Goal: Information Seeking & Learning: Compare options

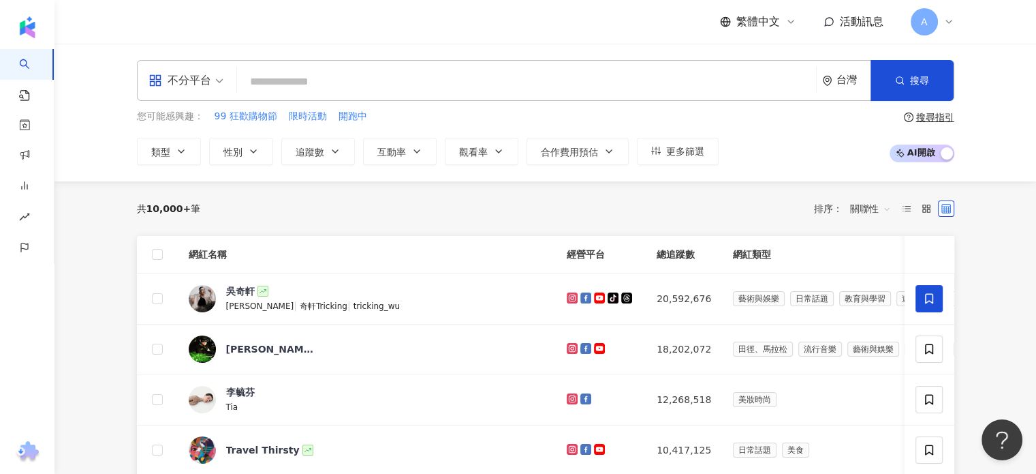
click at [305, 83] on input "search" at bounding box center [527, 82] width 568 height 26
click at [202, 79] on div "不分平台" at bounding box center [180, 80] width 63 height 22
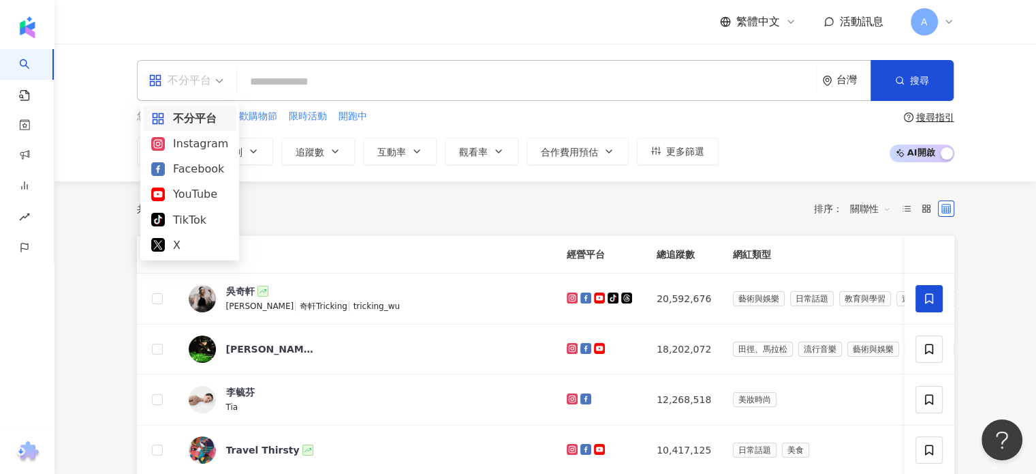
click at [279, 74] on input "search" at bounding box center [527, 82] width 568 height 26
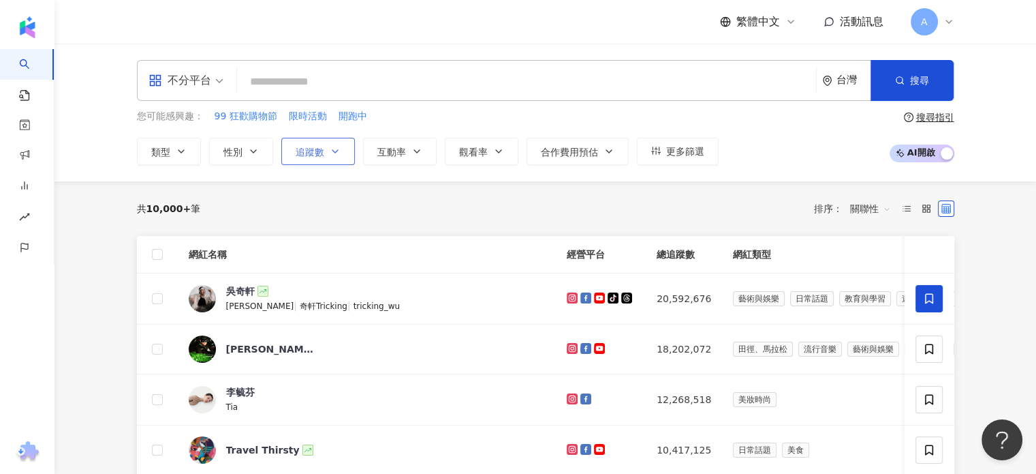
click at [343, 151] on button "追蹤數" at bounding box center [318, 151] width 74 height 27
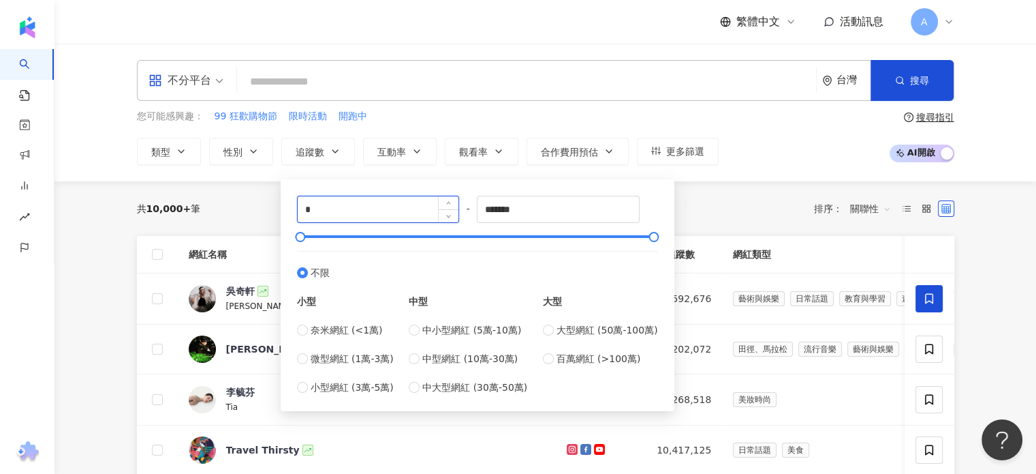
click at [403, 209] on input "*" at bounding box center [378, 209] width 161 height 26
type input "*"
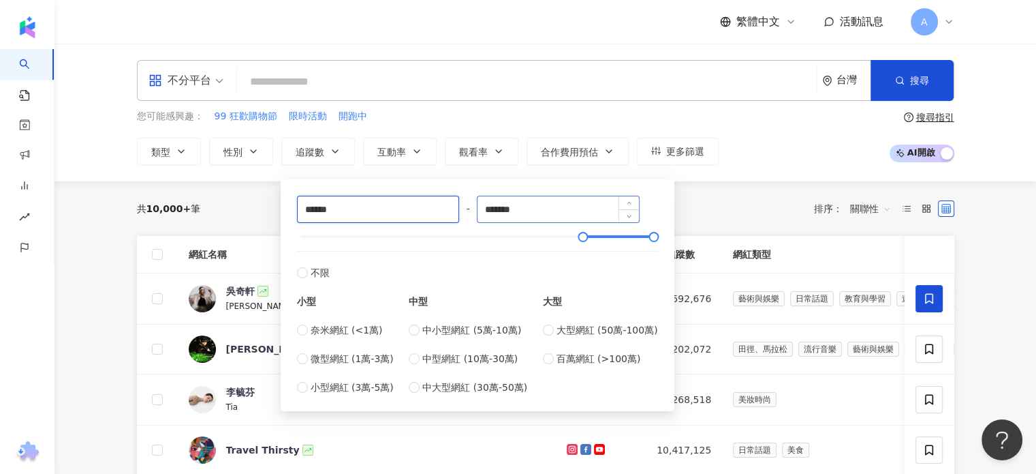
type input "******"
click at [545, 211] on input "*******" at bounding box center [558, 209] width 161 height 26
drag, startPoint x: 545, startPoint y: 211, endPoint x: 474, endPoint y: 201, distance: 71.5
click at [474, 201] on div "****** - ******* 不限 小型 奈米網紅 (<1萬) 微型網紅 (1萬-3萬) 小型網紅 (3萬-5萬) 中型 中小型網紅 (5萬-10萬) 中…" at bounding box center [477, 295] width 361 height 199
type input "*******"
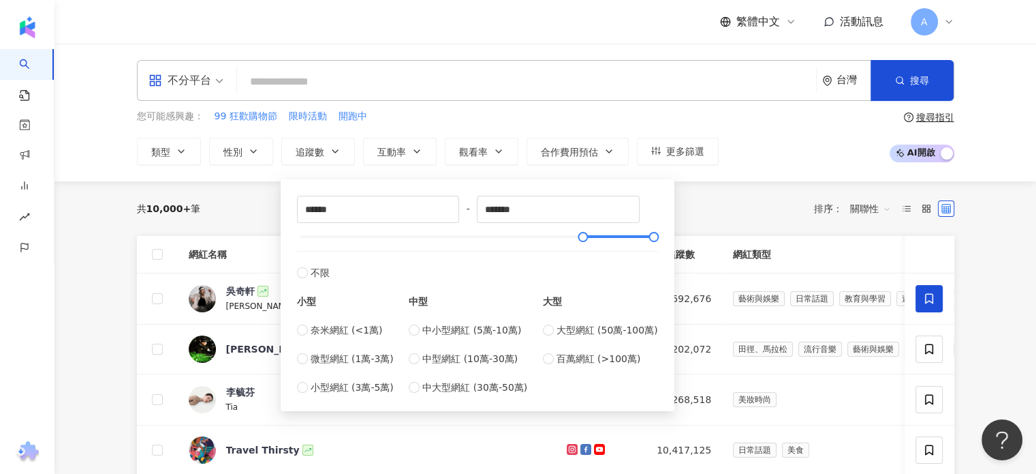
click at [721, 198] on div "共 10,000+ 筆 排序： 關聯性" at bounding box center [546, 209] width 818 height 22
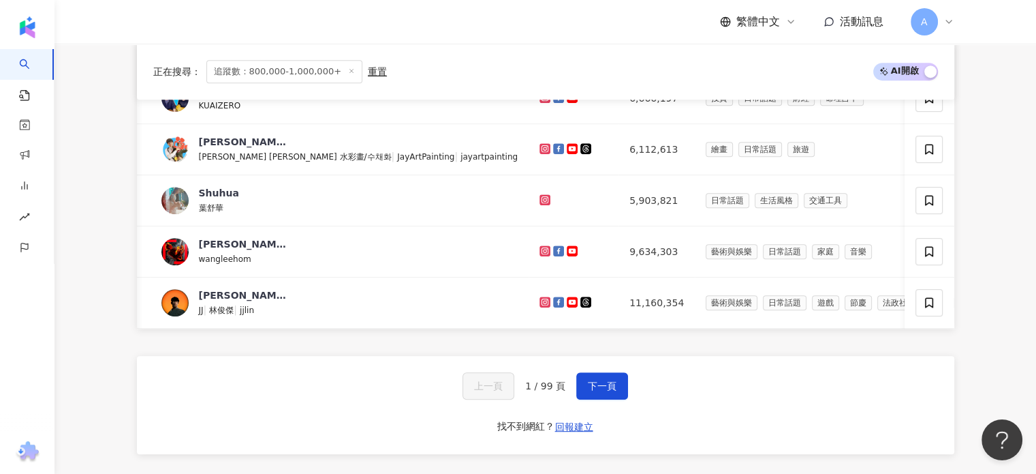
scroll to position [0, 55]
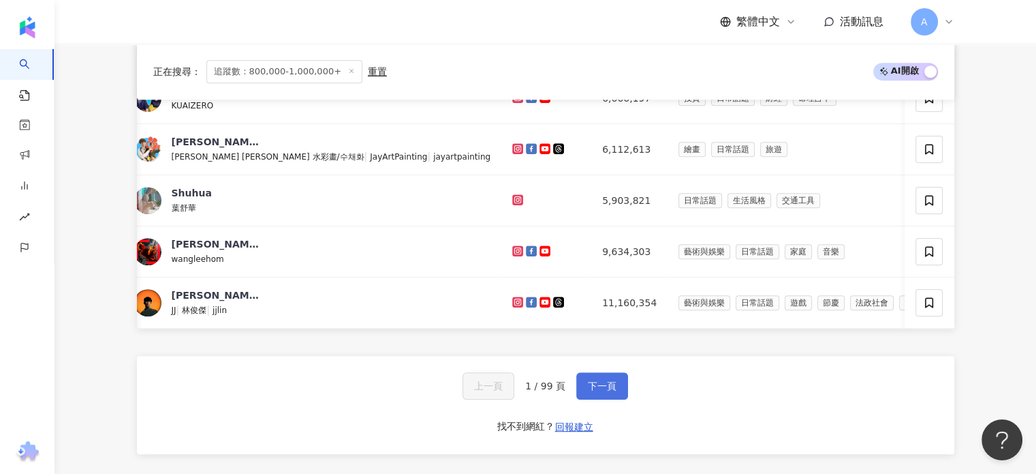
click at [603, 391] on span "下一頁" at bounding box center [602, 385] width 29 height 11
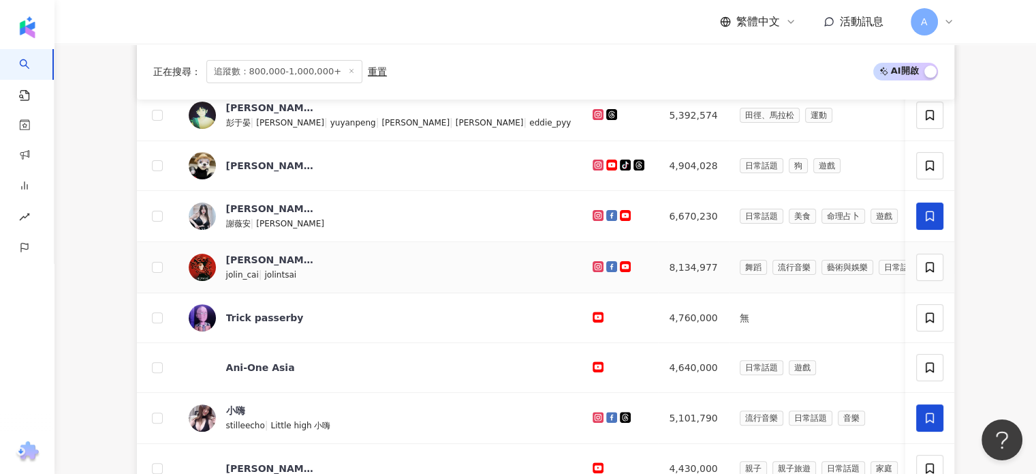
scroll to position [545, 0]
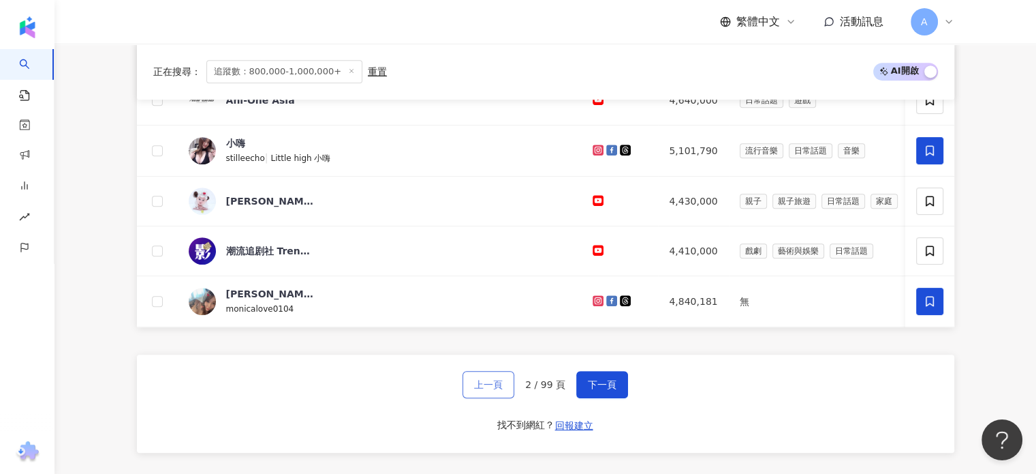
click at [501, 385] on span "上一頁" at bounding box center [488, 384] width 29 height 11
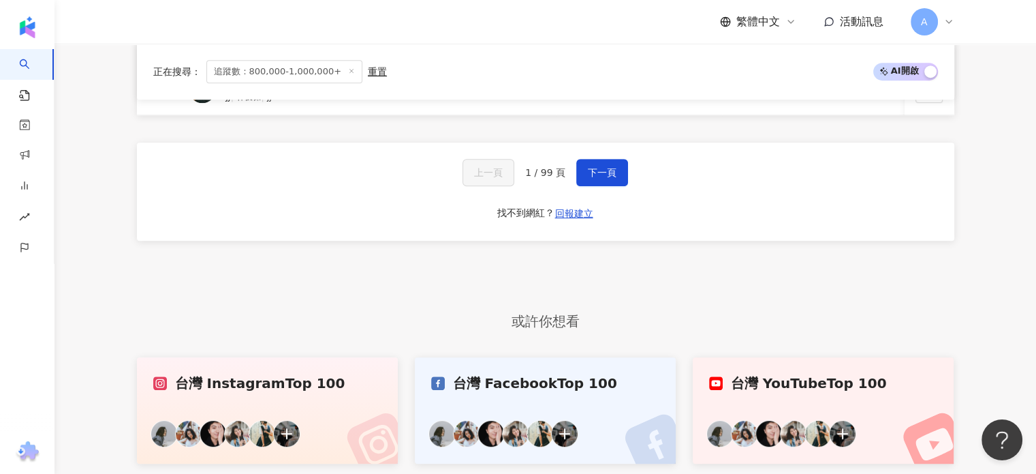
scroll to position [750, 0]
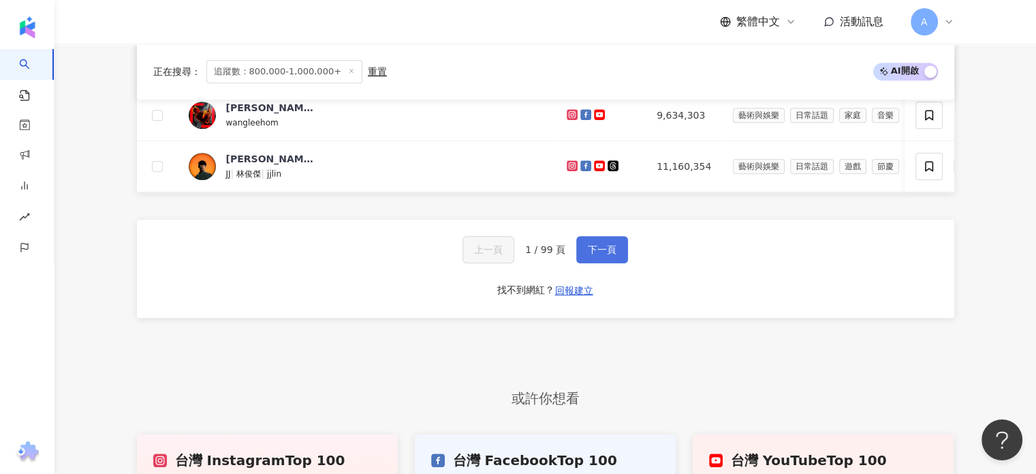
click at [590, 253] on span "下一頁" at bounding box center [602, 249] width 29 height 11
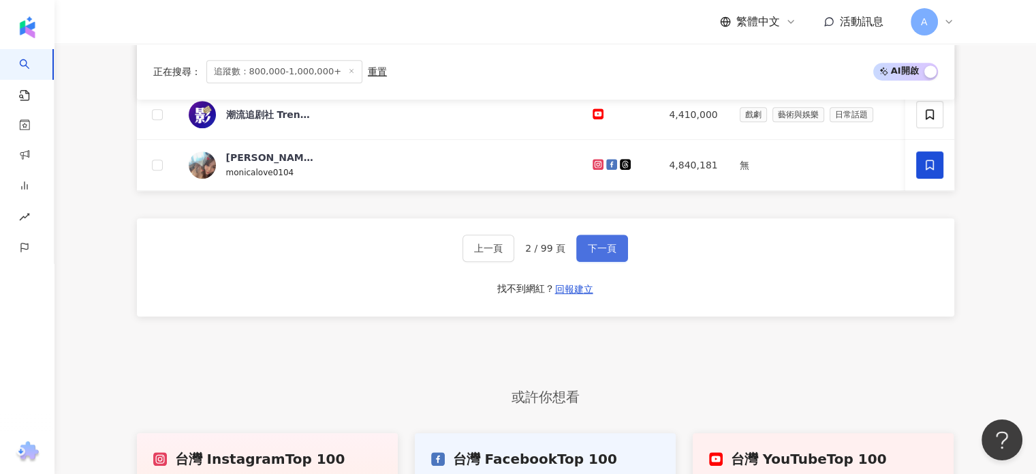
click at [602, 262] on button "下一頁" at bounding box center [602, 247] width 52 height 27
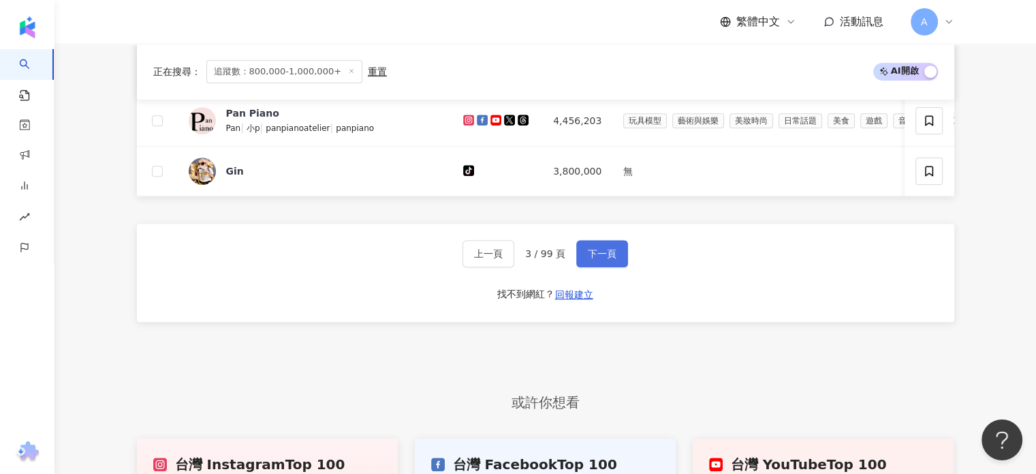
click at [615, 260] on button "下一頁" at bounding box center [602, 253] width 52 height 27
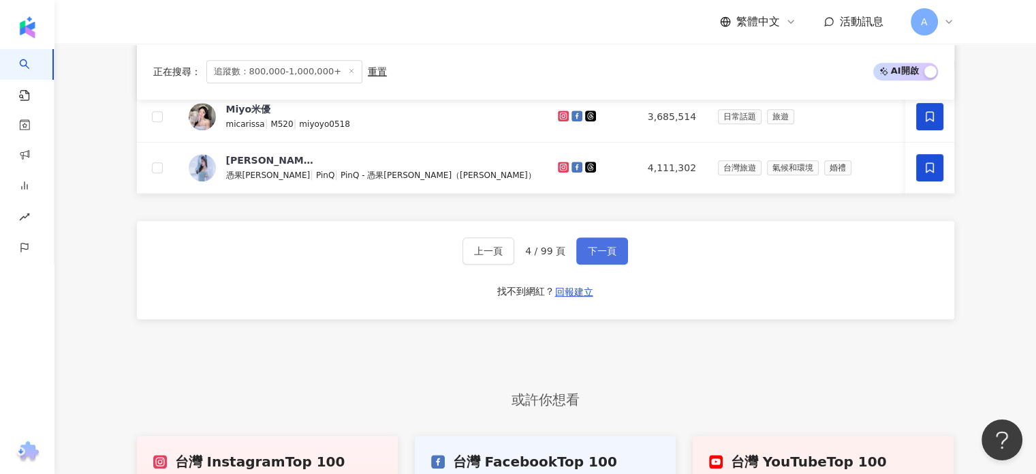
click at [598, 256] on span "下一頁" at bounding box center [602, 250] width 29 height 11
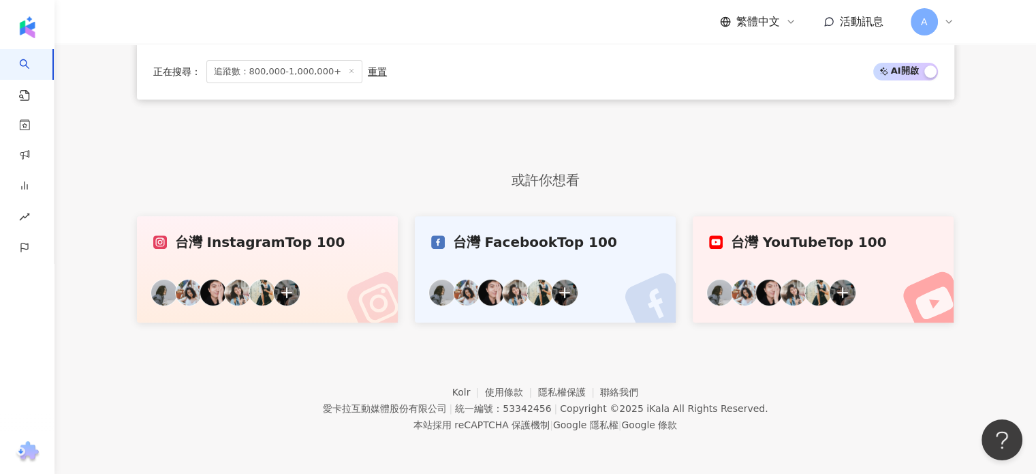
scroll to position [488, 0]
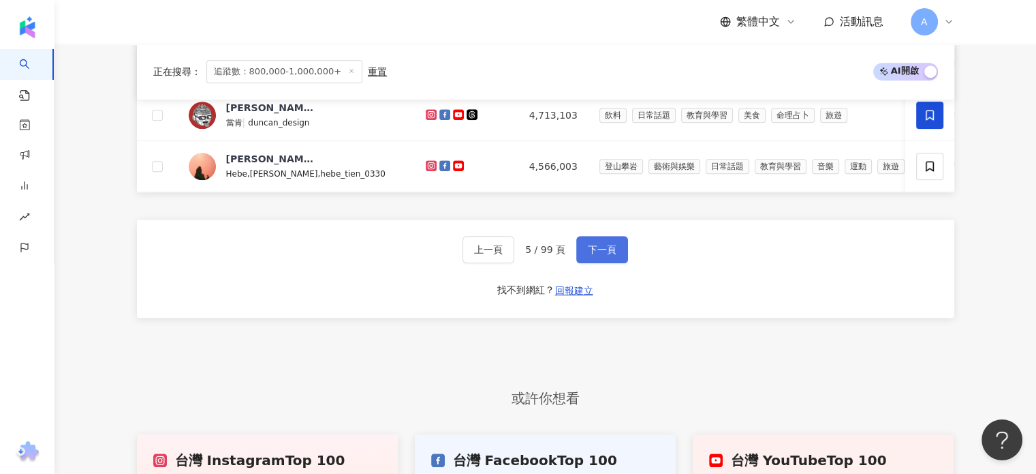
click at [608, 255] on span "下一頁" at bounding box center [602, 249] width 29 height 11
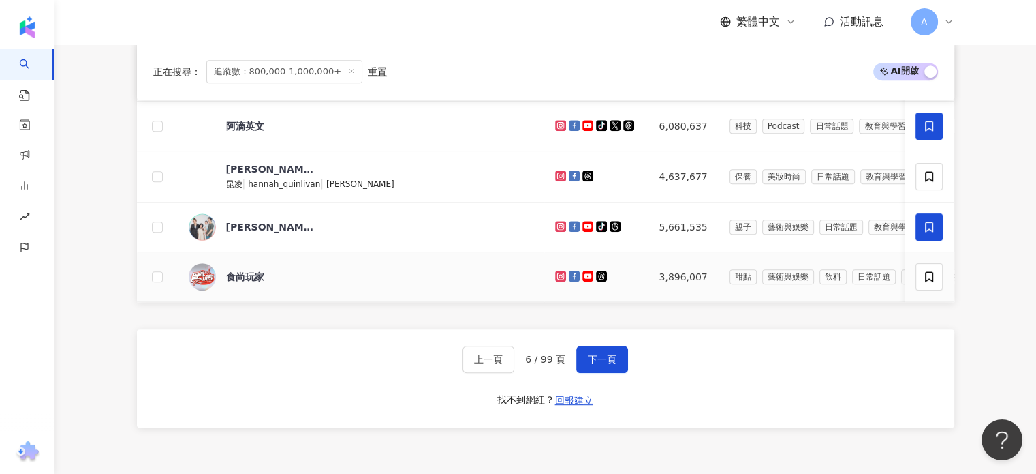
scroll to position [613, 0]
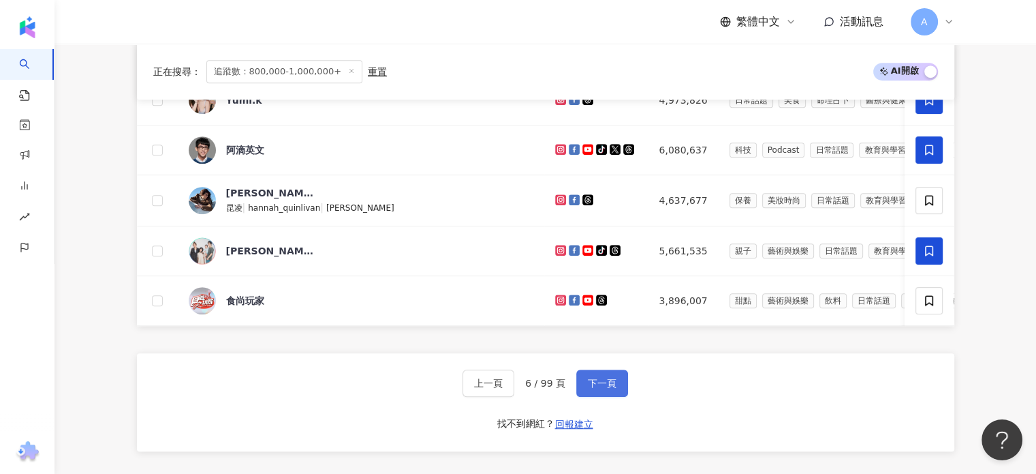
click at [602, 380] on button "下一頁" at bounding box center [602, 382] width 52 height 27
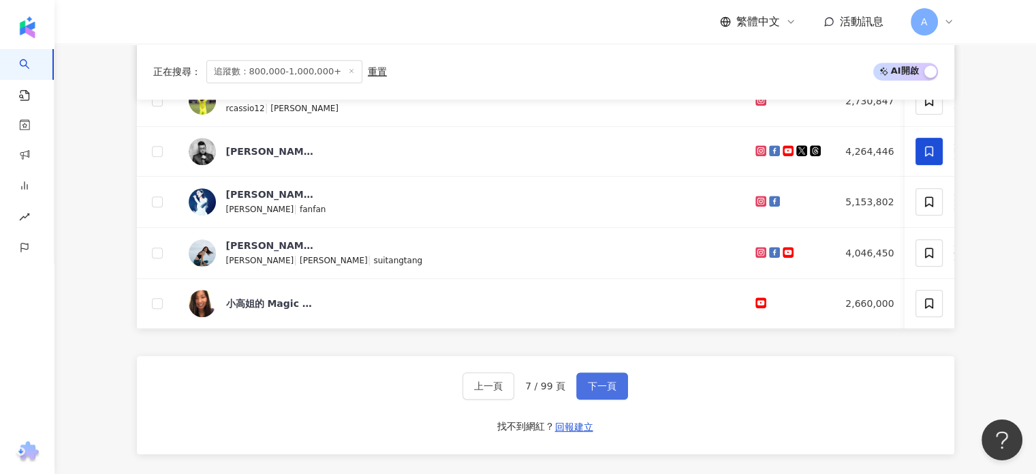
click at [606, 391] on span "下一頁" at bounding box center [602, 385] width 29 height 11
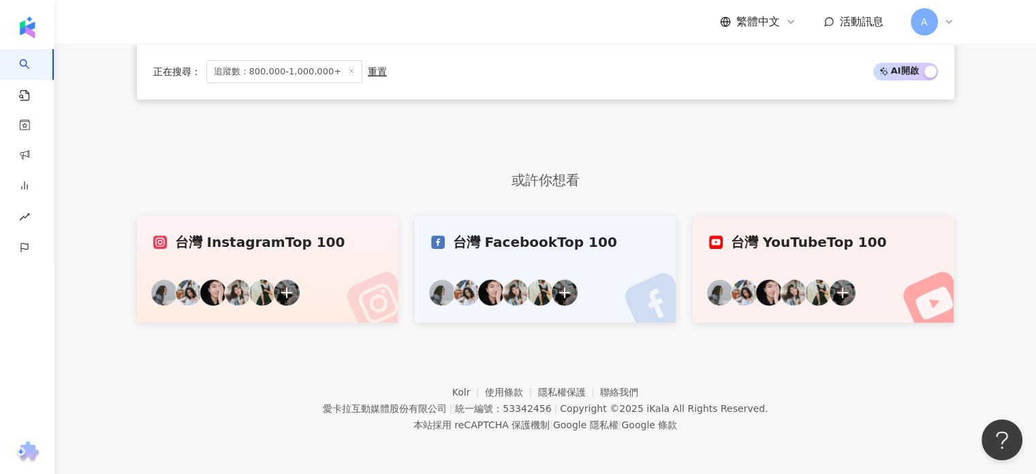
scroll to position [488, 0]
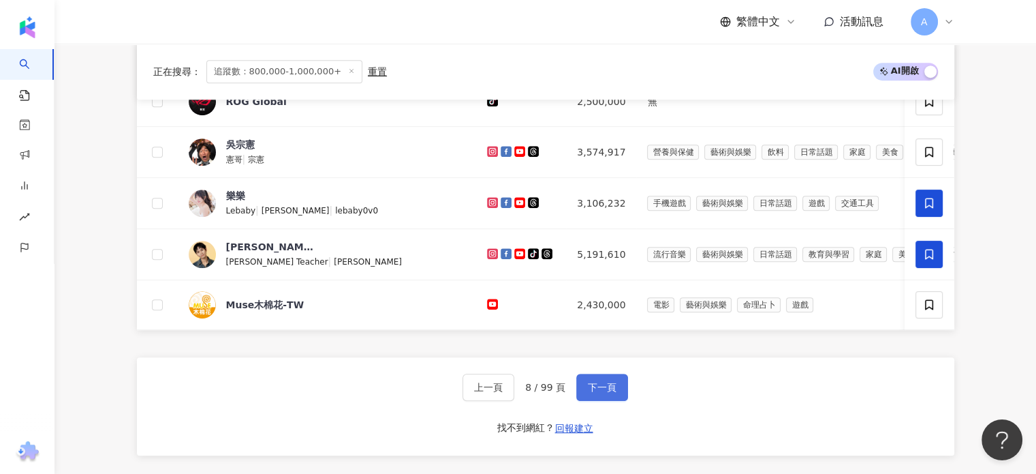
click at [598, 392] on span "下一頁" at bounding box center [602, 387] width 29 height 11
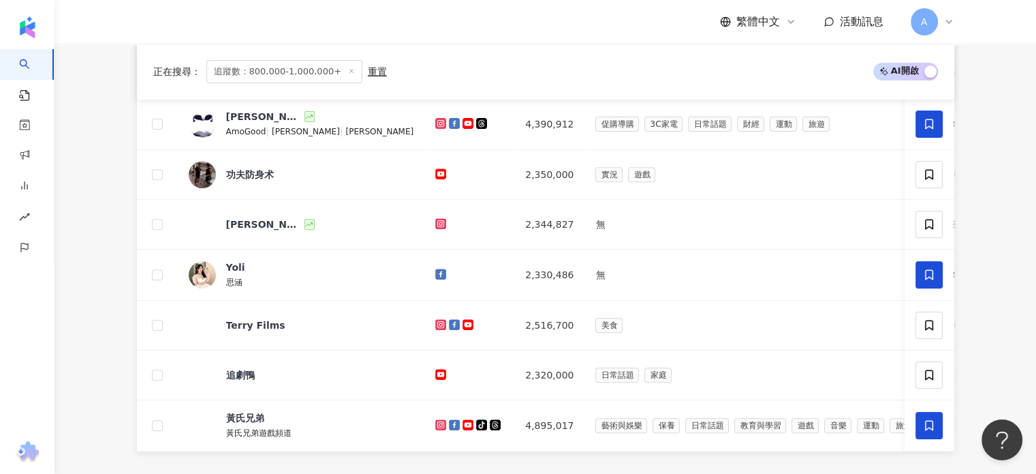
scroll to position [613, 0]
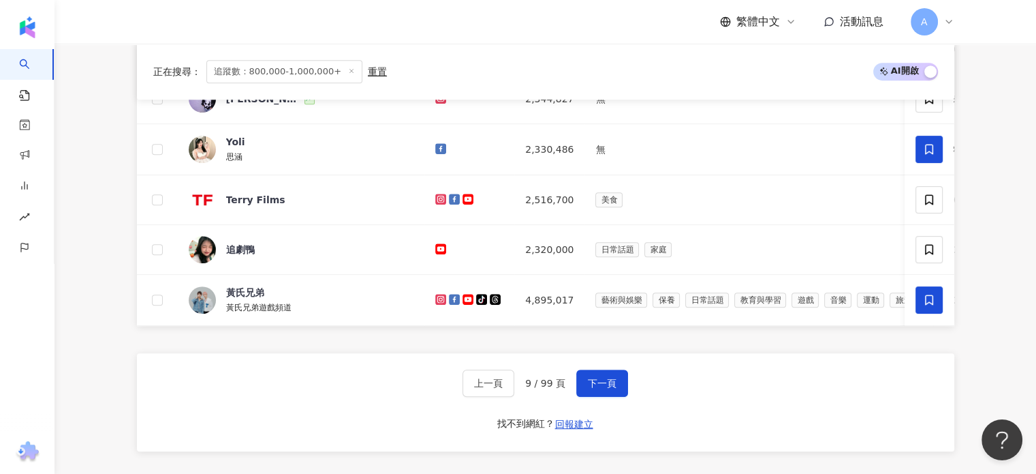
click at [602, 388] on span "下一頁" at bounding box center [602, 382] width 29 height 11
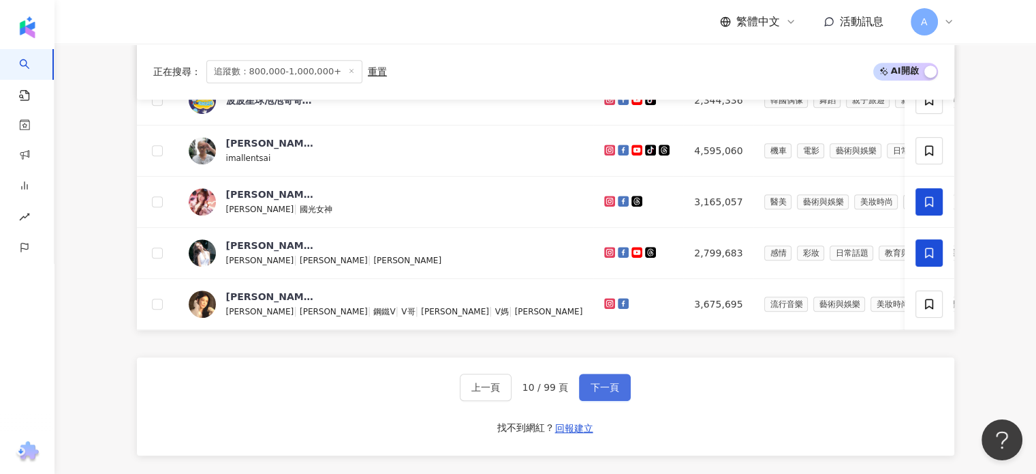
click at [621, 384] on button "下一頁" at bounding box center [605, 386] width 52 height 27
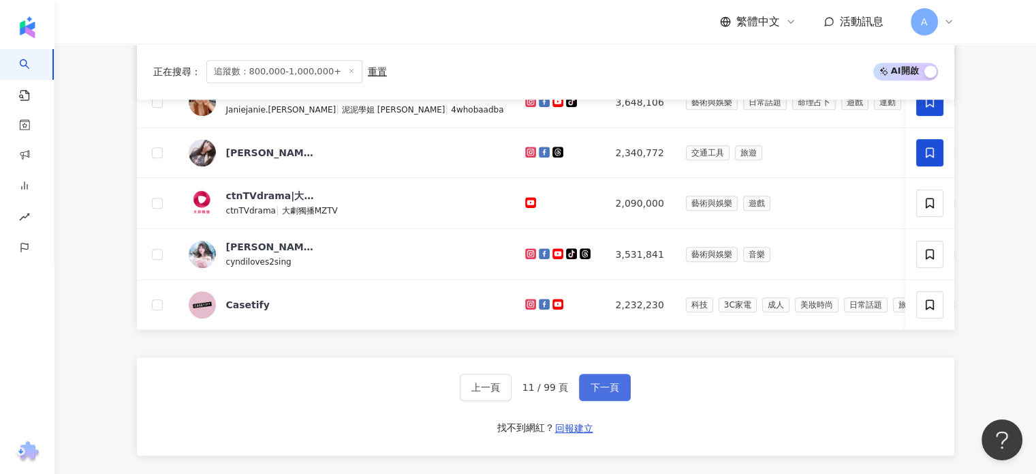
click at [617, 392] on button "下一頁" at bounding box center [605, 386] width 52 height 27
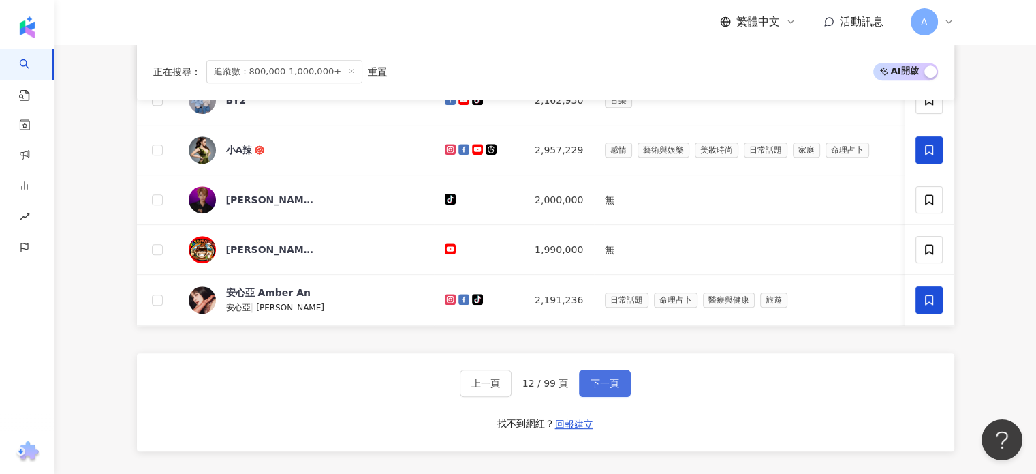
click at [617, 392] on button "下一頁" at bounding box center [605, 382] width 52 height 27
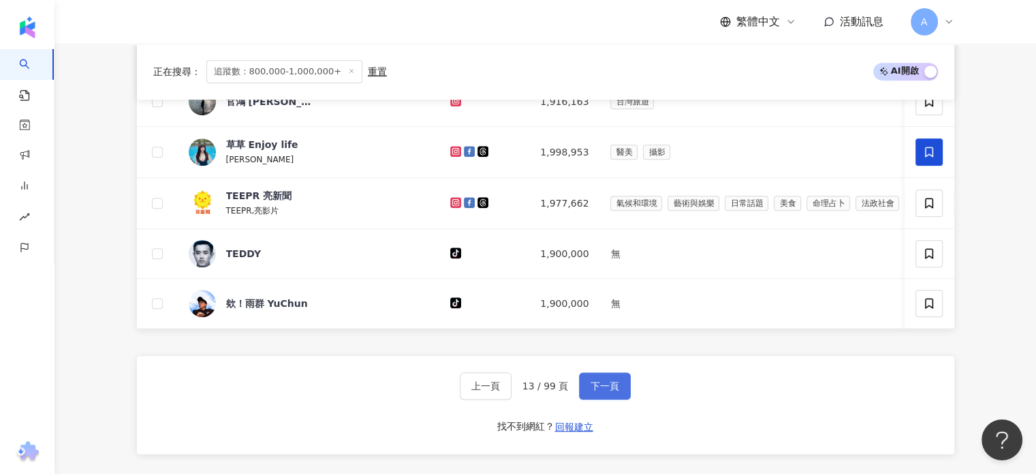
click at [617, 392] on button "下一頁" at bounding box center [605, 385] width 52 height 27
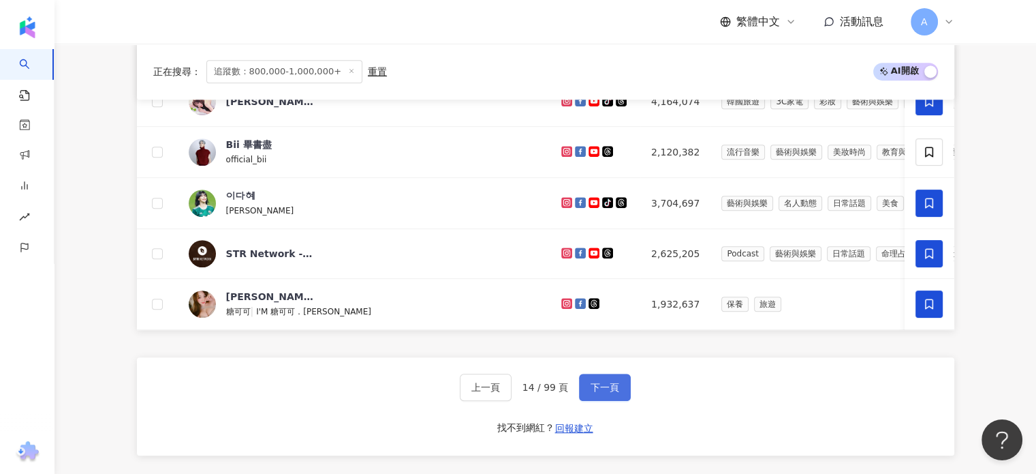
click at [605, 392] on span "下一頁" at bounding box center [605, 387] width 29 height 11
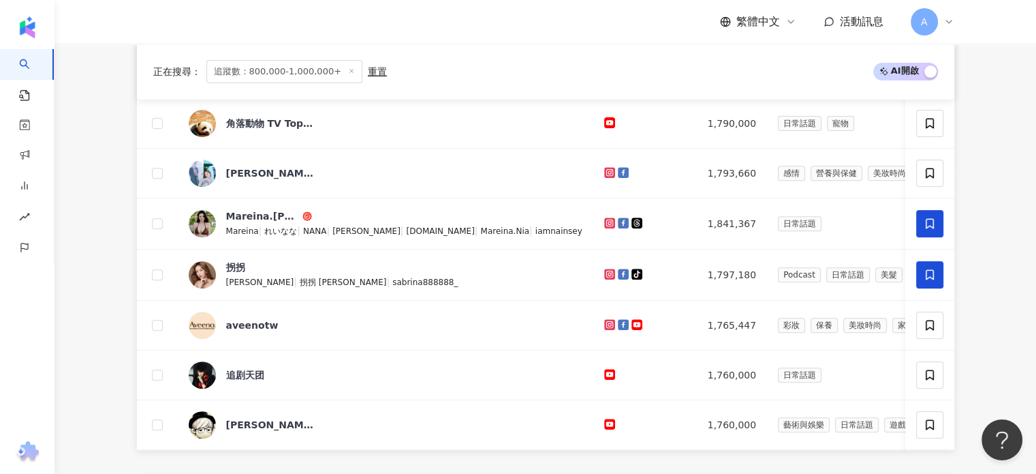
scroll to position [613, 0]
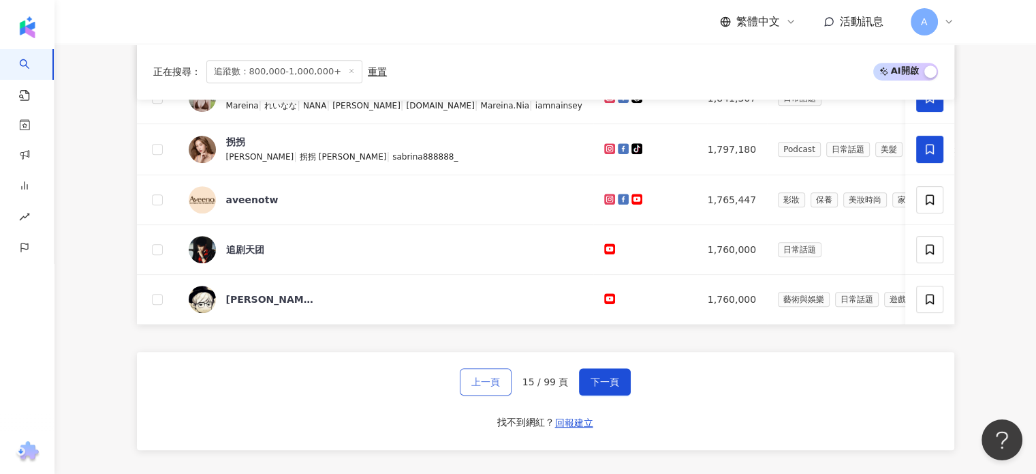
click at [486, 387] on span "上一頁" at bounding box center [486, 381] width 29 height 11
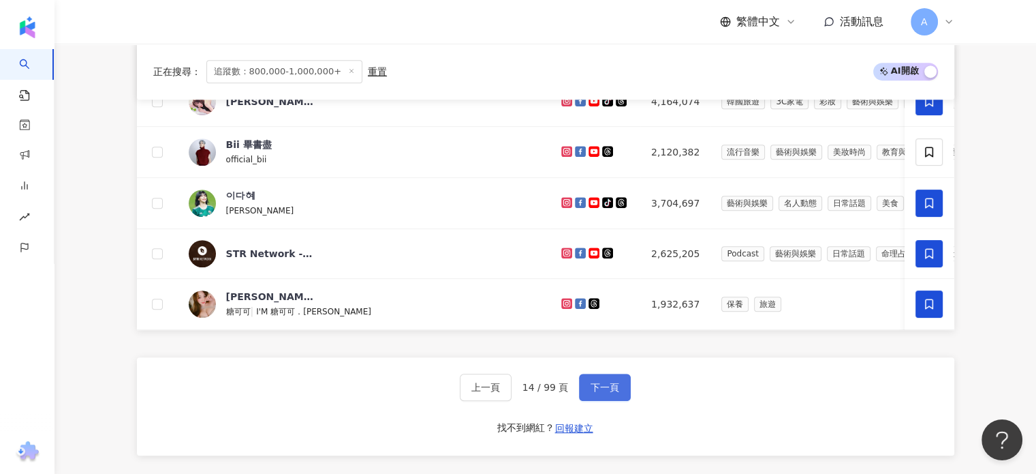
click at [607, 392] on span "下一頁" at bounding box center [605, 387] width 29 height 11
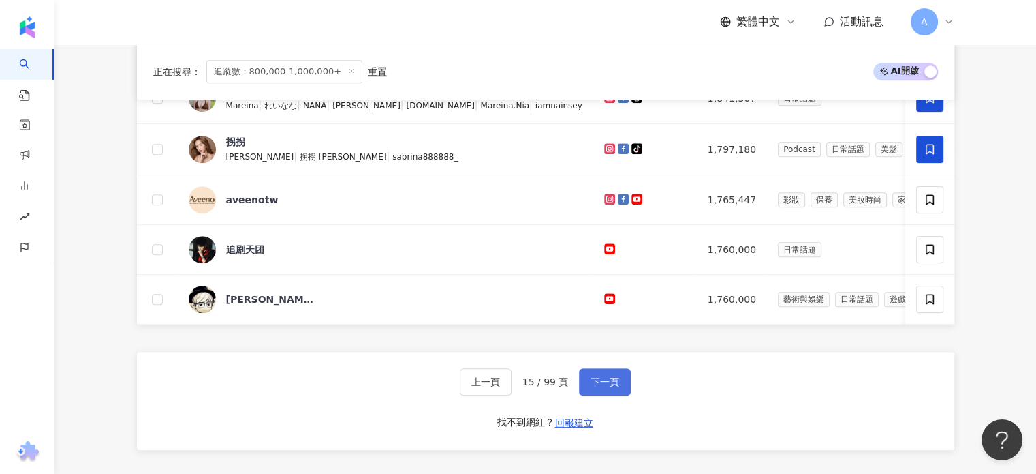
click at [607, 387] on span "下一頁" at bounding box center [605, 381] width 29 height 11
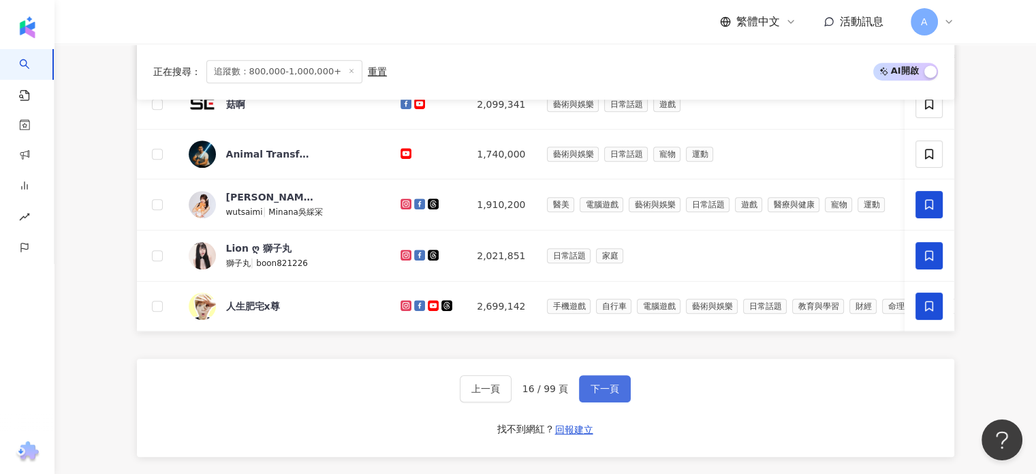
click at [608, 392] on span "下一頁" at bounding box center [605, 388] width 29 height 11
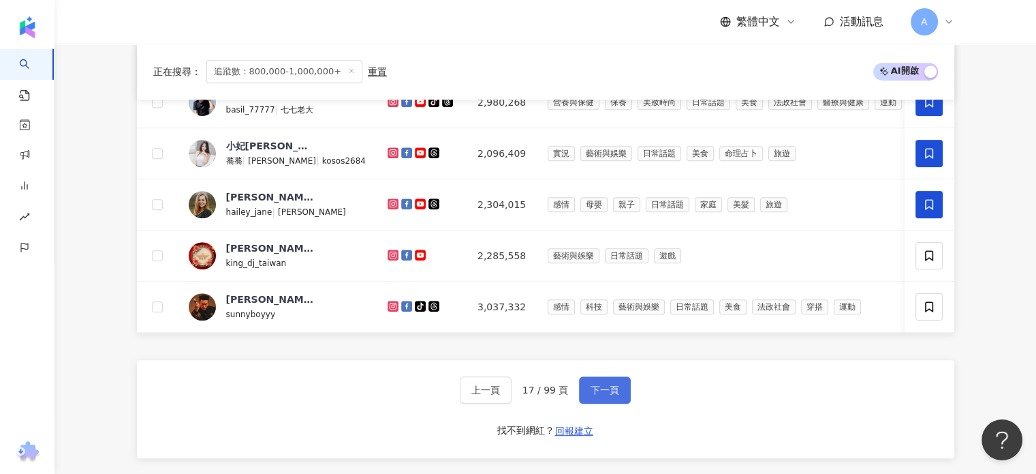
drag, startPoint x: 576, startPoint y: 395, endPoint x: 590, endPoint y: 392, distance: 14.5
click at [589, 392] on button "下一頁" at bounding box center [605, 389] width 52 height 27
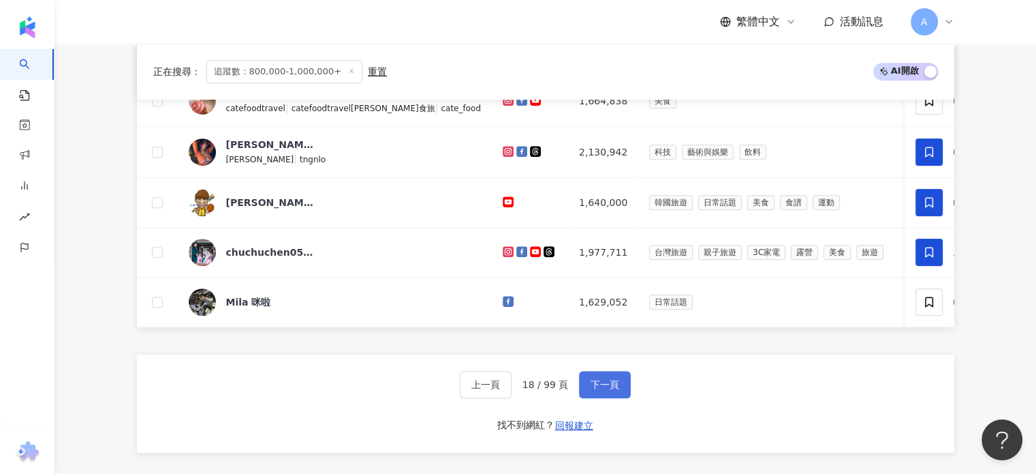
click at [619, 392] on button "下一頁" at bounding box center [605, 384] width 52 height 27
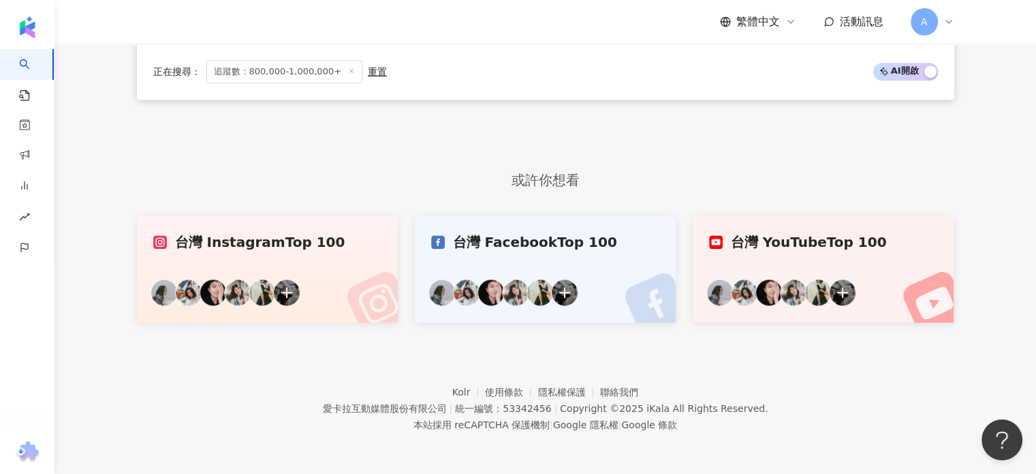
scroll to position [707, 0]
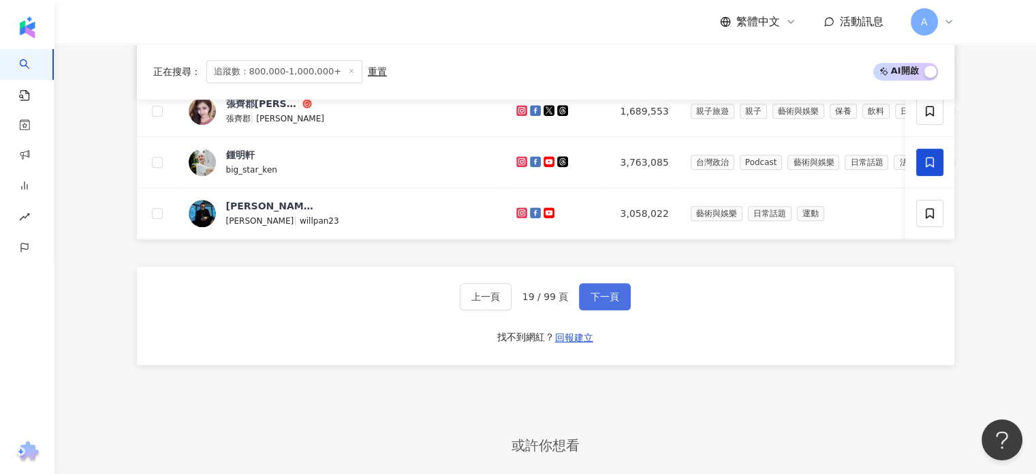
click at [597, 299] on span "下一頁" at bounding box center [605, 296] width 29 height 11
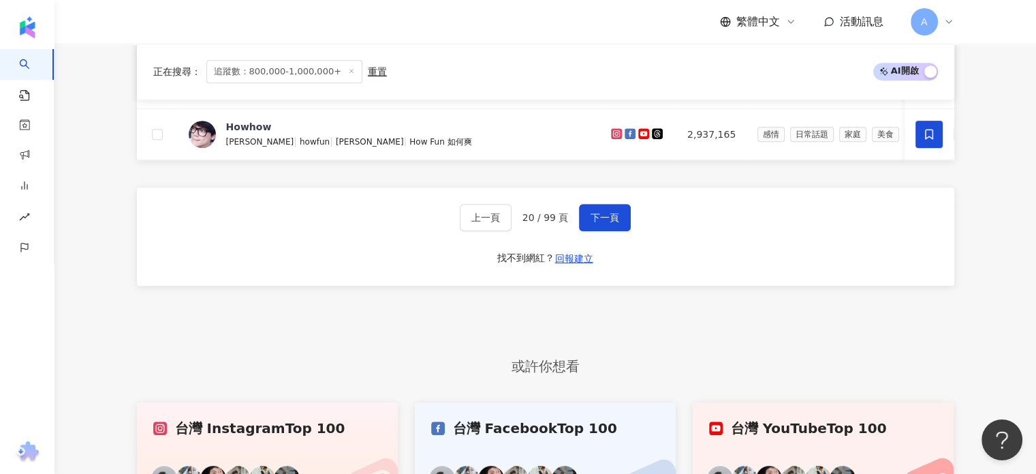
scroll to position [843, 0]
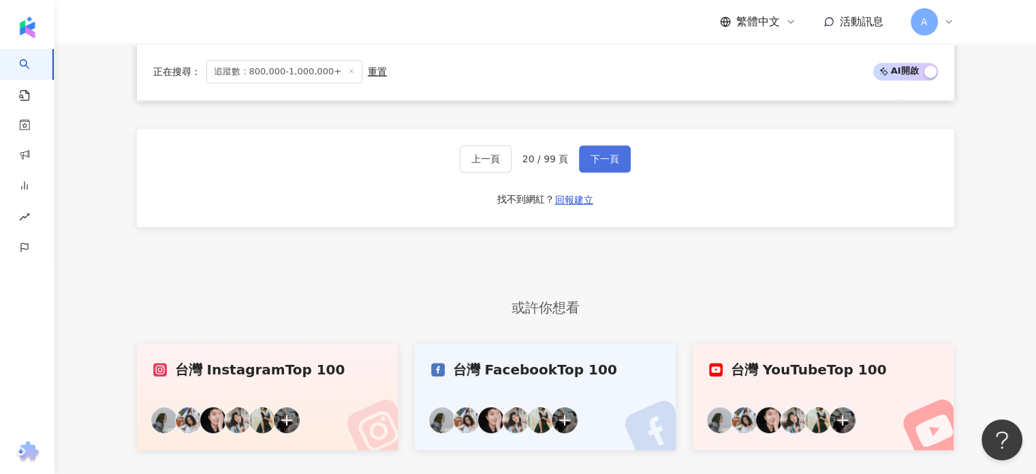
click at [597, 164] on span "下一頁" at bounding box center [605, 158] width 29 height 11
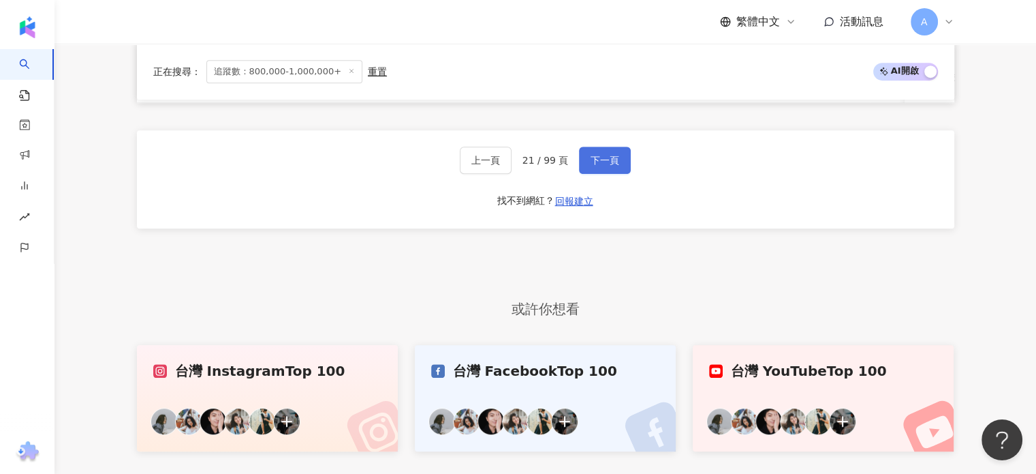
click at [603, 166] on span "下一頁" at bounding box center [605, 160] width 29 height 11
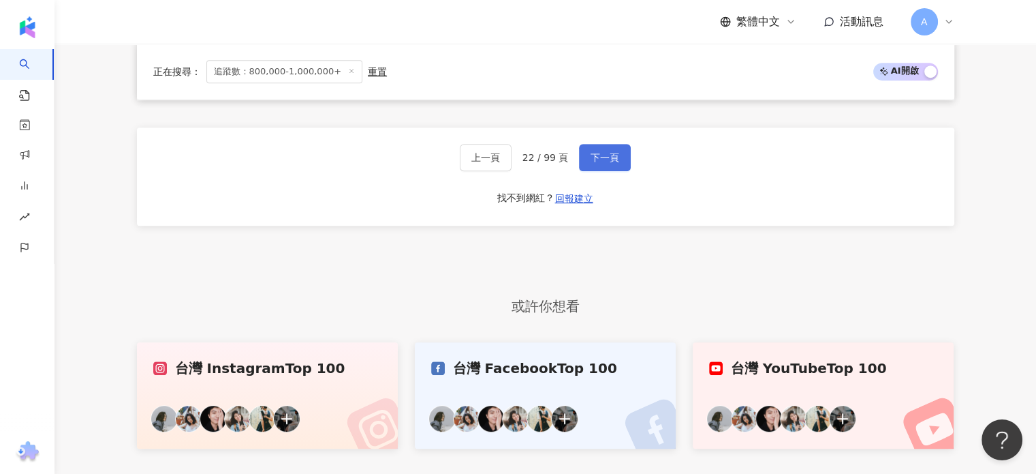
click at [619, 171] on button "下一頁" at bounding box center [605, 157] width 52 height 27
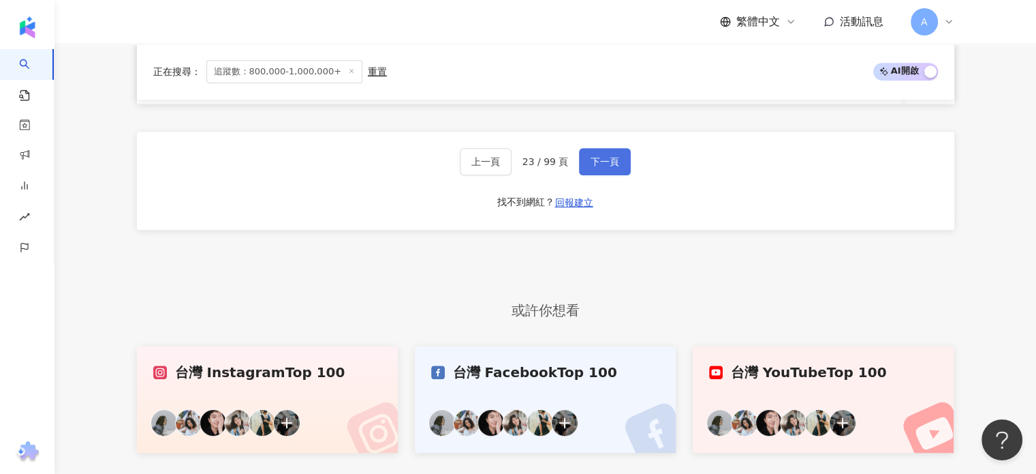
click at [598, 175] on button "下一頁" at bounding box center [605, 161] width 52 height 27
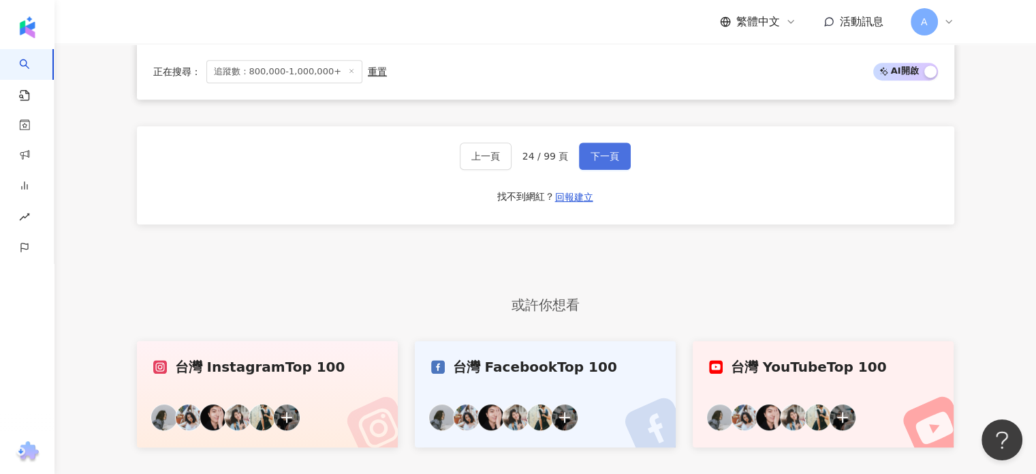
click at [599, 161] on span "下一頁" at bounding box center [605, 156] width 29 height 11
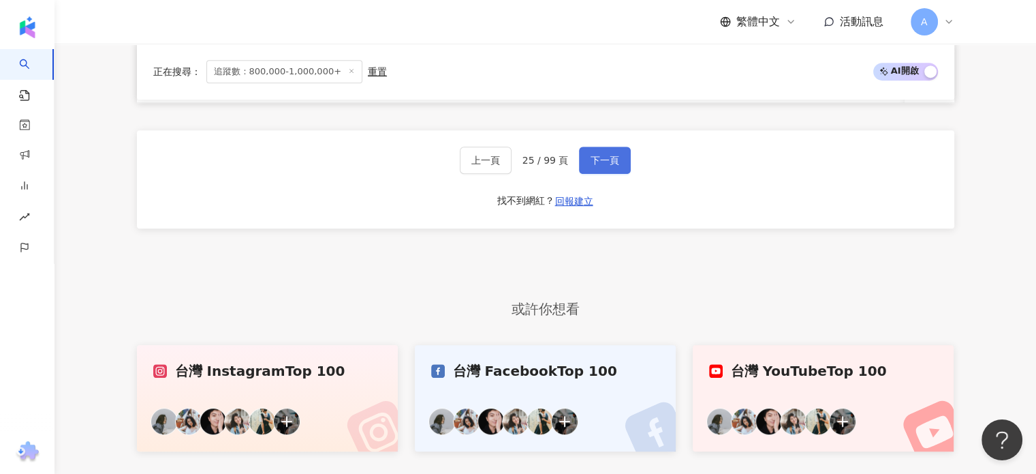
click at [595, 166] on span "下一頁" at bounding box center [605, 160] width 29 height 11
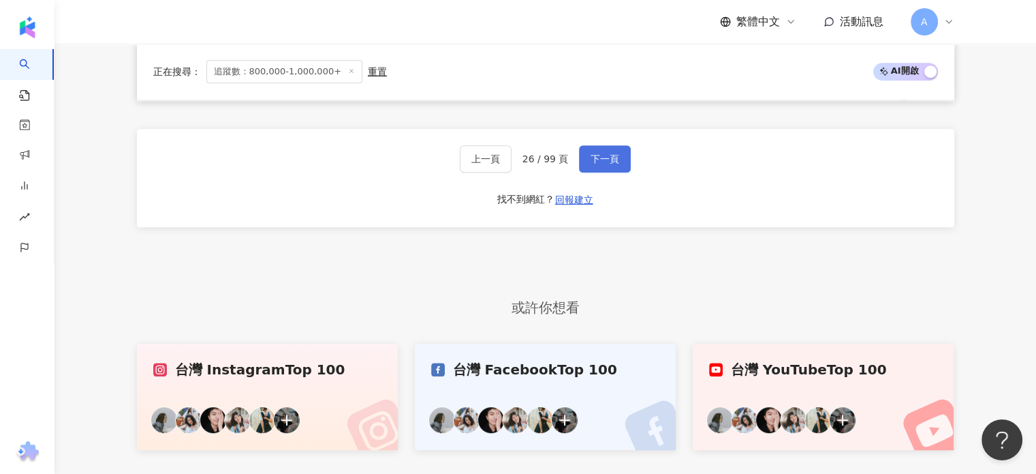
click at [595, 172] on button "下一頁" at bounding box center [605, 158] width 52 height 27
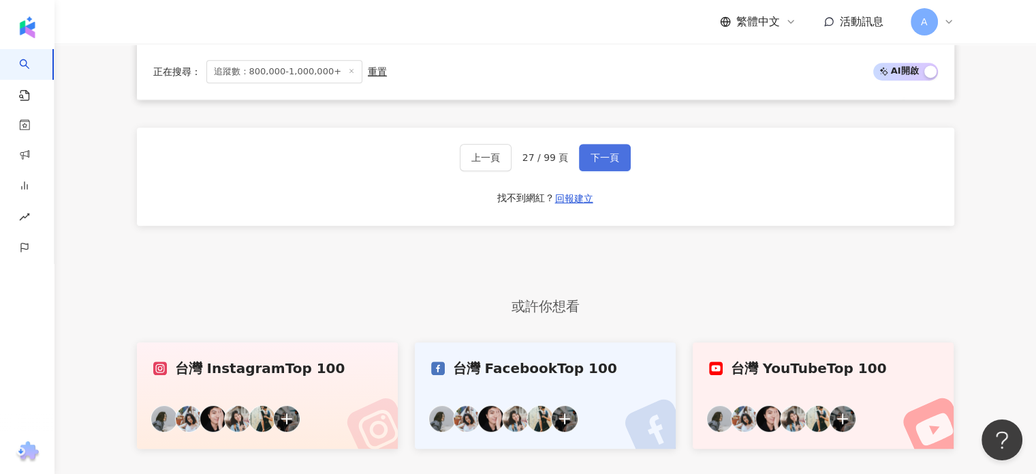
click at [615, 163] on span "下一頁" at bounding box center [605, 157] width 29 height 11
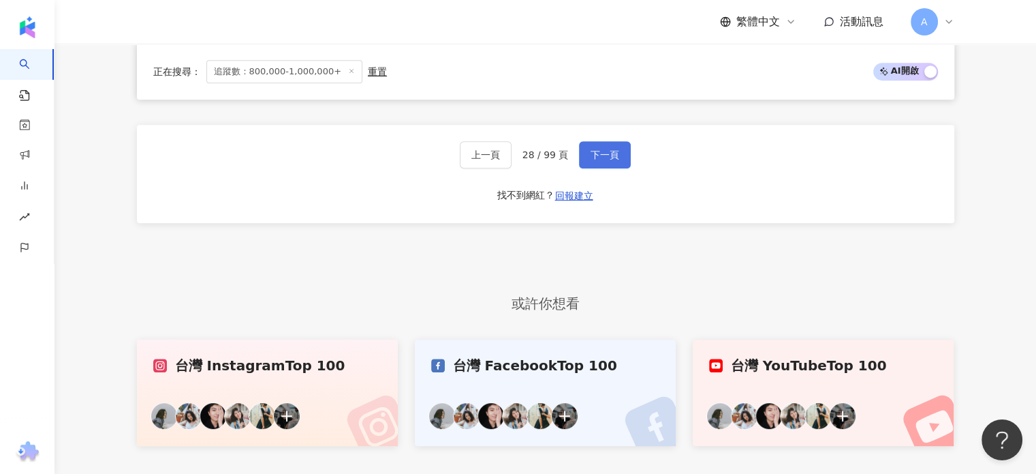
click at [615, 168] on button "下一頁" at bounding box center [605, 154] width 52 height 27
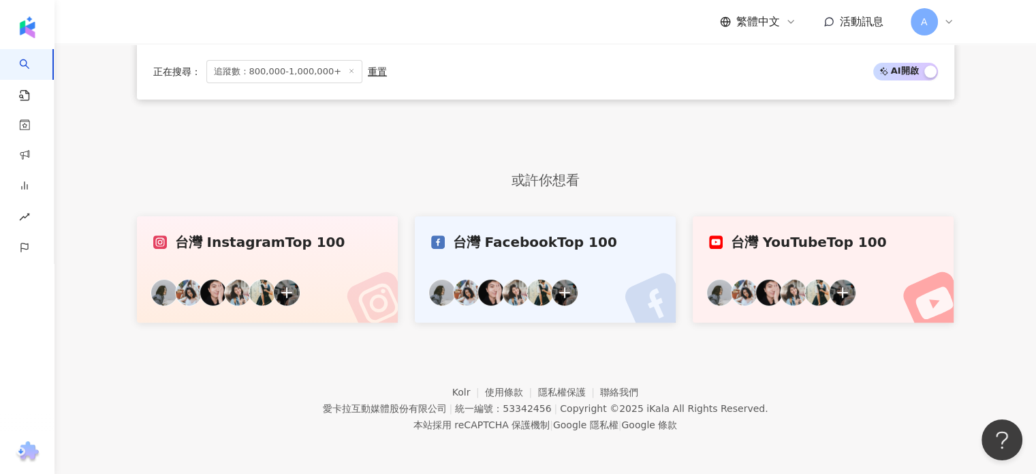
scroll to position [488, 0]
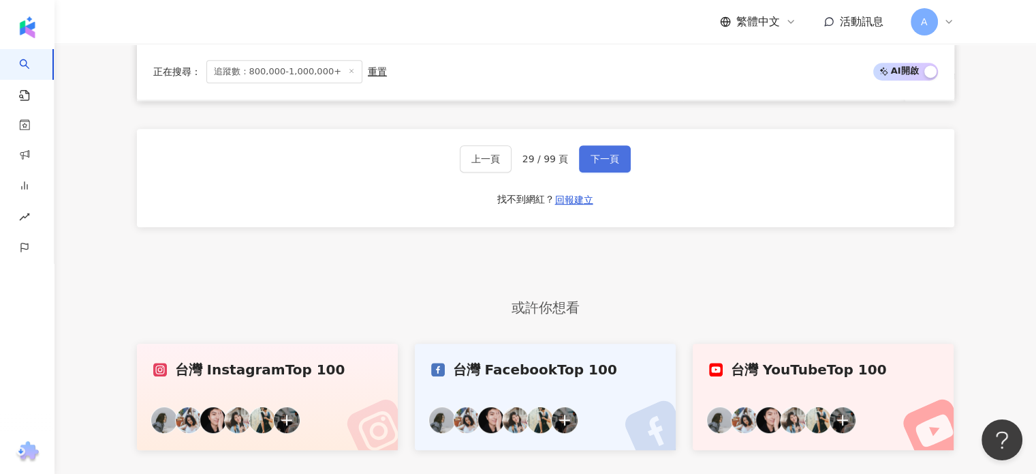
click at [608, 164] on span "下一頁" at bounding box center [605, 158] width 29 height 11
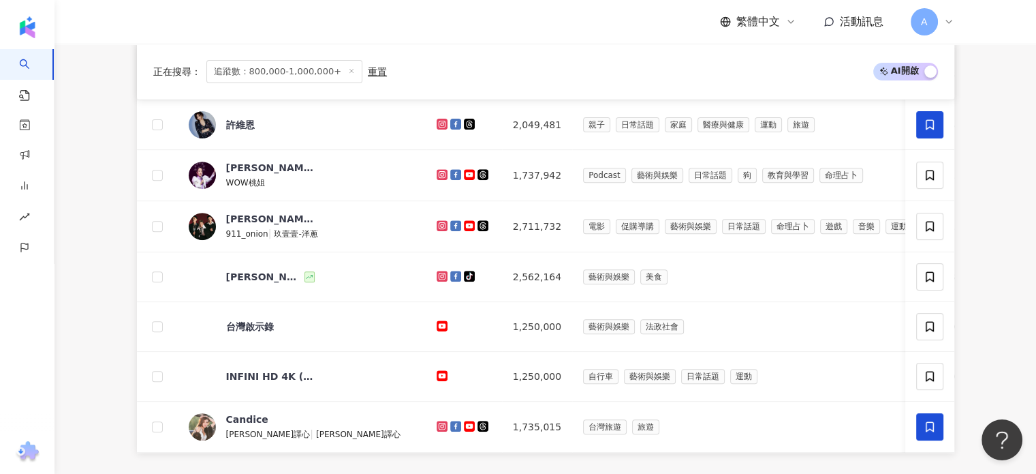
scroll to position [843, 0]
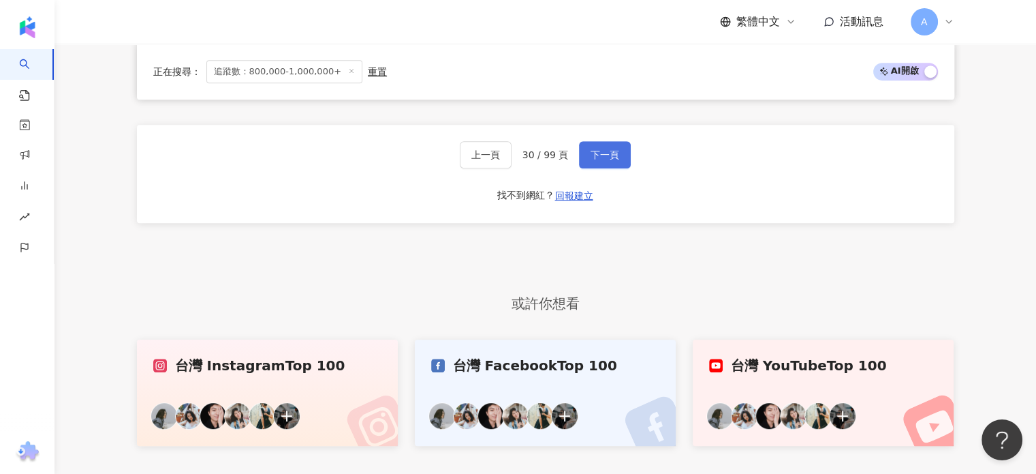
click at [608, 168] on button "下一頁" at bounding box center [605, 154] width 52 height 27
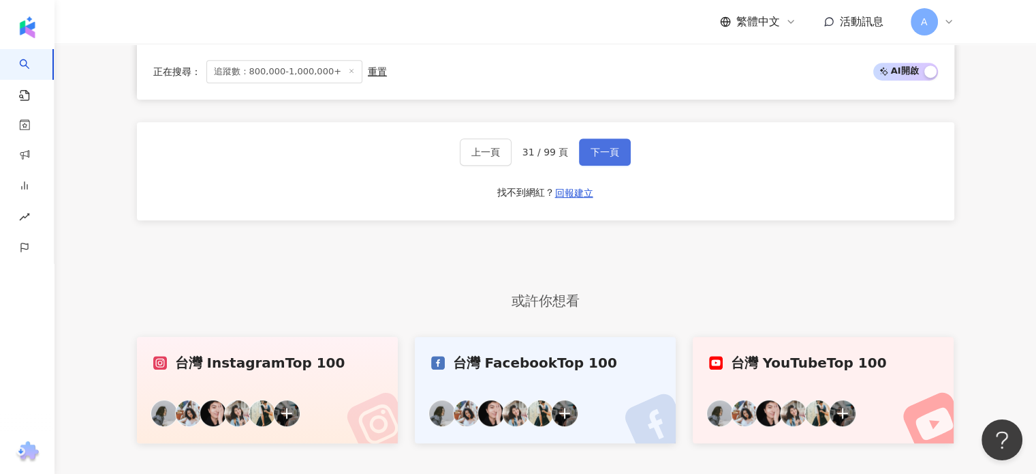
click at [606, 157] on span "下一頁" at bounding box center [605, 151] width 29 height 11
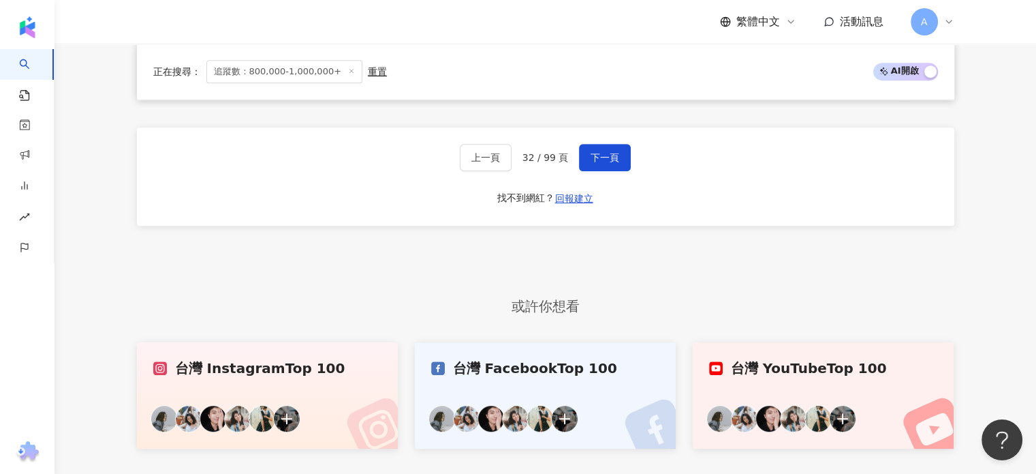
click at [608, 157] on button "下一頁" at bounding box center [605, 157] width 52 height 27
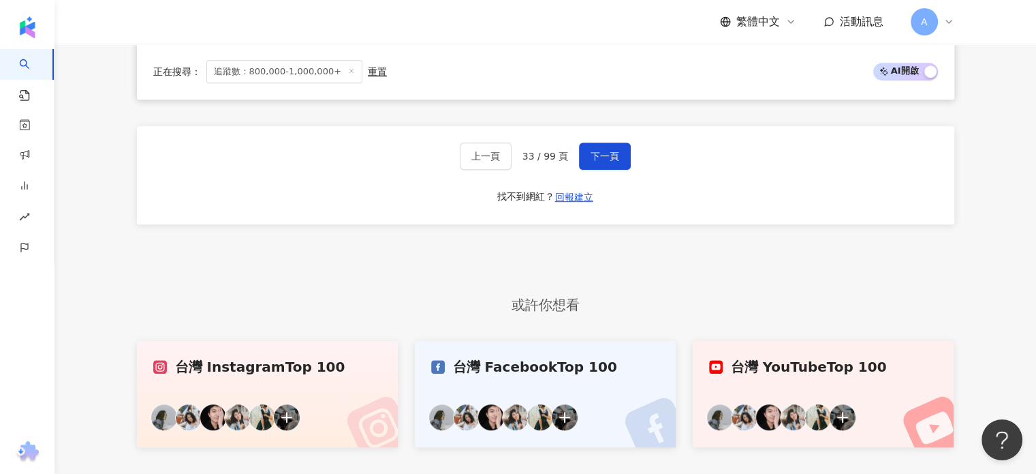
click at [608, 157] on span "下一頁" at bounding box center [605, 156] width 29 height 11
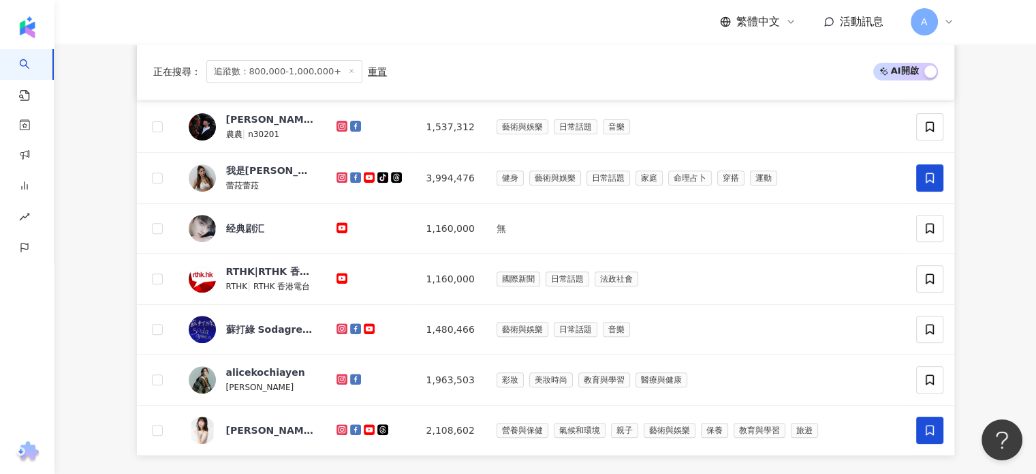
scroll to position [843, 0]
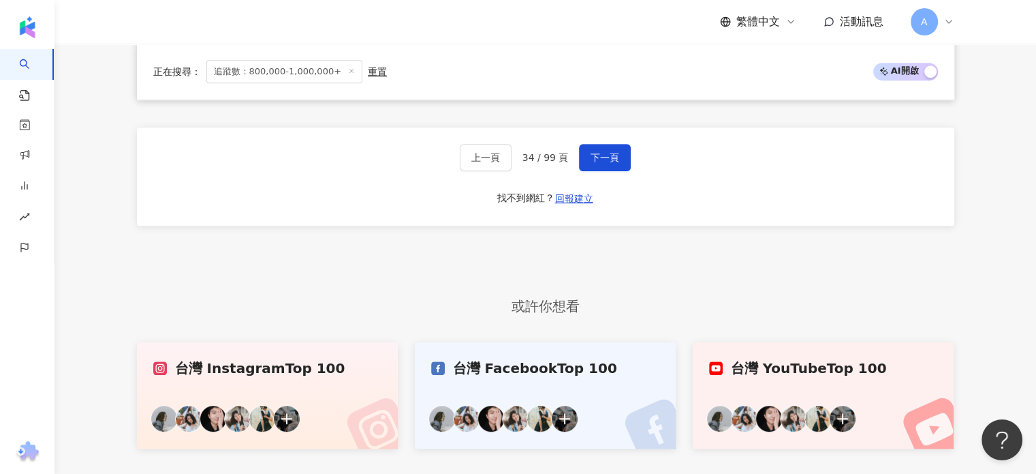
click at [608, 157] on button "下一頁" at bounding box center [605, 157] width 52 height 27
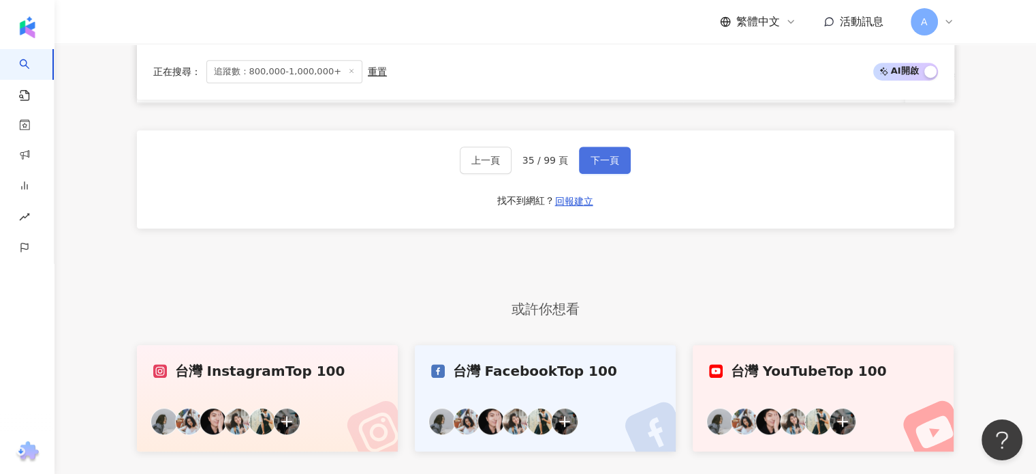
click at [616, 163] on span "下一頁" at bounding box center [605, 160] width 29 height 11
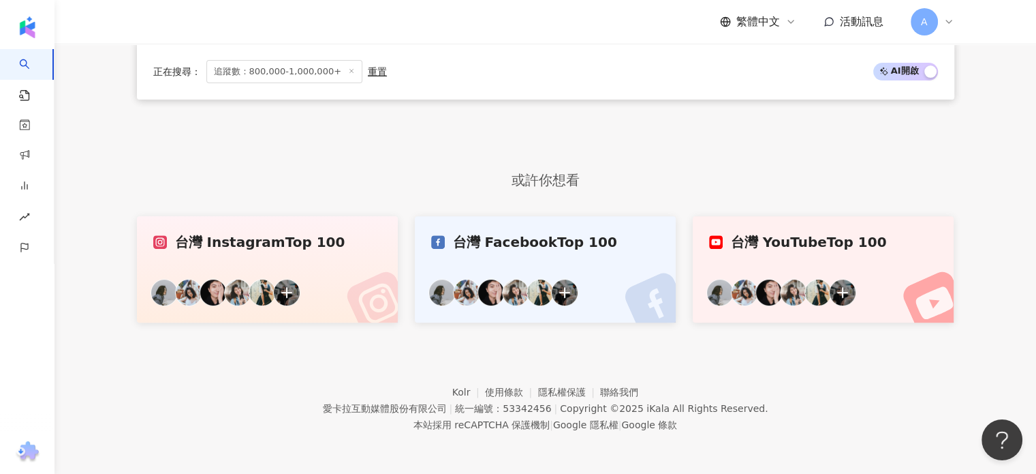
scroll to position [488, 0]
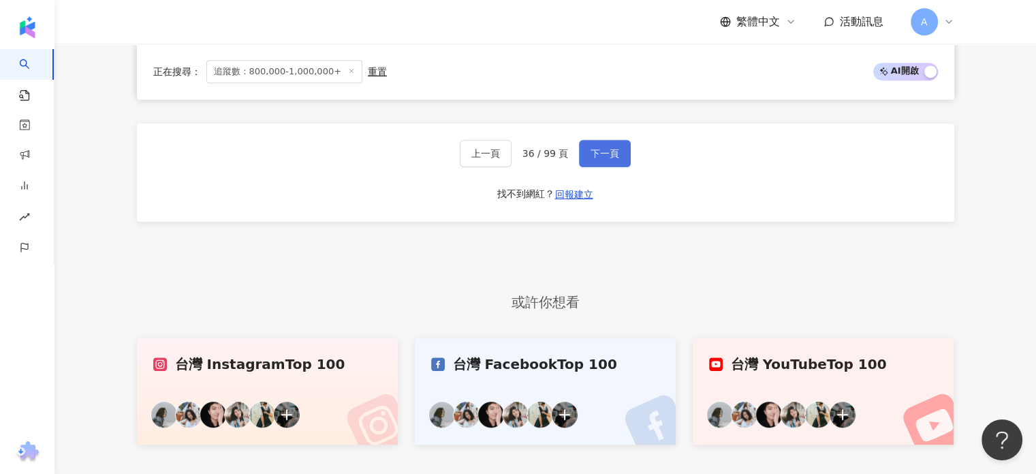
click at [614, 159] on span "下一頁" at bounding box center [605, 153] width 29 height 11
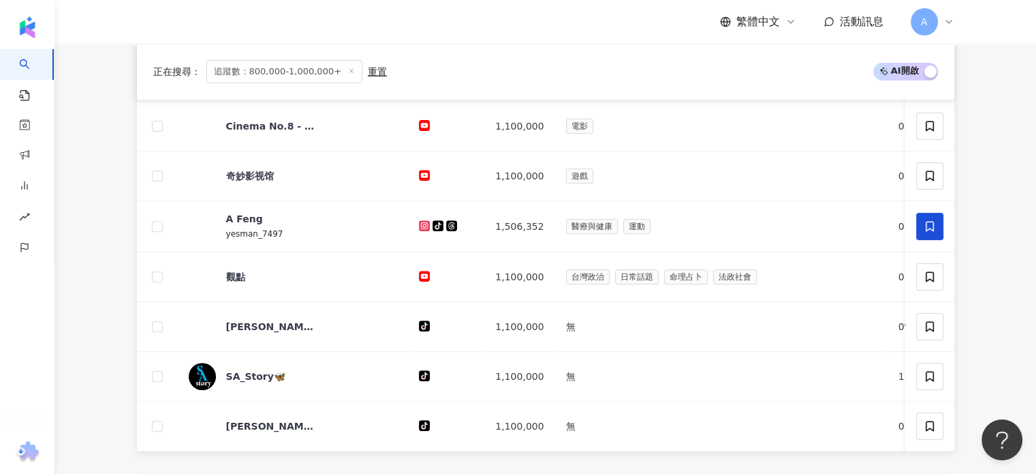
scroll to position [843, 0]
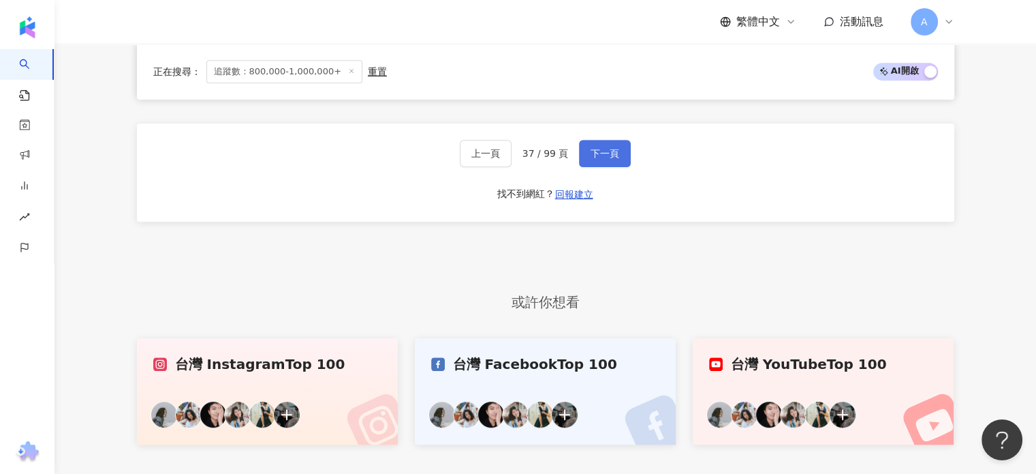
click at [600, 159] on span "下一頁" at bounding box center [605, 153] width 29 height 11
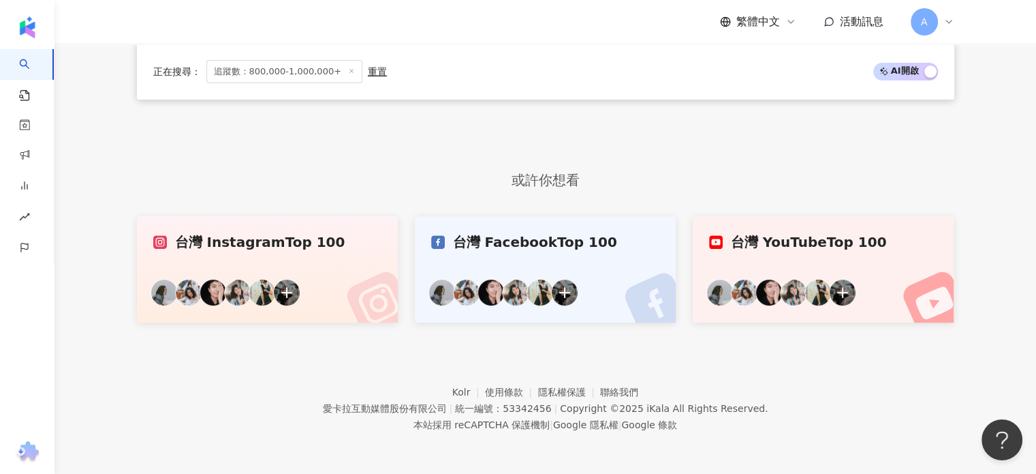
scroll to position [488, 0]
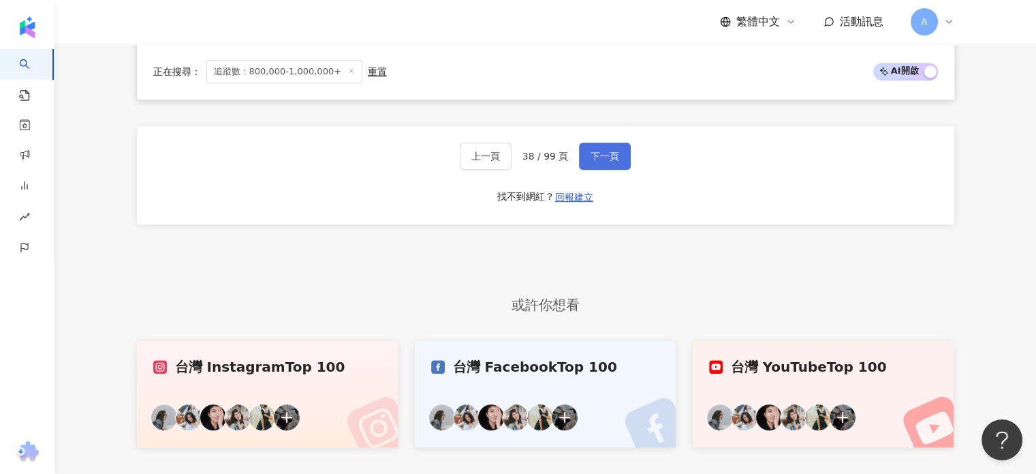
click at [609, 161] on span "下一頁" at bounding box center [605, 156] width 29 height 11
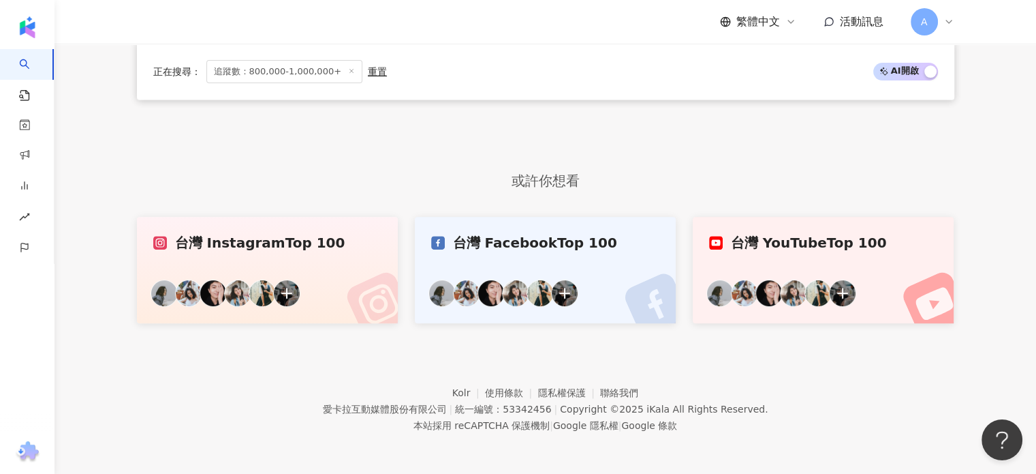
scroll to position [843, 0]
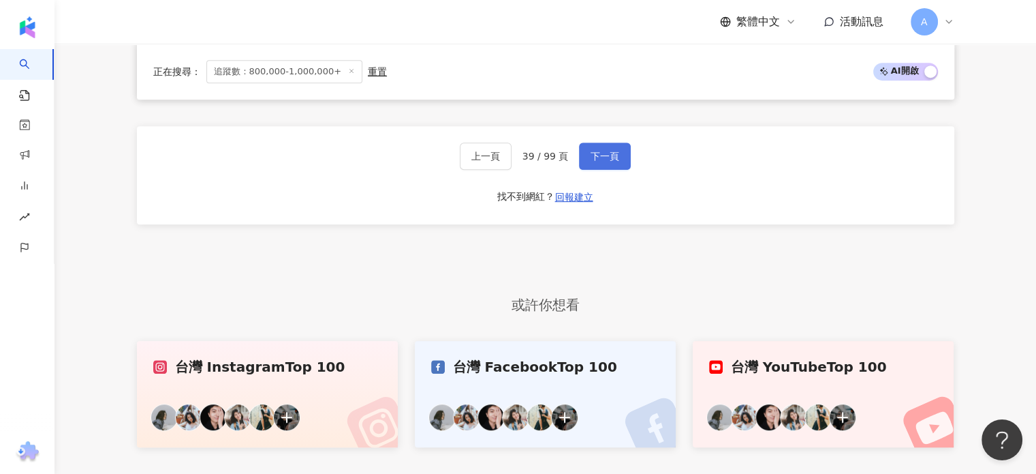
click at [610, 158] on span "下一頁" at bounding box center [605, 156] width 29 height 11
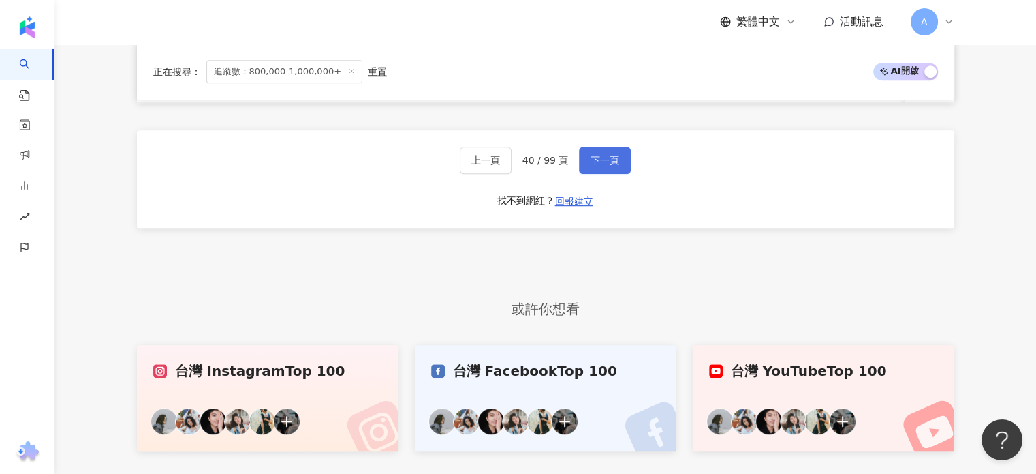
click at [600, 157] on button "下一頁" at bounding box center [605, 159] width 52 height 27
click at [601, 157] on button "下一頁" at bounding box center [605, 159] width 52 height 27
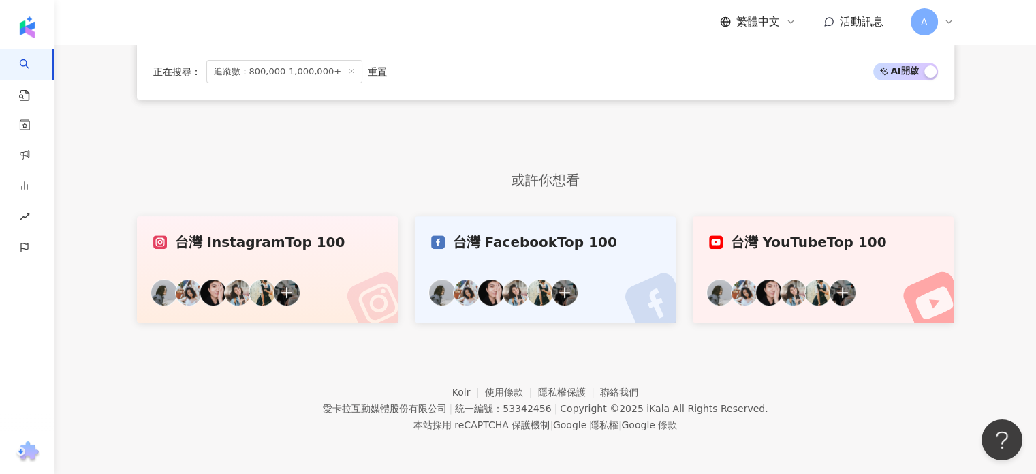
scroll to position [488, 0]
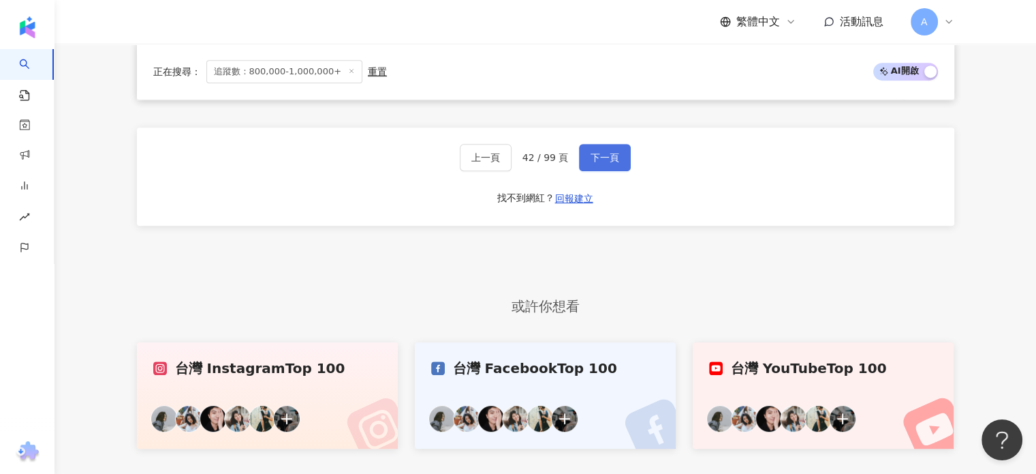
click at [608, 163] on span "下一頁" at bounding box center [605, 157] width 29 height 11
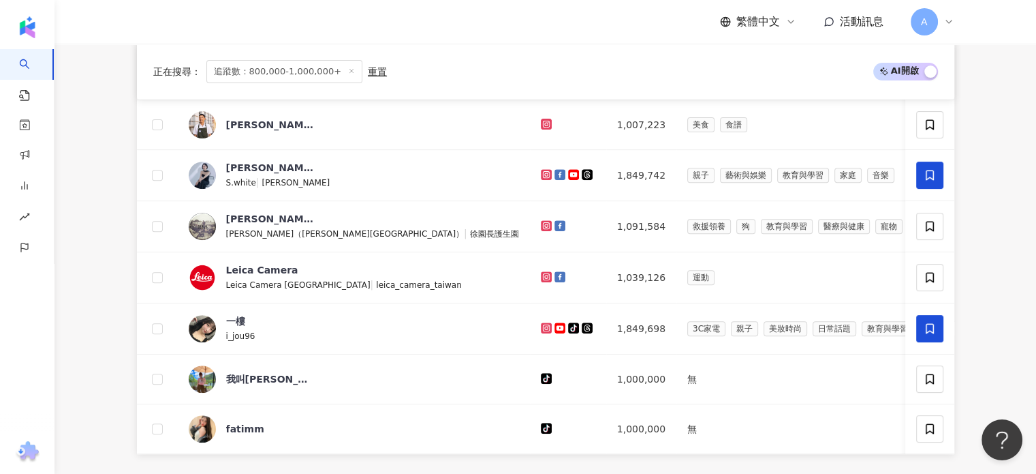
scroll to position [843, 0]
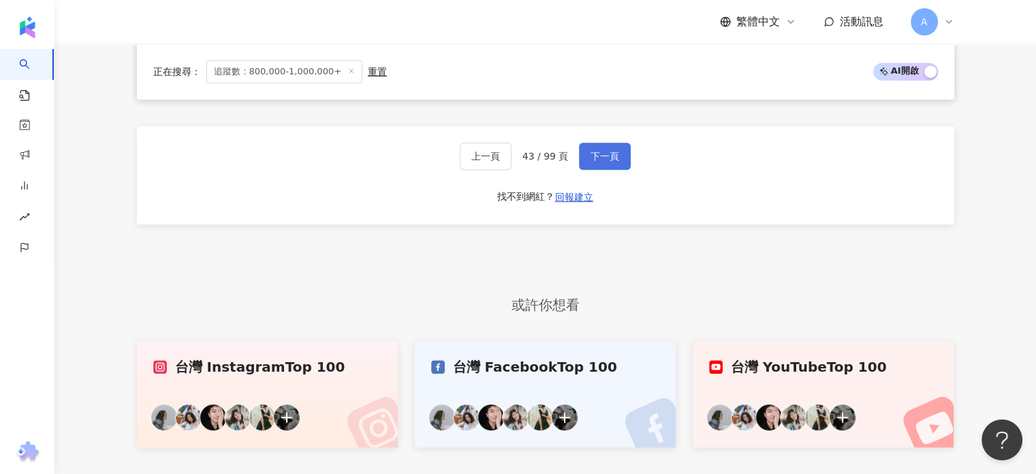
click at [612, 161] on span "下一頁" at bounding box center [605, 156] width 29 height 11
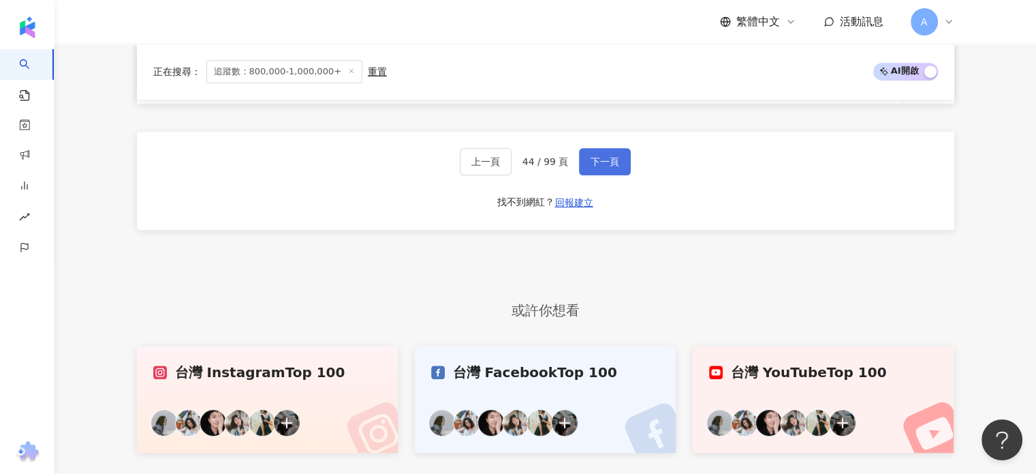
click at [612, 161] on span "下一頁" at bounding box center [605, 161] width 29 height 11
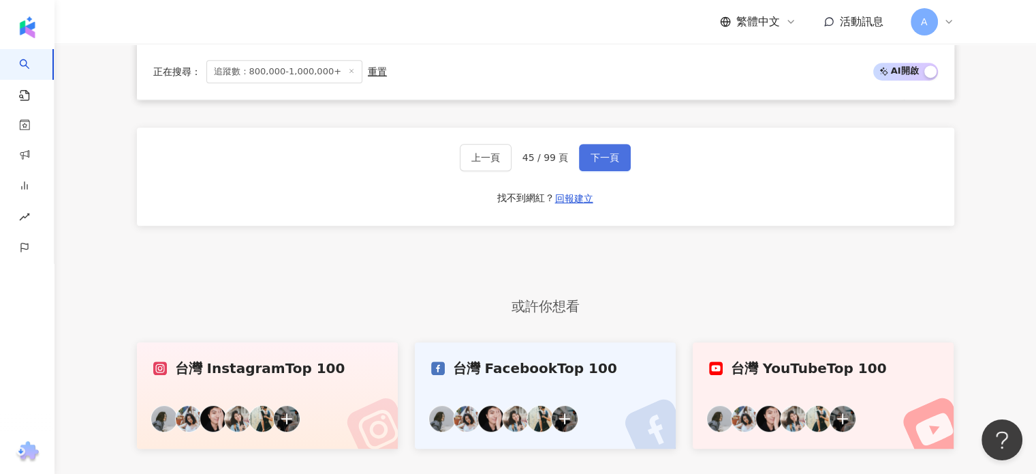
click at [612, 161] on span "下一頁" at bounding box center [605, 157] width 29 height 11
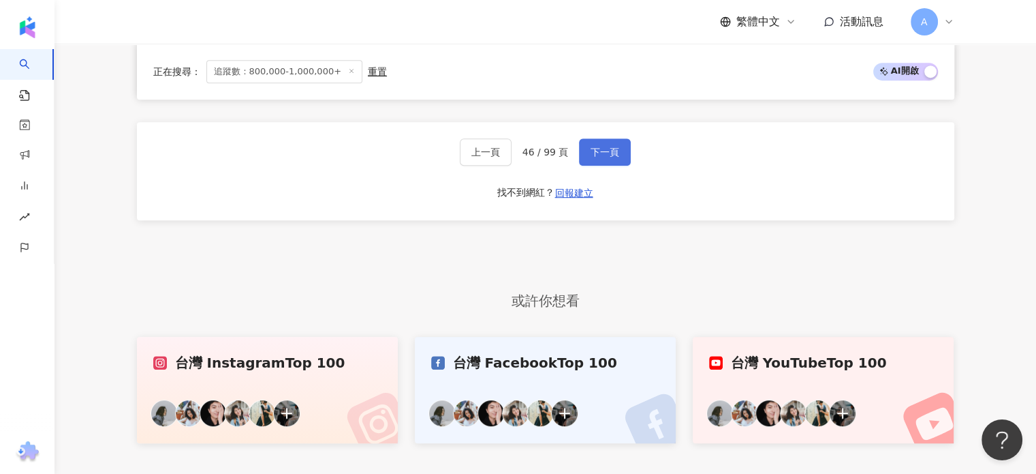
click at [612, 157] on span "下一頁" at bounding box center [605, 151] width 29 height 11
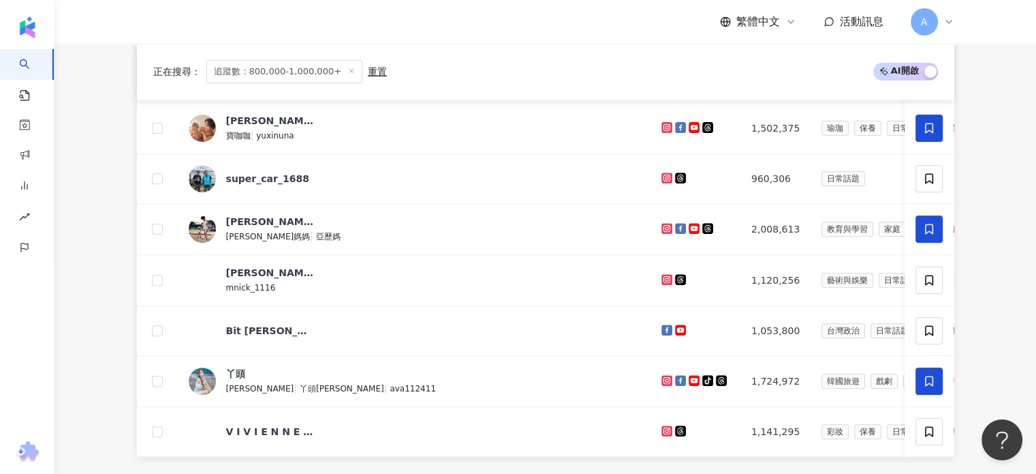
scroll to position [843, 0]
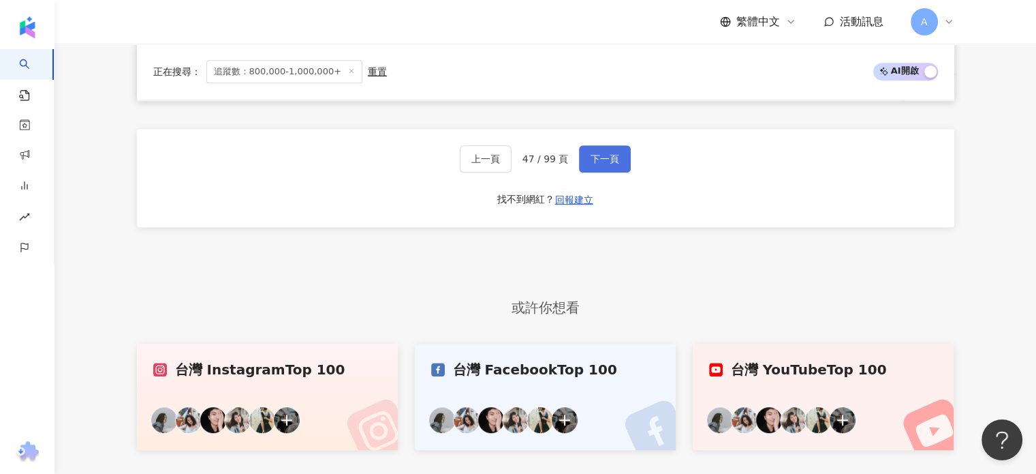
click at [616, 158] on button "下一頁" at bounding box center [605, 158] width 52 height 27
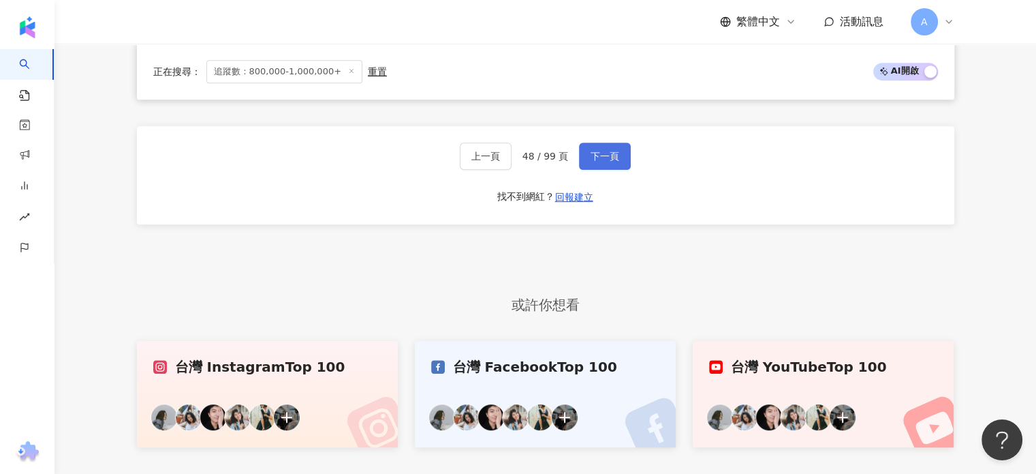
click at [609, 152] on button "下一頁" at bounding box center [605, 155] width 52 height 27
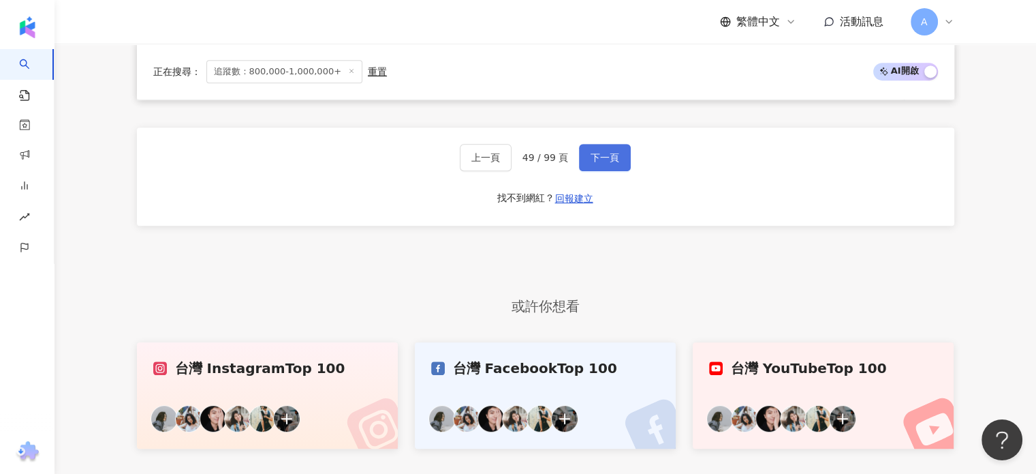
click at [613, 163] on span "下一頁" at bounding box center [605, 157] width 29 height 11
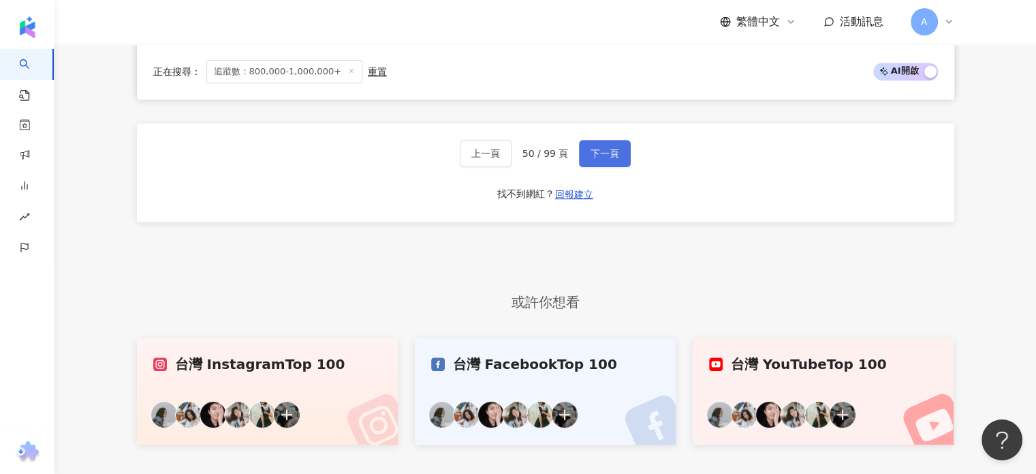
click at [614, 159] on span "下一頁" at bounding box center [605, 153] width 29 height 11
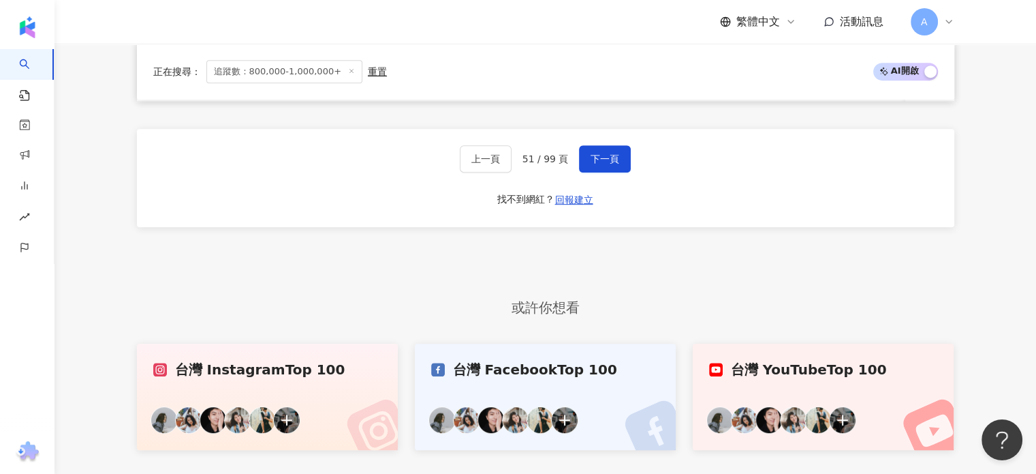
click at [619, 160] on button "下一頁" at bounding box center [605, 158] width 52 height 27
click at [473, 162] on button "上一頁" at bounding box center [486, 158] width 52 height 27
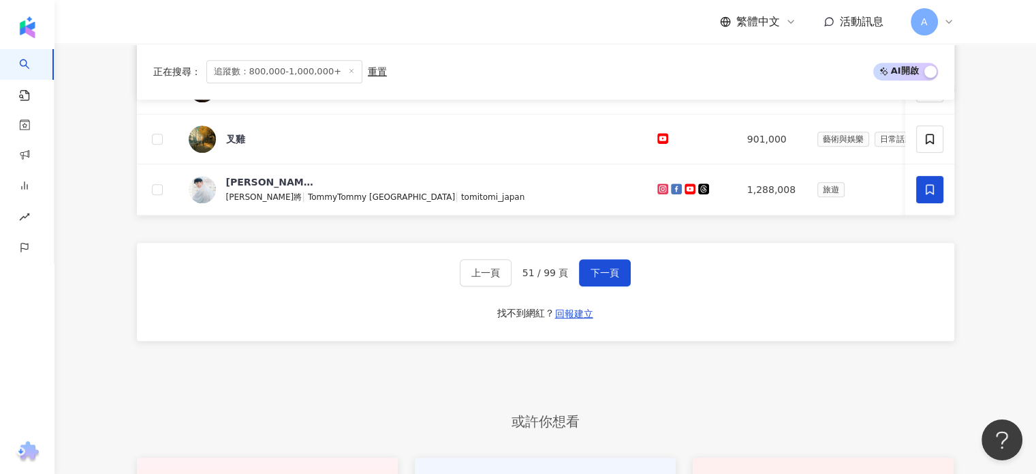
scroll to position [434, 0]
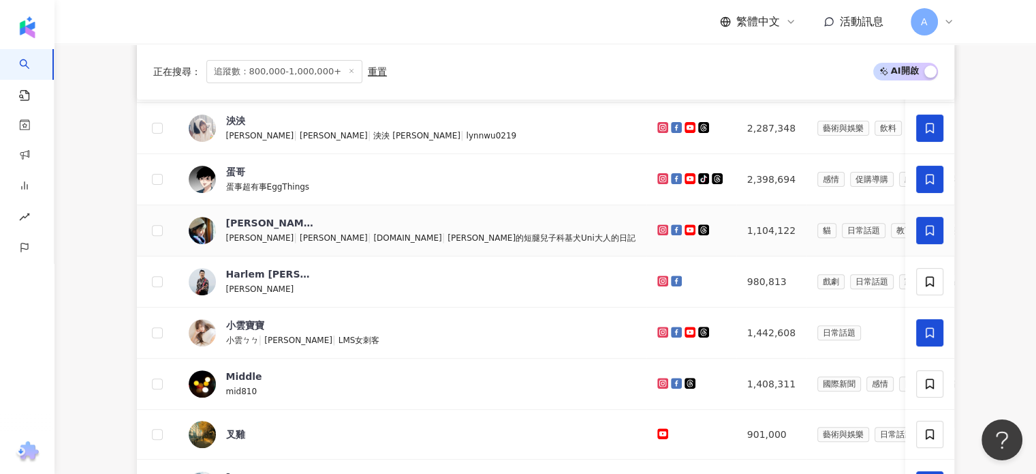
click at [927, 227] on icon at bounding box center [930, 230] width 12 height 12
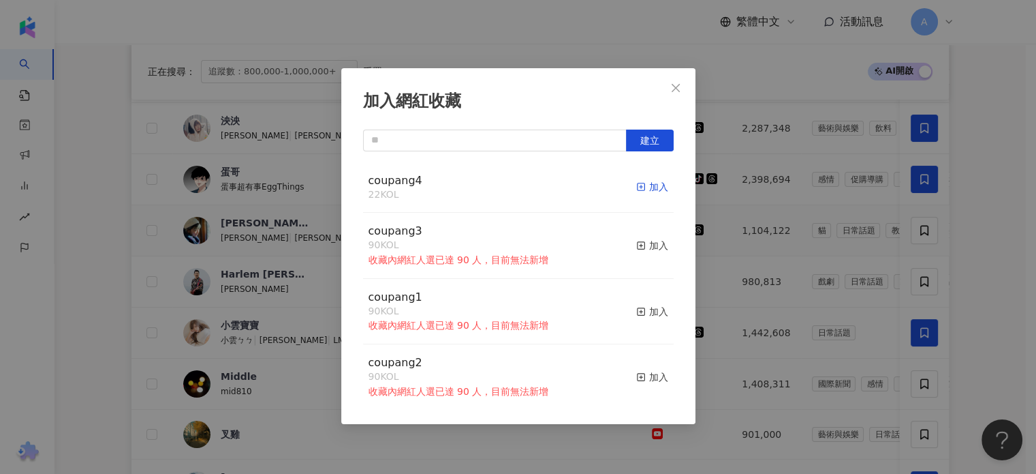
click at [638, 185] on div "加入" at bounding box center [652, 186] width 32 height 15
click at [677, 87] on icon "close" at bounding box center [675, 87] width 11 height 11
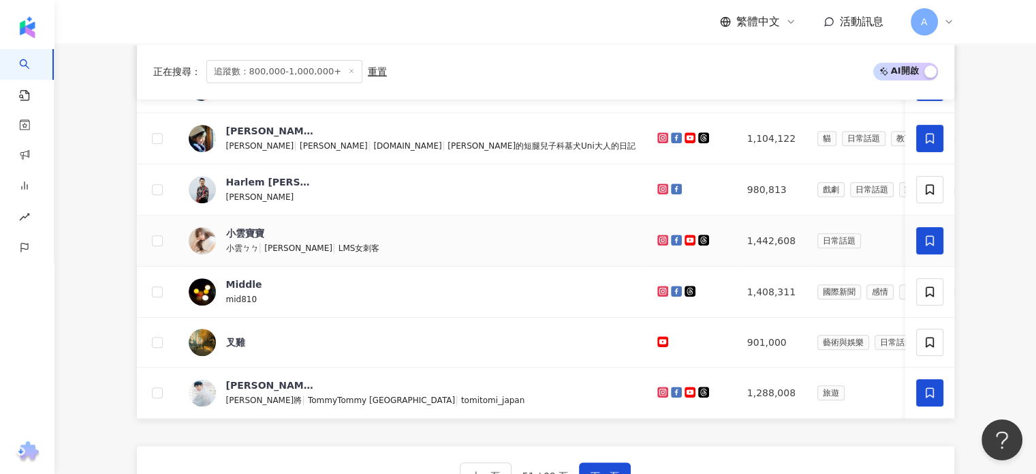
scroll to position [638, 0]
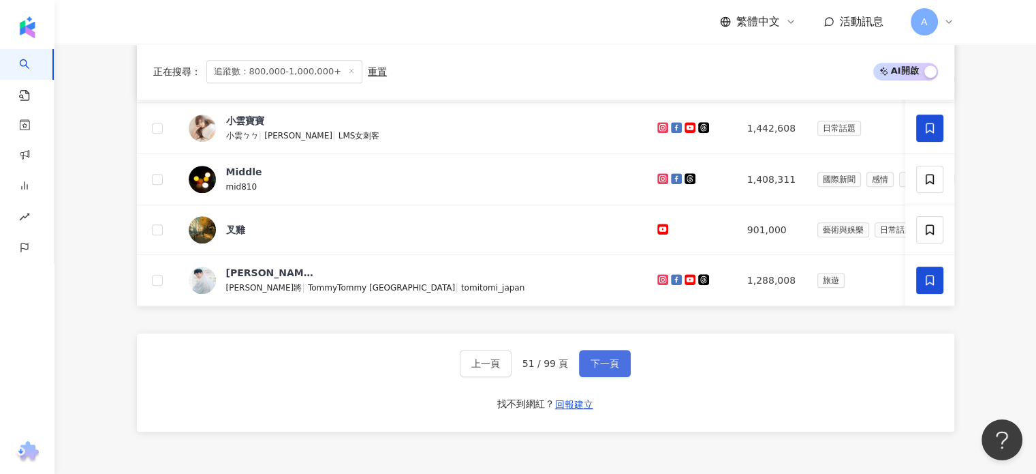
click at [600, 369] on span "下一頁" at bounding box center [605, 363] width 29 height 11
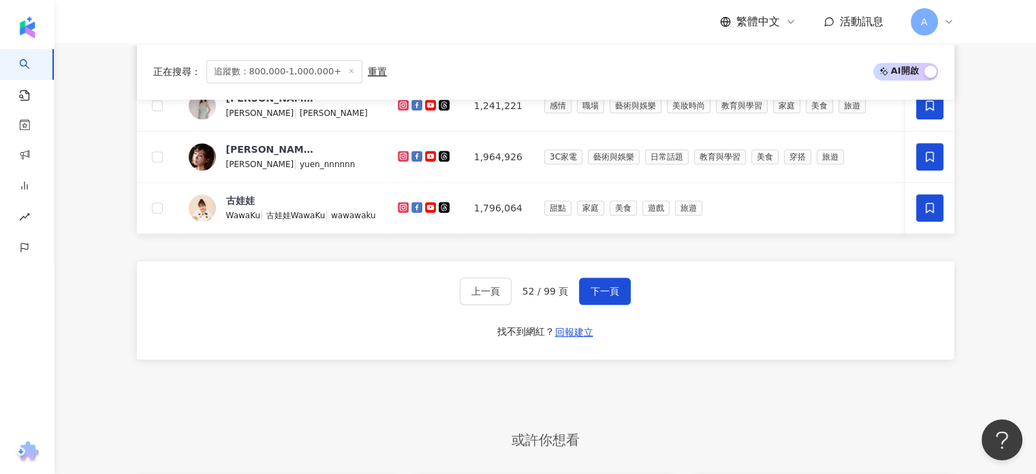
scroll to position [886, 0]
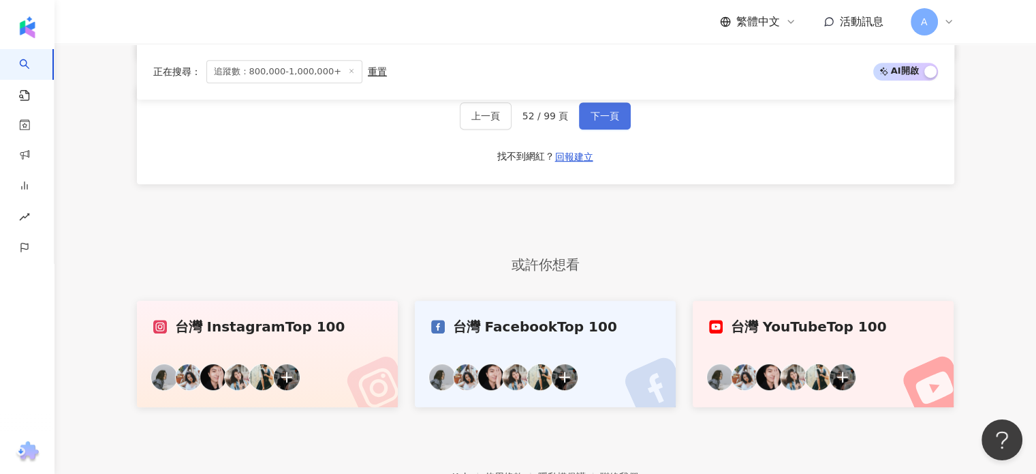
click at [614, 121] on span "下一頁" at bounding box center [605, 115] width 29 height 11
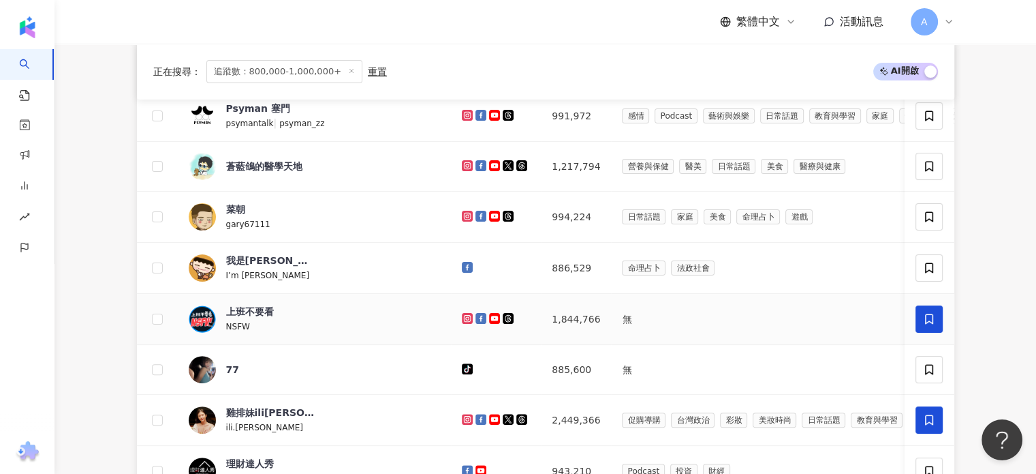
scroll to position [273, 0]
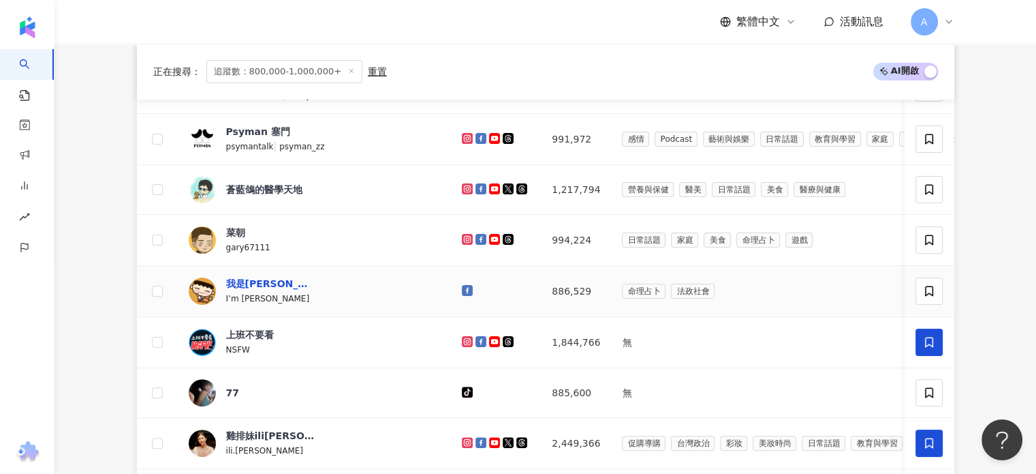
click at [249, 279] on div "我是馬克" at bounding box center [270, 284] width 89 height 14
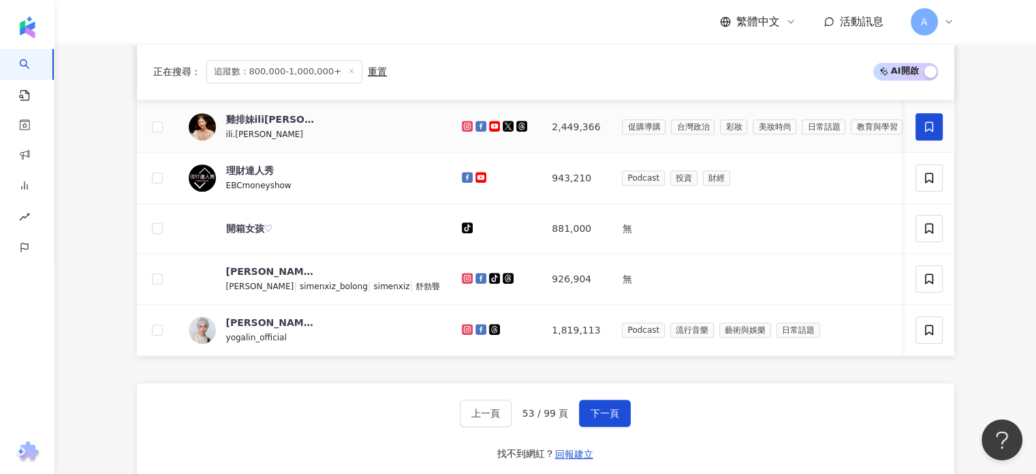
scroll to position [613, 0]
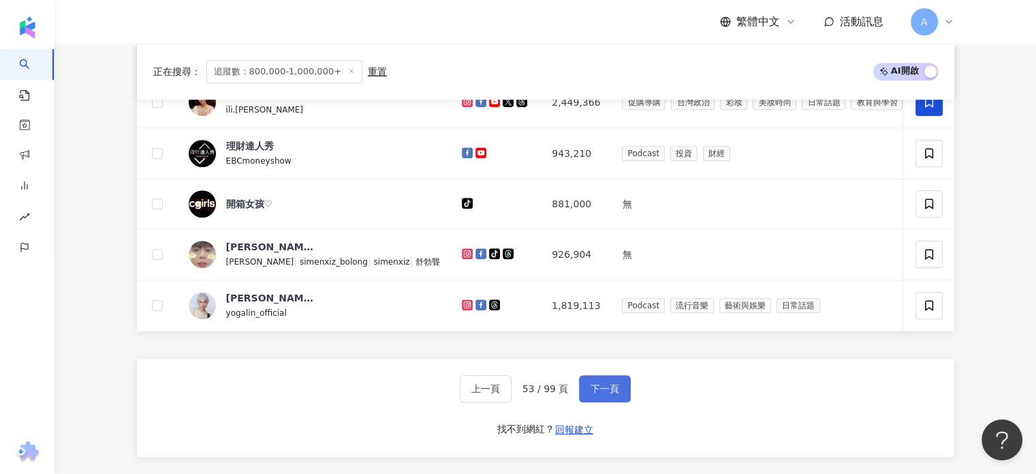
click at [615, 394] on span "下一頁" at bounding box center [605, 388] width 29 height 11
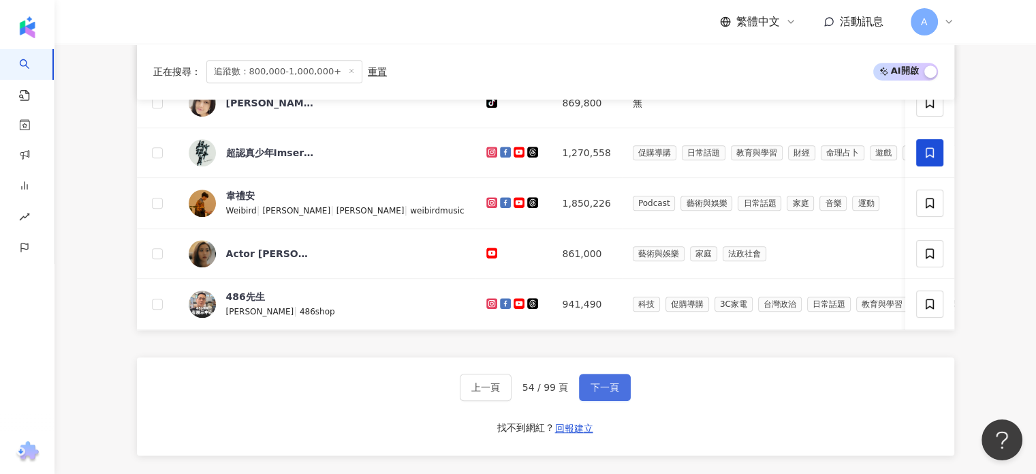
click at [605, 392] on span "下一頁" at bounding box center [605, 387] width 29 height 11
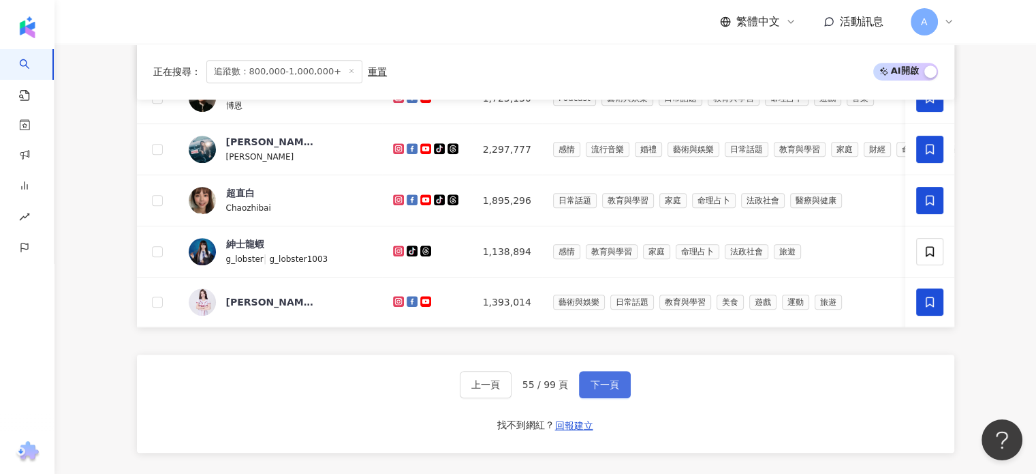
click at [601, 388] on span "下一頁" at bounding box center [605, 384] width 29 height 11
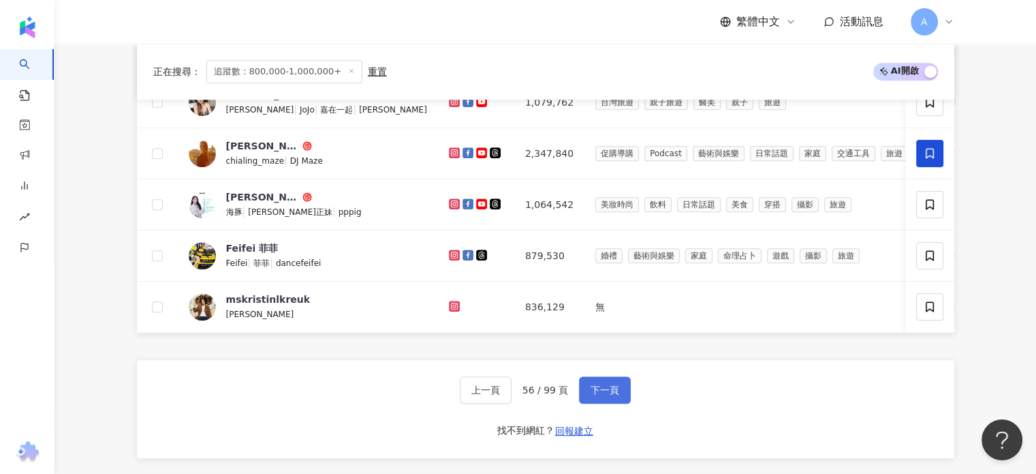
click at [611, 395] on span "下一頁" at bounding box center [605, 389] width 29 height 11
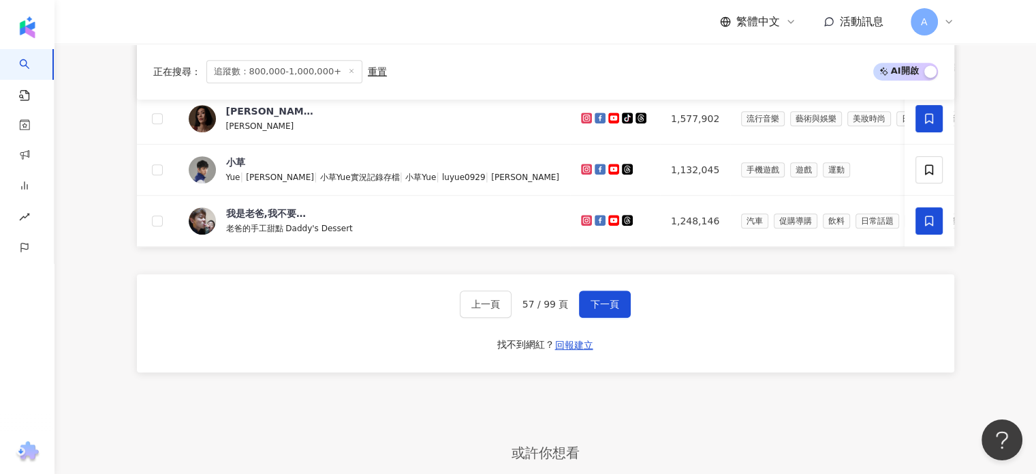
scroll to position [750, 0]
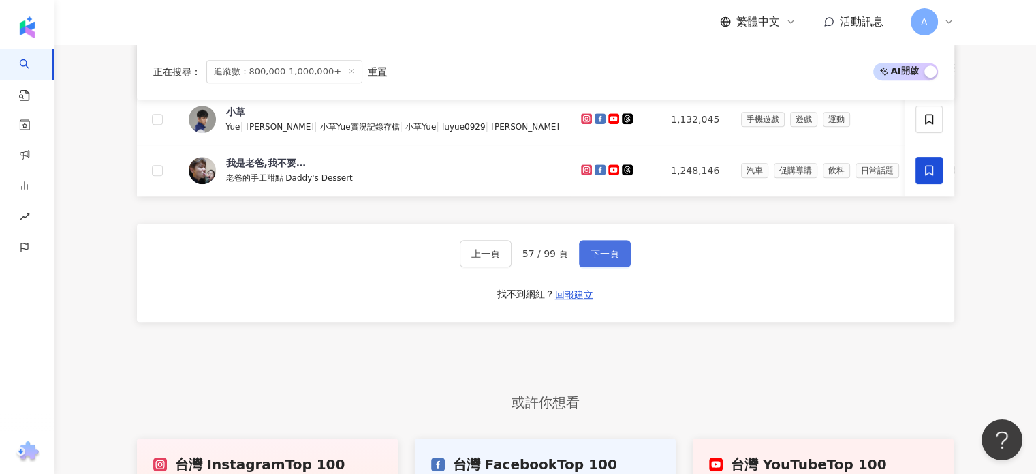
click at [598, 259] on span "下一頁" at bounding box center [605, 253] width 29 height 11
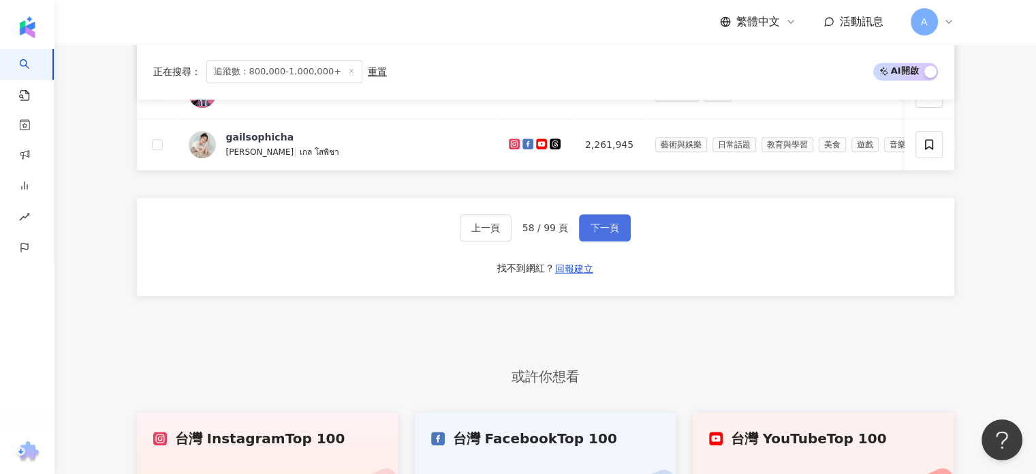
click at [611, 233] on span "下一頁" at bounding box center [605, 227] width 29 height 11
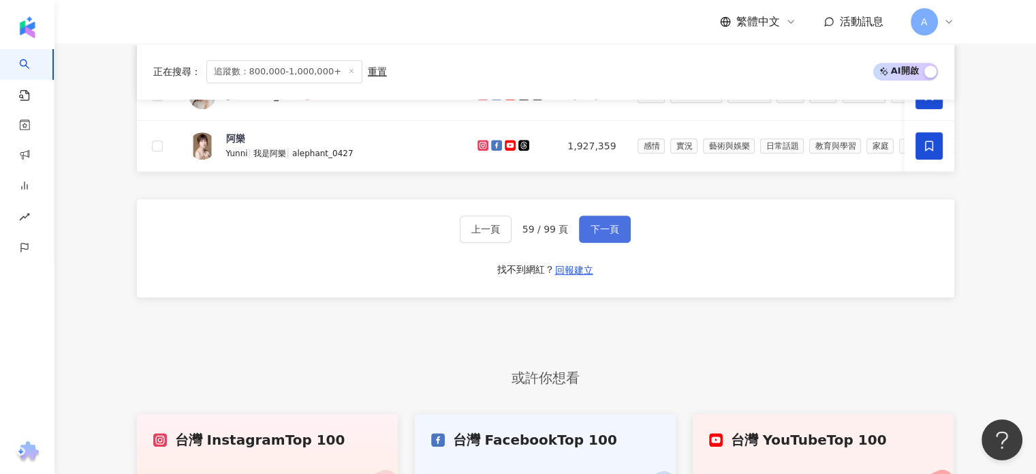
click at [611, 234] on span "下一頁" at bounding box center [605, 228] width 29 height 11
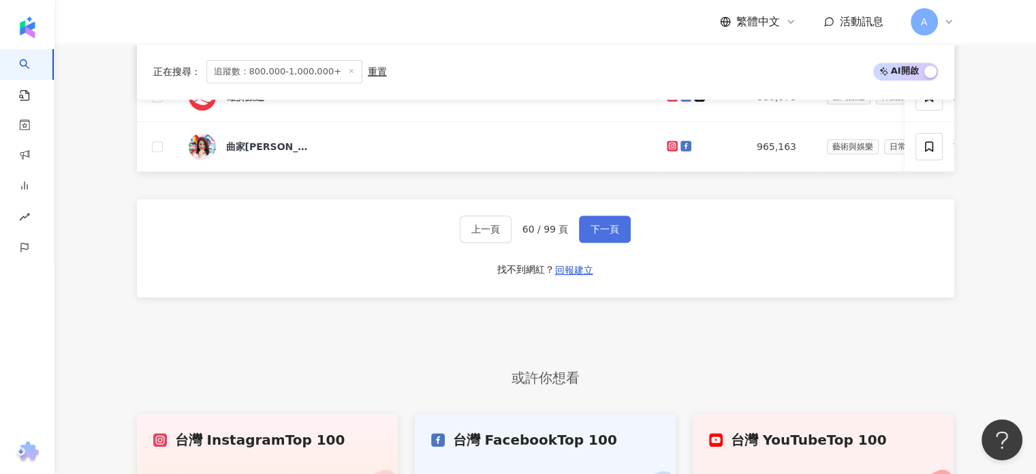
click at [596, 234] on span "下一頁" at bounding box center [605, 228] width 29 height 11
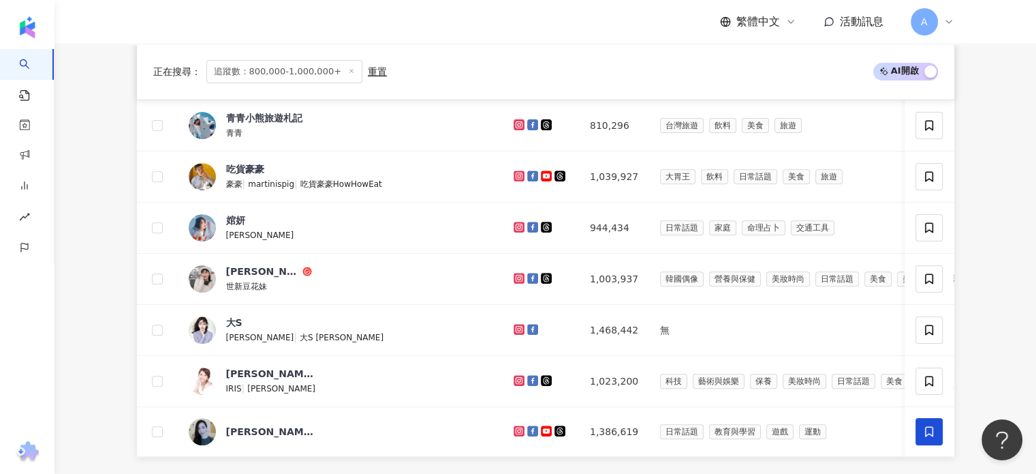
scroll to position [771, 0]
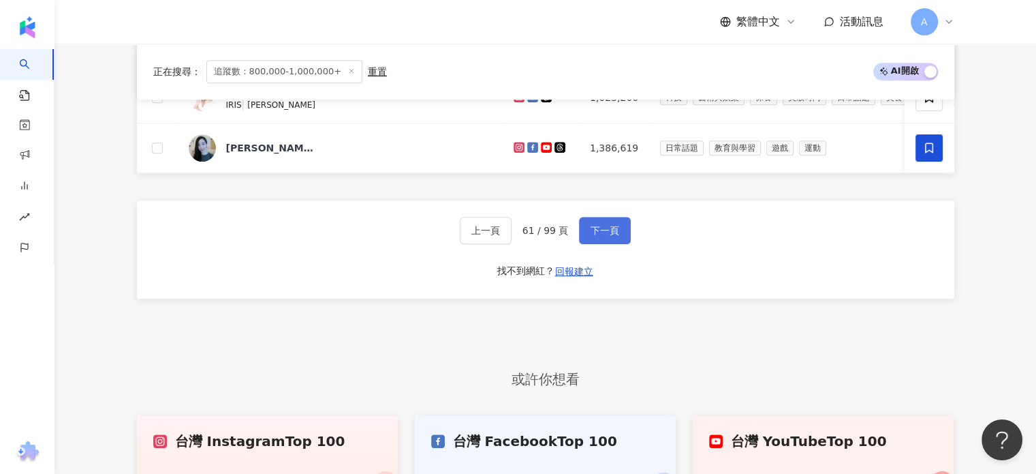
click at [605, 231] on span "下一頁" at bounding box center [605, 230] width 29 height 11
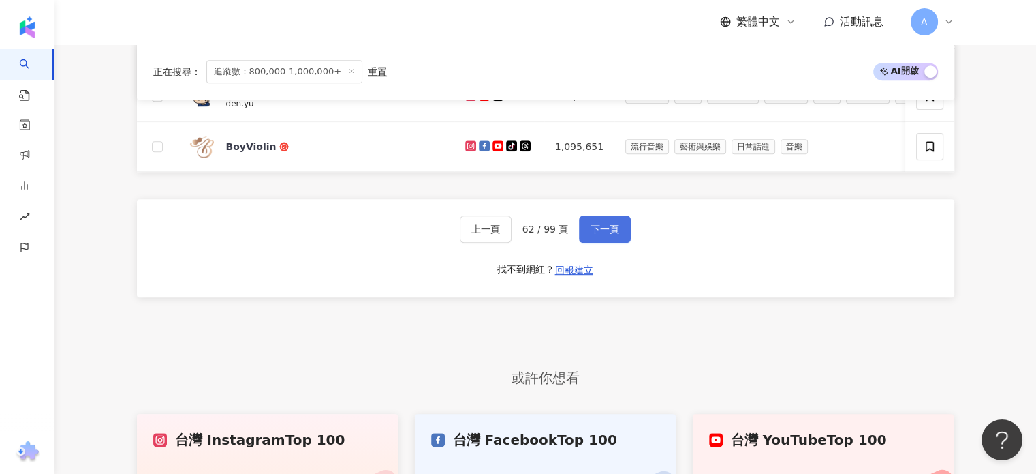
click at [616, 234] on span "下一頁" at bounding box center [605, 228] width 29 height 11
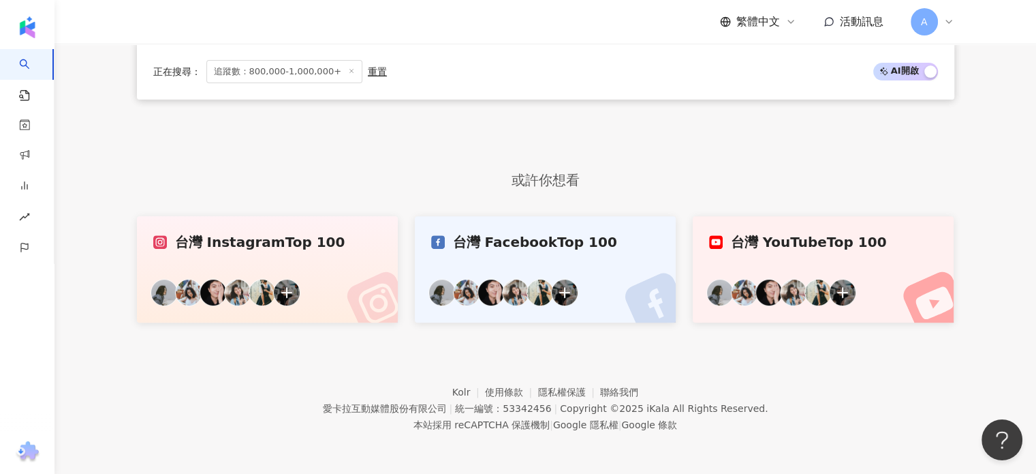
scroll to position [488, 0]
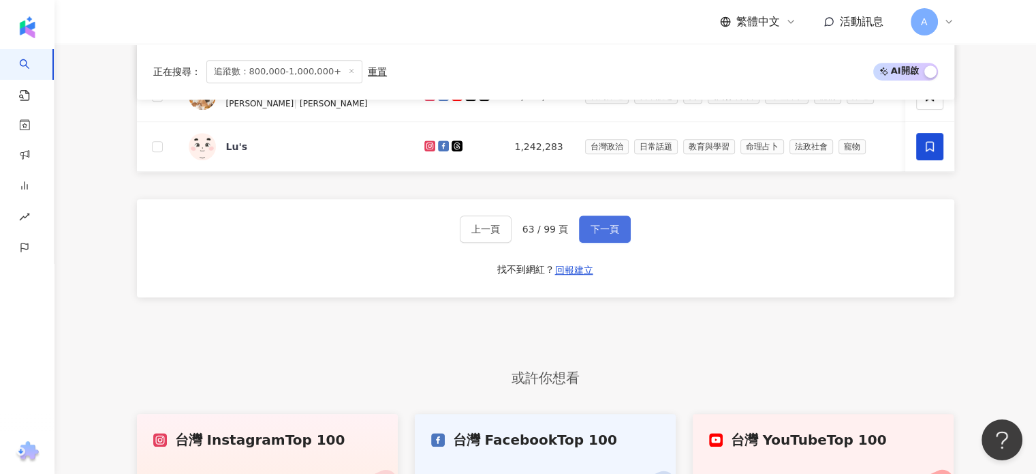
click at [600, 243] on button "下一頁" at bounding box center [605, 228] width 52 height 27
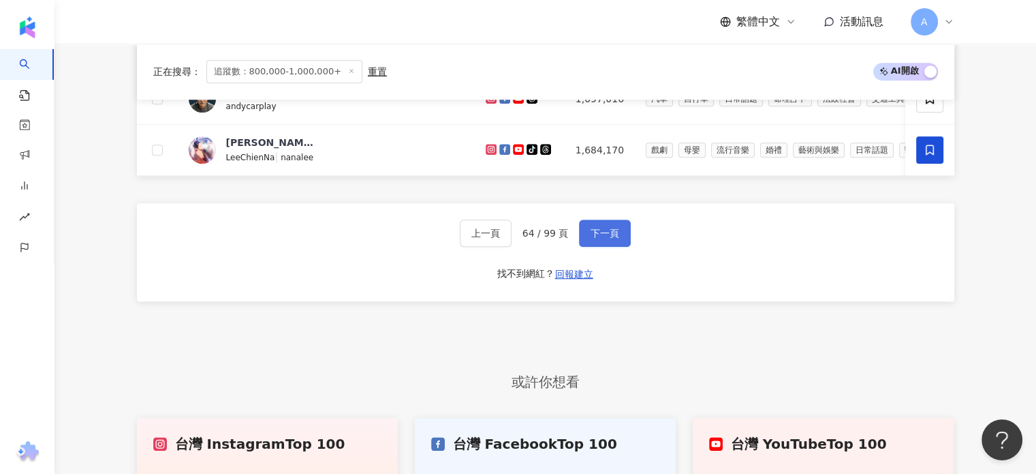
click at [600, 247] on button "下一頁" at bounding box center [605, 232] width 52 height 27
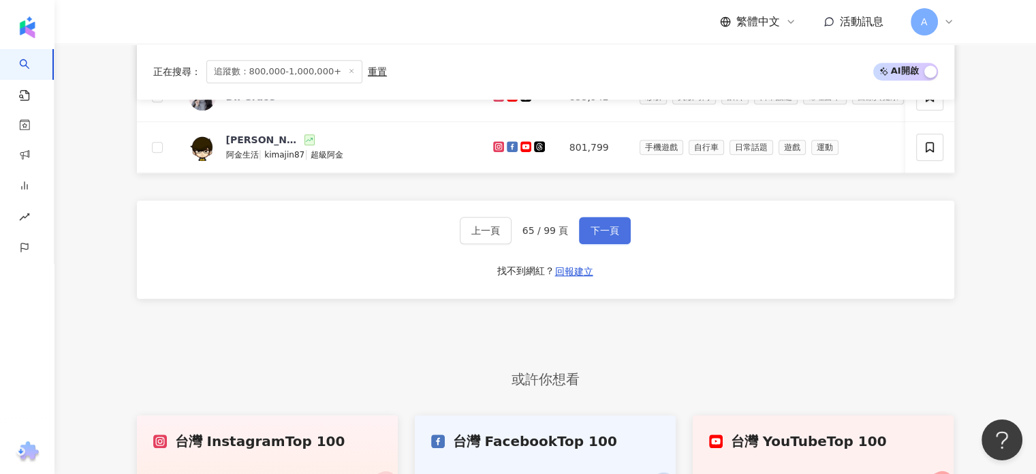
click at [600, 230] on button "下一頁" at bounding box center [605, 230] width 52 height 27
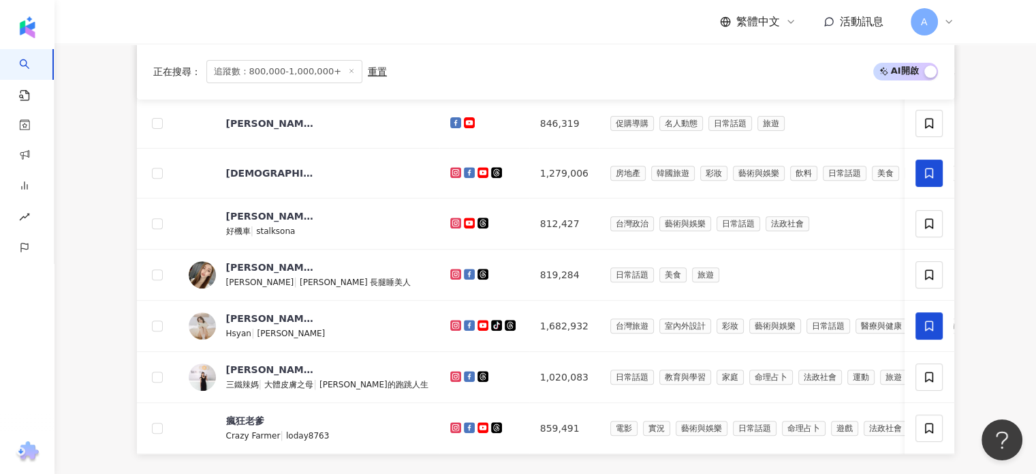
scroll to position [771, 0]
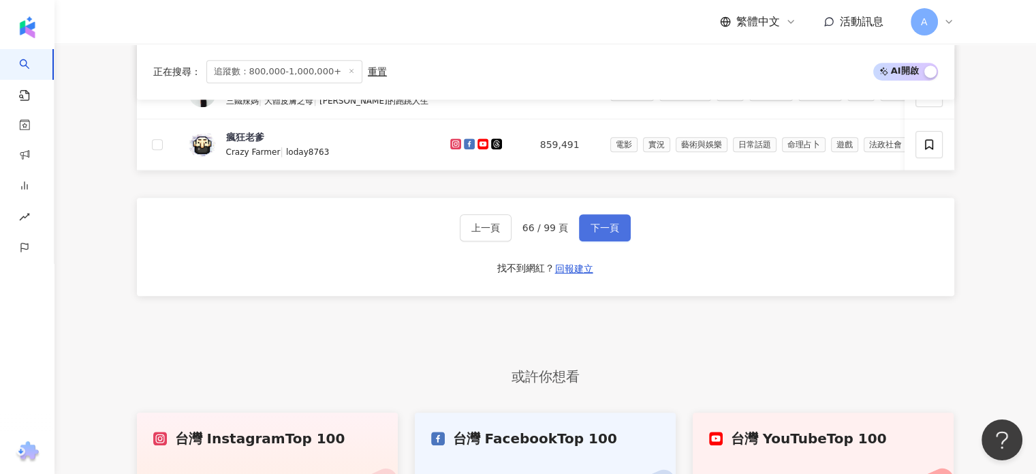
click at [603, 230] on span "下一頁" at bounding box center [605, 227] width 29 height 11
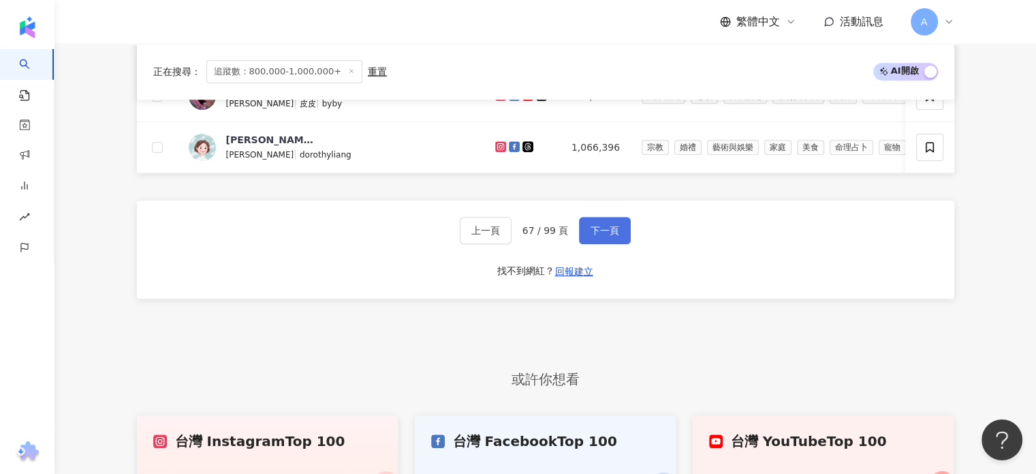
click at [611, 233] on span "下一頁" at bounding box center [605, 230] width 29 height 11
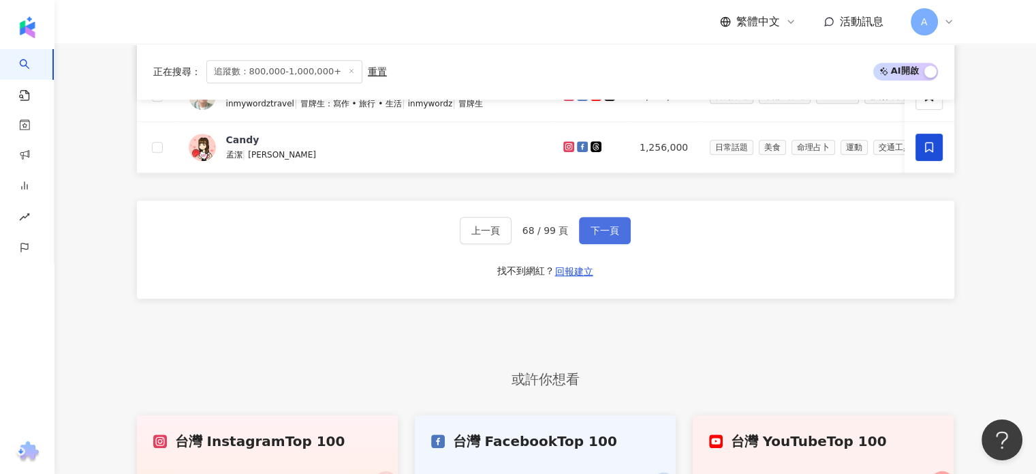
click at [586, 238] on button "下一頁" at bounding box center [605, 230] width 52 height 27
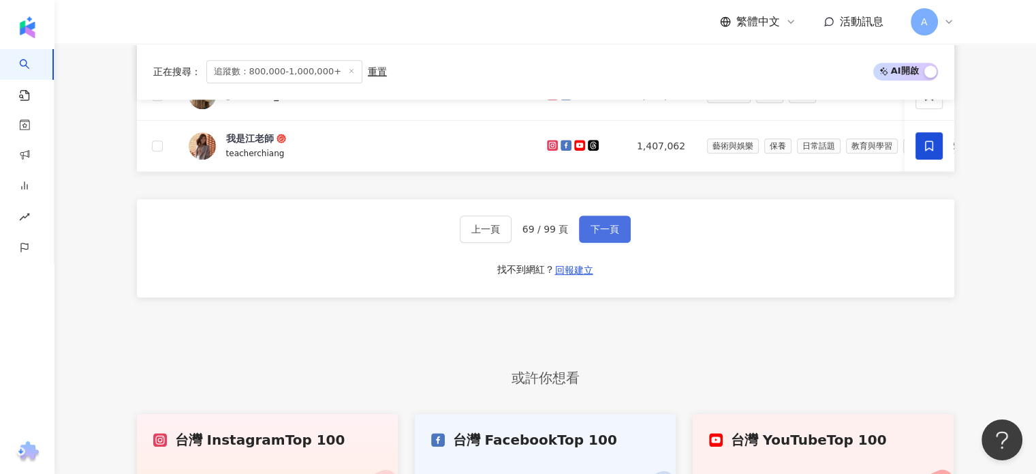
click at [600, 234] on span "下一頁" at bounding box center [605, 228] width 29 height 11
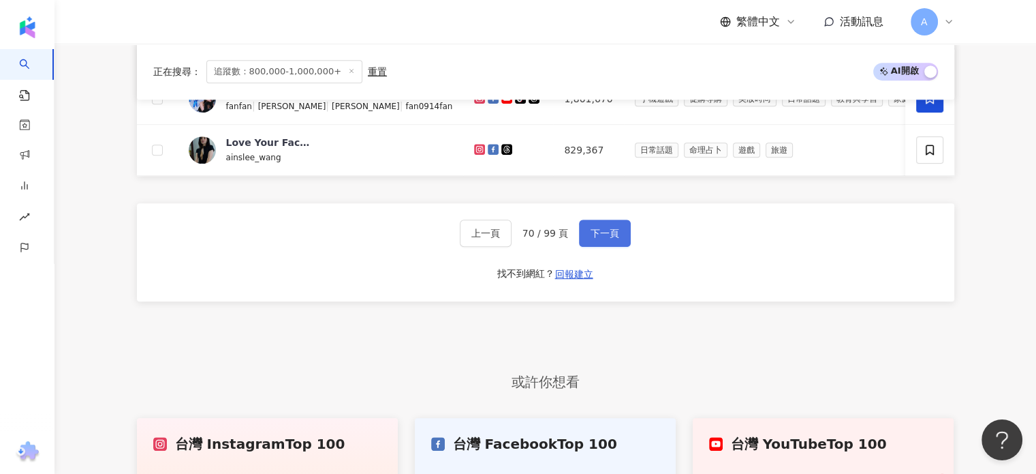
click at [600, 236] on span "下一頁" at bounding box center [605, 233] width 29 height 11
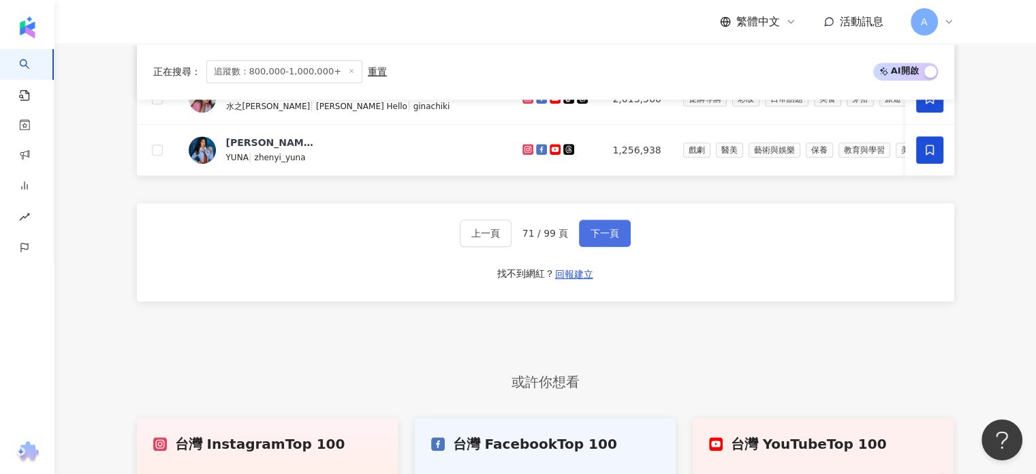
click at [600, 236] on span "下一頁" at bounding box center [605, 233] width 29 height 11
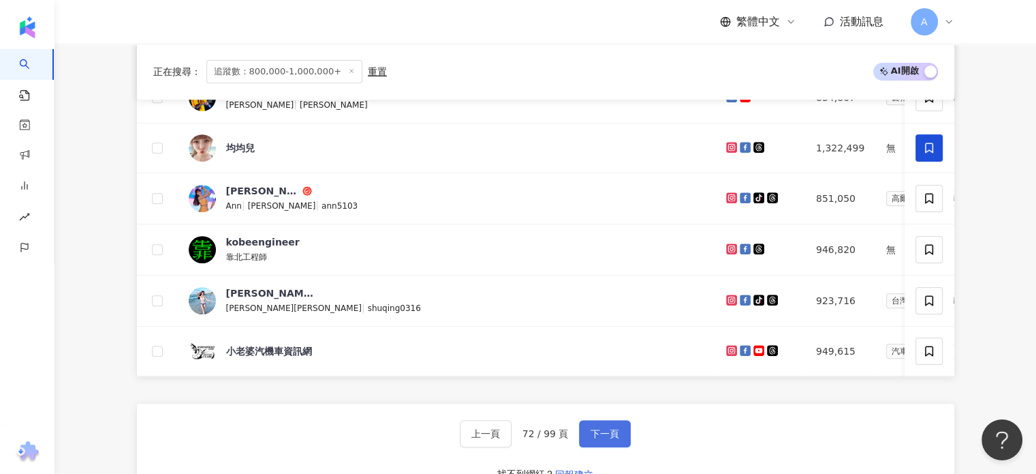
scroll to position [567, 0]
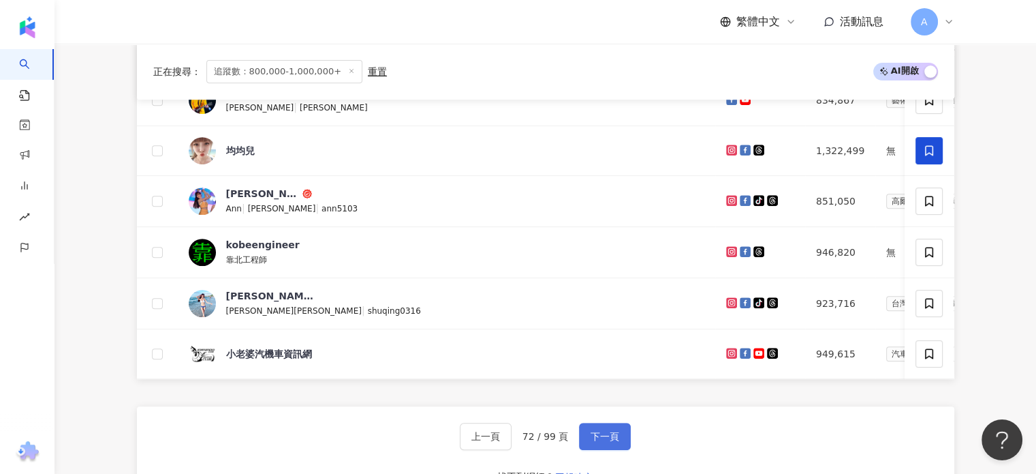
click at [605, 442] on span "下一頁" at bounding box center [605, 436] width 29 height 11
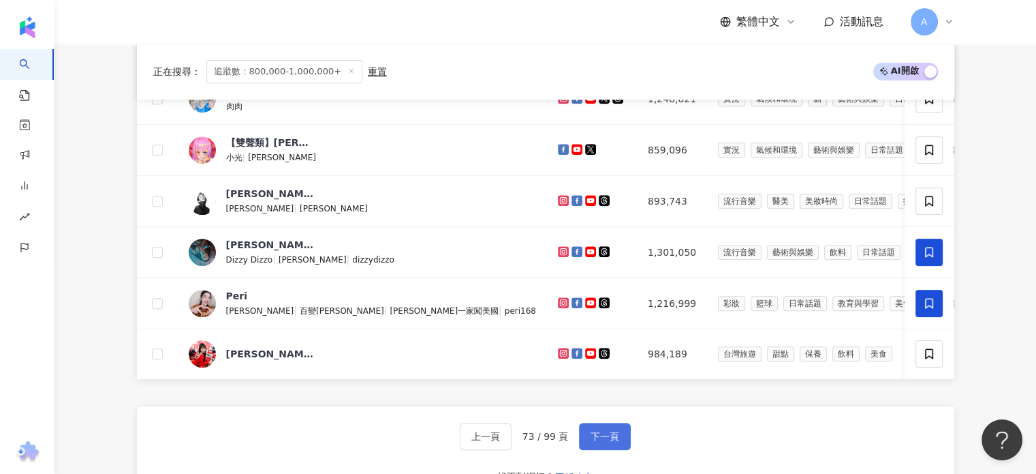
click at [602, 439] on span "下一頁" at bounding box center [605, 436] width 29 height 11
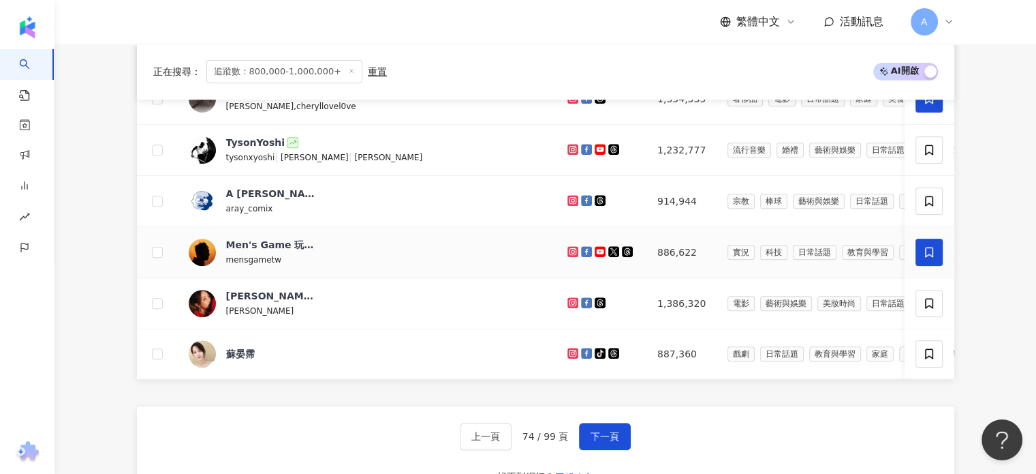
click at [931, 249] on icon at bounding box center [930, 252] width 12 height 12
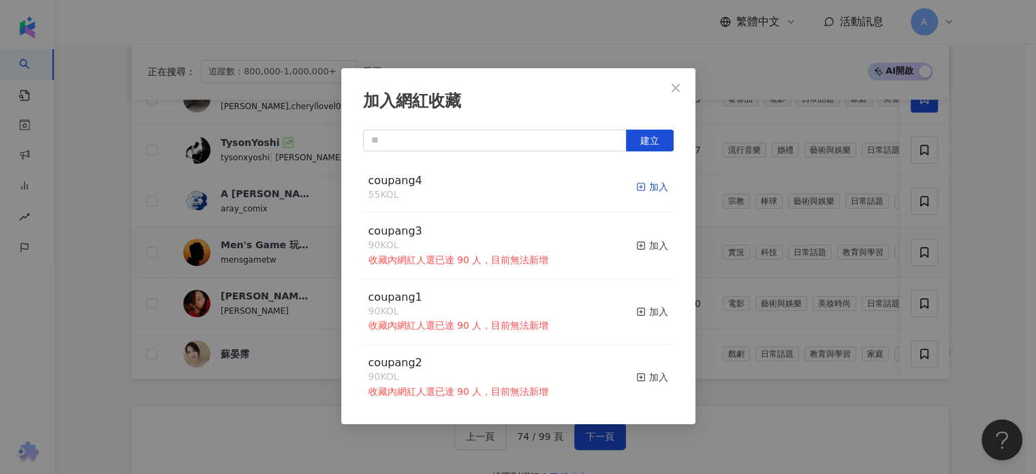
click at [638, 184] on div "加入" at bounding box center [652, 186] width 32 height 15
click at [671, 85] on icon "close" at bounding box center [675, 87] width 11 height 11
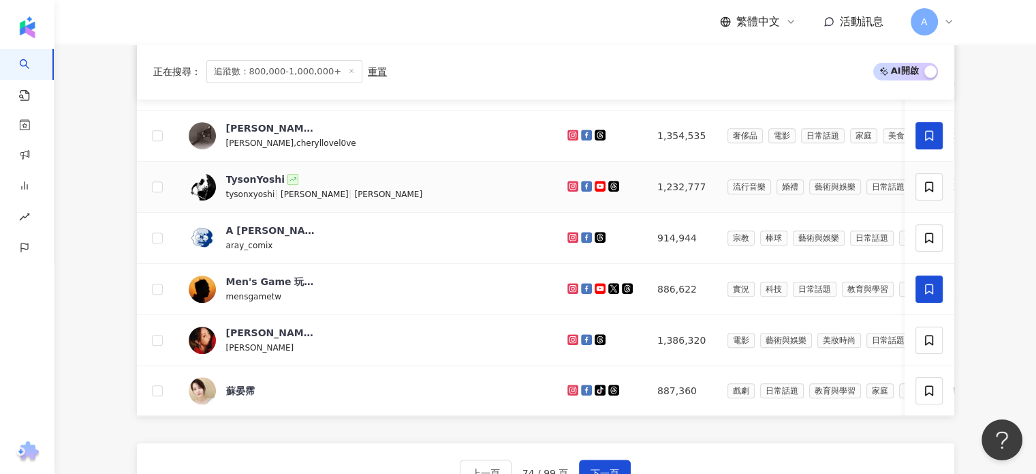
scroll to position [499, 0]
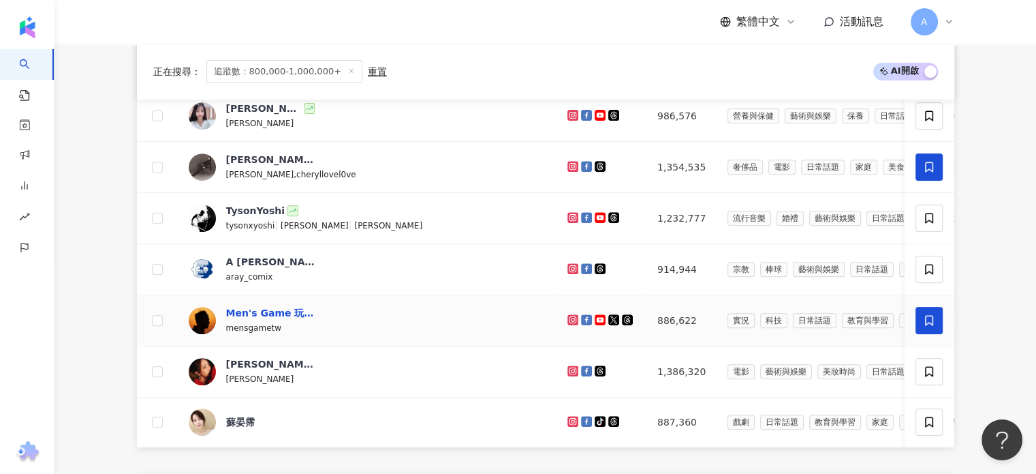
click at [309, 311] on div "Men's Game 玩物誌" at bounding box center [270, 313] width 89 height 14
click at [940, 317] on span at bounding box center [929, 320] width 27 height 27
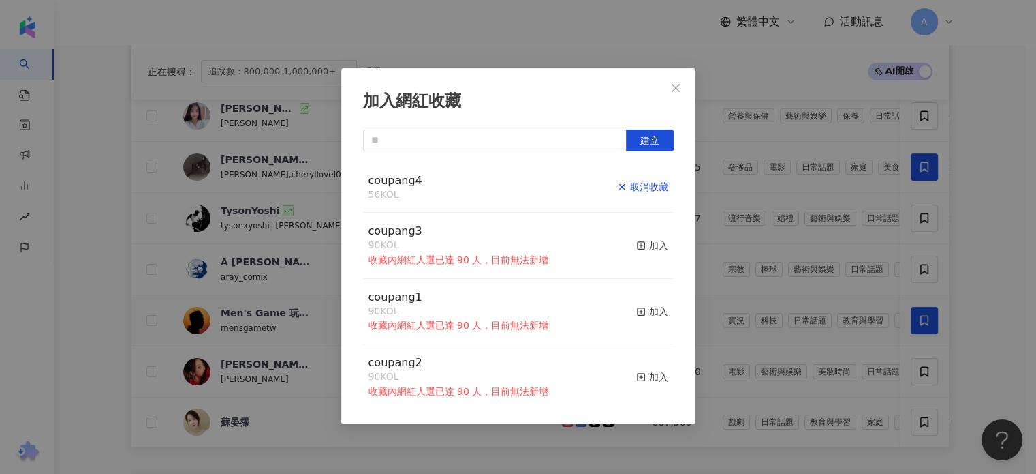
click at [639, 185] on div "取消收藏" at bounding box center [642, 186] width 51 height 15
click at [677, 84] on icon "close" at bounding box center [675, 87] width 11 height 11
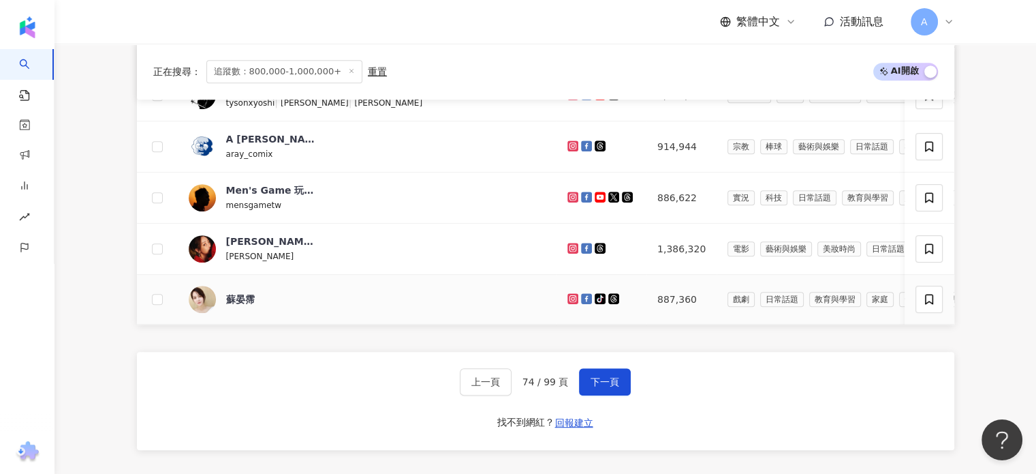
scroll to position [703, 0]
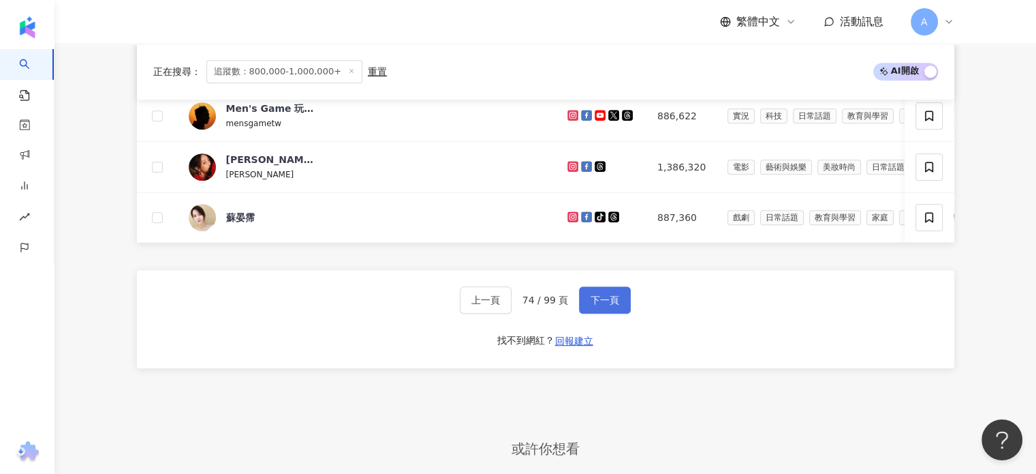
click at [596, 302] on span "下一頁" at bounding box center [605, 299] width 29 height 11
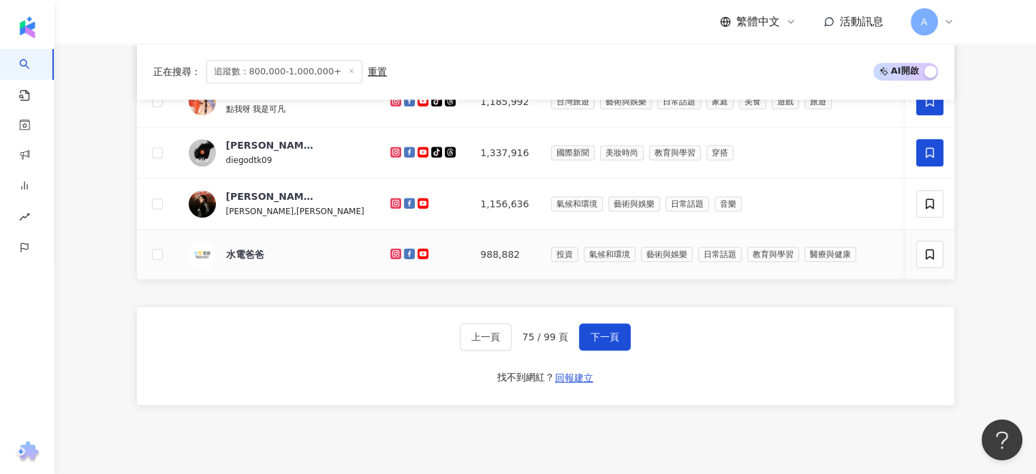
scroll to position [771, 0]
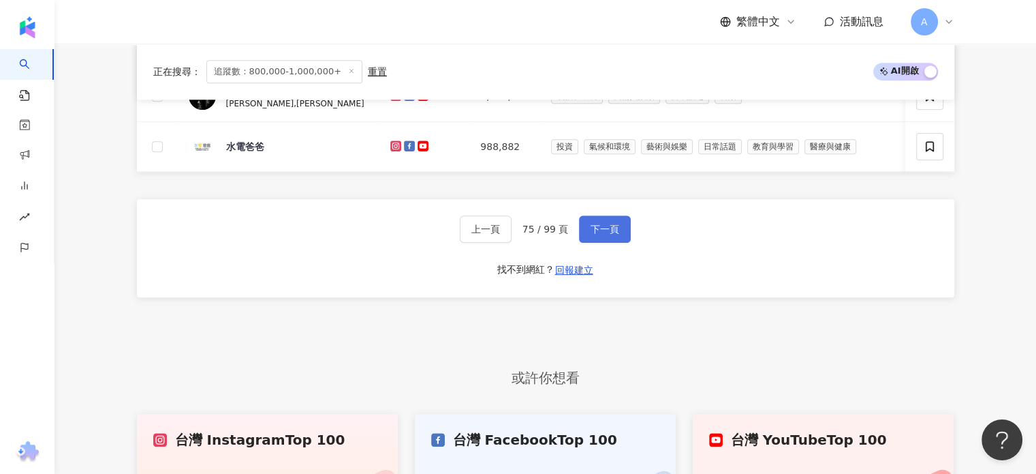
click at [603, 234] on span "下一頁" at bounding box center [605, 228] width 29 height 11
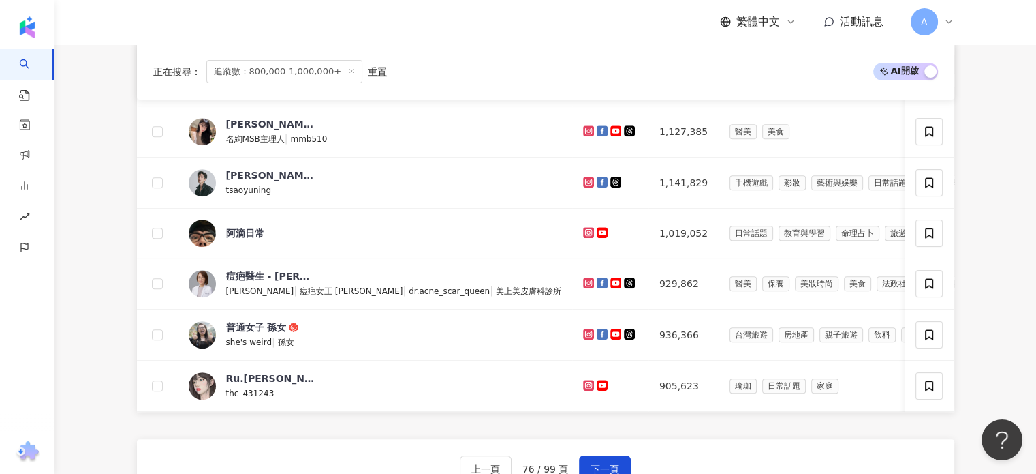
scroll to position [567, 0]
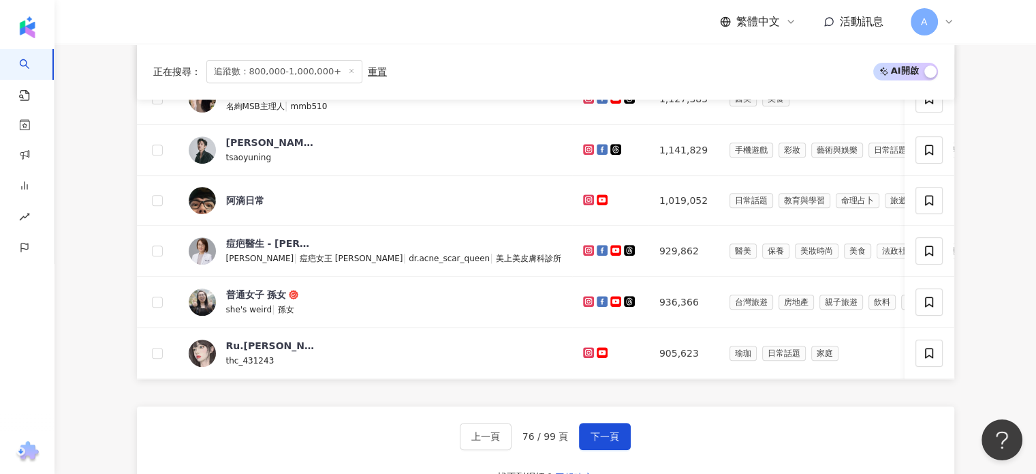
click at [300, 71] on span "追蹤數：800,000-1,000,000+" at bounding box center [284, 71] width 157 height 23
click at [368, 70] on div "重置" at bounding box center [377, 71] width 19 height 11
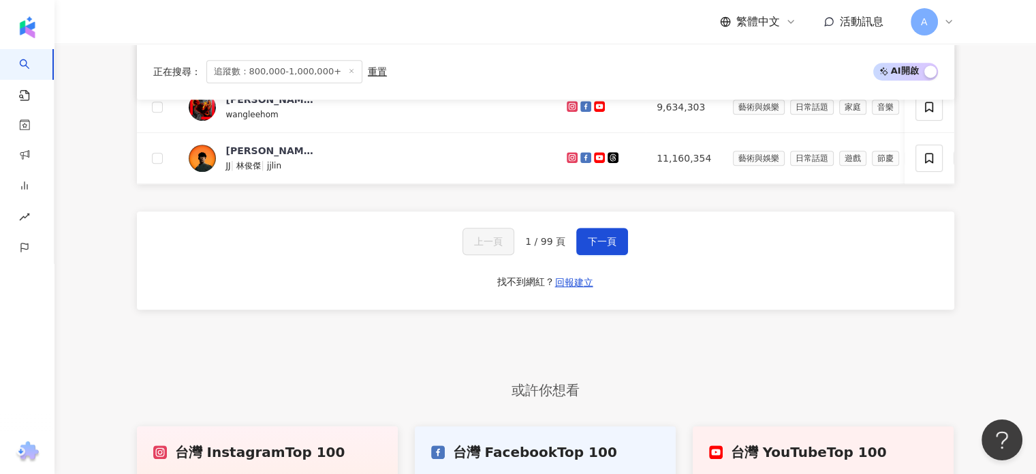
scroll to position [703, 0]
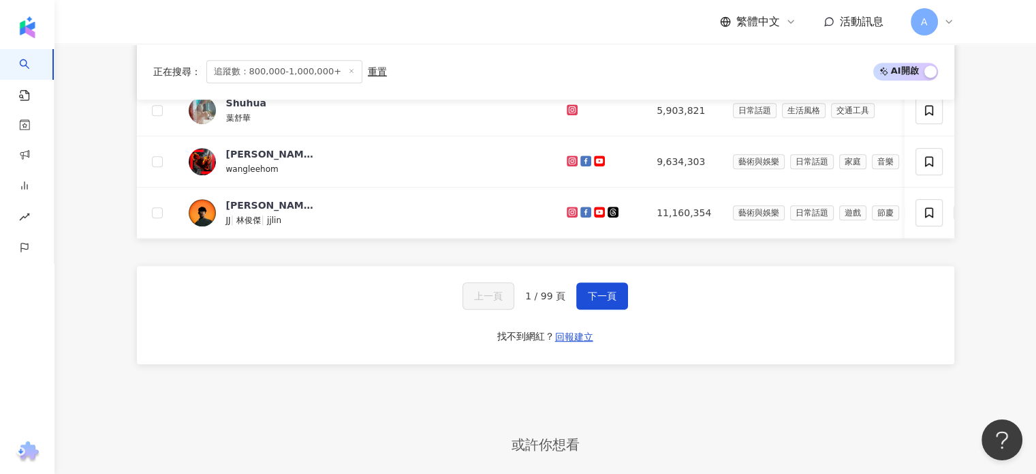
click at [554, 301] on span "1 / 99 頁" at bounding box center [545, 295] width 40 height 11
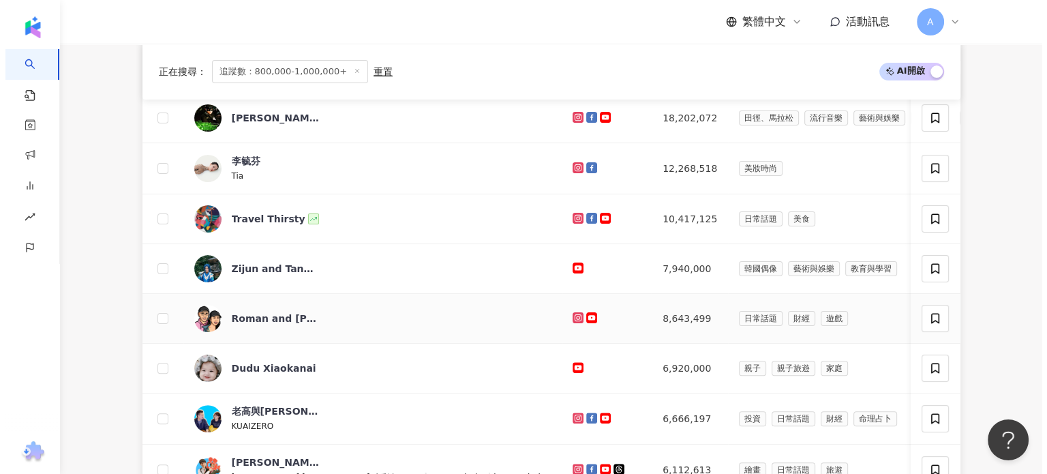
scroll to position [0, 0]
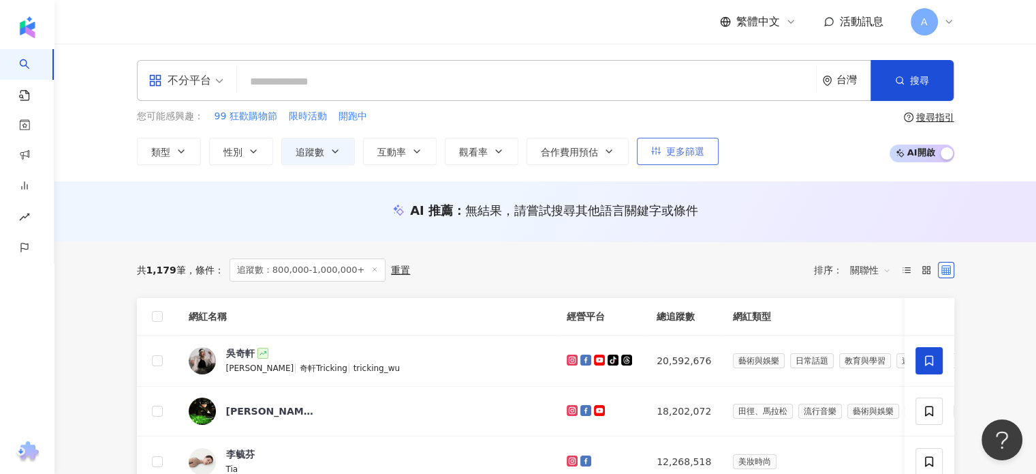
click at [645, 152] on button "更多篩選" at bounding box center [678, 151] width 82 height 27
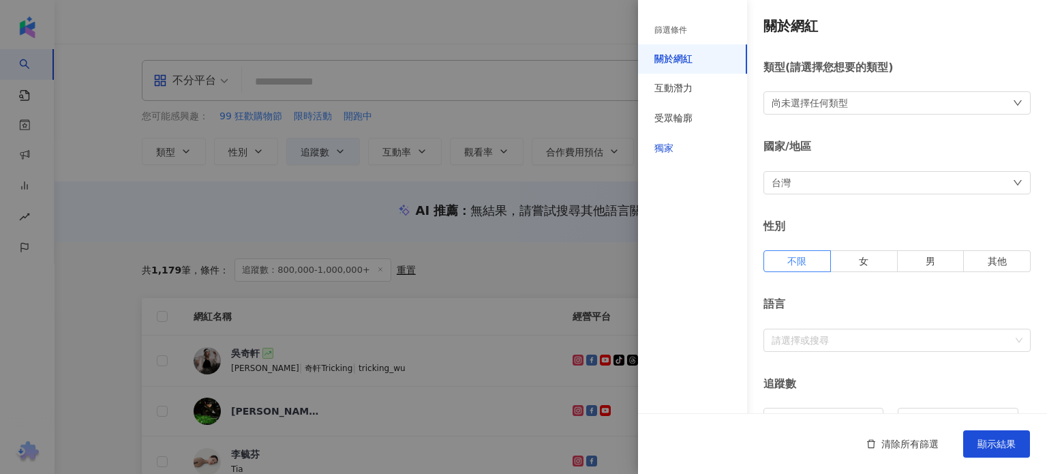
click at [668, 147] on div "獨家" at bounding box center [663, 149] width 19 height 14
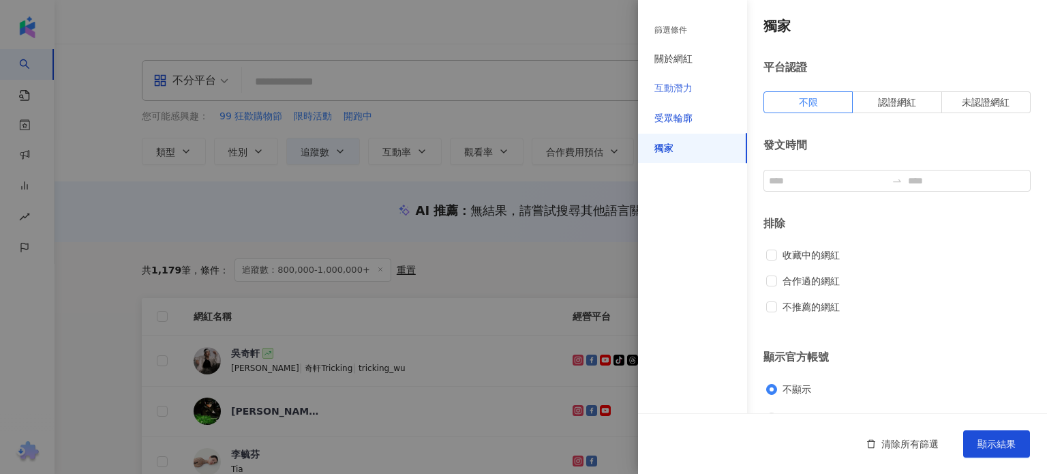
click at [672, 121] on div "受眾輪廓" at bounding box center [673, 119] width 38 height 14
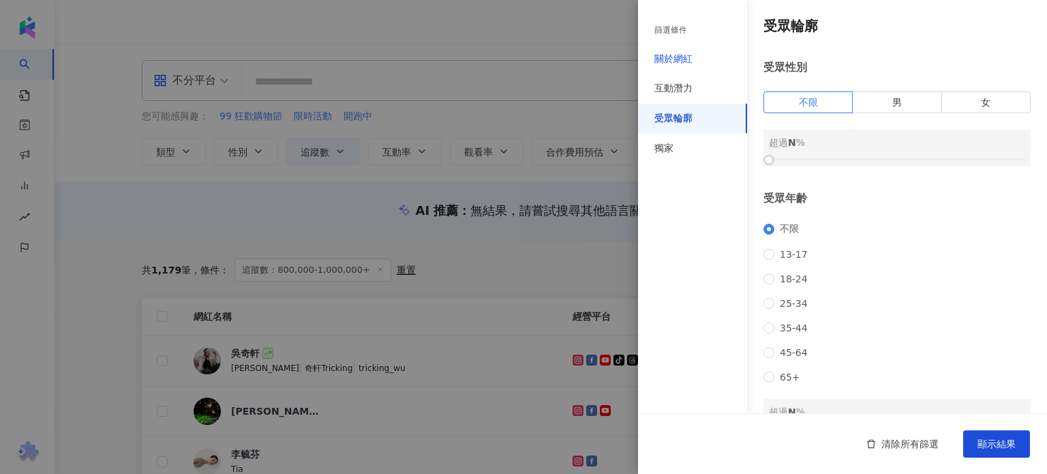
click at [666, 52] on div "關於網紅" at bounding box center [673, 59] width 38 height 14
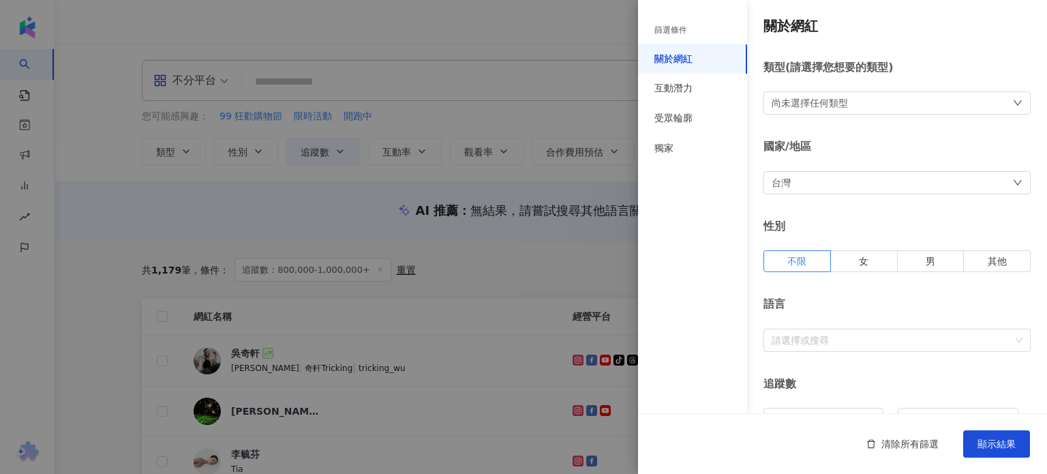
click at [668, 31] on div "篩選條件" at bounding box center [670, 31] width 33 height 12
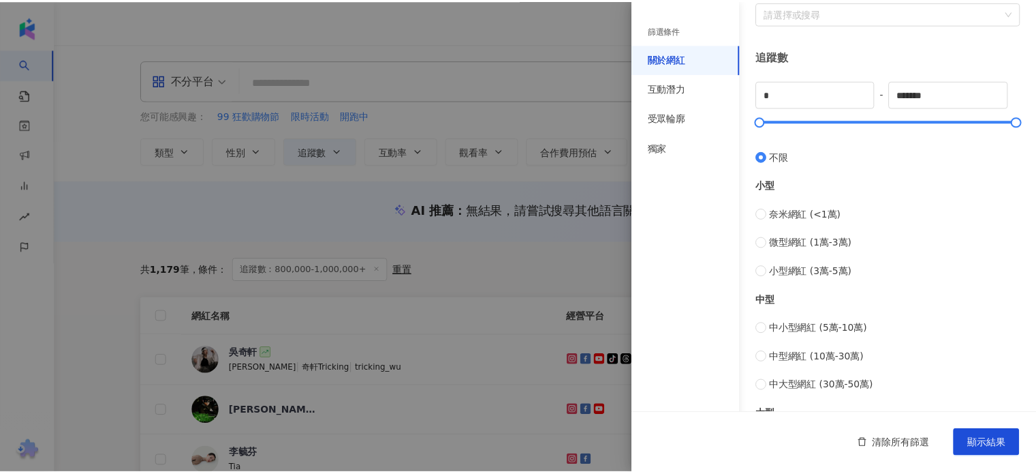
scroll to position [273, 0]
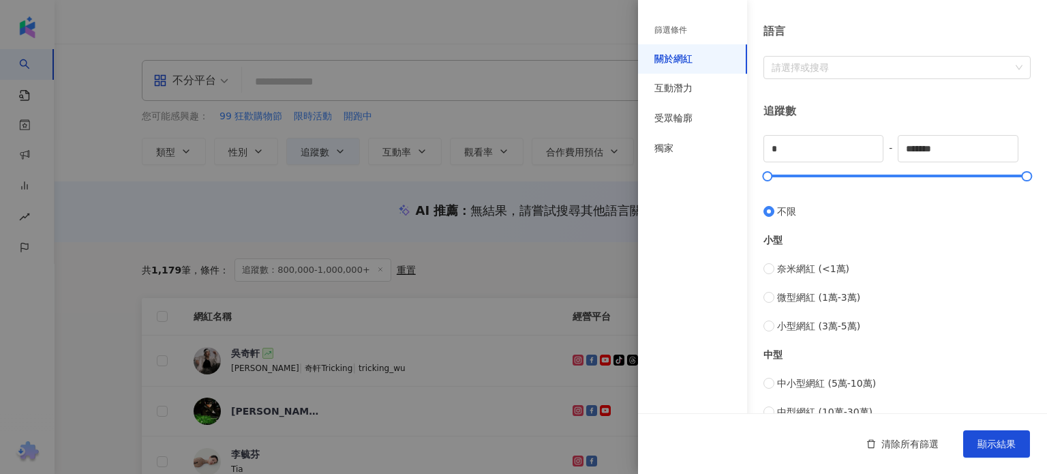
click at [354, 205] on div at bounding box center [523, 237] width 1047 height 474
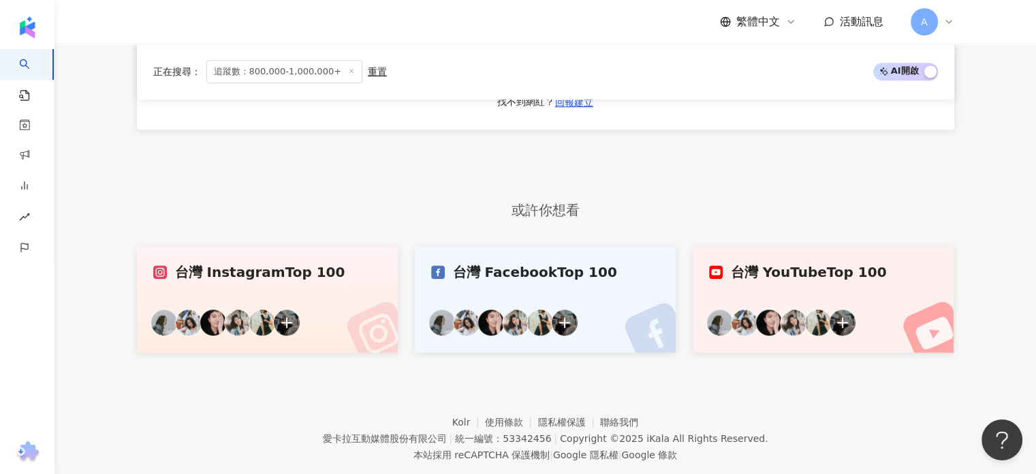
scroll to position [818, 0]
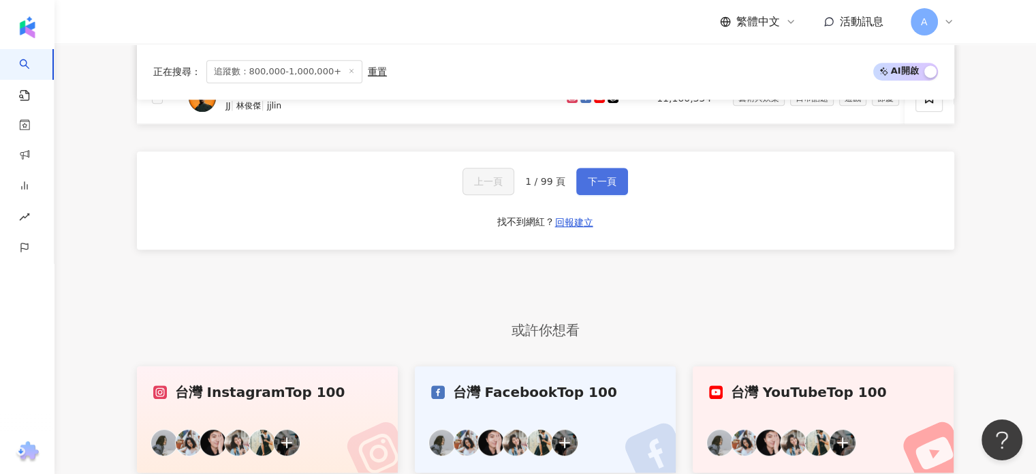
click at [585, 195] on button "下一頁" at bounding box center [602, 181] width 52 height 27
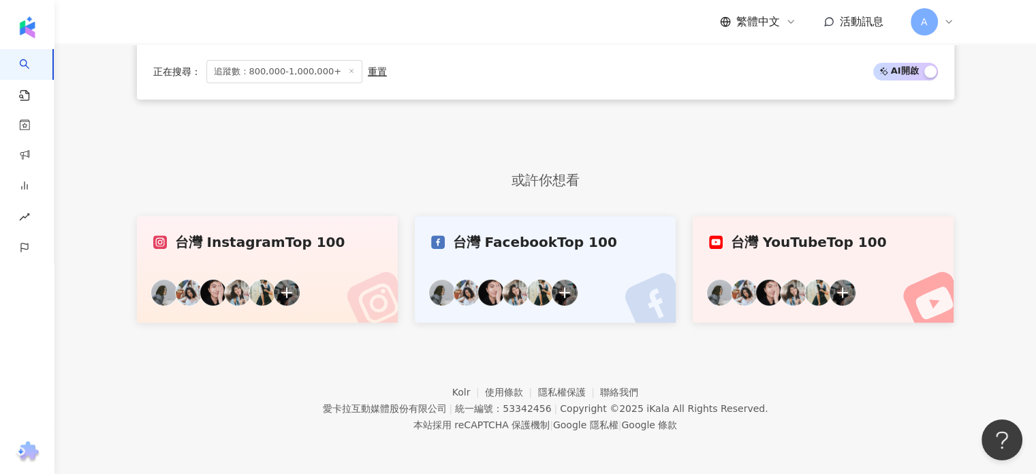
scroll to position [488, 0]
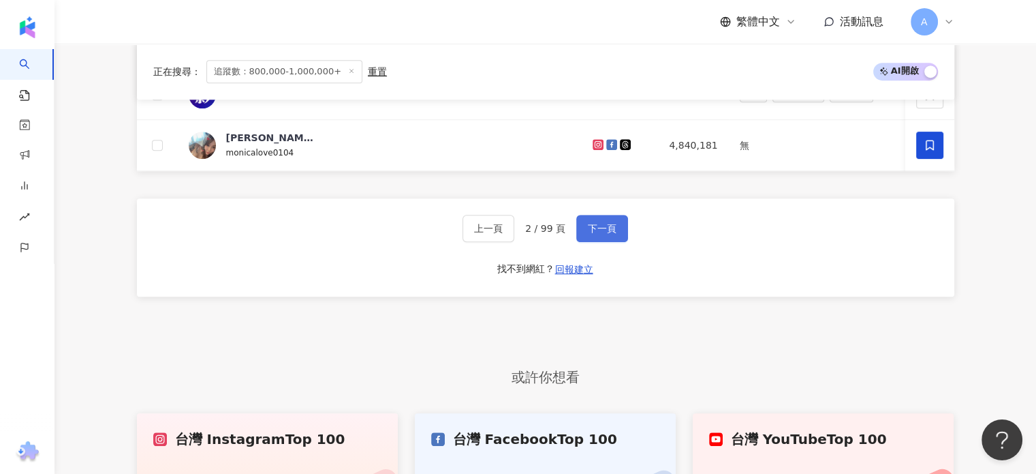
click at [602, 223] on button "下一頁" at bounding box center [602, 228] width 52 height 27
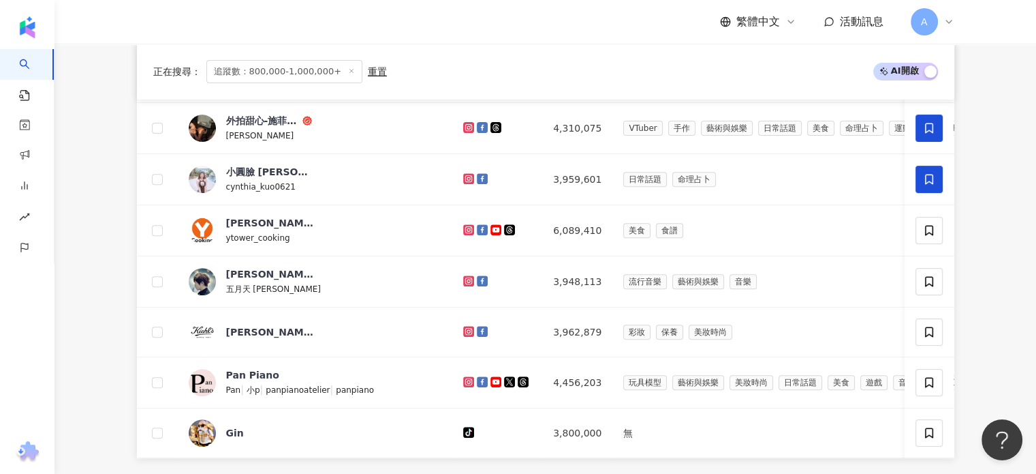
scroll to position [769, 0]
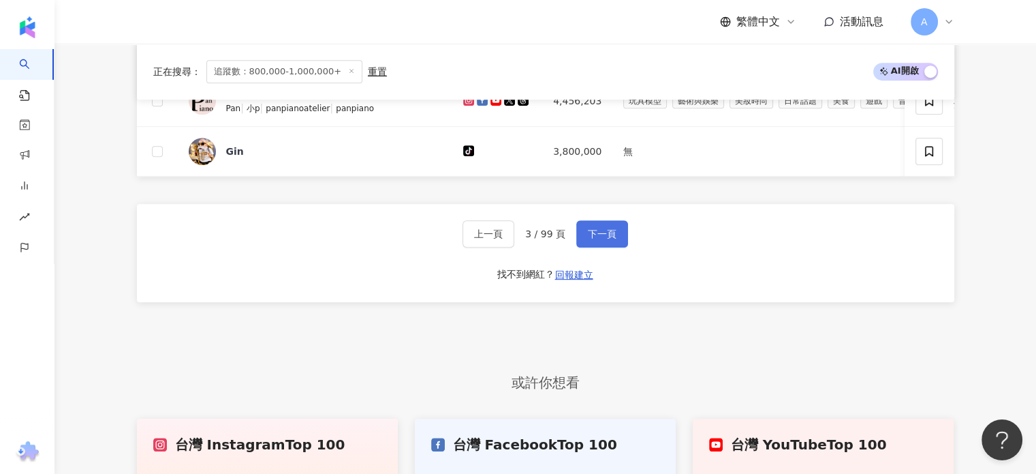
click at [612, 239] on span "下一頁" at bounding box center [602, 233] width 29 height 11
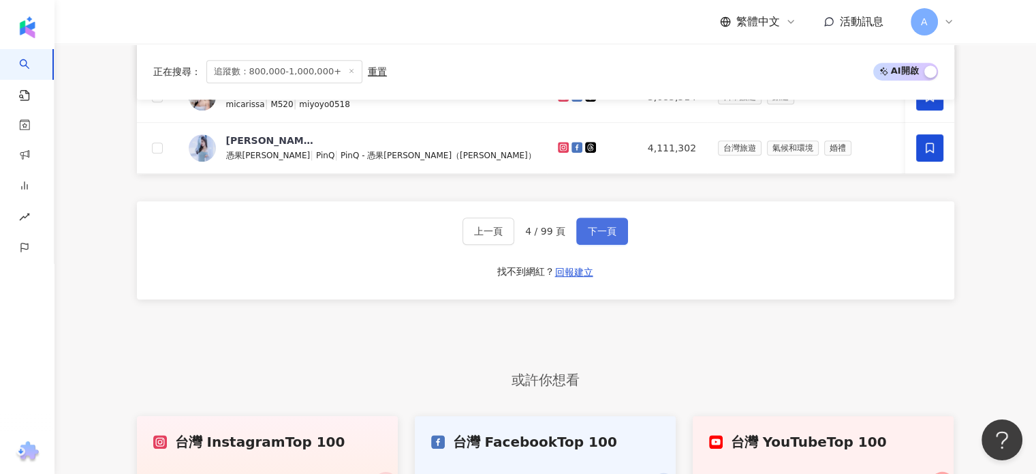
click at [616, 238] on button "下一頁" at bounding box center [602, 230] width 52 height 27
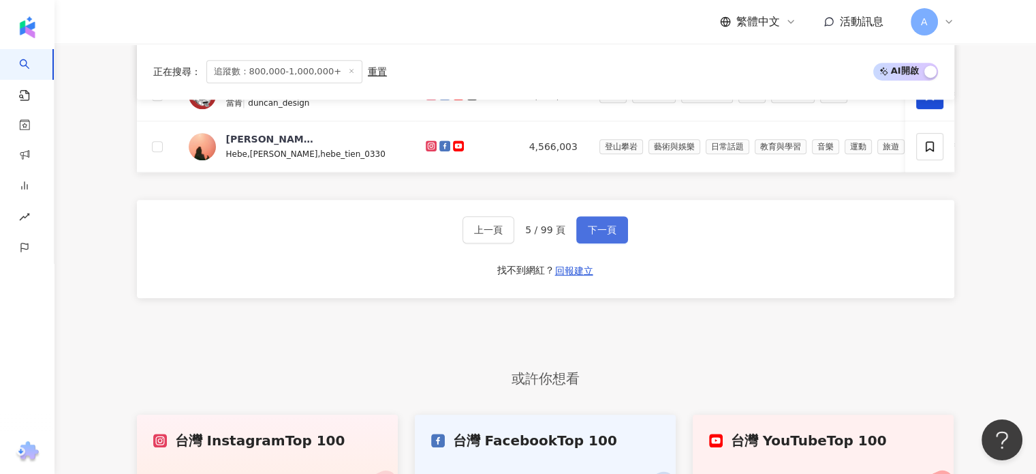
click at [616, 232] on button "下一頁" at bounding box center [602, 229] width 52 height 27
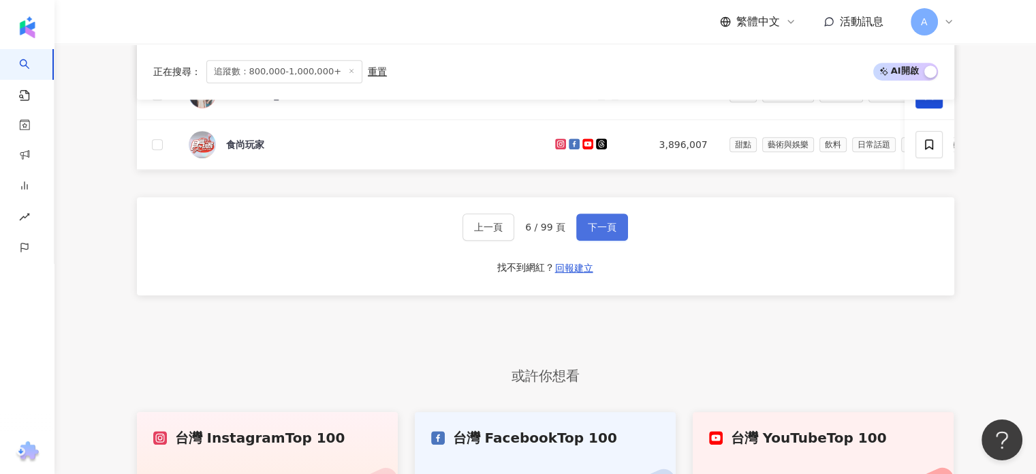
click at [613, 230] on span "下一頁" at bounding box center [602, 226] width 29 height 11
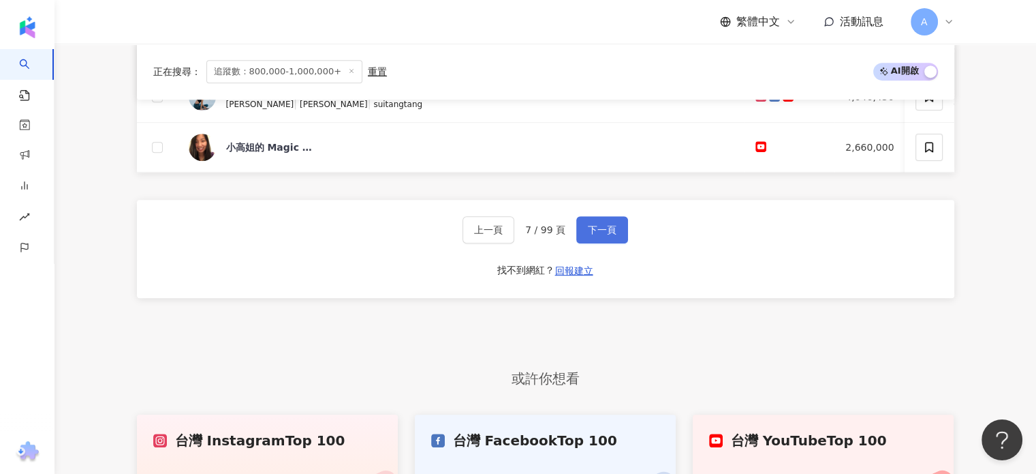
click at [614, 226] on button "下一頁" at bounding box center [602, 229] width 52 height 27
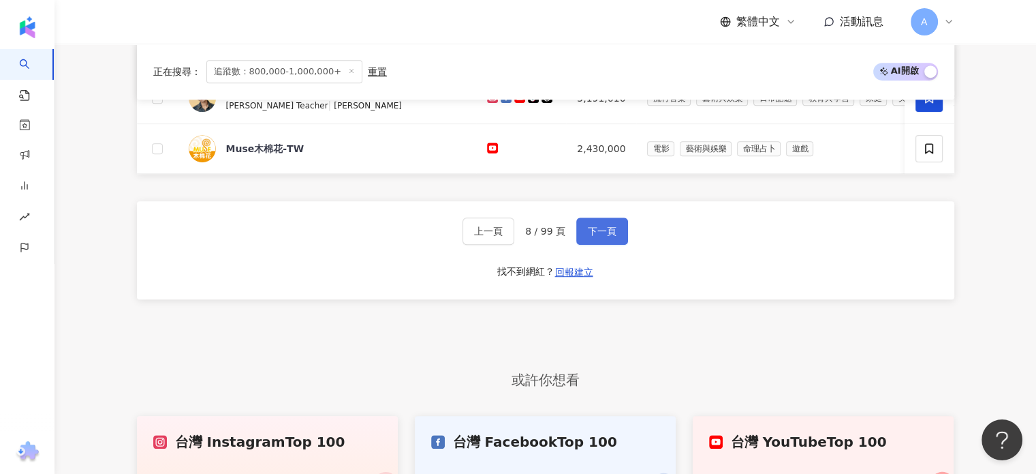
click at [612, 236] on span "下一頁" at bounding box center [602, 231] width 29 height 11
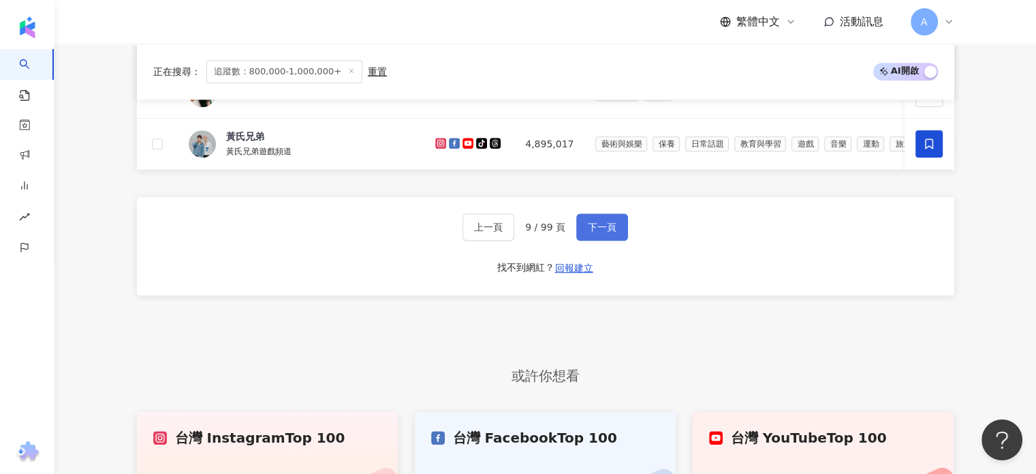
click at [612, 232] on span "下一頁" at bounding box center [602, 226] width 29 height 11
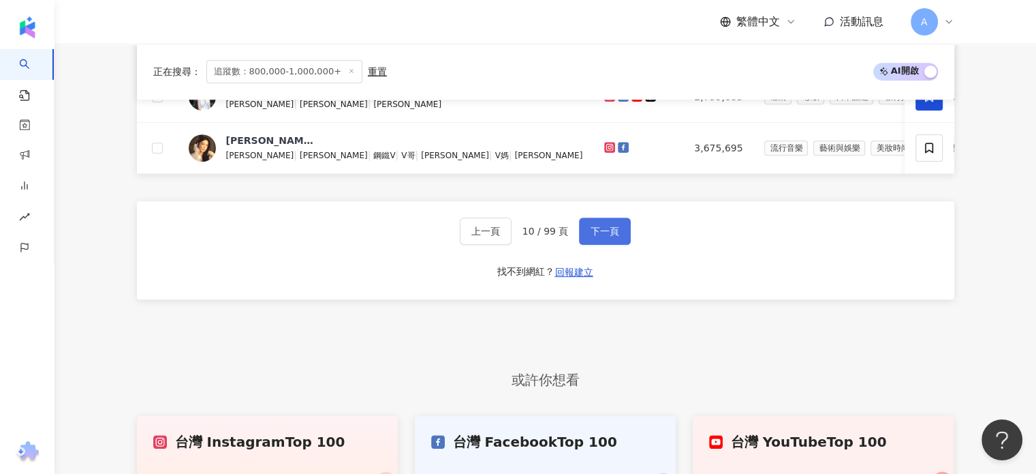
click at [616, 234] on span "下一頁" at bounding box center [605, 231] width 29 height 11
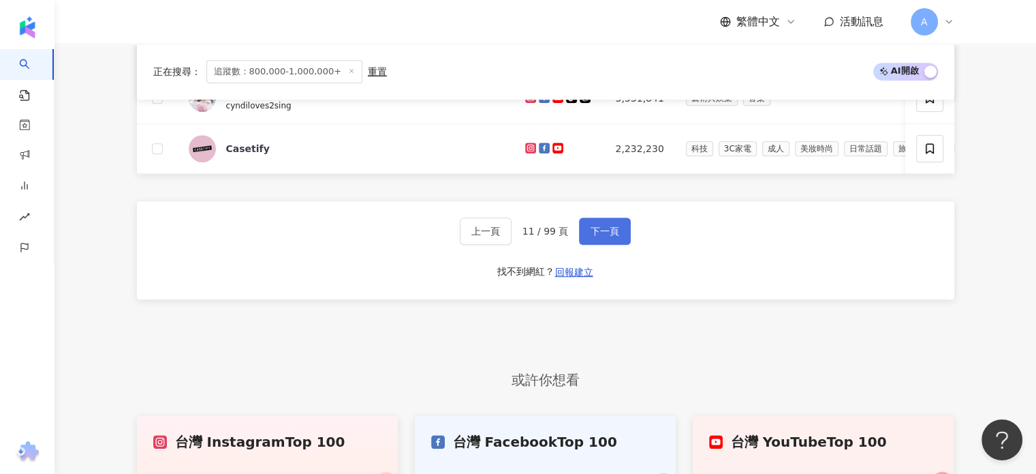
click at [596, 236] on span "下一頁" at bounding box center [605, 231] width 29 height 11
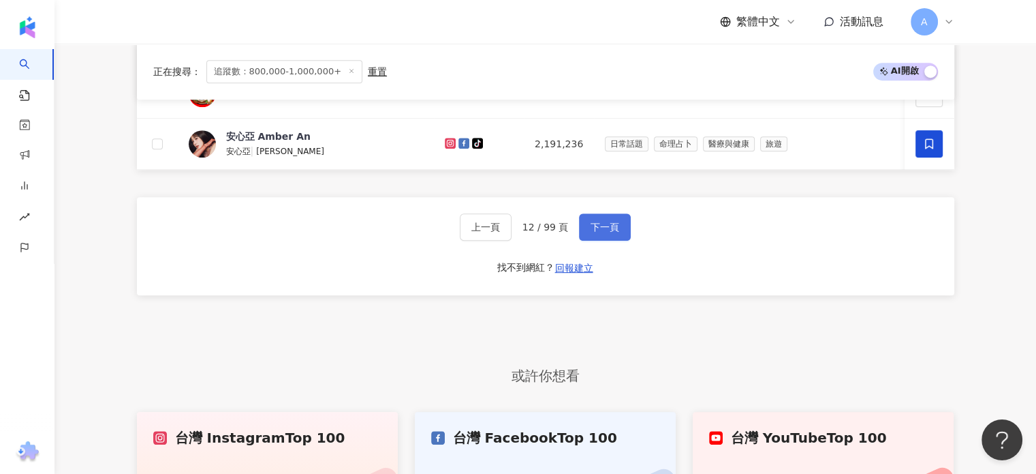
click at [606, 226] on button "下一頁" at bounding box center [605, 226] width 52 height 27
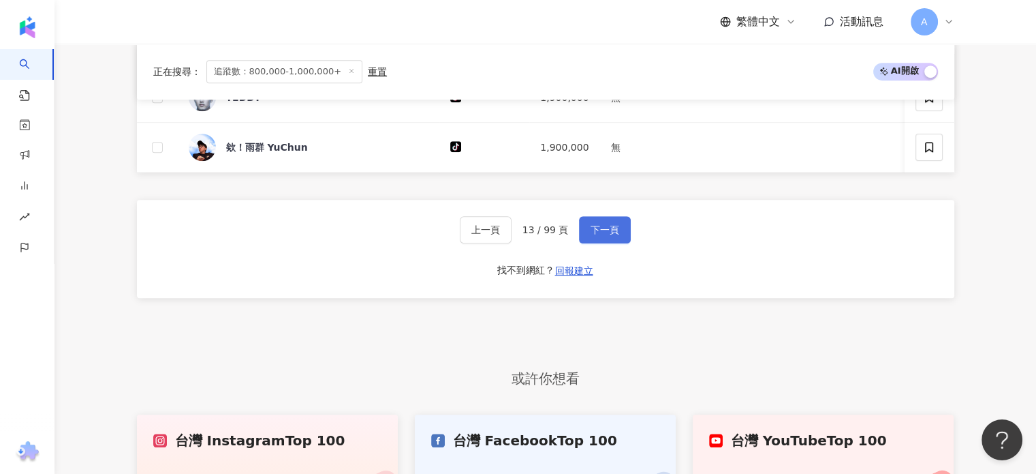
click at [606, 226] on button "下一頁" at bounding box center [605, 229] width 52 height 27
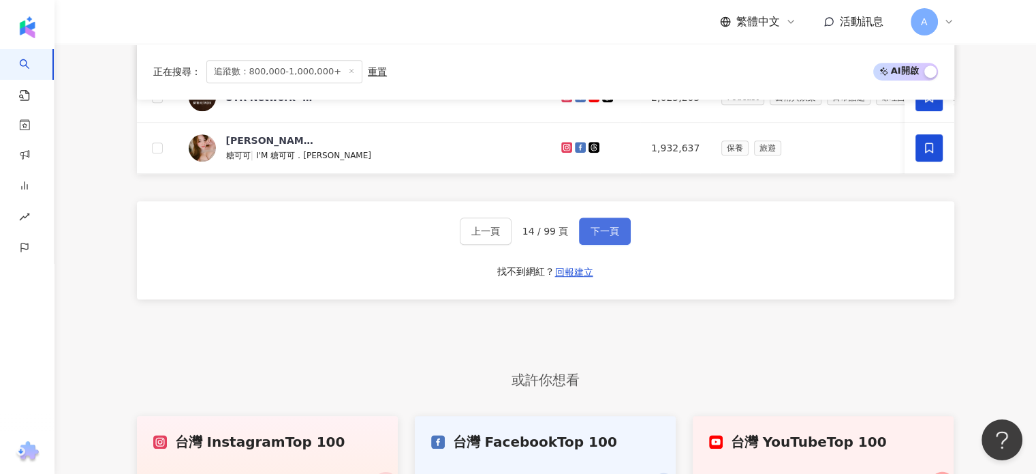
click at [606, 226] on button "下一頁" at bounding box center [605, 230] width 52 height 27
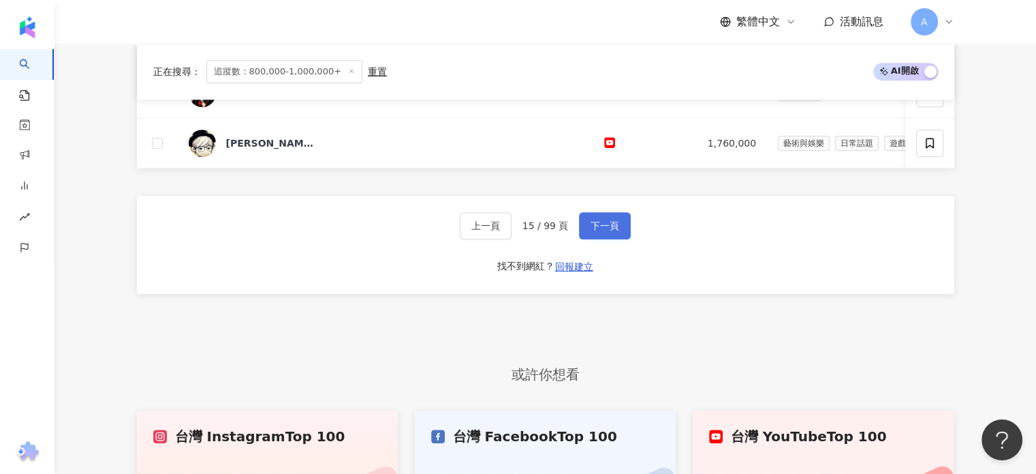
click at [606, 226] on span "下一頁" at bounding box center [605, 225] width 29 height 11
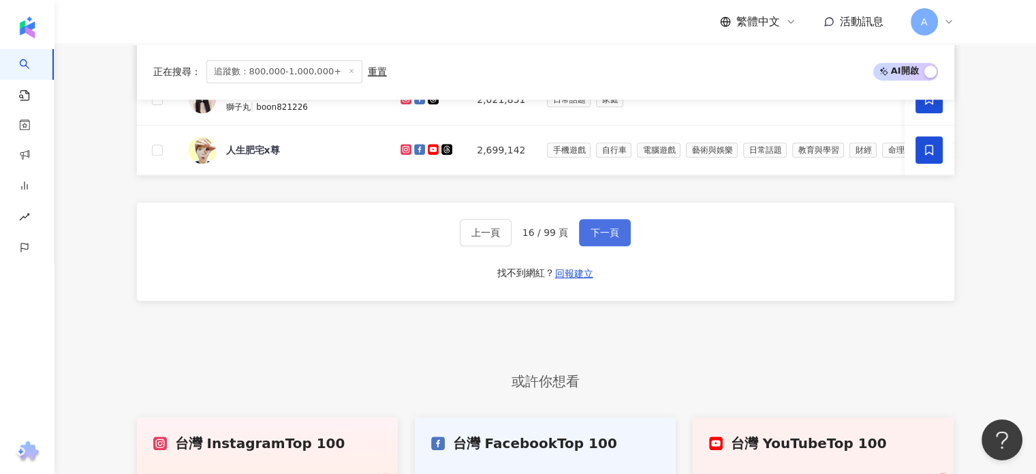
click at [606, 226] on button "下一頁" at bounding box center [605, 232] width 52 height 27
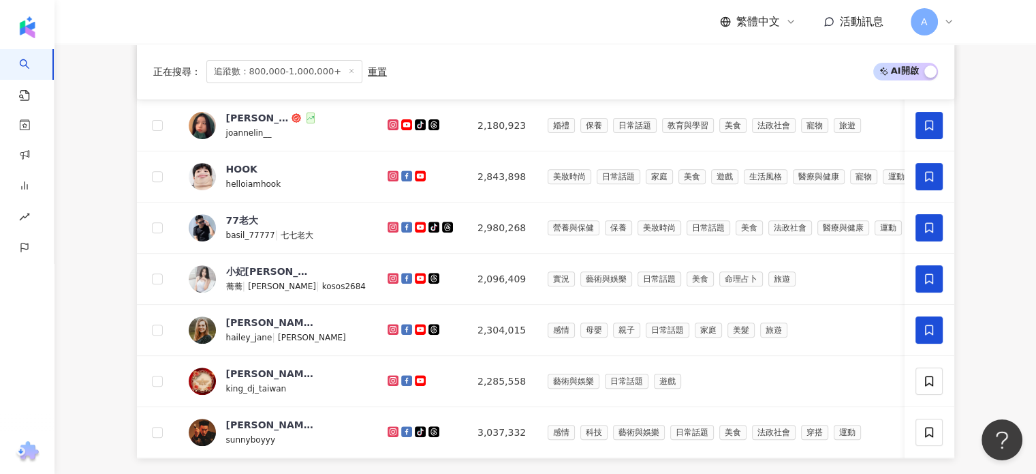
scroll to position [769, 0]
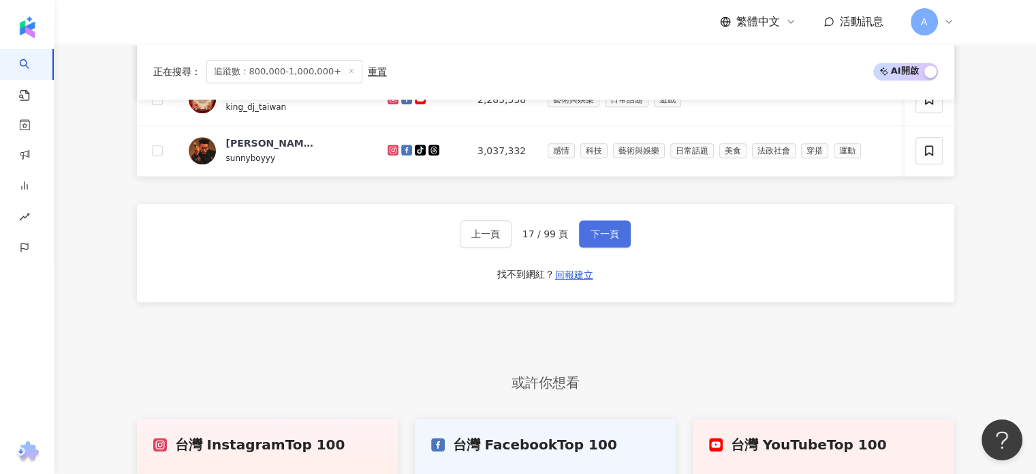
click at [597, 238] on span "下一頁" at bounding box center [605, 233] width 29 height 11
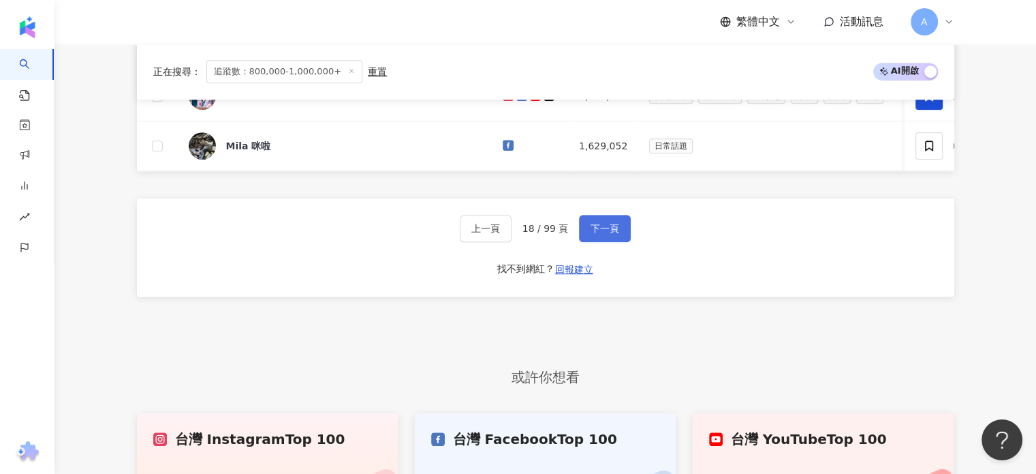
click at [599, 234] on span "下一頁" at bounding box center [605, 228] width 29 height 11
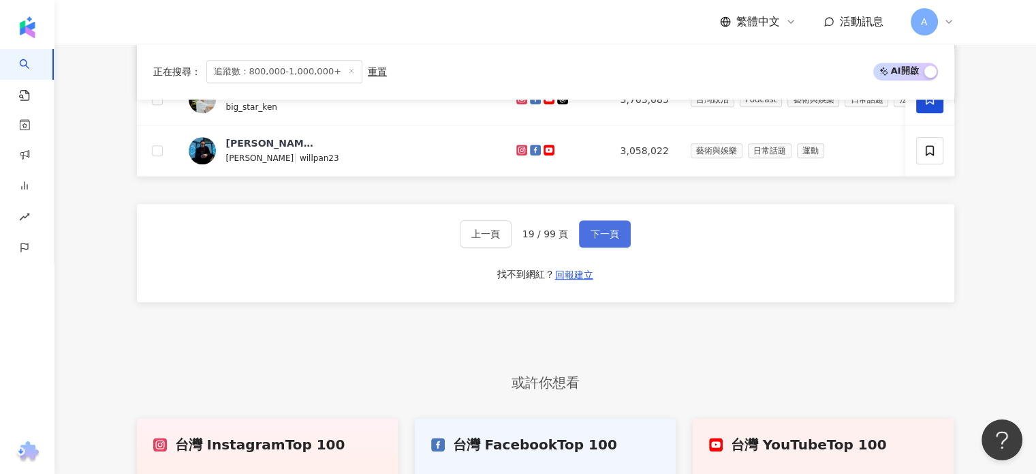
click at [614, 239] on span "下一頁" at bounding box center [605, 233] width 29 height 11
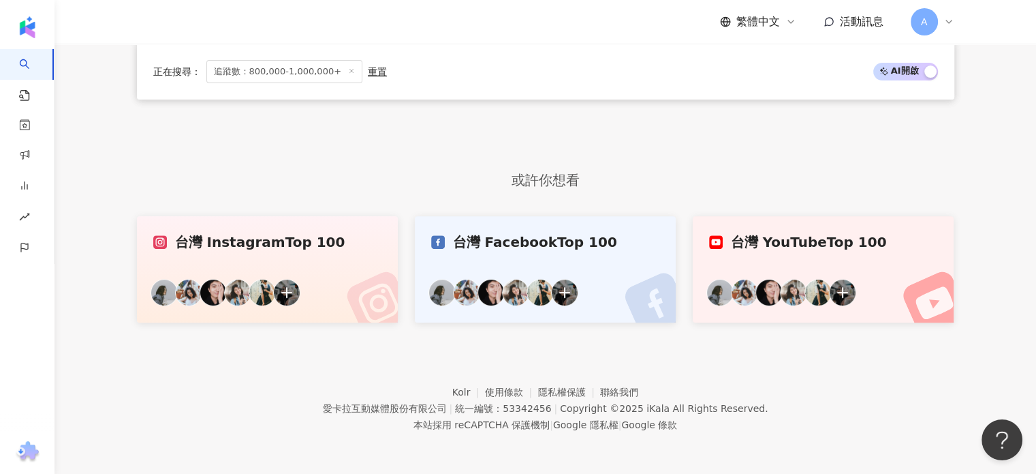
scroll to position [488, 0]
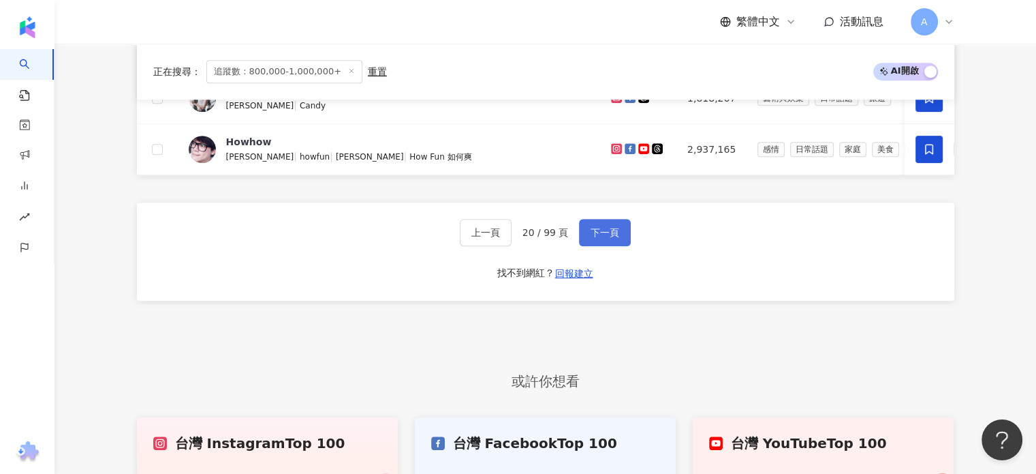
click at [614, 238] on span "下一頁" at bounding box center [605, 232] width 29 height 11
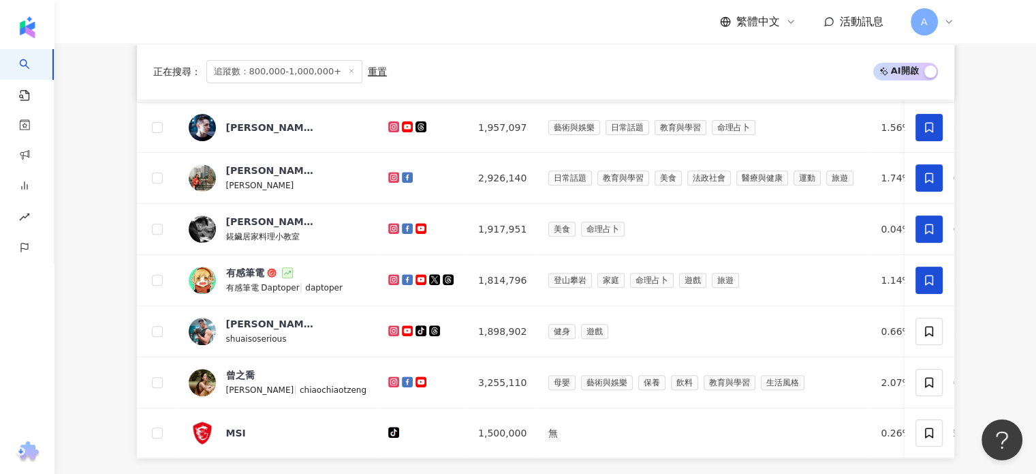
scroll to position [769, 0]
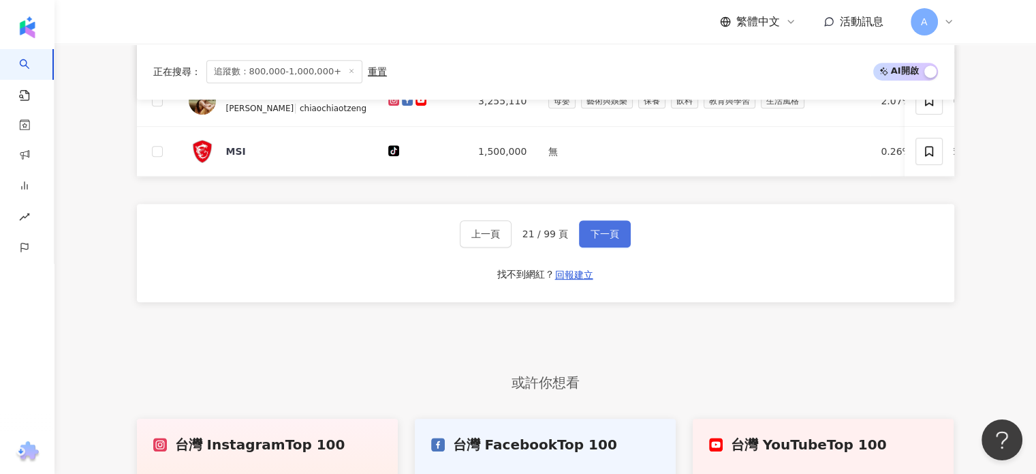
click at [614, 239] on span "下一頁" at bounding box center [605, 233] width 29 height 11
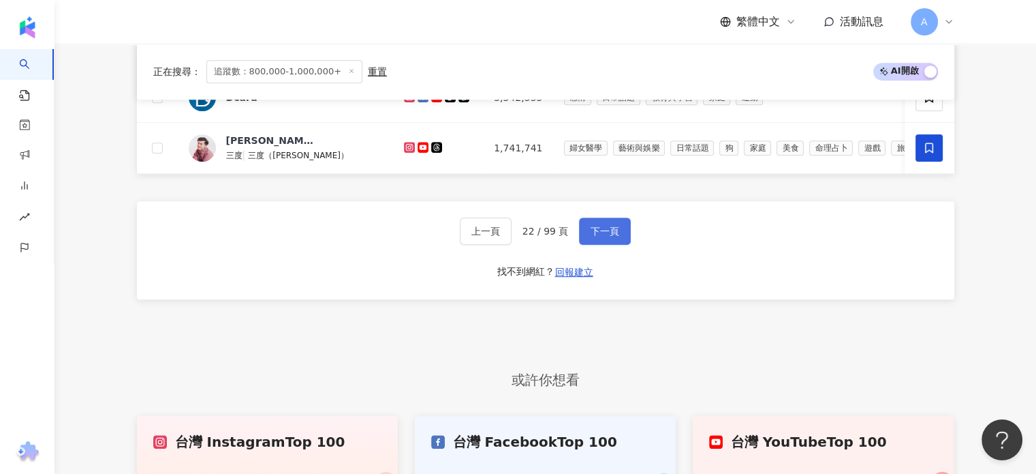
click at [614, 236] on span "下一頁" at bounding box center [605, 231] width 29 height 11
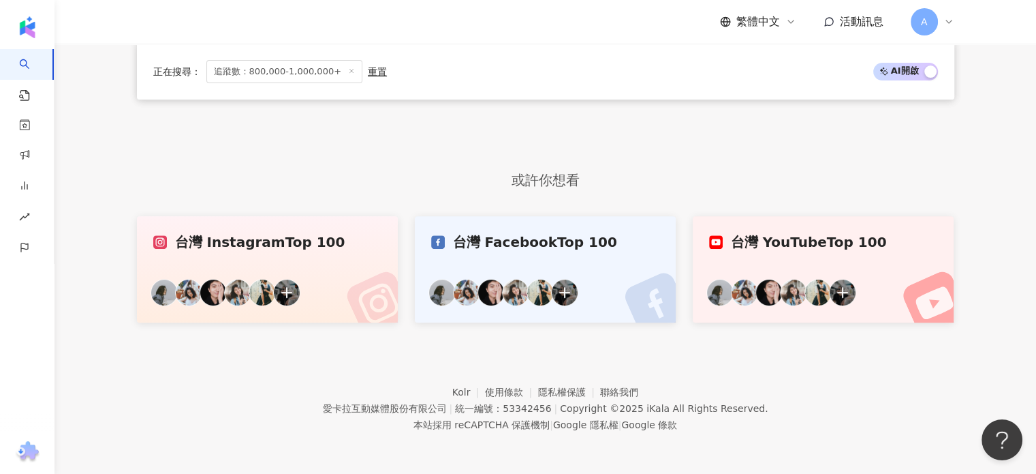
scroll to position [488, 0]
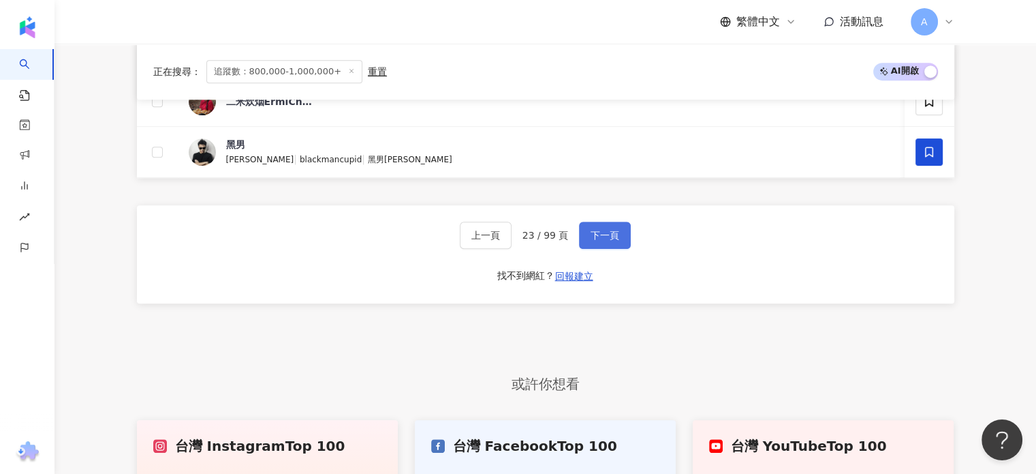
click at [614, 240] on span "下一頁" at bounding box center [605, 235] width 29 height 11
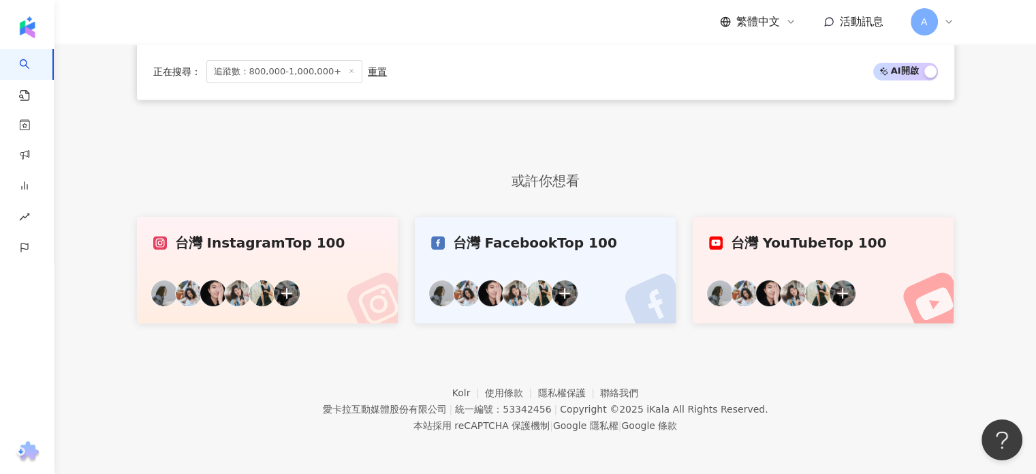
scroll to position [769, 0]
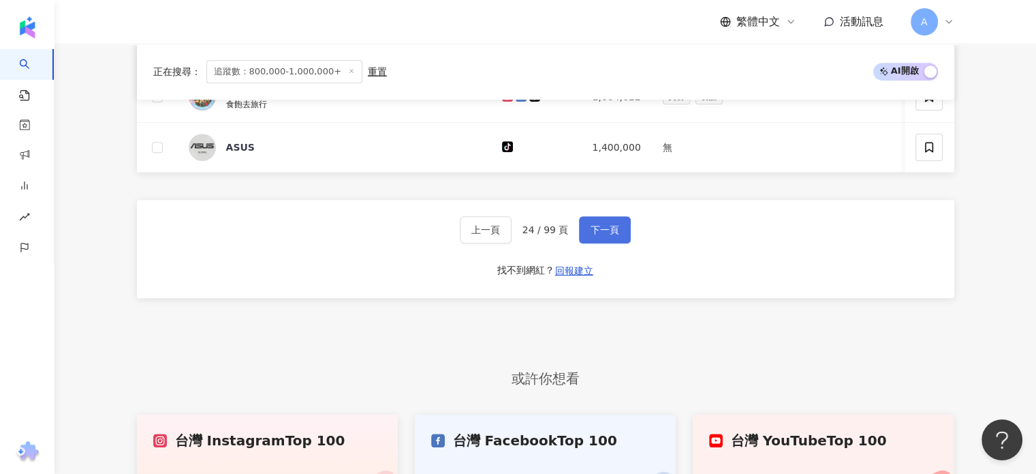
click at [614, 235] on span "下一頁" at bounding box center [605, 229] width 29 height 11
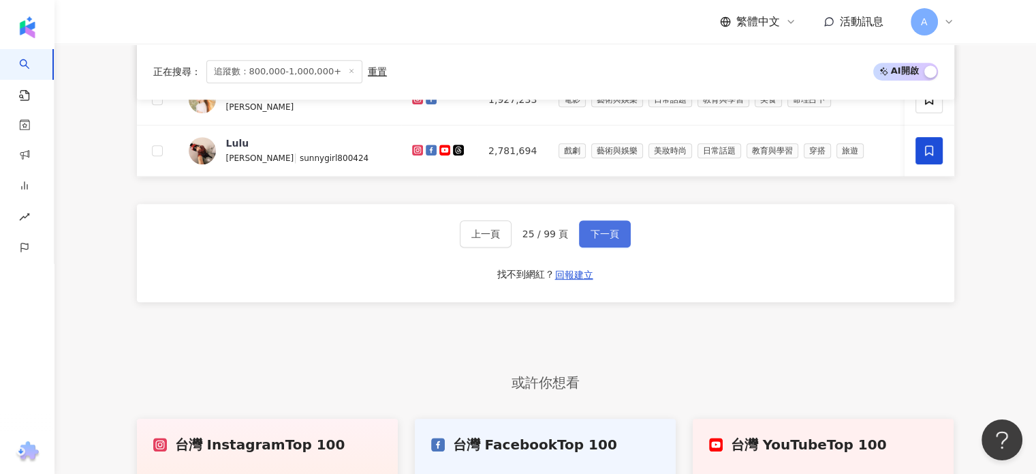
click at [614, 239] on span "下一頁" at bounding box center [605, 233] width 29 height 11
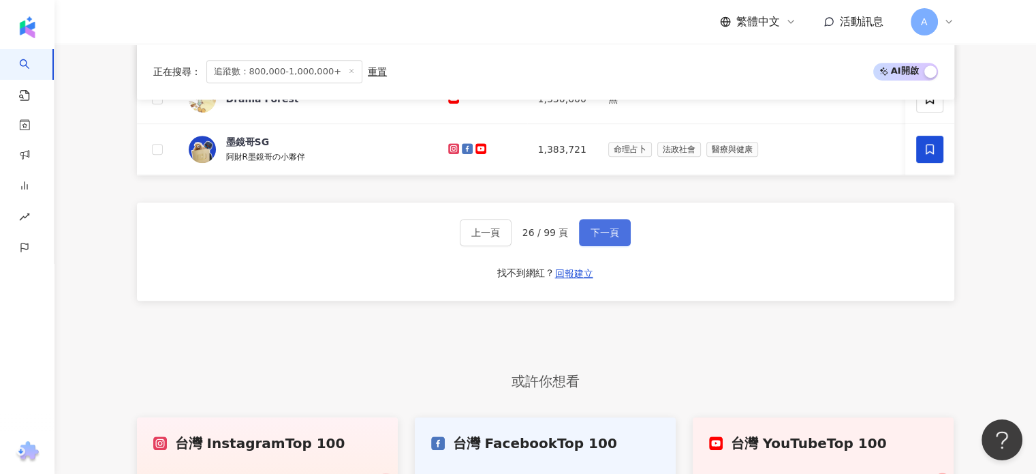
click at [614, 238] on span "下一頁" at bounding box center [605, 232] width 29 height 11
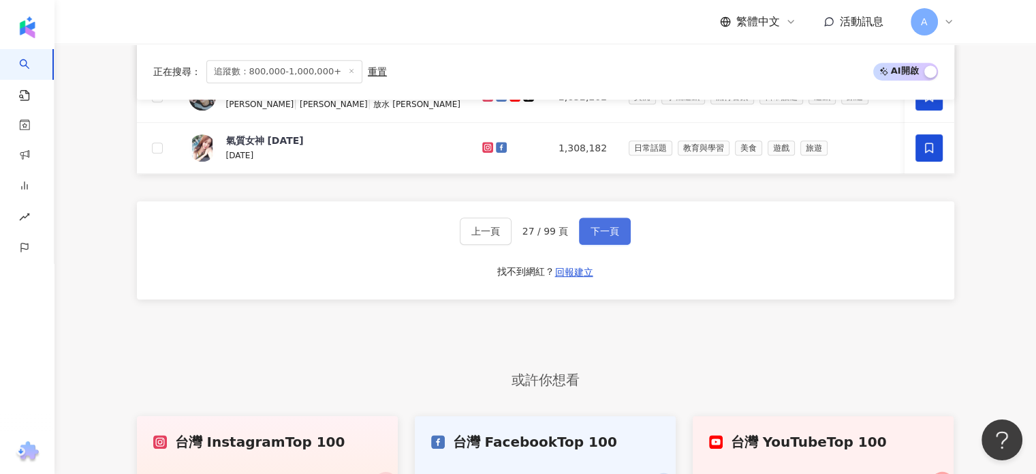
click at [617, 234] on button "下一頁" at bounding box center [605, 230] width 52 height 27
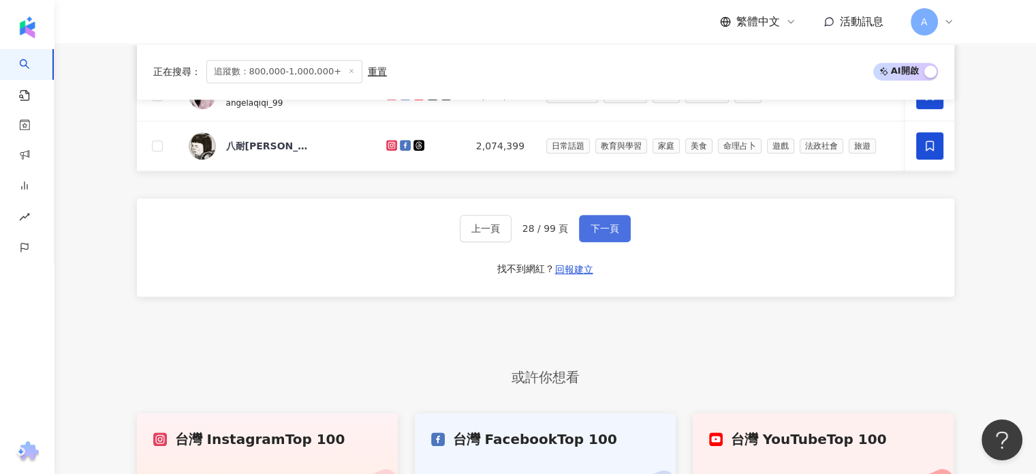
click at [617, 234] on button "下一頁" at bounding box center [605, 228] width 52 height 27
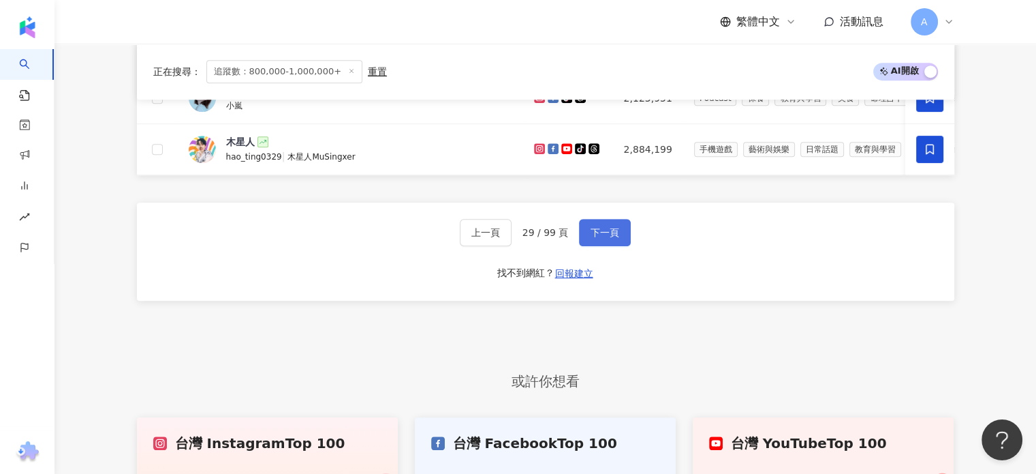
click at [617, 234] on button "下一頁" at bounding box center [605, 232] width 52 height 27
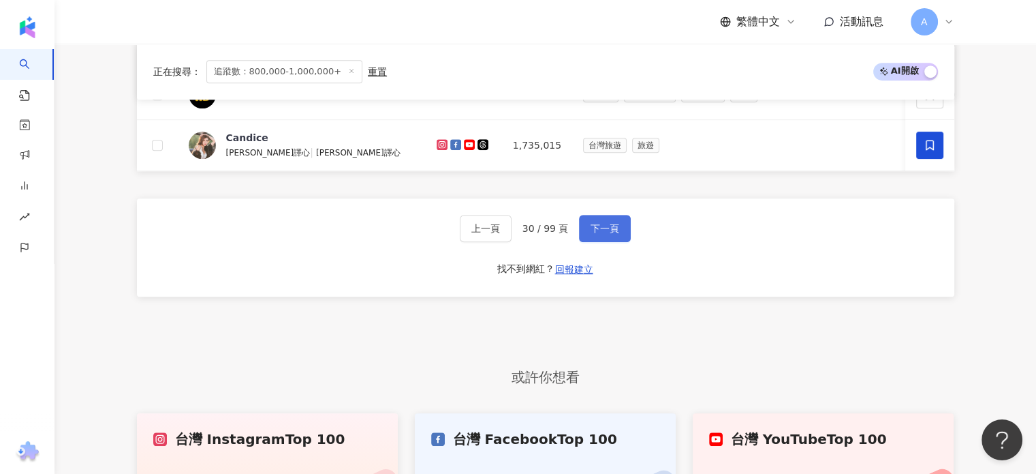
click at [617, 234] on button "下一頁" at bounding box center [605, 228] width 52 height 27
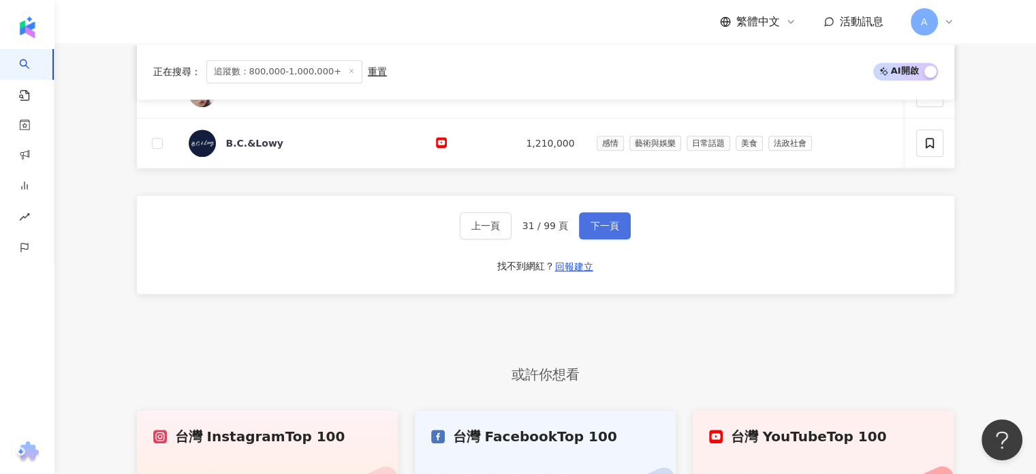
click at [617, 234] on button "下一頁" at bounding box center [605, 225] width 52 height 27
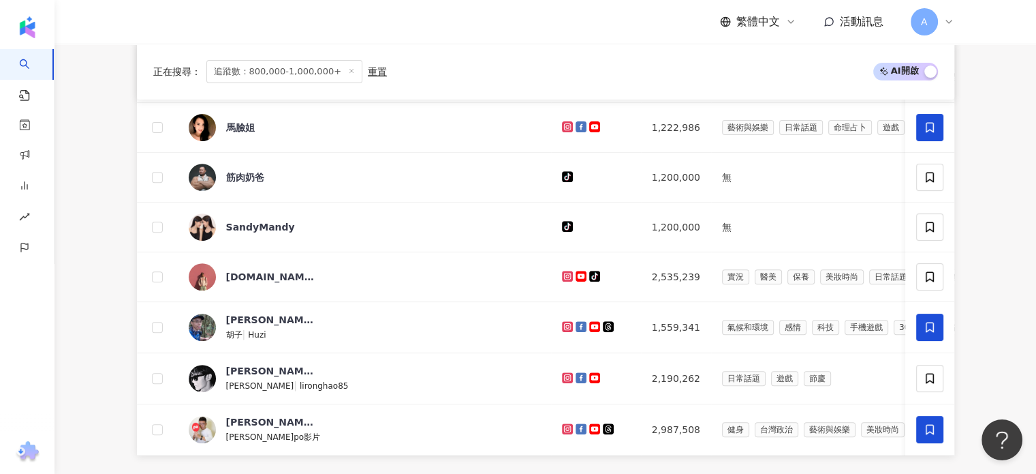
scroll to position [769, 0]
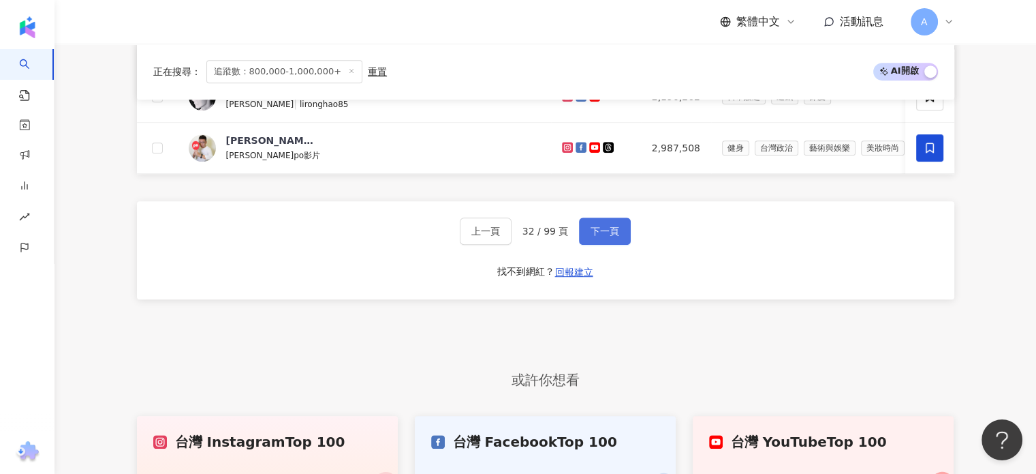
click at [617, 234] on button "下一頁" at bounding box center [605, 230] width 52 height 27
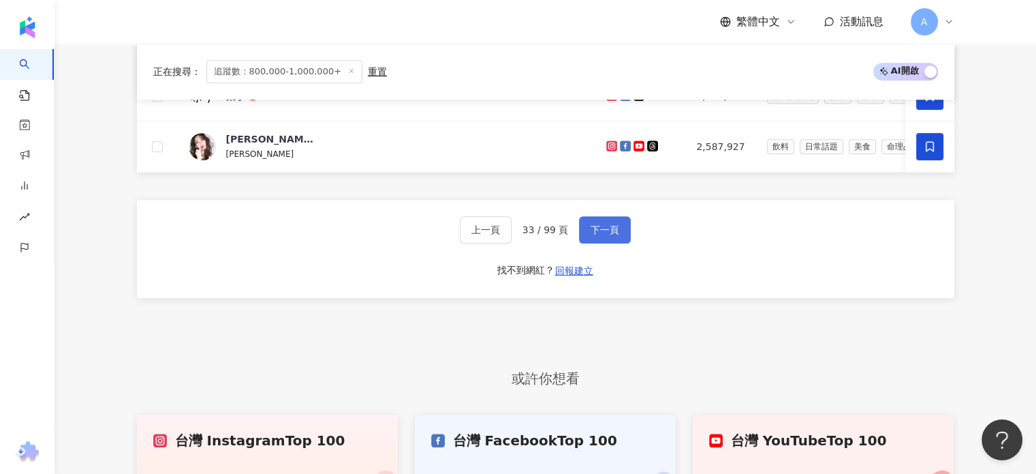
click at [619, 243] on button "下一頁" at bounding box center [605, 229] width 52 height 27
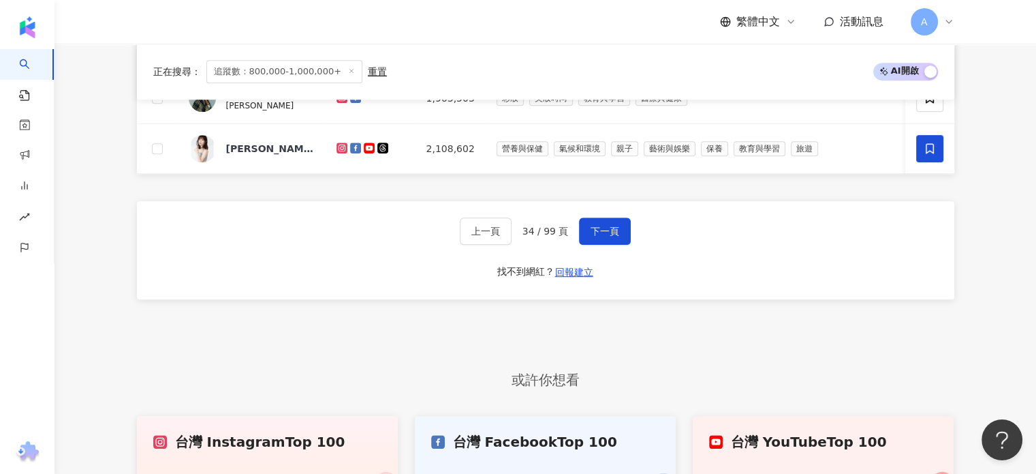
click at [627, 236] on button "下一頁" at bounding box center [605, 230] width 52 height 27
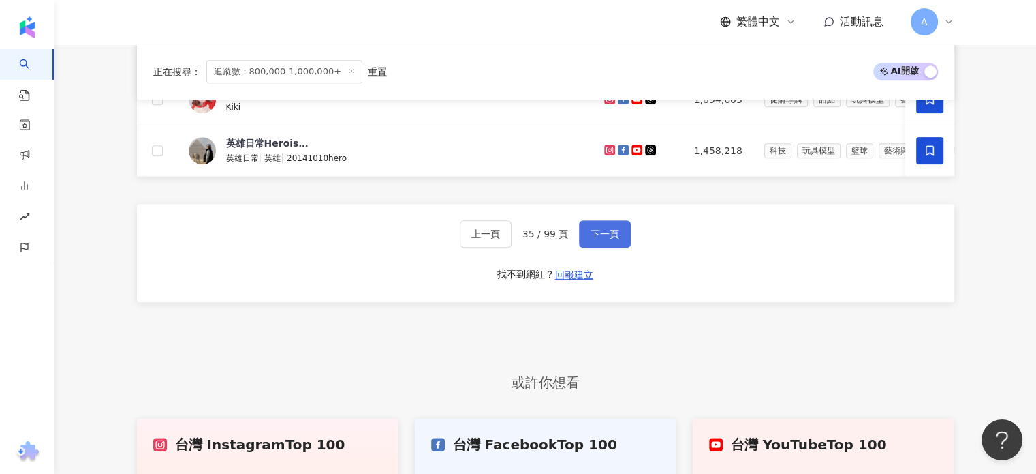
click at [627, 236] on button "下一頁" at bounding box center [605, 233] width 52 height 27
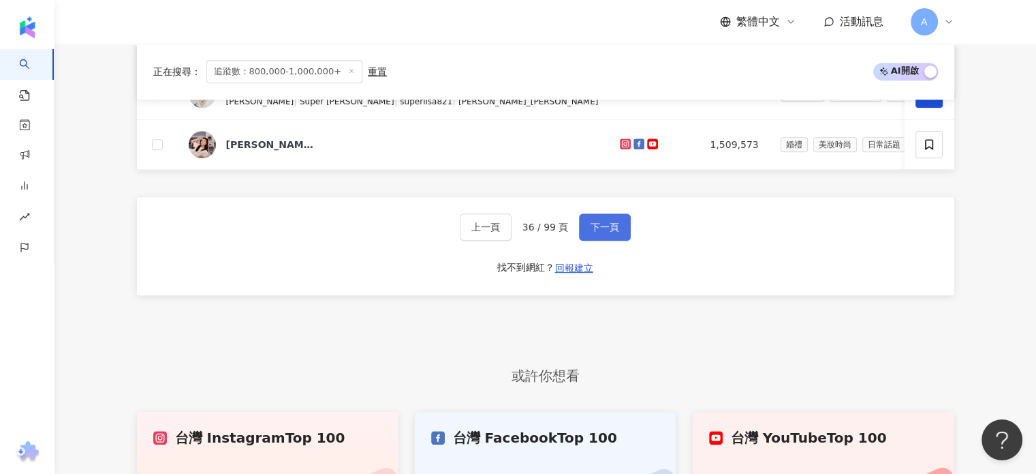
click at [627, 236] on button "下一頁" at bounding box center [605, 226] width 52 height 27
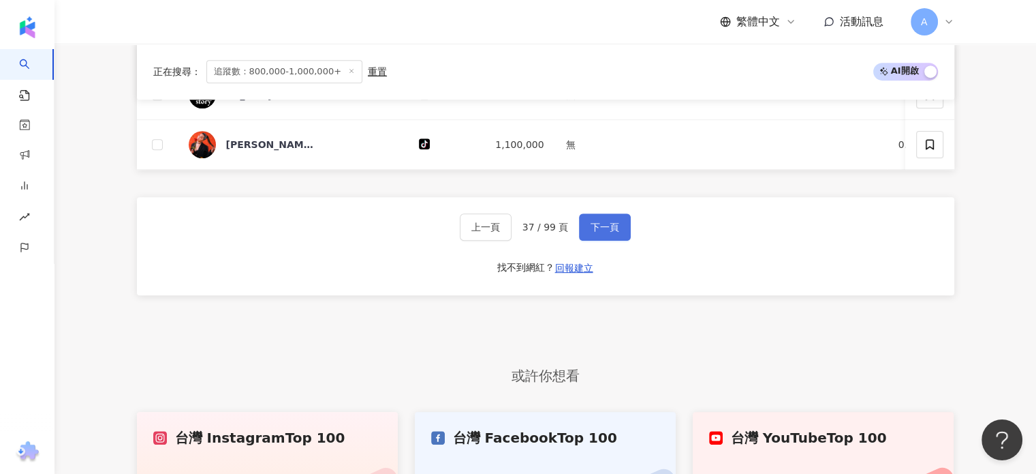
click at [627, 236] on button "下一頁" at bounding box center [605, 226] width 52 height 27
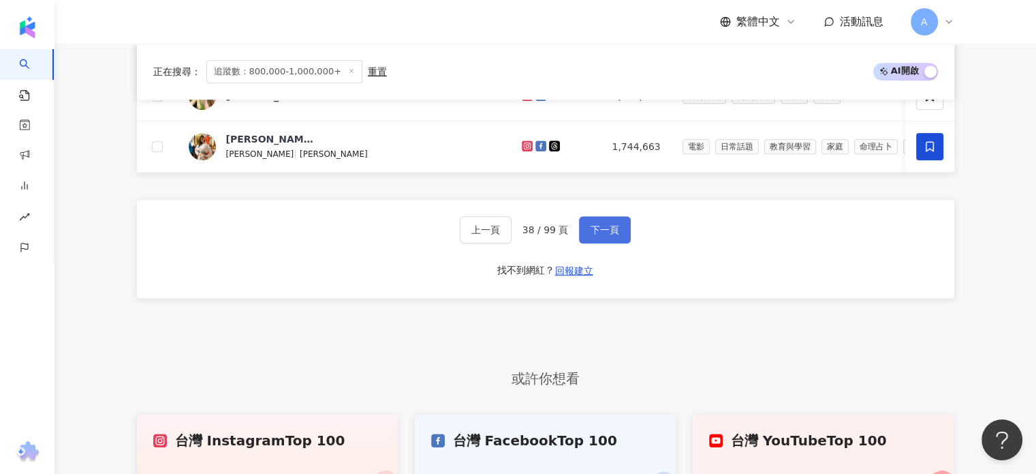
click at [627, 236] on button "下一頁" at bounding box center [605, 229] width 52 height 27
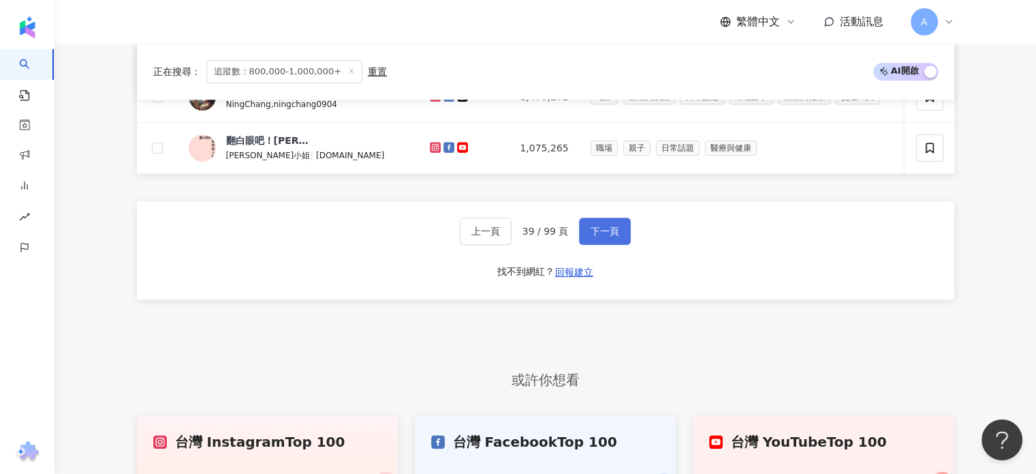
click at [627, 236] on button "下一頁" at bounding box center [605, 230] width 52 height 27
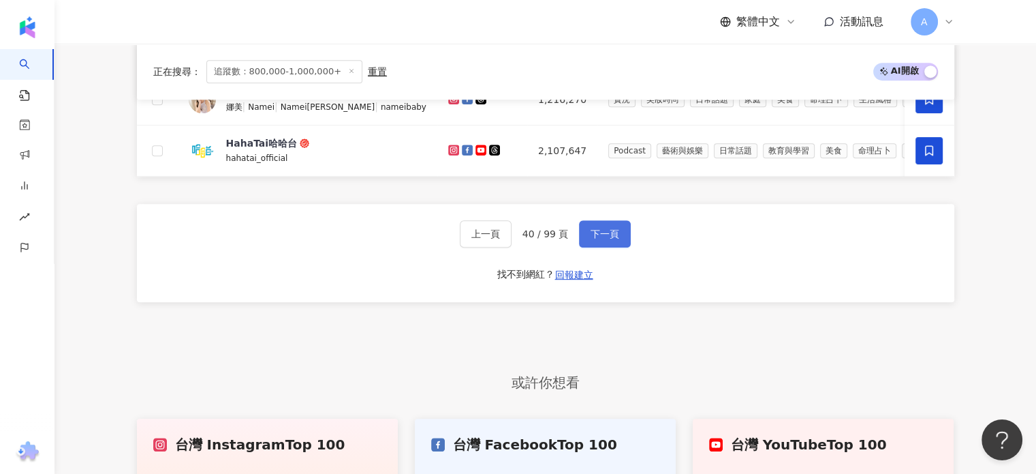
click at [627, 236] on button "下一頁" at bounding box center [605, 233] width 52 height 27
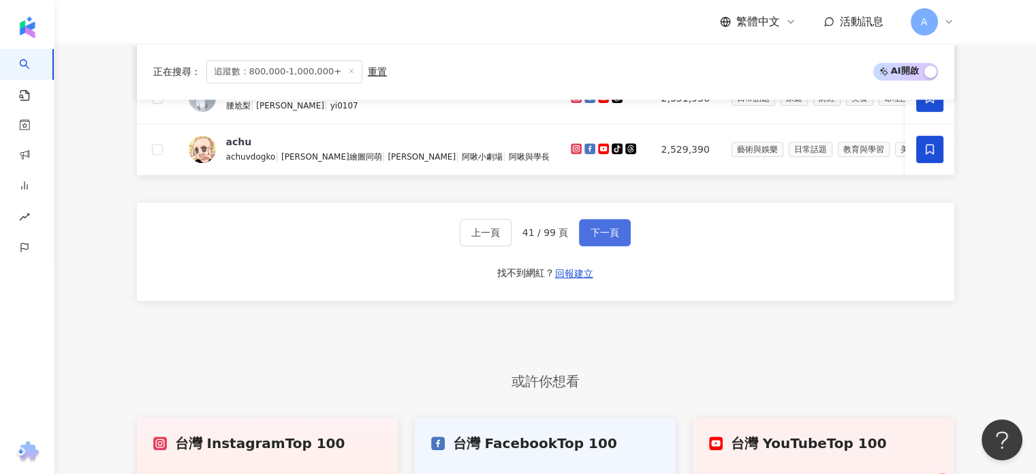
click at [627, 236] on button "下一頁" at bounding box center [605, 232] width 52 height 27
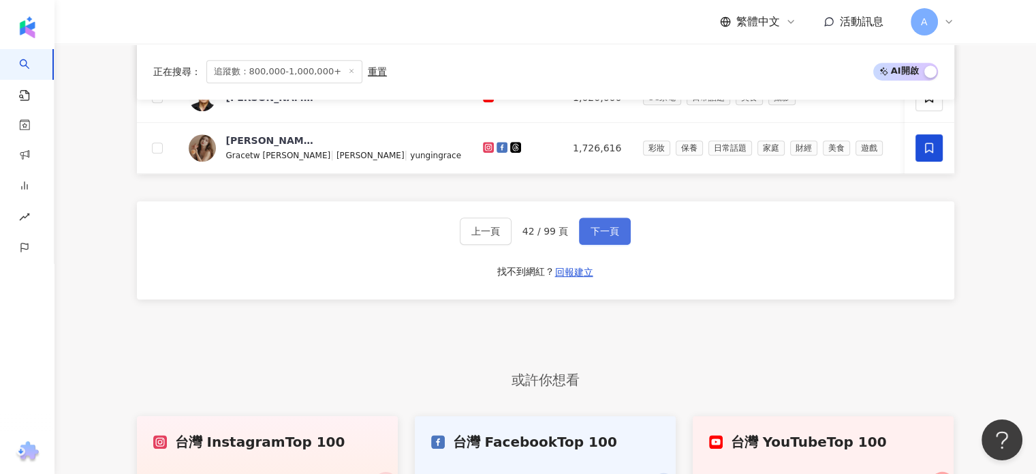
click at [612, 236] on span "下一頁" at bounding box center [605, 231] width 29 height 11
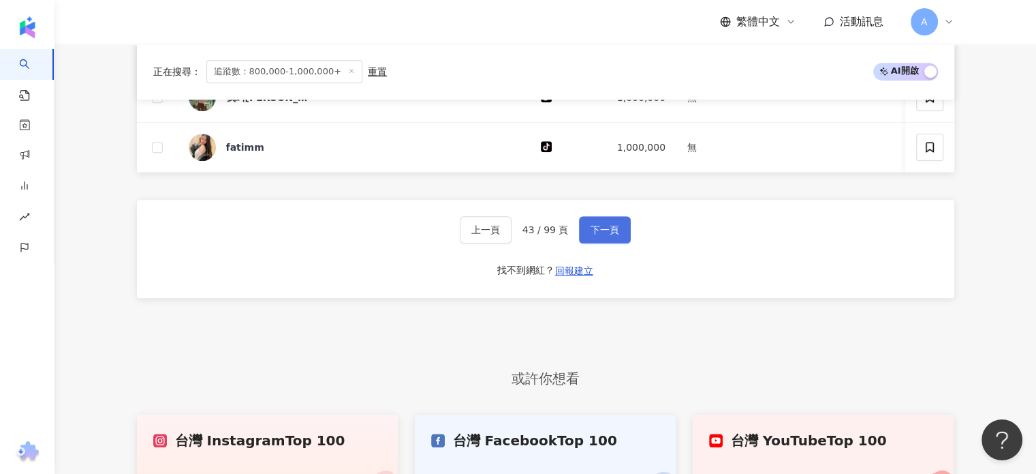
click at [616, 231] on span "下一頁" at bounding box center [605, 229] width 29 height 11
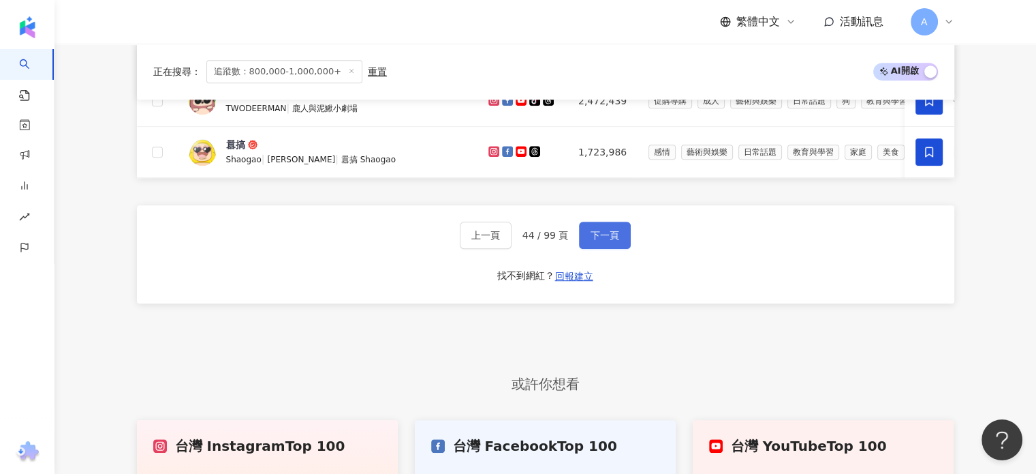
click at [618, 230] on button "下一頁" at bounding box center [605, 234] width 52 height 27
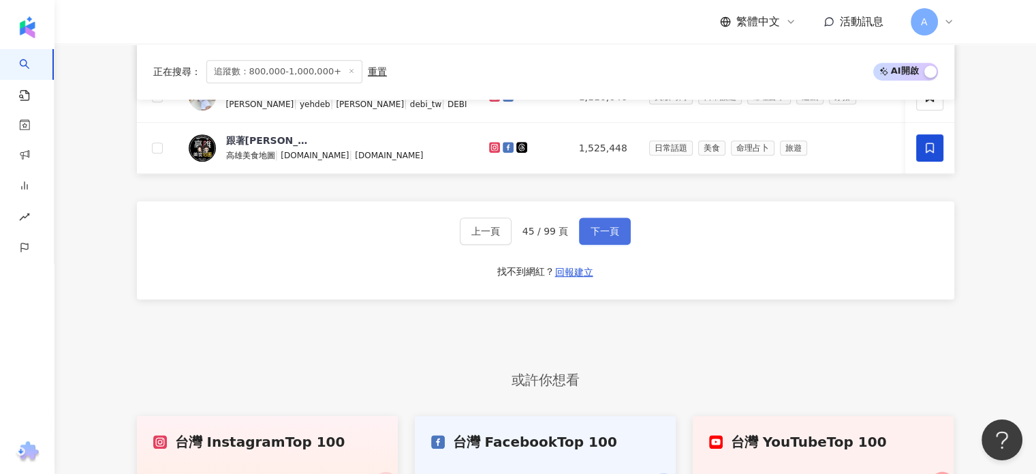
click at [591, 236] on span "下一頁" at bounding box center [605, 231] width 29 height 11
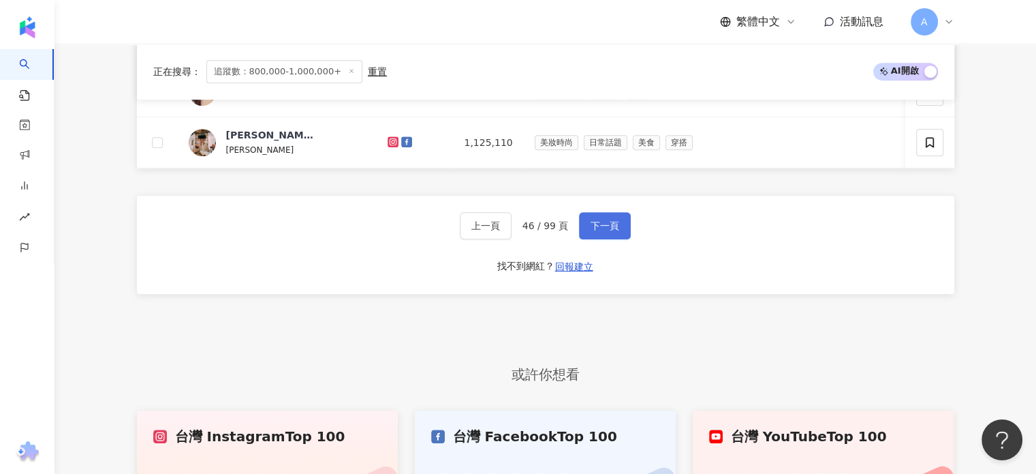
click at [617, 239] on button "下一頁" at bounding box center [605, 225] width 52 height 27
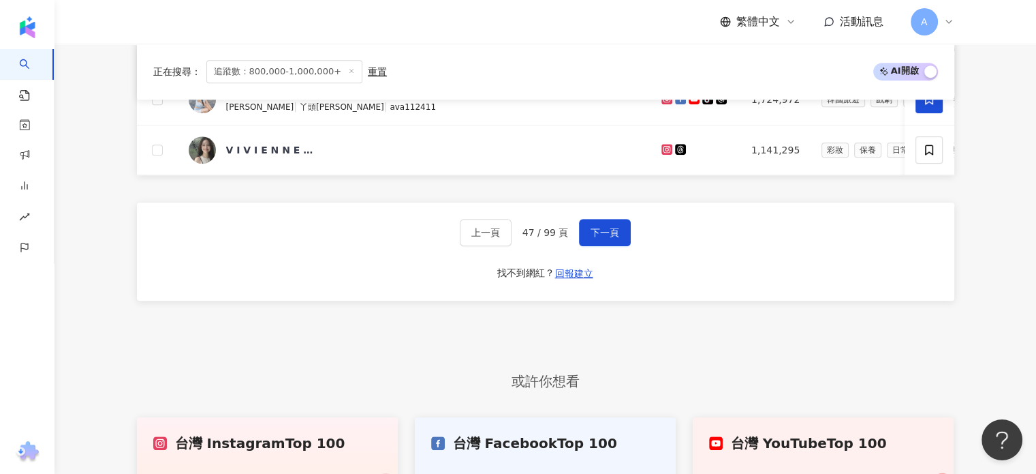
click at [617, 243] on button "下一頁" at bounding box center [605, 232] width 52 height 27
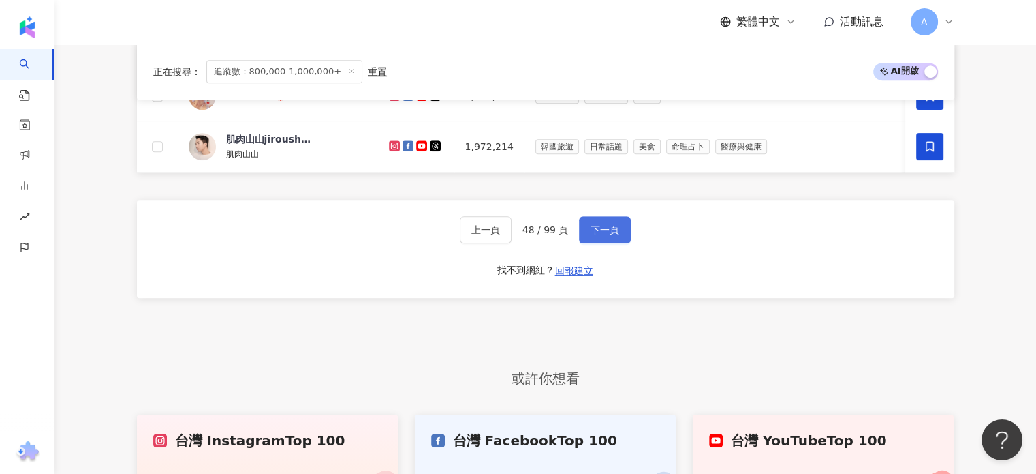
click at [600, 235] on span "下一頁" at bounding box center [605, 229] width 29 height 11
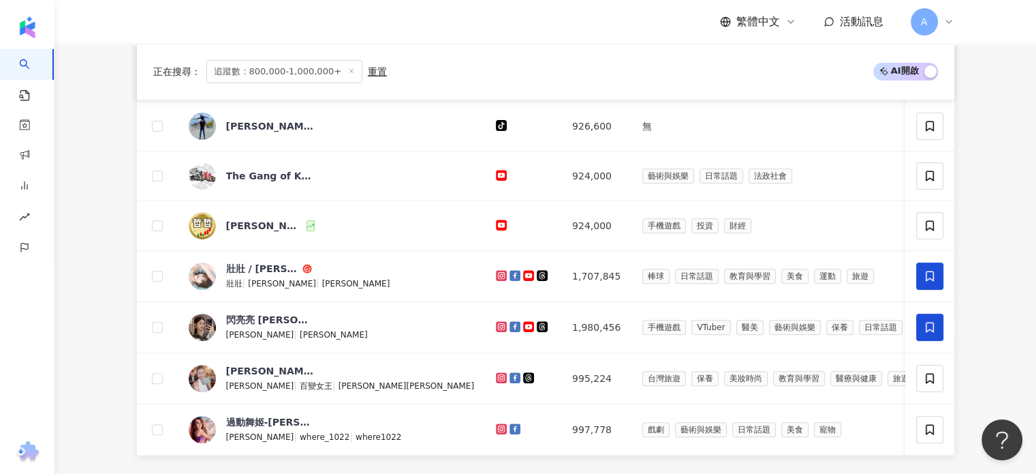
scroll to position [769, 0]
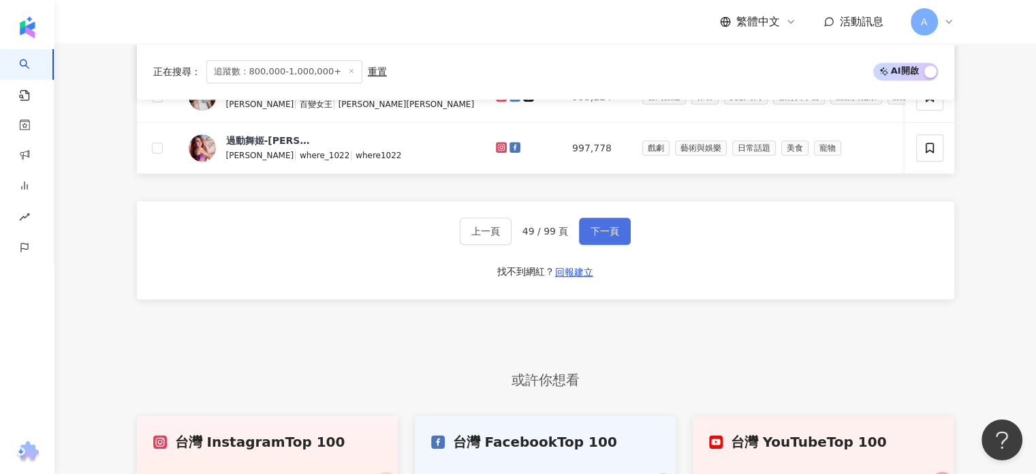
click at [612, 236] on span "下一頁" at bounding box center [605, 231] width 29 height 11
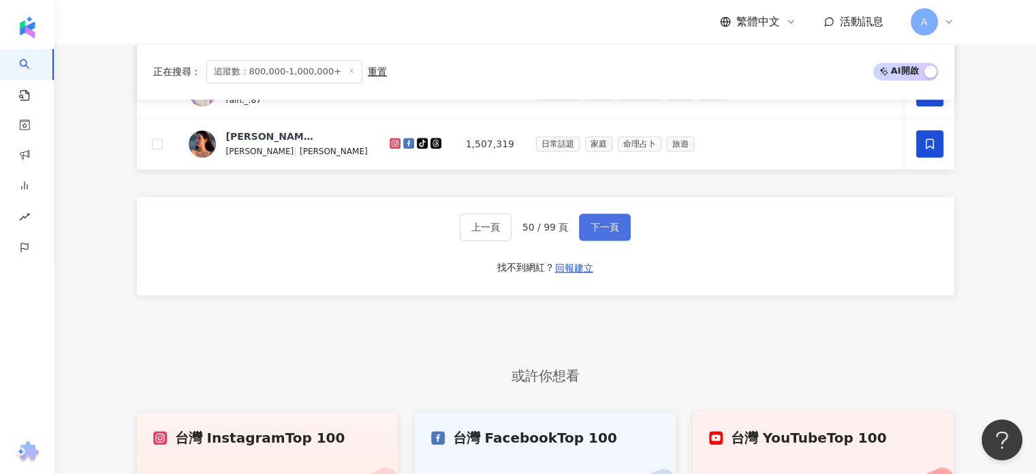
click at [614, 232] on span "下一頁" at bounding box center [605, 226] width 29 height 11
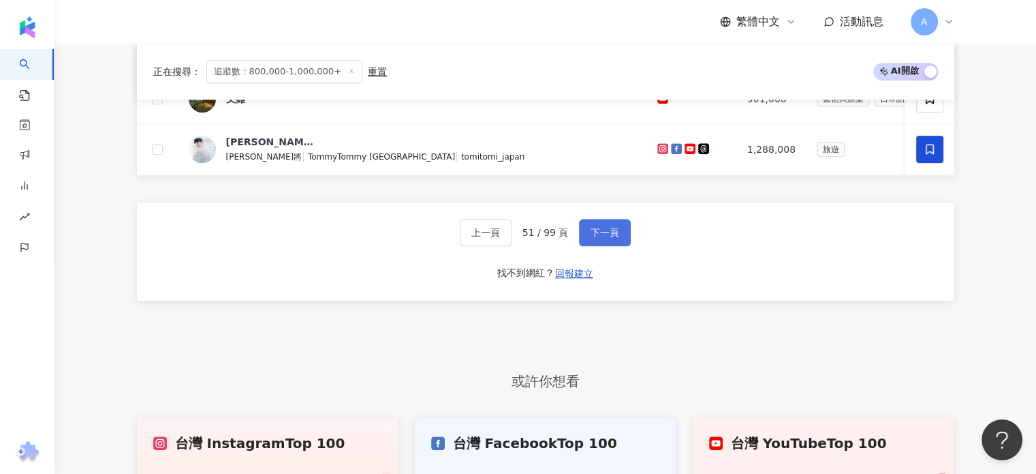
click at [617, 228] on button "下一頁" at bounding box center [605, 232] width 52 height 27
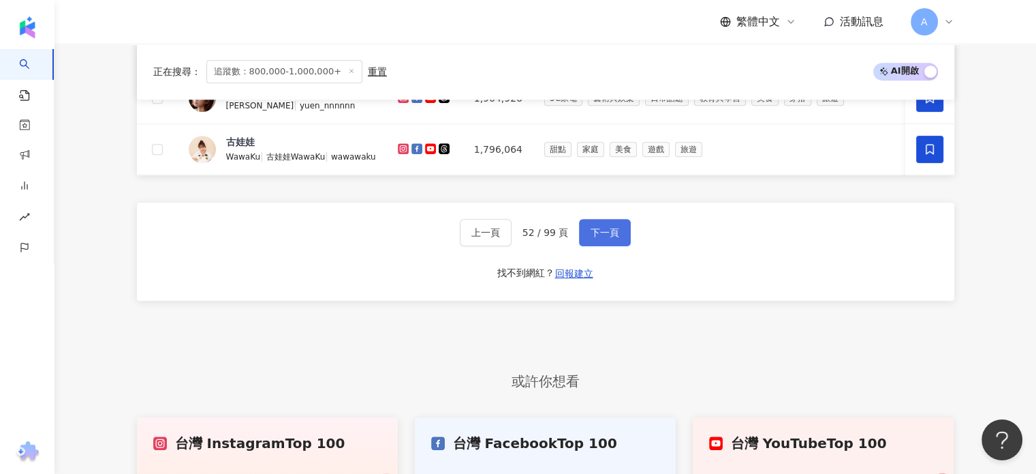
click at [612, 238] on span "下一頁" at bounding box center [605, 232] width 29 height 11
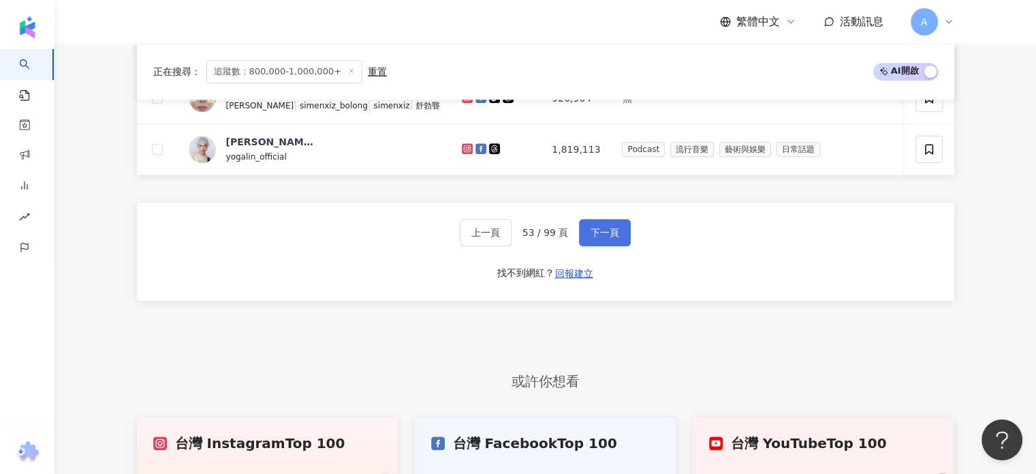
click at [612, 238] on span "下一頁" at bounding box center [605, 232] width 29 height 11
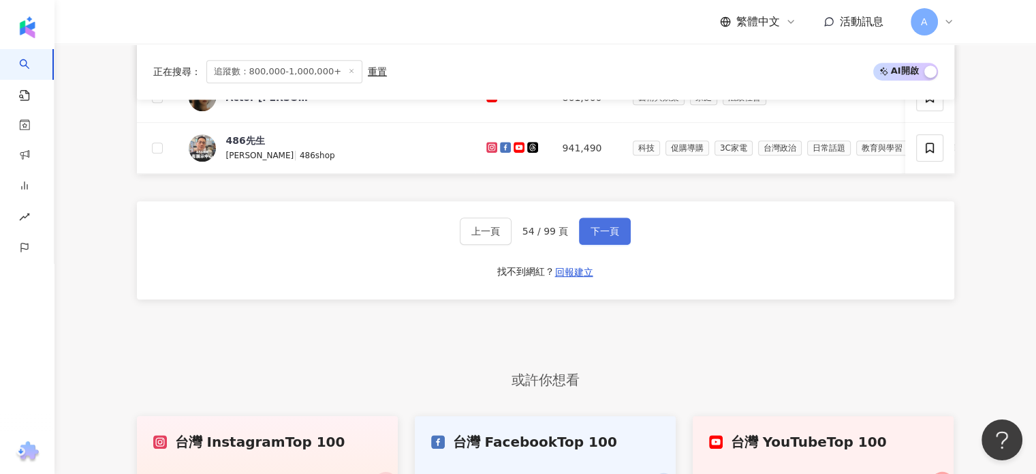
click at [612, 236] on span "下一頁" at bounding box center [605, 231] width 29 height 11
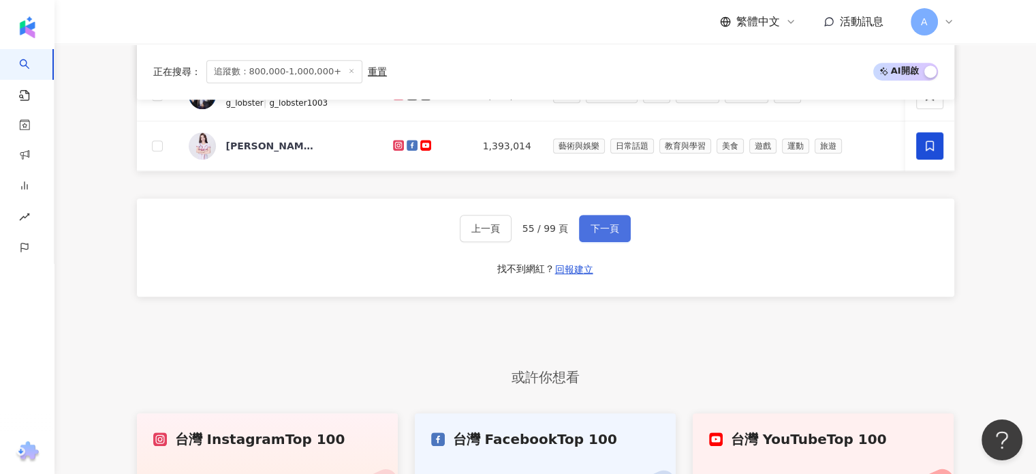
click at [612, 234] on span "下一頁" at bounding box center [605, 228] width 29 height 11
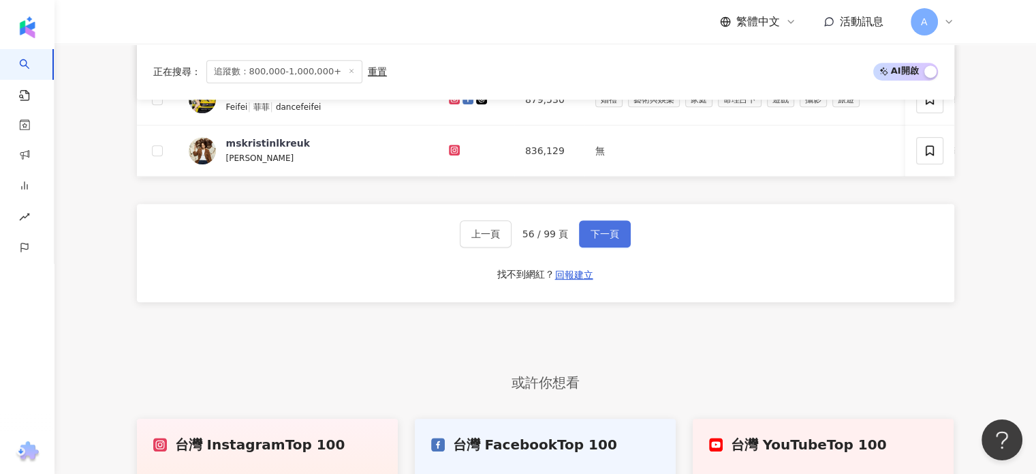
click at [602, 238] on span "下一頁" at bounding box center [605, 233] width 29 height 11
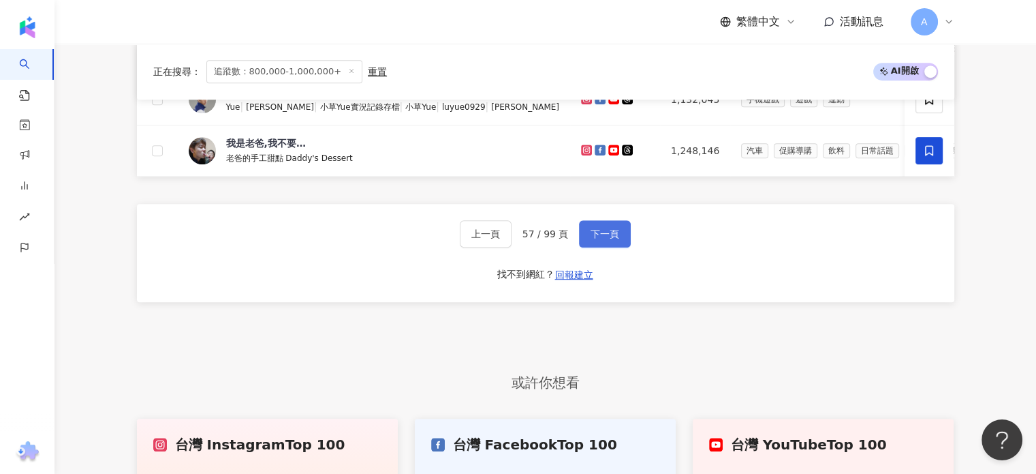
click at [621, 239] on button "下一頁" at bounding box center [605, 233] width 52 height 27
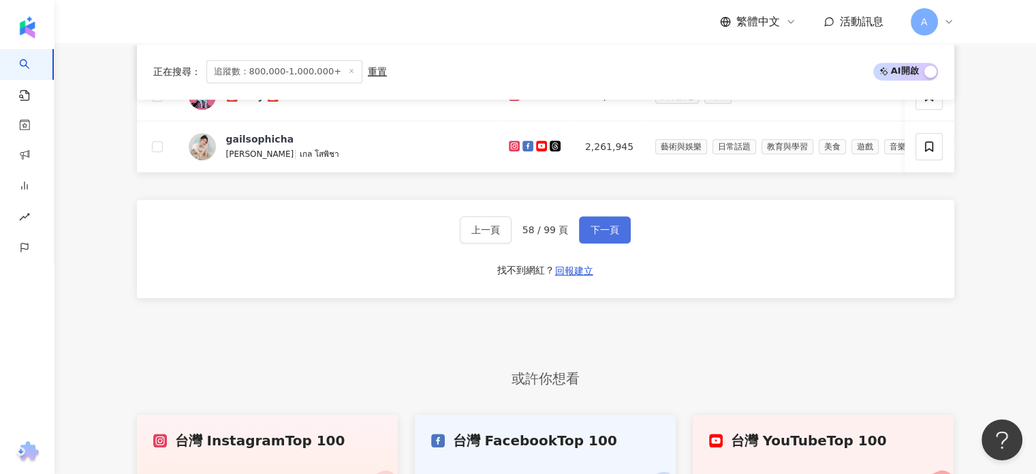
click at [606, 235] on span "下一頁" at bounding box center [605, 229] width 29 height 11
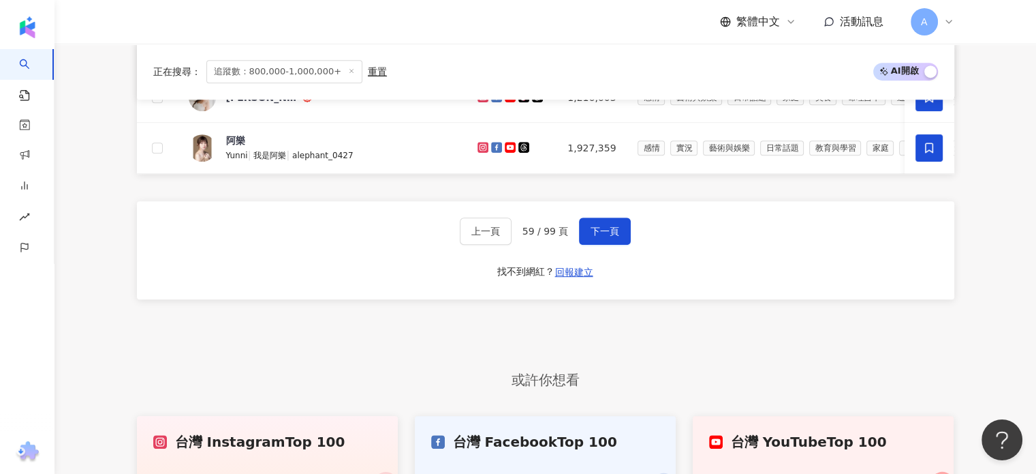
click at [613, 228] on button "下一頁" at bounding box center [605, 230] width 52 height 27
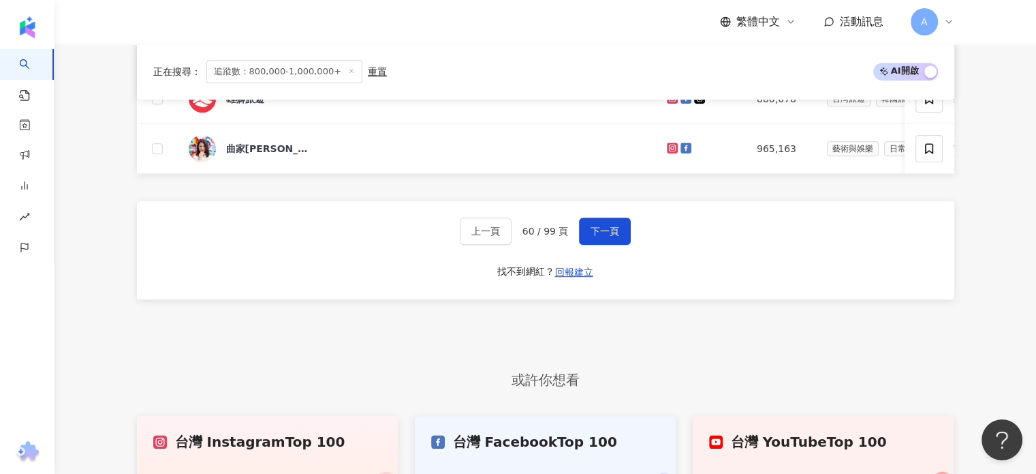
click at [613, 228] on button "下一頁" at bounding box center [605, 230] width 52 height 27
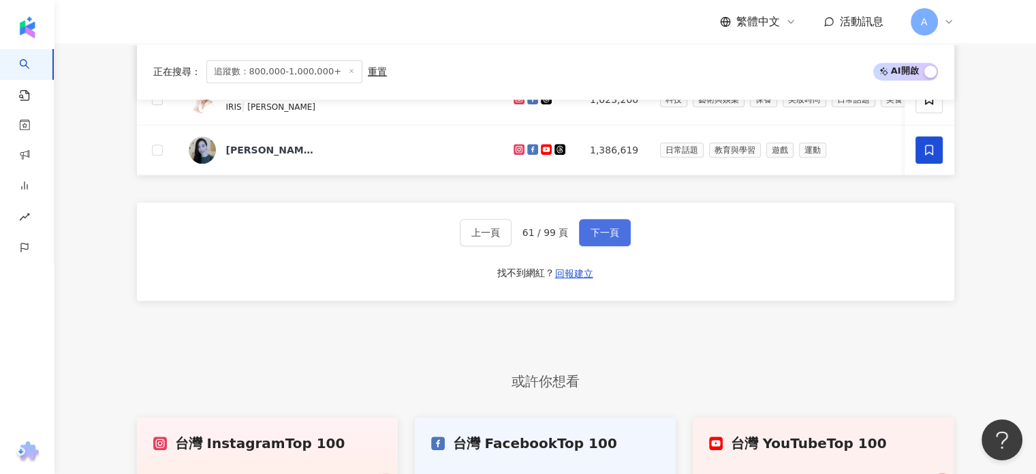
click at [613, 238] on span "下一頁" at bounding box center [605, 232] width 29 height 11
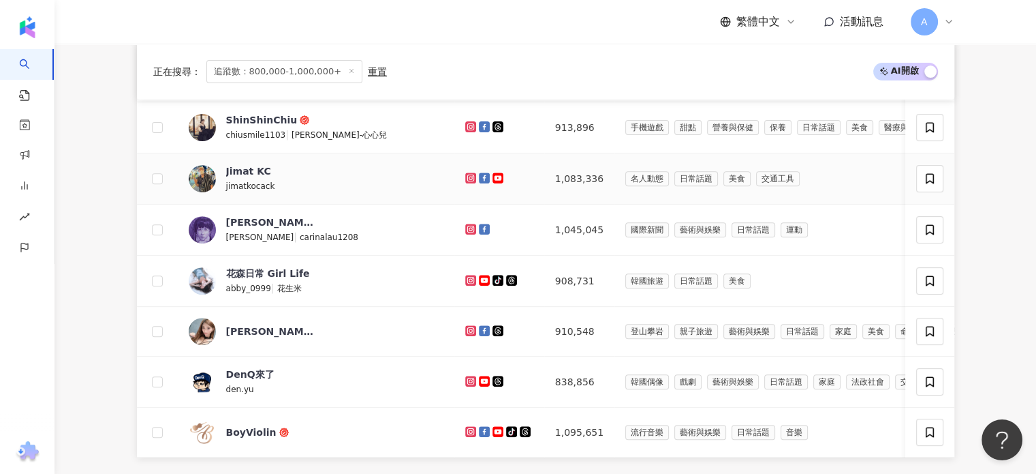
scroll to position [613, 0]
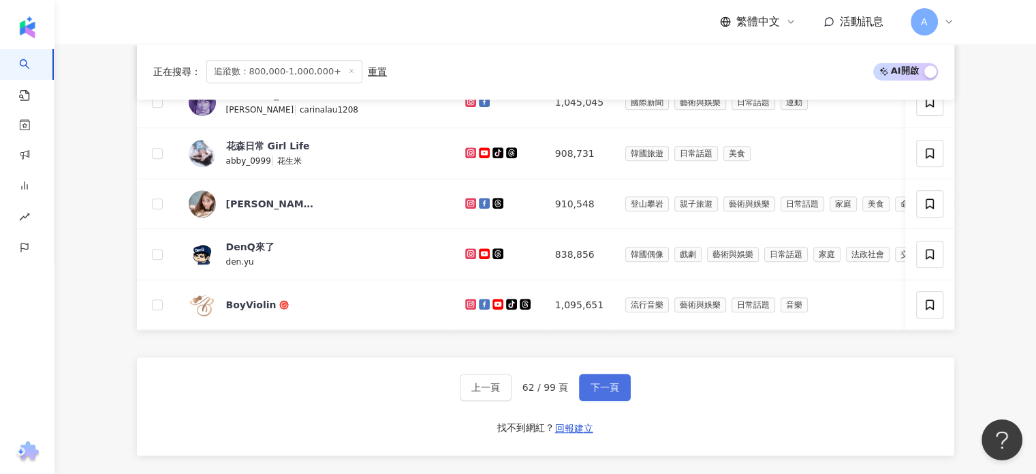
click at [605, 392] on span "下一頁" at bounding box center [605, 387] width 29 height 11
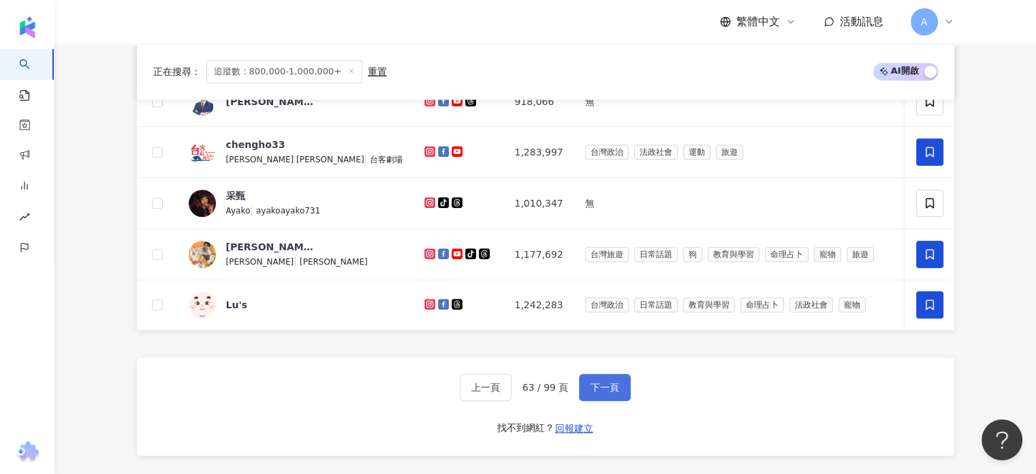
click at [602, 392] on span "下一頁" at bounding box center [605, 387] width 29 height 11
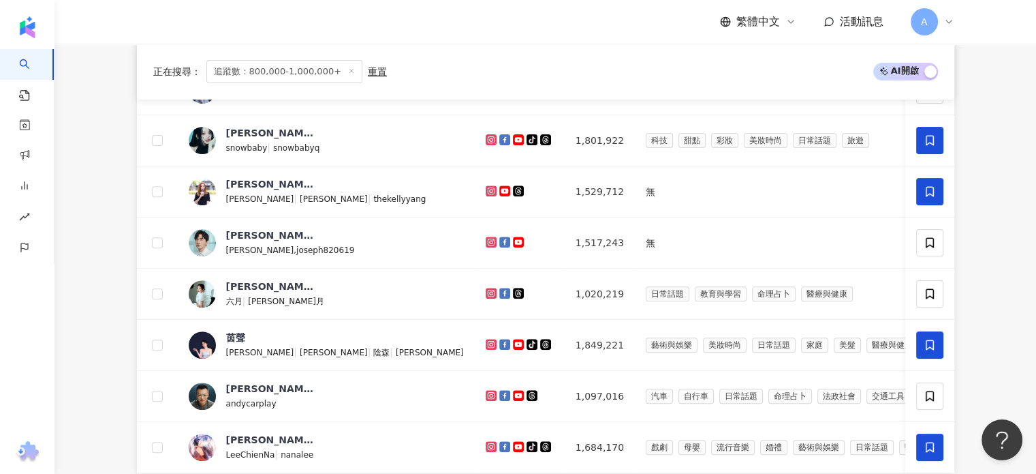
scroll to position [477, 0]
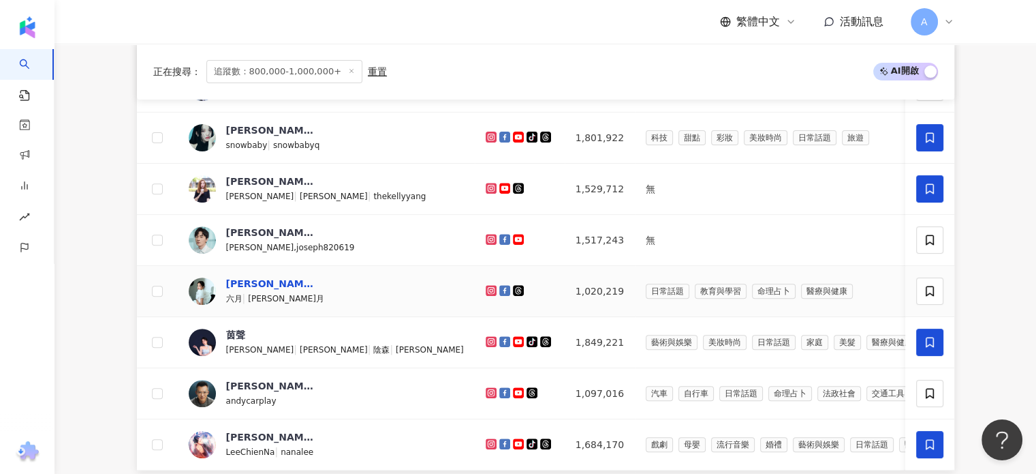
click at [245, 290] on div "蔡君茹" at bounding box center [270, 284] width 89 height 14
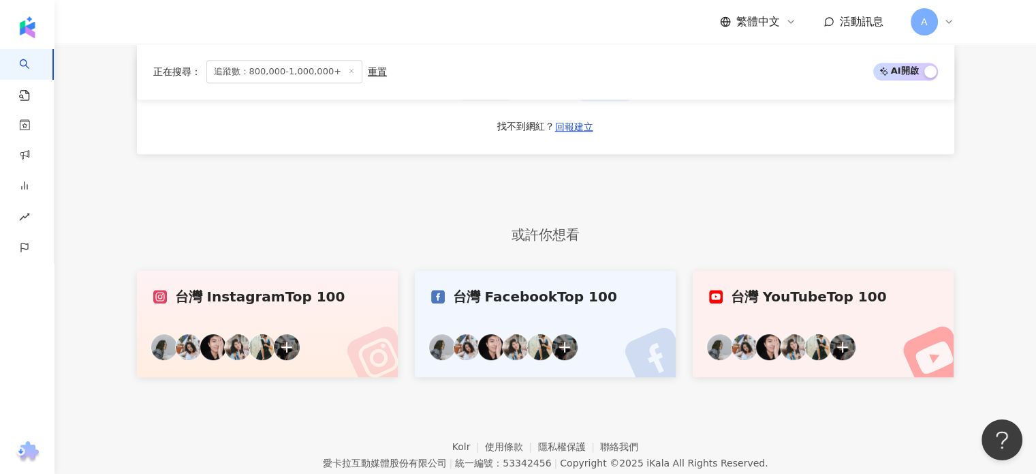
scroll to position [859, 0]
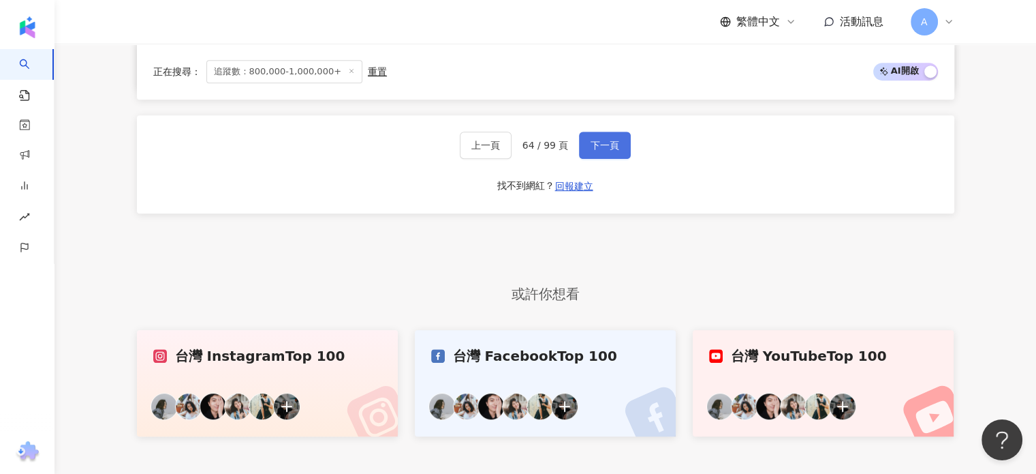
click at [597, 151] on span "下一頁" at bounding box center [605, 145] width 29 height 11
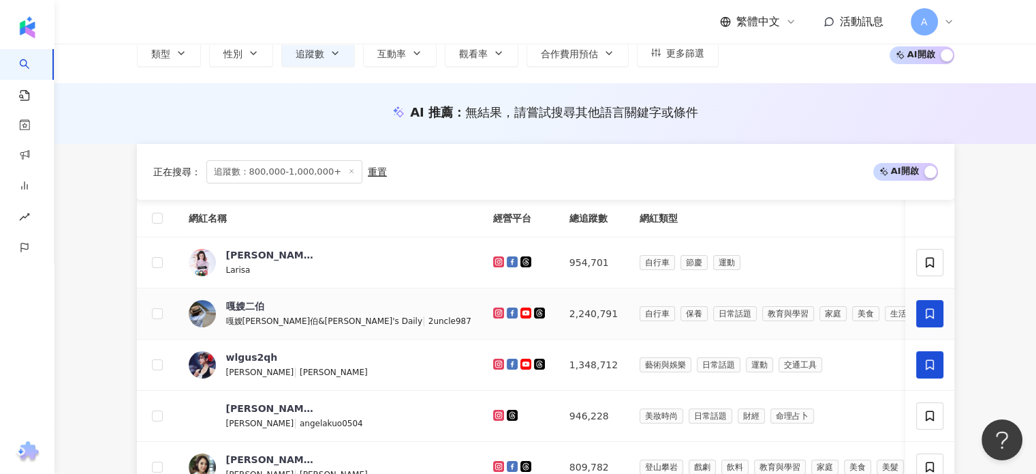
scroll to position [204, 0]
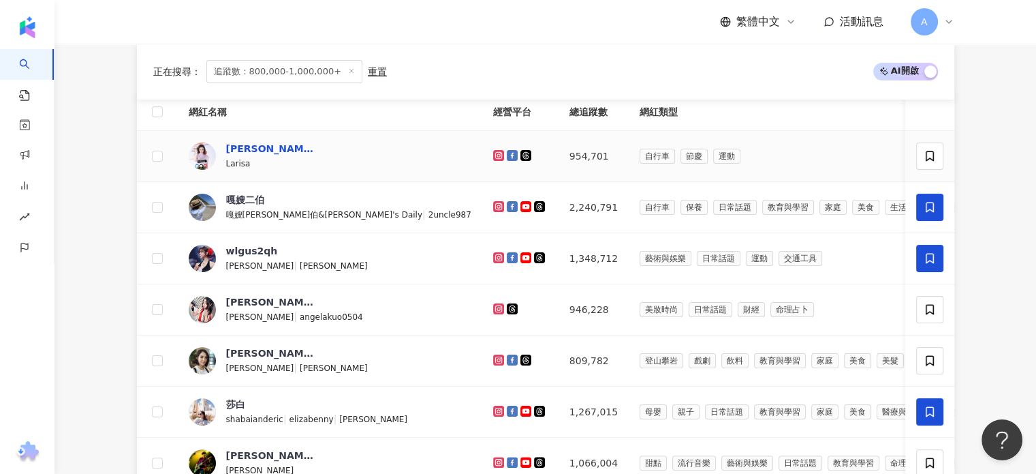
click at [236, 149] on div "瑞莎" at bounding box center [270, 149] width 89 height 14
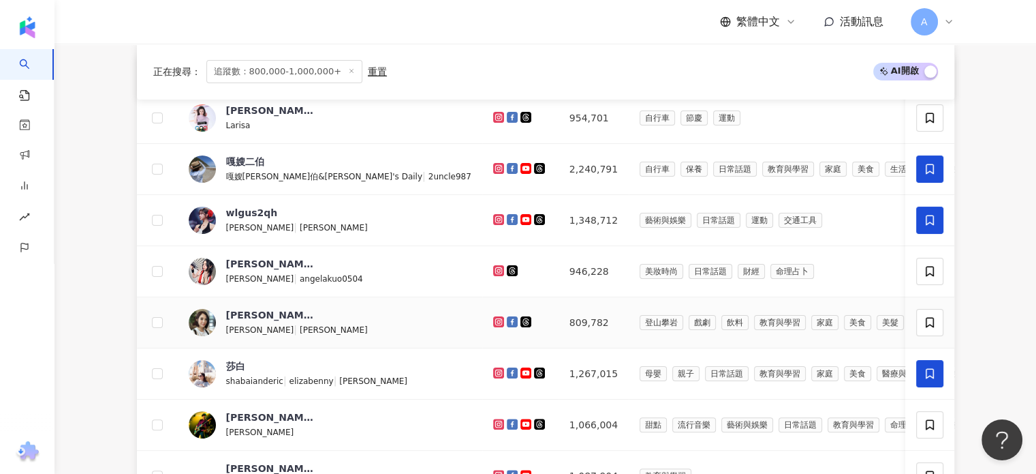
scroll to position [273, 0]
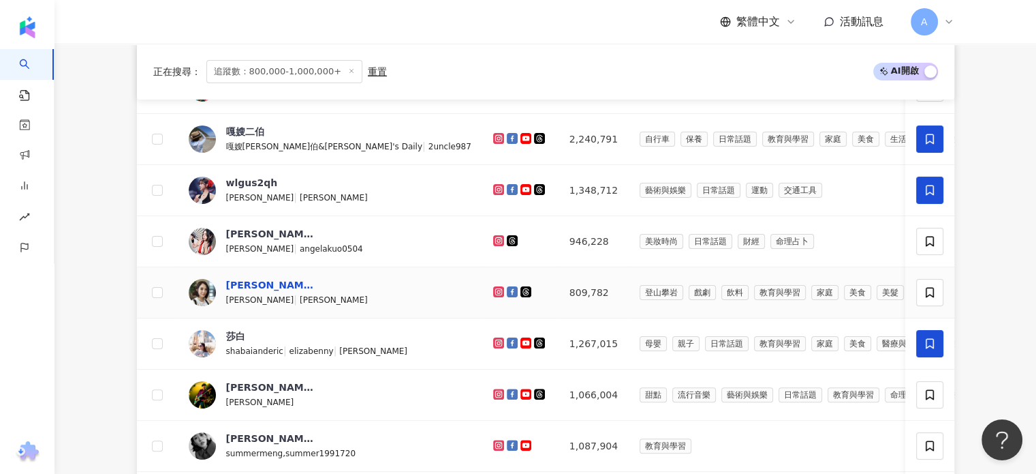
click at [243, 285] on div "李亮瑾" at bounding box center [270, 285] width 89 height 14
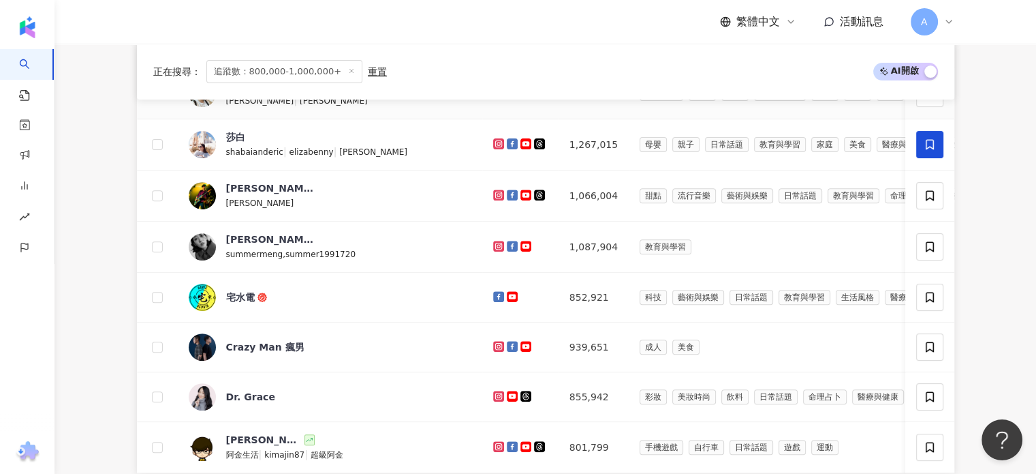
scroll to position [545, 0]
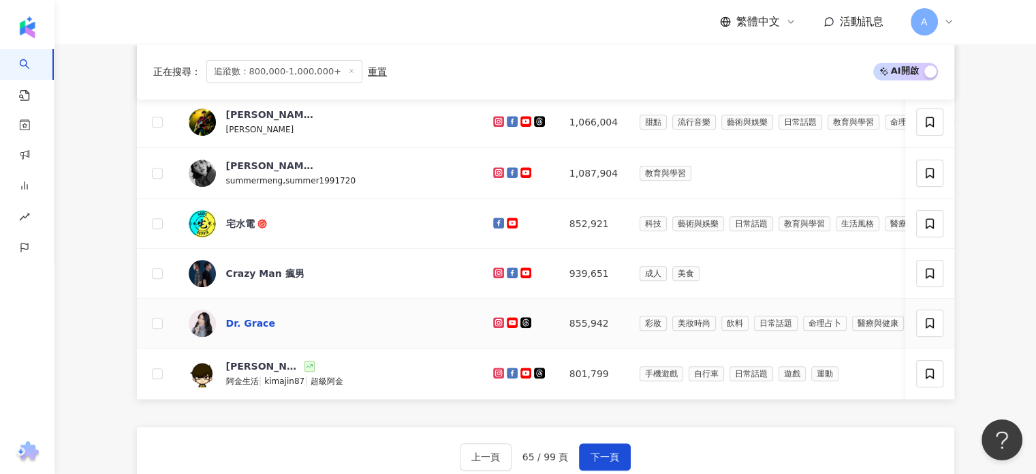
click at [255, 318] on div "Dr. Grace" at bounding box center [250, 323] width 49 height 14
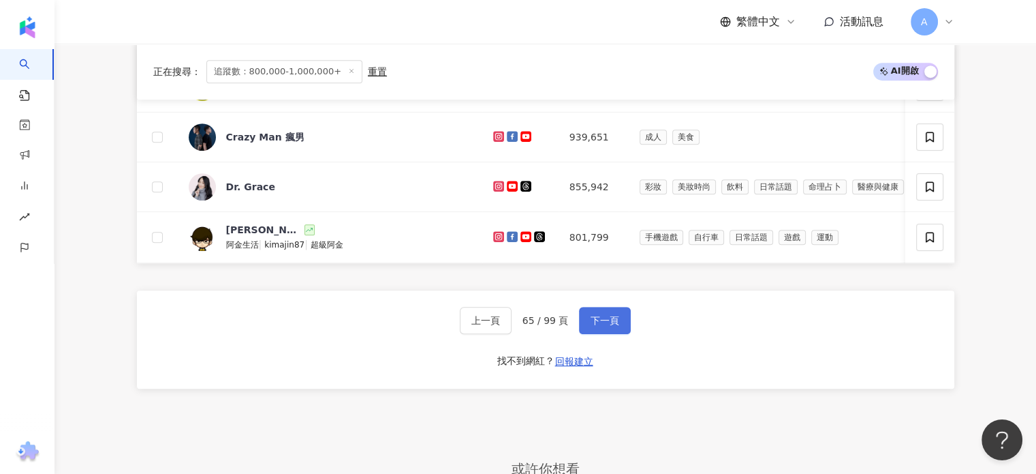
click at [608, 326] on span "下一頁" at bounding box center [605, 320] width 29 height 11
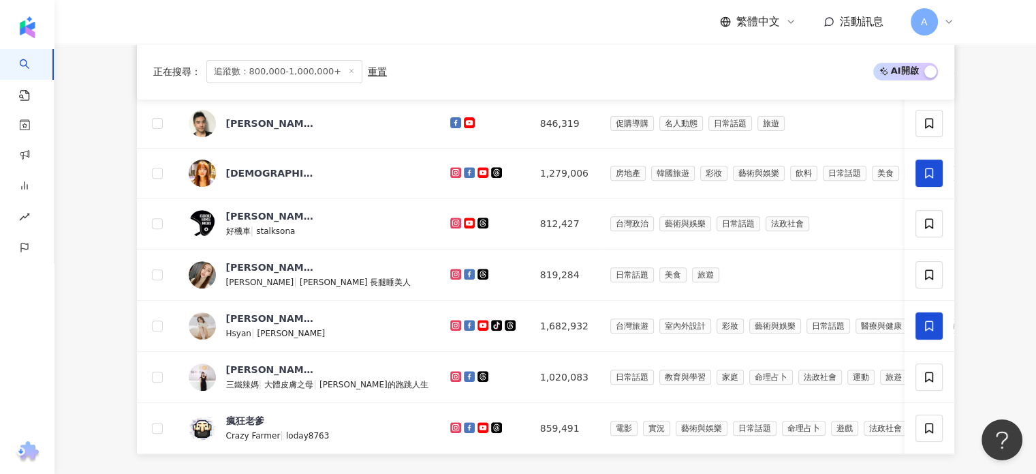
scroll to position [681, 0]
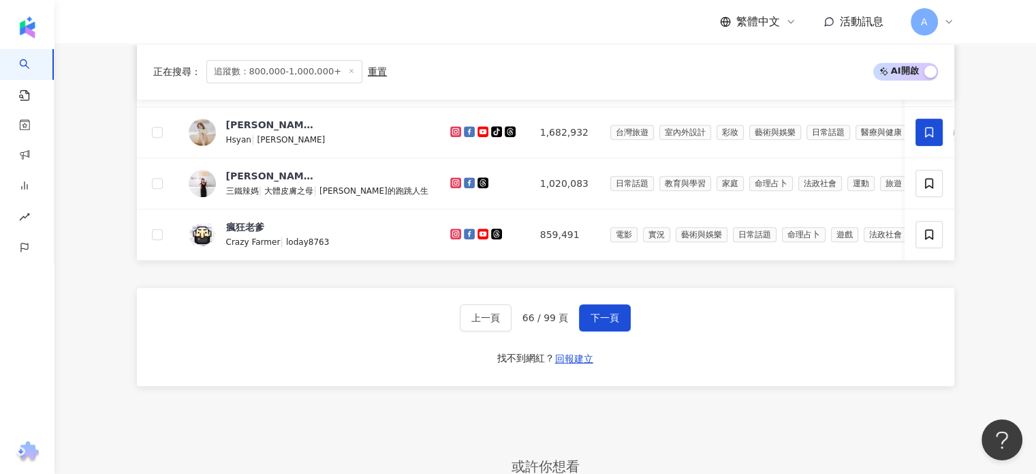
click at [923, 456] on div "或許你想看" at bounding box center [546, 466] width 818 height 39
click at [606, 323] on span "下一頁" at bounding box center [605, 317] width 29 height 11
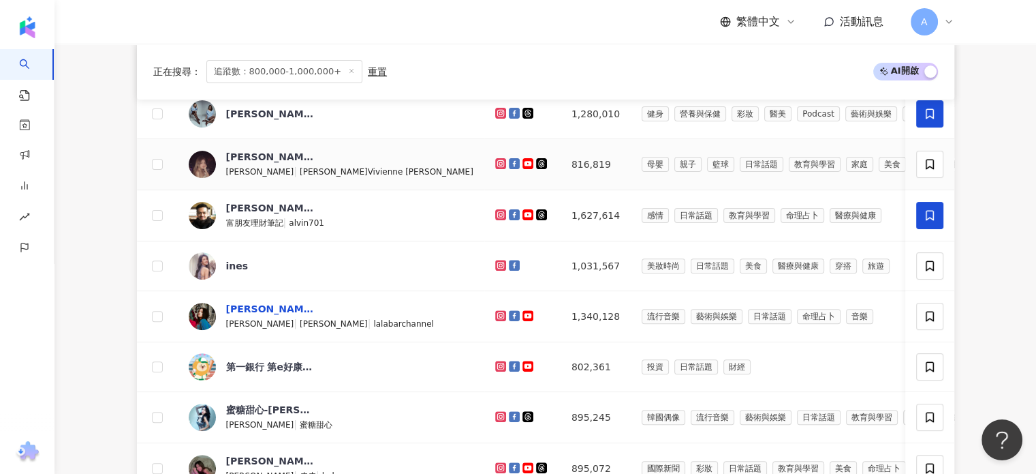
scroll to position [477, 0]
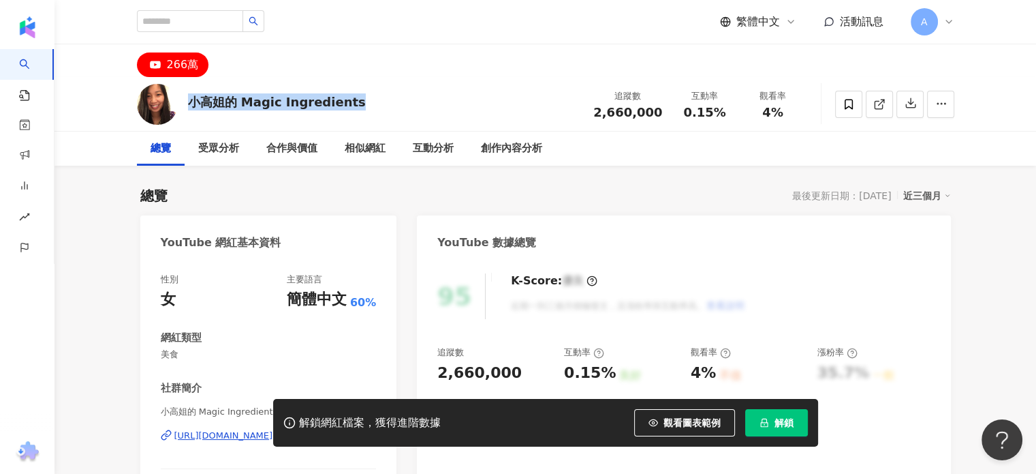
drag, startPoint x: 191, startPoint y: 102, endPoint x: 367, endPoint y: 104, distance: 175.8
click at [365, 104] on div "小高姐的 Magic Ingredients 追蹤數 2,660,000 互動率 0.15% 觀看率 4%" at bounding box center [546, 104] width 872 height 54
copy div "小高姐的 Magic Ingredients"
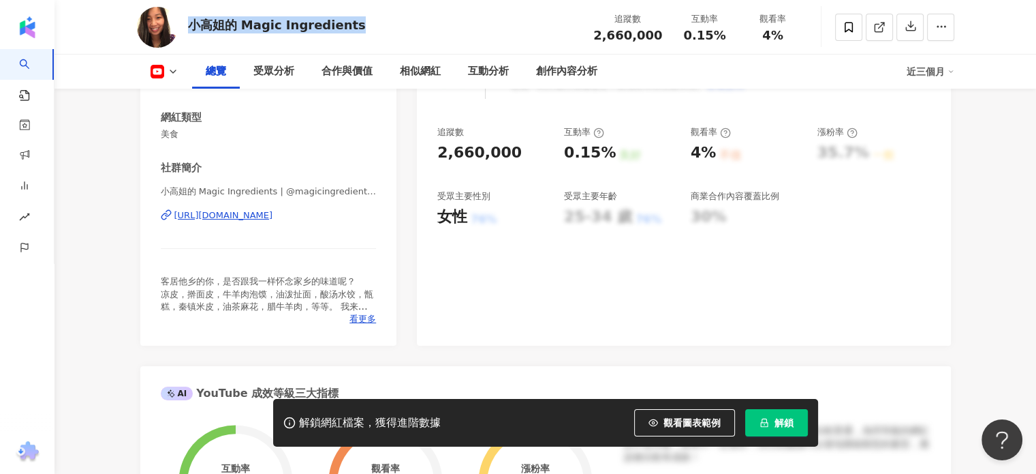
scroll to position [273, 0]
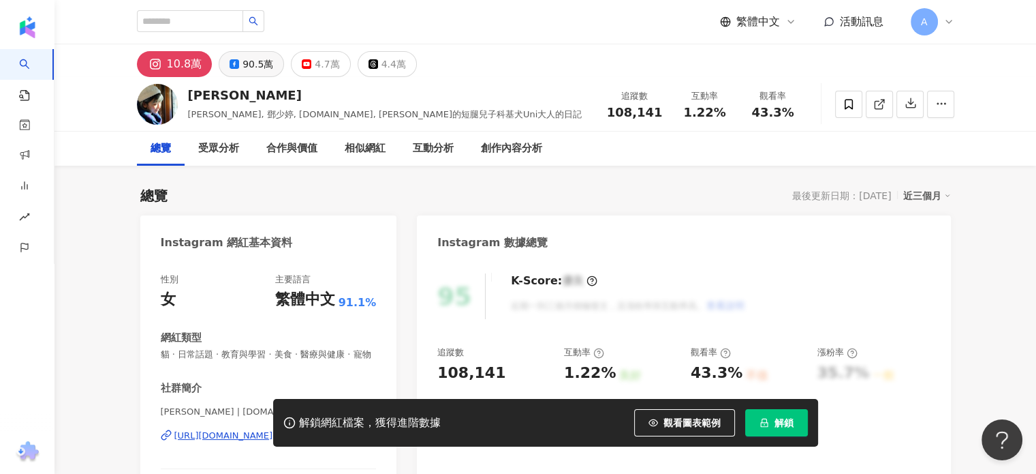
click at [251, 70] on div "90.5萬" at bounding box center [258, 64] width 31 height 19
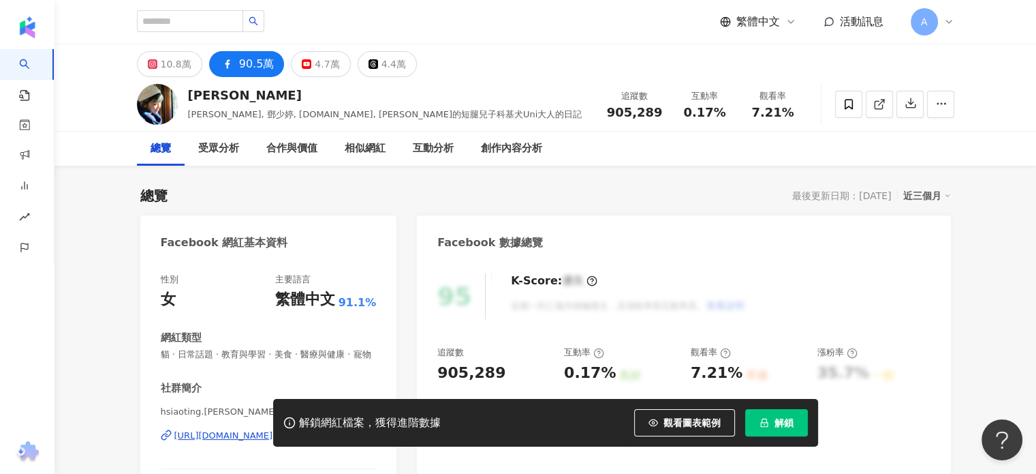
drag, startPoint x: 245, startPoint y: 63, endPoint x: 237, endPoint y: 59, distance: 9.1
click at [241, 56] on div "90.5萬" at bounding box center [256, 64] width 35 height 19
click at [234, 60] on button "90.5萬" at bounding box center [247, 64] width 76 height 26
click at [233, 56] on button "90.5萬" at bounding box center [247, 64] width 76 height 26
click at [239, 84] on div "邵庭 Nikki, 鄧少婷, ting.talk, 邵庭的短腿兒子科基犬Uni大人的日記 追蹤數 905,289 互動率 0.17% 觀看率 7.21%" at bounding box center [546, 104] width 872 height 54
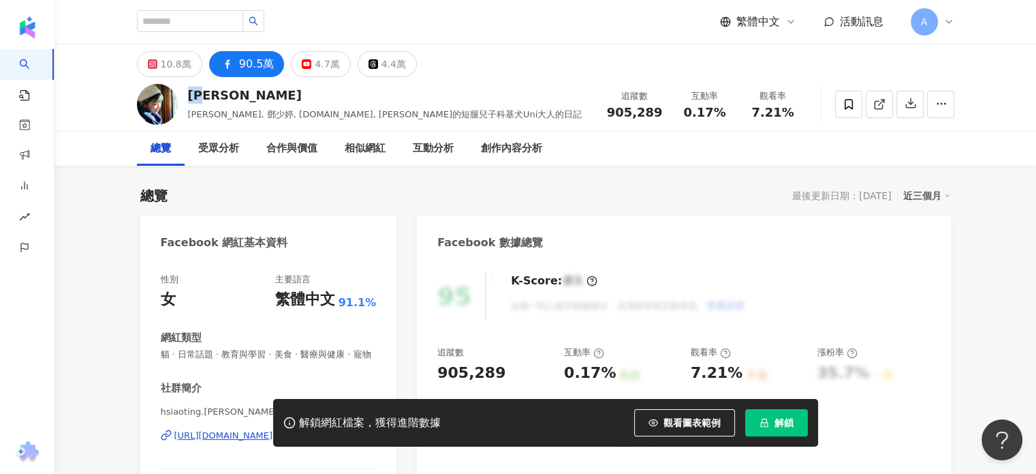
drag, startPoint x: 218, startPoint y: 97, endPoint x: 191, endPoint y: 88, distance: 28.2
click at [191, 88] on div "邵庭" at bounding box center [385, 95] width 395 height 17
copy div "邵庭"
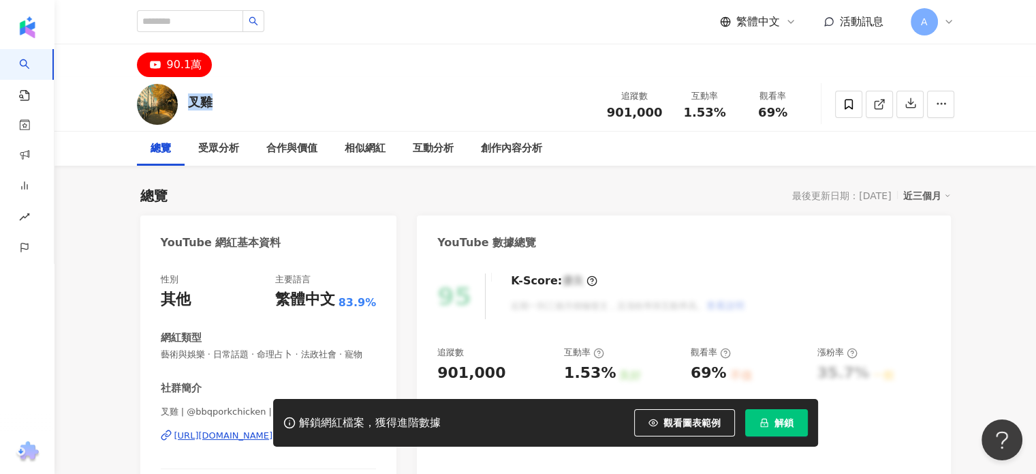
drag, startPoint x: 183, startPoint y: 103, endPoint x: 221, endPoint y: 110, distance: 38.8
click at [221, 110] on div "叉雞 追蹤數 901,000 互動率 1.53% 觀看率 69%" at bounding box center [546, 104] width 872 height 54
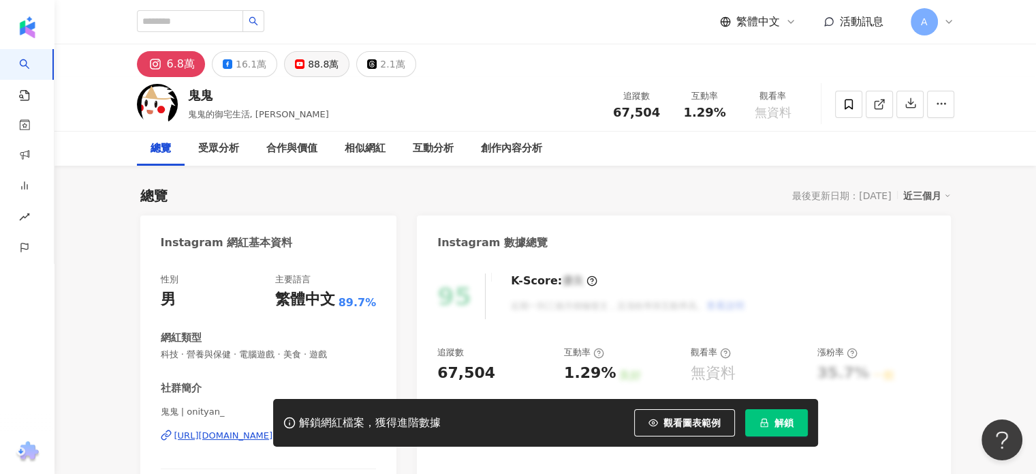
click at [315, 69] on div "88.8萬" at bounding box center [323, 64] width 31 height 19
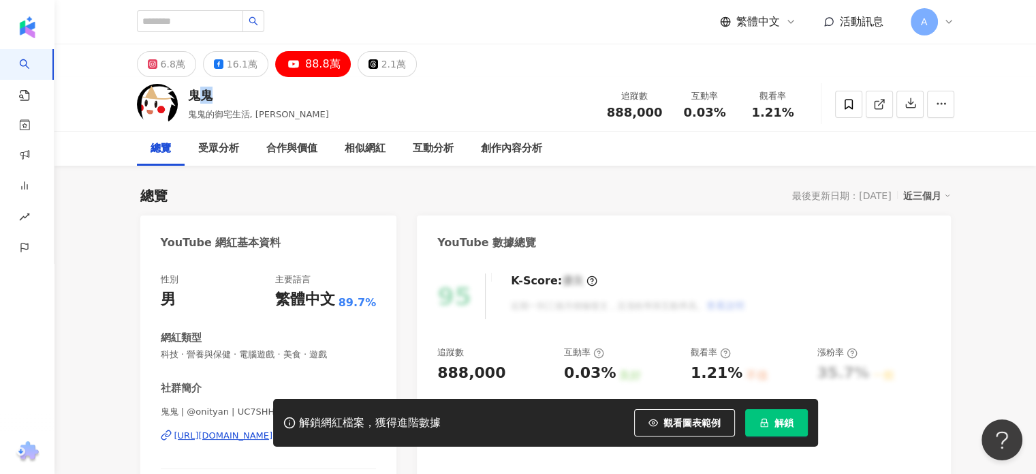
drag, startPoint x: 209, startPoint y: 87, endPoint x: 196, endPoint y: 97, distance: 16.9
click at [214, 90] on div "鬼鬼" at bounding box center [258, 95] width 141 height 17
click at [213, 92] on div "鬼鬼" at bounding box center [258, 95] width 141 height 17
click at [214, 91] on div "鬼鬼" at bounding box center [258, 95] width 141 height 17
copy div "鬼鬼"
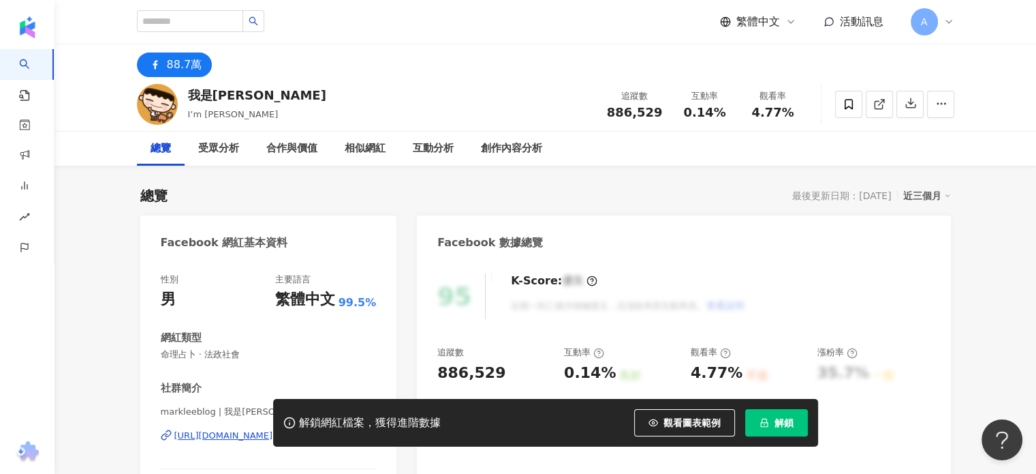
click at [238, 98] on div "我是馬克 I’m Mark 追蹤數 886,529 互動率 0.14% 觀看率 4.77%" at bounding box center [546, 104] width 872 height 54
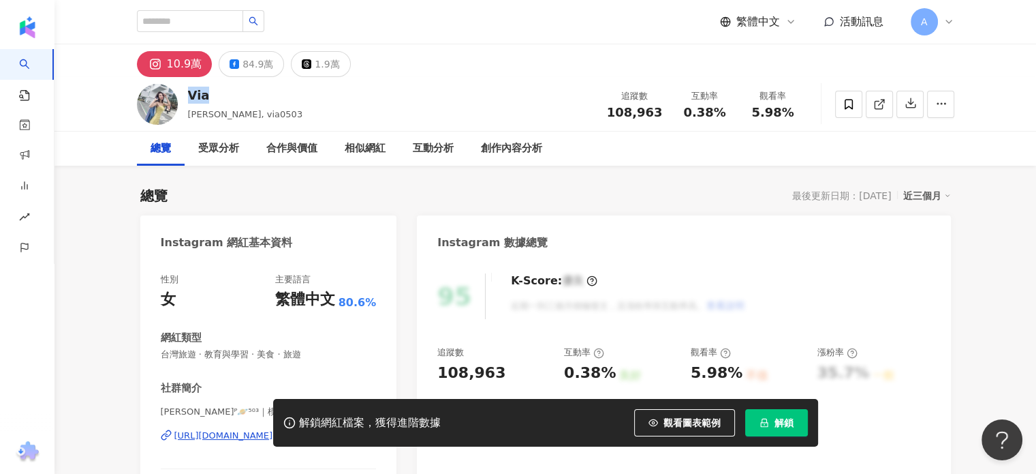
drag, startPoint x: 194, startPoint y: 96, endPoint x: 208, endPoint y: 94, distance: 14.5
click at [208, 94] on div "Via" at bounding box center [245, 95] width 115 height 17
copy div "Via"
drag, startPoint x: 190, startPoint y: 116, endPoint x: 212, endPoint y: 121, distance: 22.5
click at [212, 121] on div "Via [PERSON_NAME], via0503 追蹤數 108,963 互動率 0.38% 觀看率 5.98%" at bounding box center [546, 104] width 872 height 54
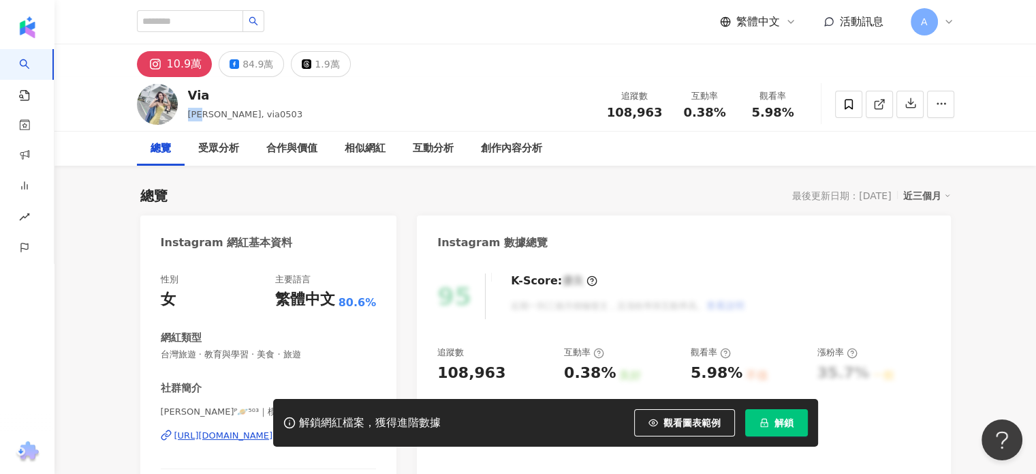
copy span "[PERSON_NAME]"
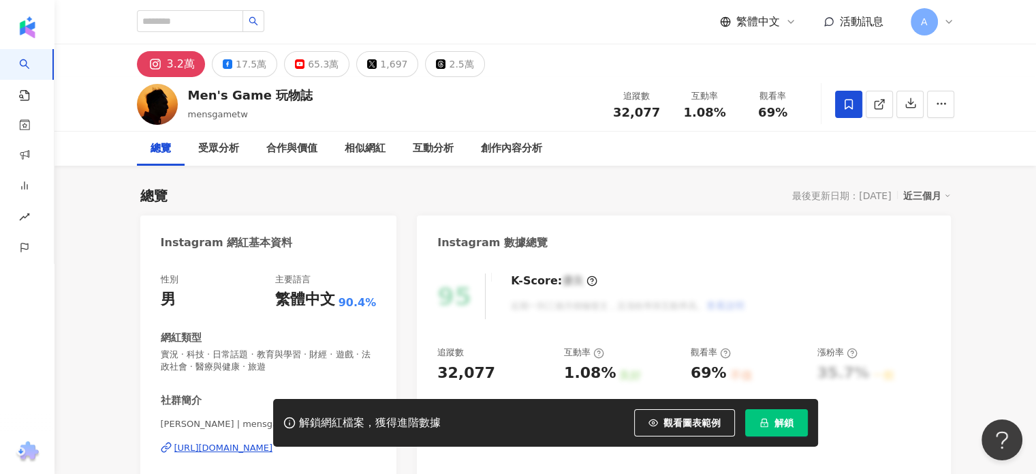
click at [948, 27] on icon at bounding box center [949, 21] width 11 height 11
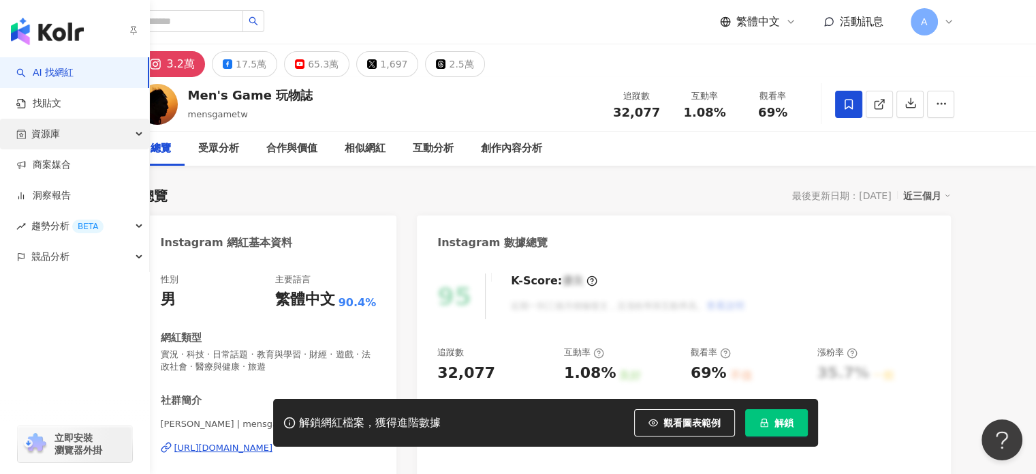
click at [71, 128] on div "資源庫" at bounding box center [74, 134] width 149 height 31
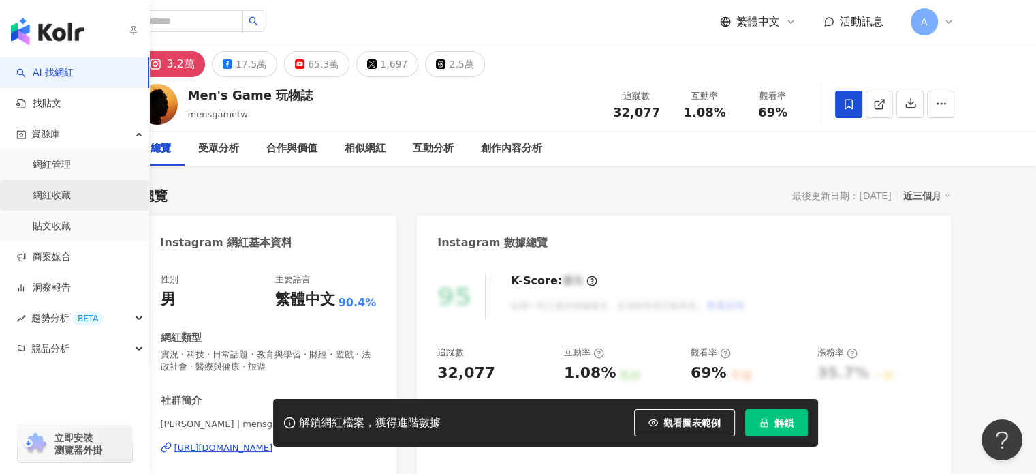
click at [61, 195] on link "網紅收藏" at bounding box center [52, 196] width 38 height 14
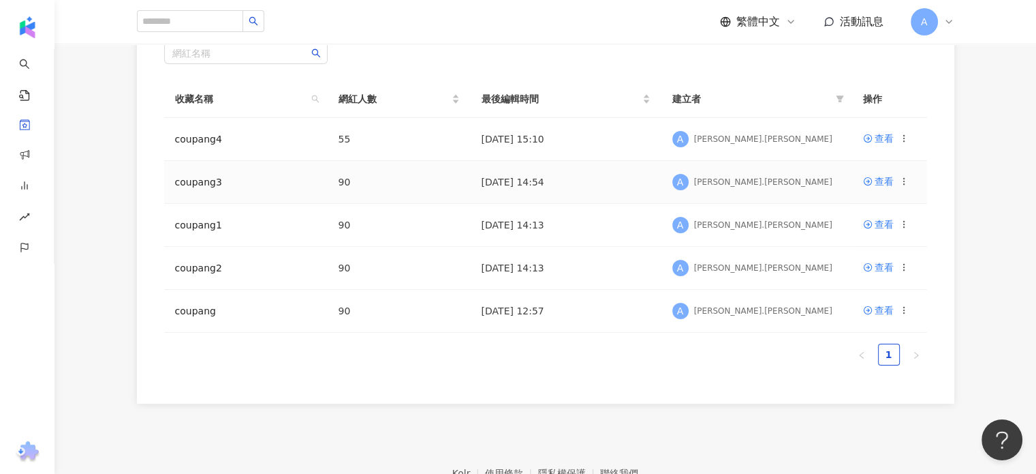
scroll to position [136, 0]
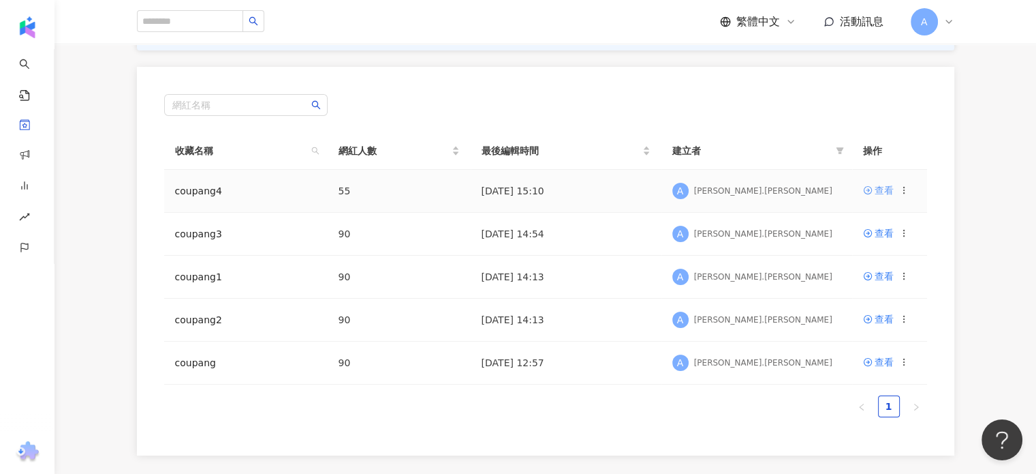
click at [880, 190] on div "查看" at bounding box center [884, 190] width 19 height 15
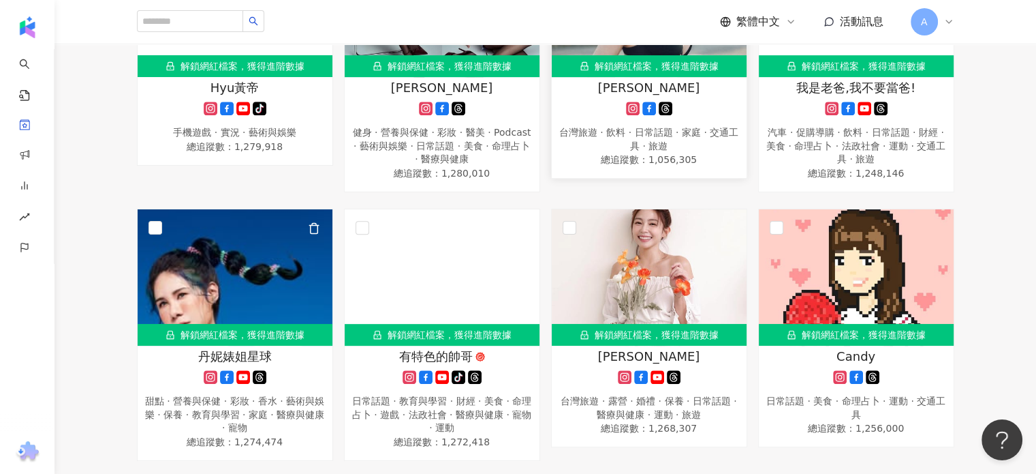
scroll to position [477, 0]
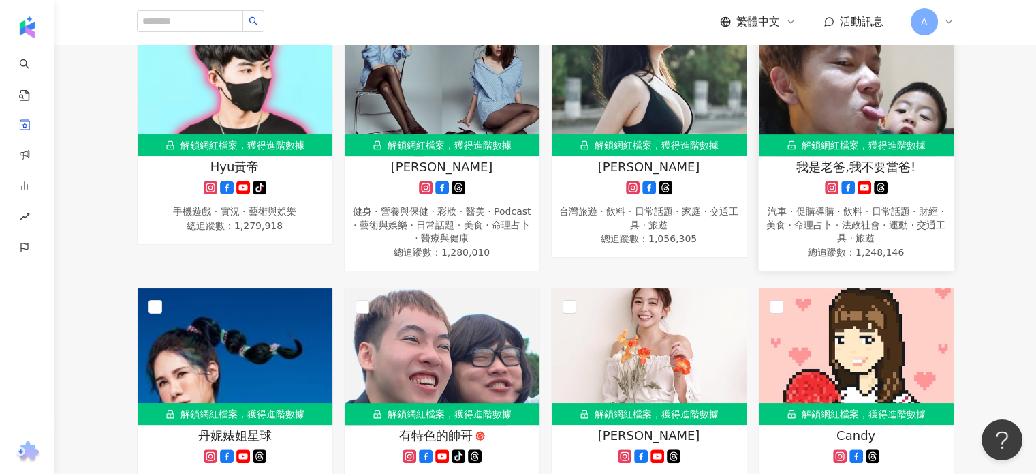
click at [829, 166] on span "我是老爸,我不要當爸!" at bounding box center [856, 166] width 119 height 17
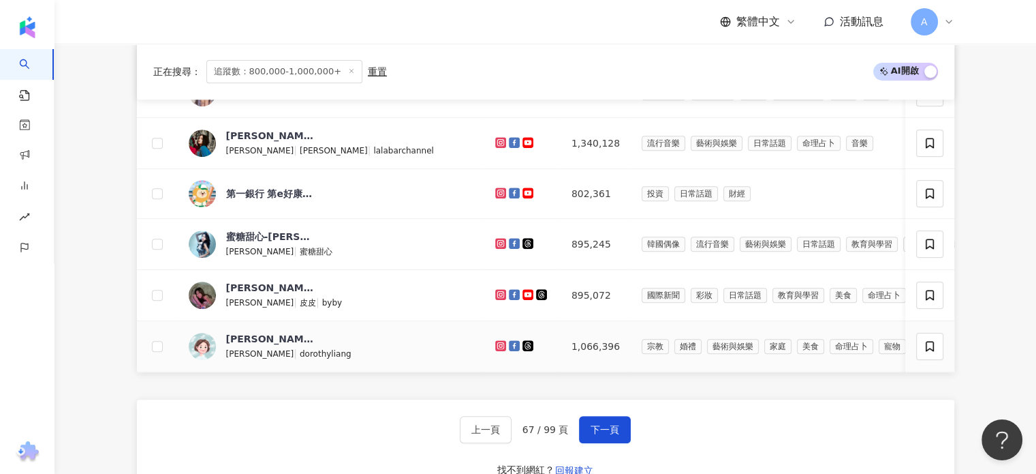
scroll to position [613, 0]
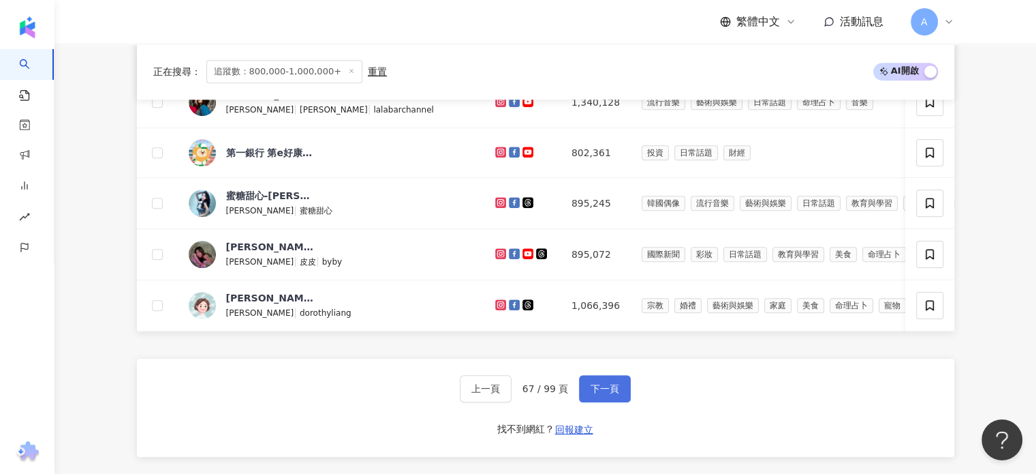
click at [612, 394] on span "下一頁" at bounding box center [605, 388] width 29 height 11
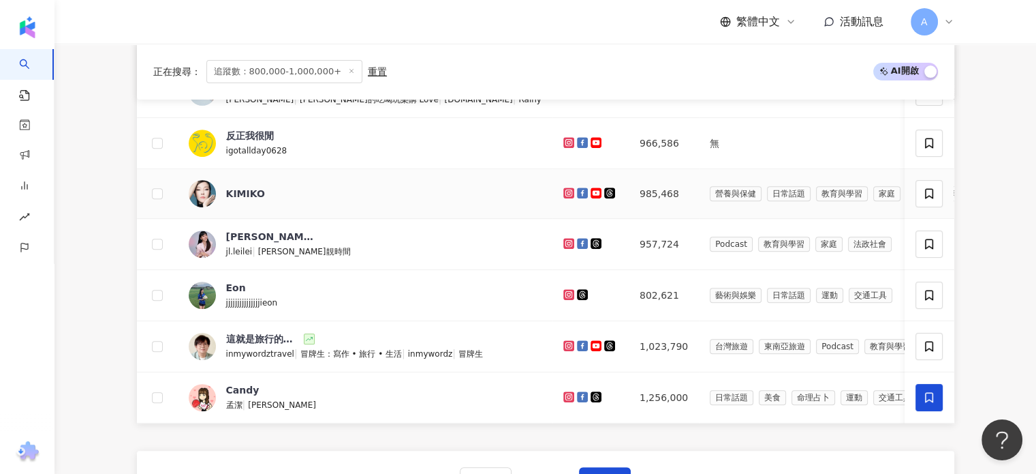
scroll to position [545, 0]
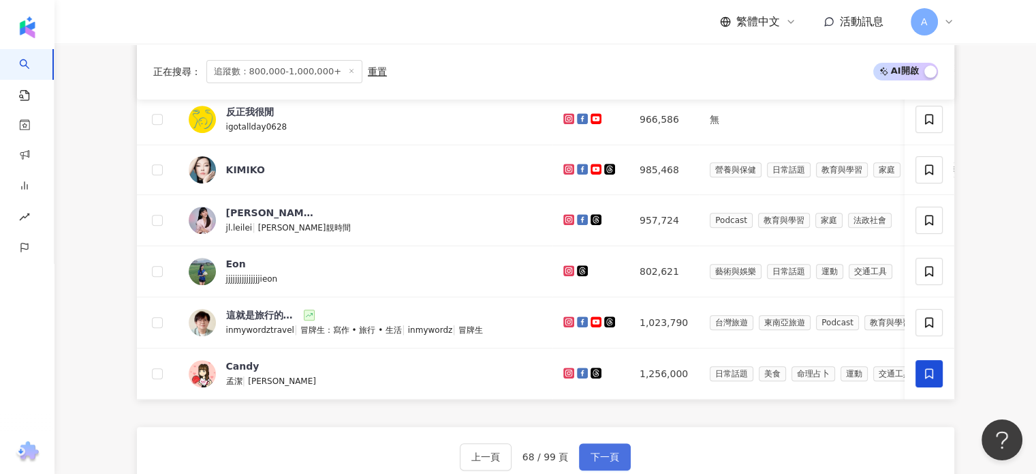
click at [618, 461] on button "下一頁" at bounding box center [605, 456] width 52 height 27
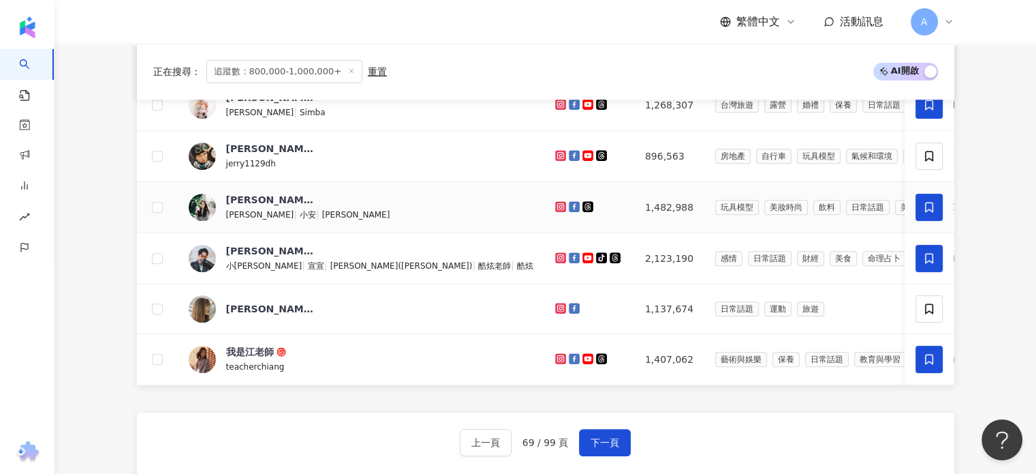
scroll to position [681, 0]
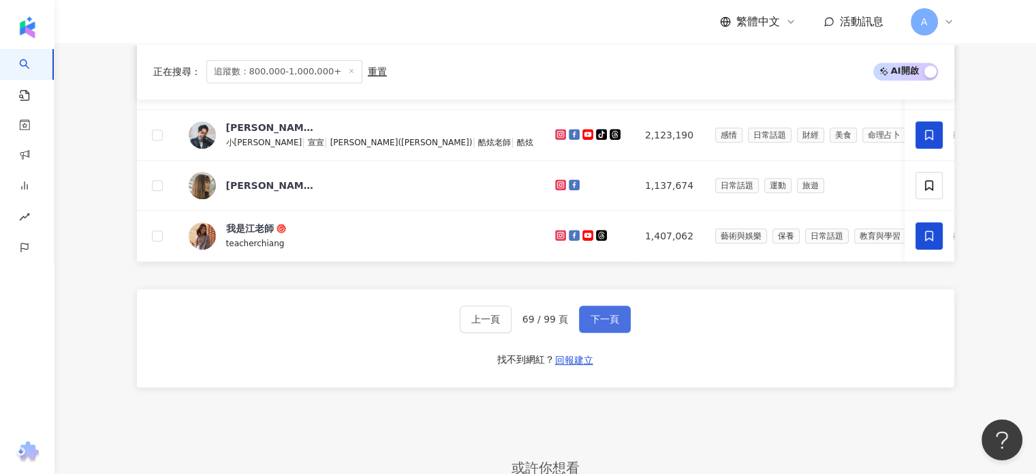
click at [626, 332] on button "下一頁" at bounding box center [605, 318] width 52 height 27
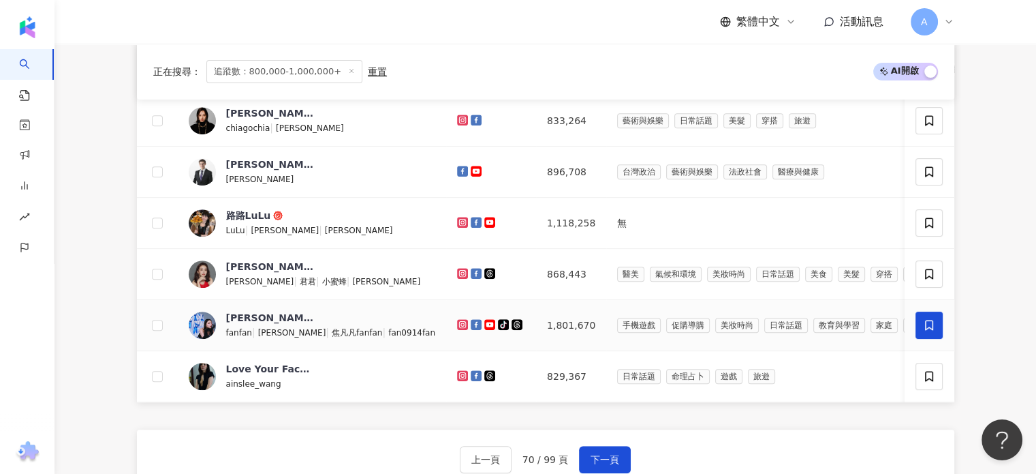
scroll to position [613, 0]
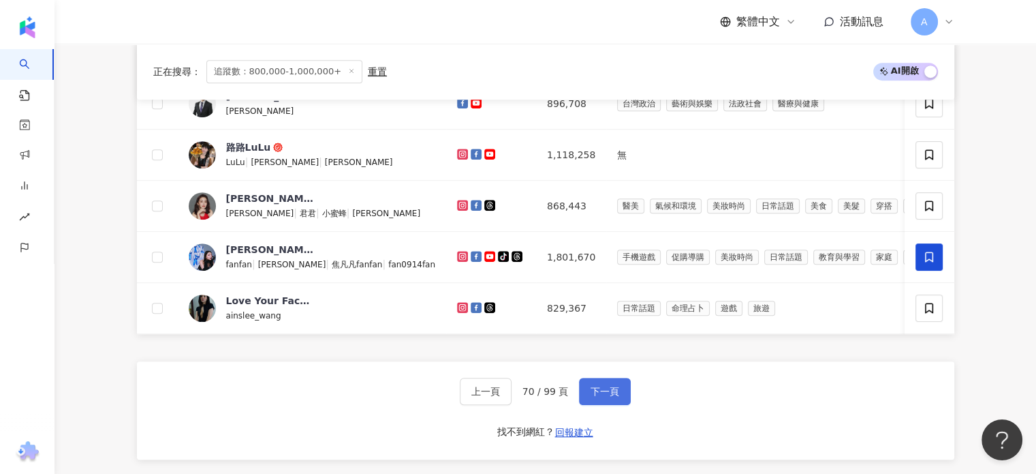
click at [597, 397] on span "下一頁" at bounding box center [605, 391] width 29 height 11
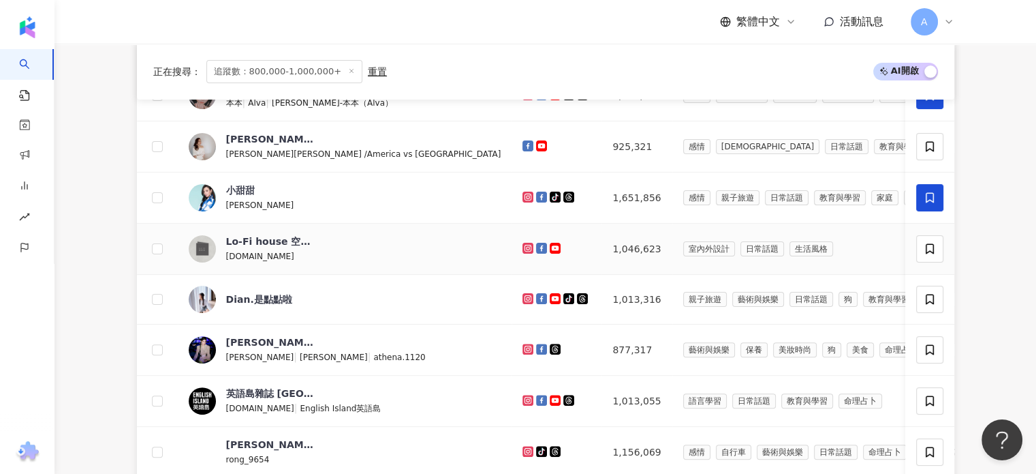
scroll to position [341, 0]
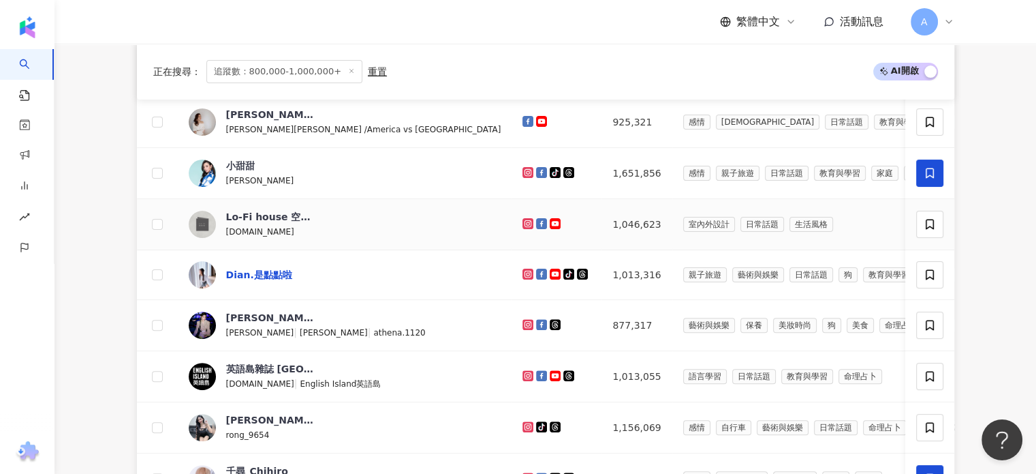
drag, startPoint x: 275, startPoint y: 214, endPoint x: 233, endPoint y: 275, distance: 73.5
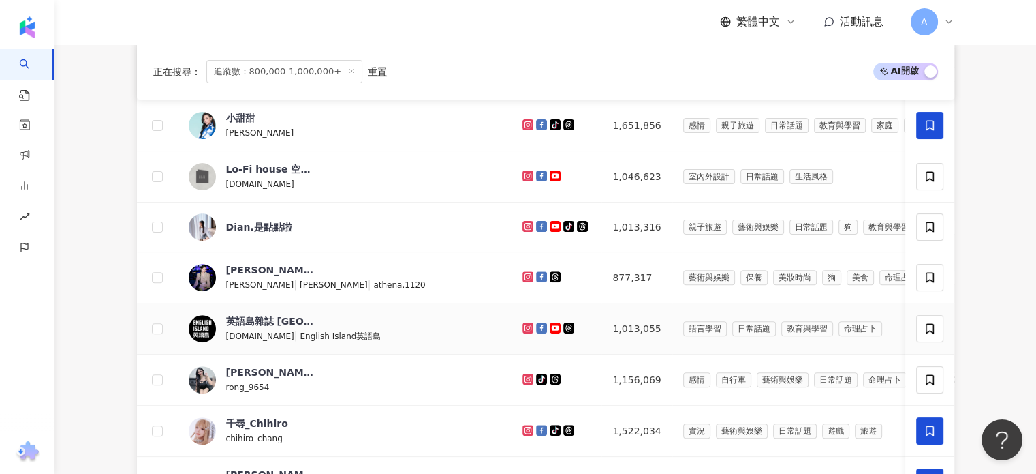
scroll to position [613, 0]
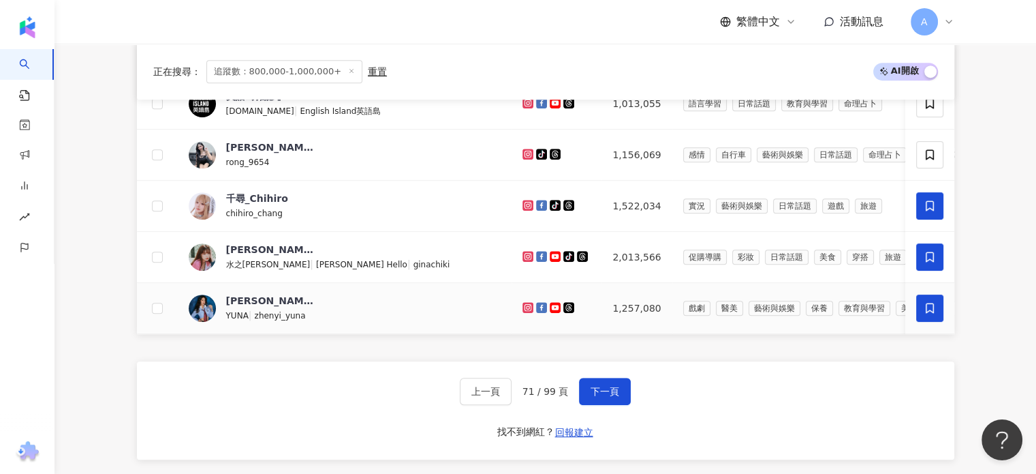
click at [925, 302] on icon at bounding box center [930, 308] width 12 height 12
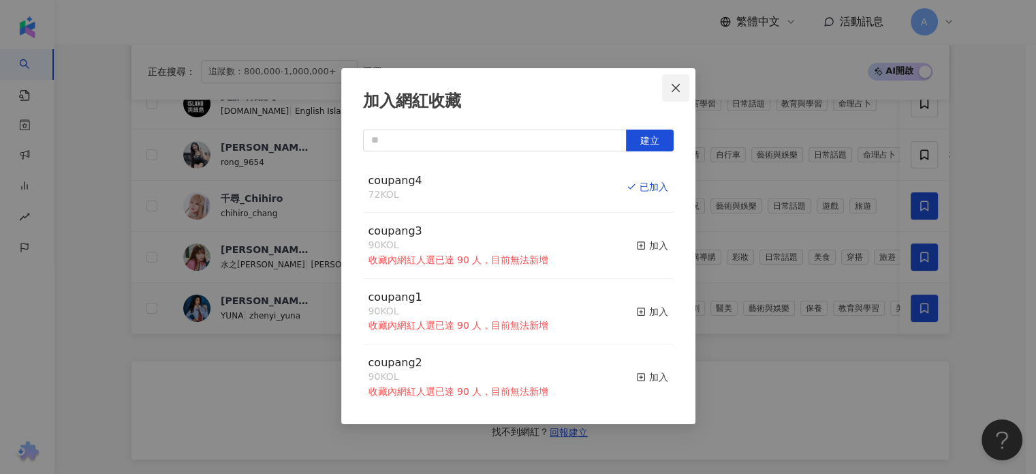
click at [676, 87] on icon "close" at bounding box center [675, 87] width 11 height 11
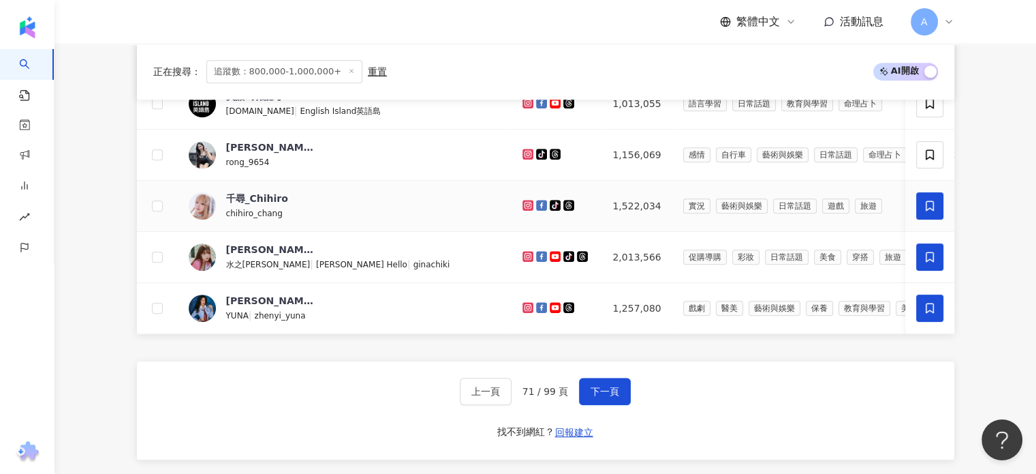
click at [935, 209] on icon at bounding box center [930, 206] width 12 height 12
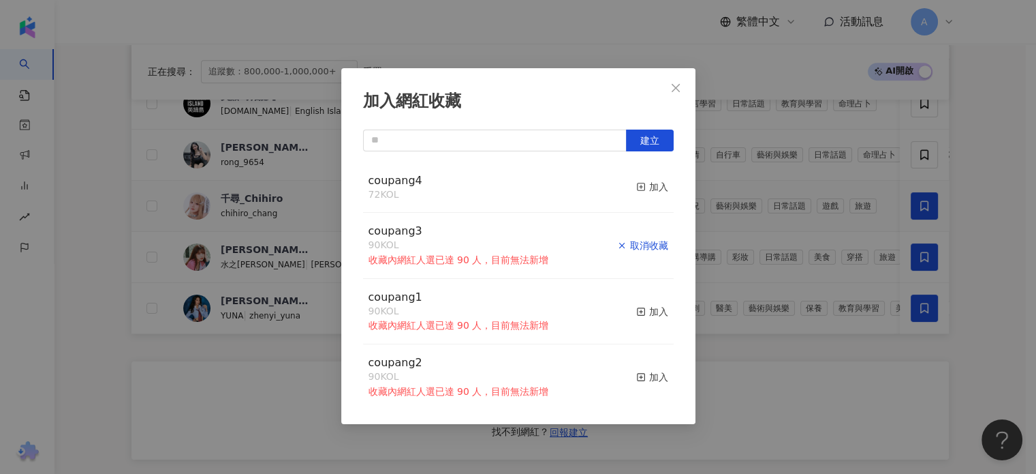
click at [645, 247] on div "取消收藏" at bounding box center [642, 245] width 51 height 15
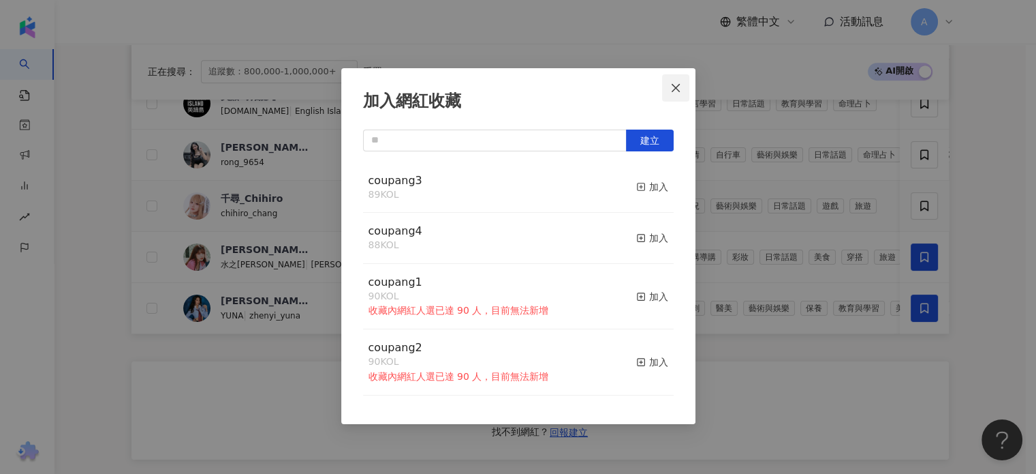
click at [670, 87] on icon "close" at bounding box center [675, 87] width 11 height 11
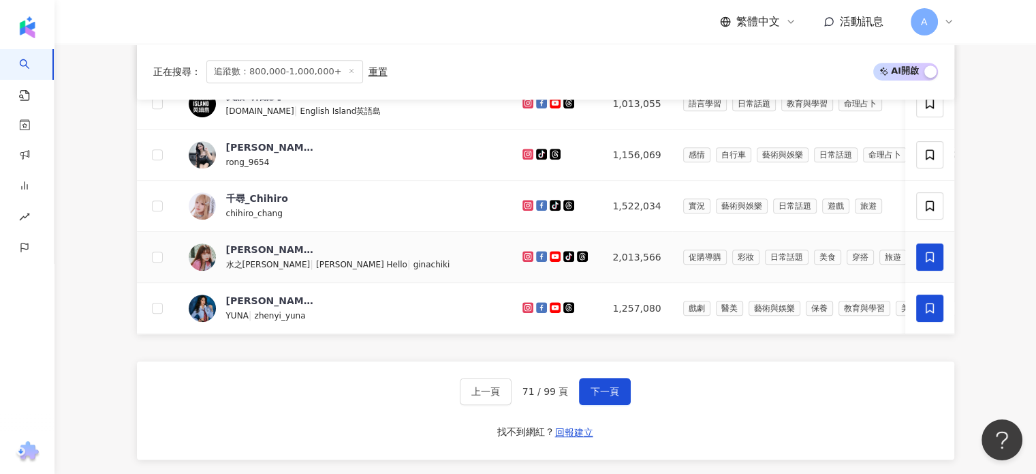
click at [924, 253] on icon at bounding box center [930, 257] width 12 height 12
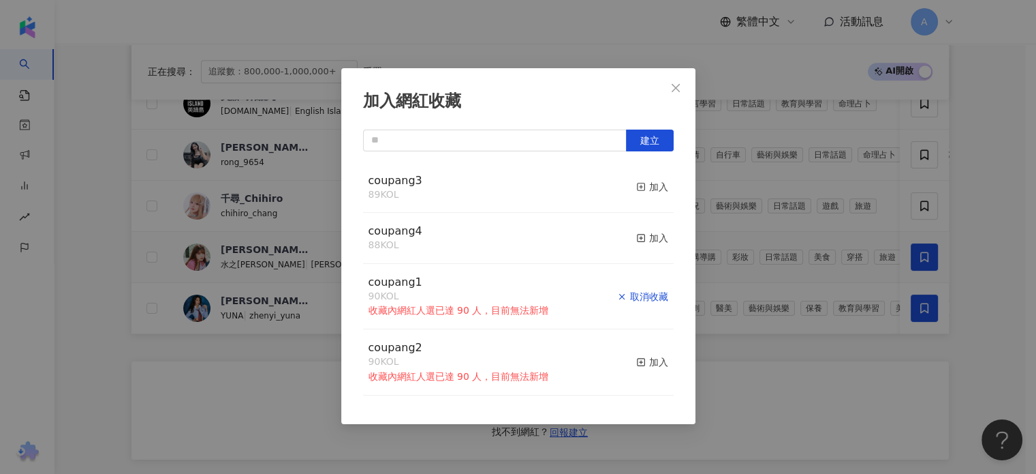
click at [627, 298] on div "取消收藏" at bounding box center [642, 296] width 51 height 15
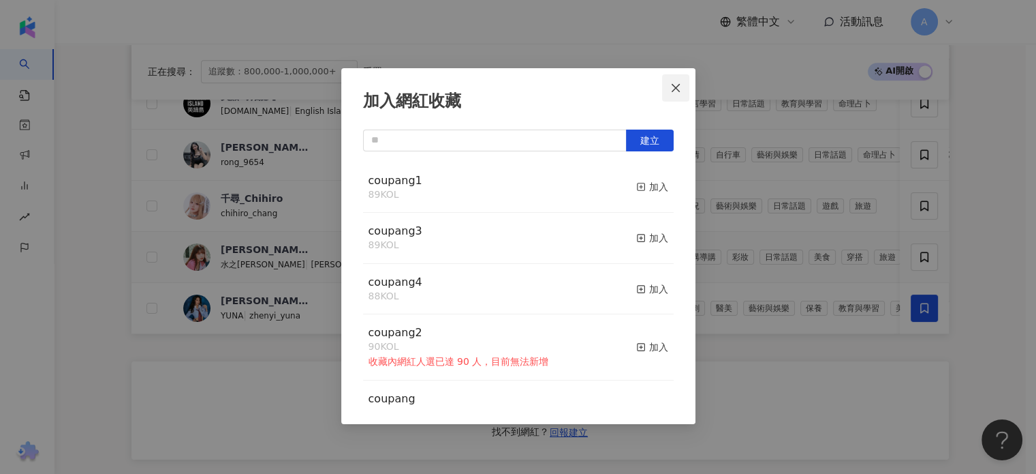
drag, startPoint x: 670, startPoint y: 89, endPoint x: 965, endPoint y: 313, distance: 370.9
click at [670, 89] on icon "close" at bounding box center [675, 87] width 11 height 11
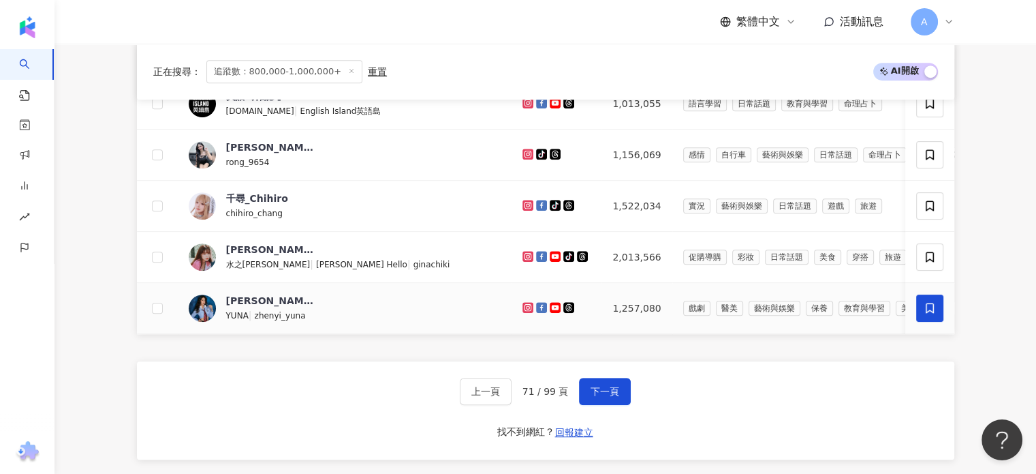
click at [932, 309] on icon at bounding box center [930, 308] width 8 height 10
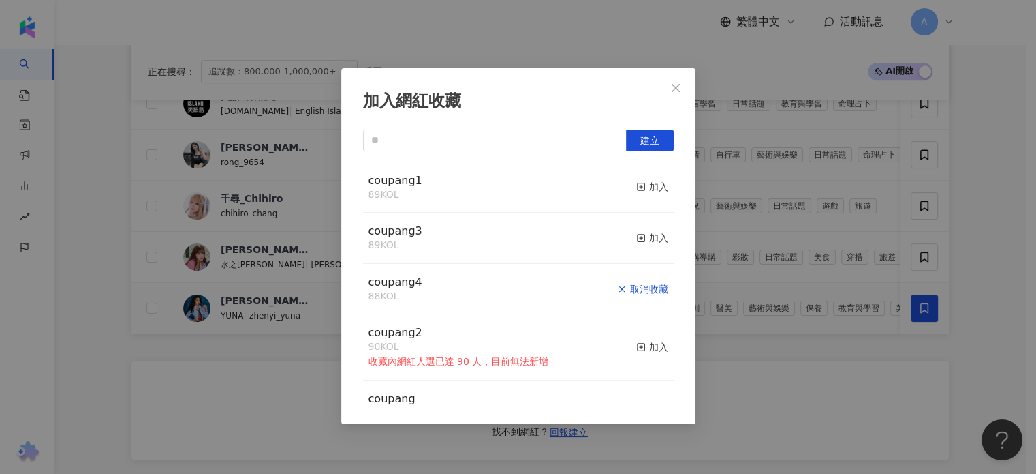
click at [634, 288] on div "取消收藏" at bounding box center [642, 288] width 51 height 15
click at [676, 84] on icon "close" at bounding box center [675, 87] width 11 height 11
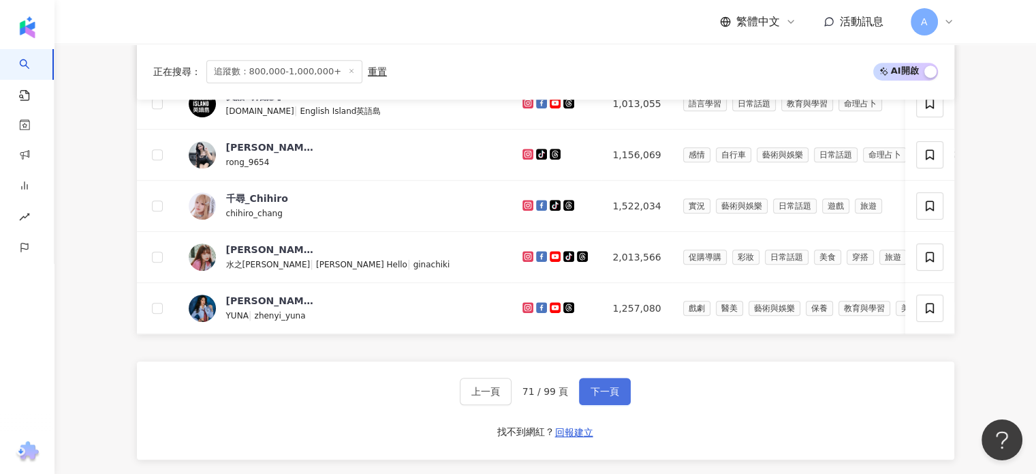
click at [608, 389] on button "下一頁" at bounding box center [605, 390] width 52 height 27
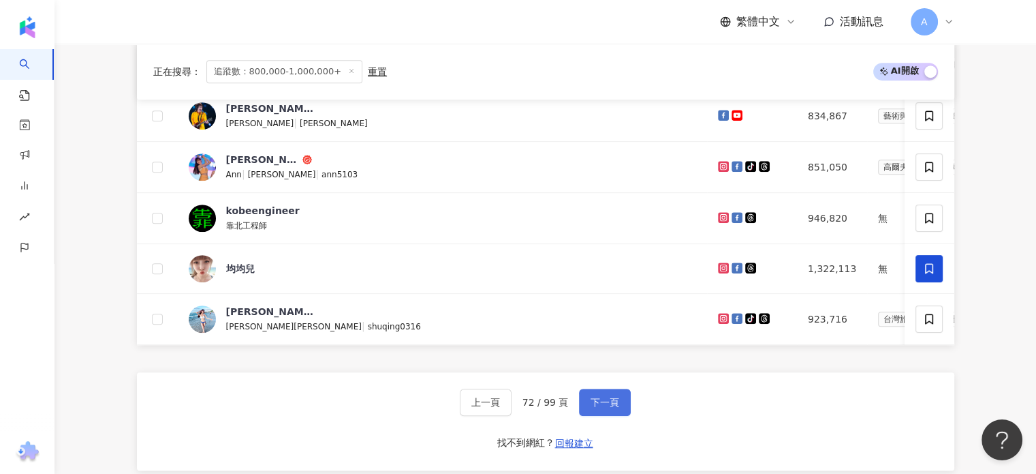
scroll to position [681, 0]
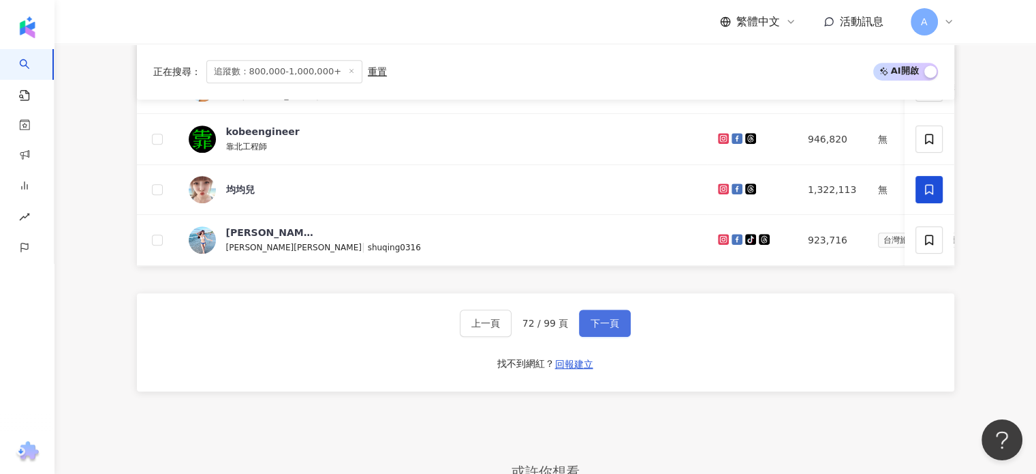
click at [623, 337] on button "下一頁" at bounding box center [605, 322] width 52 height 27
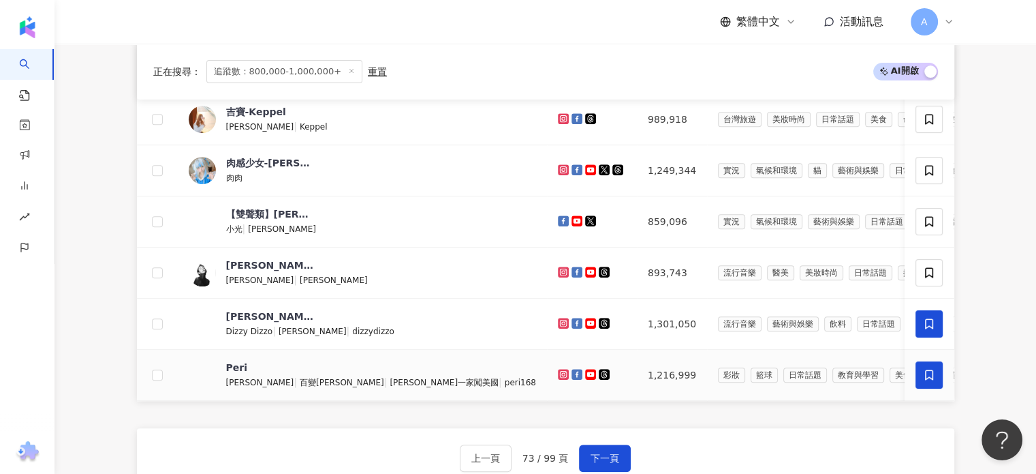
scroll to position [613, 0]
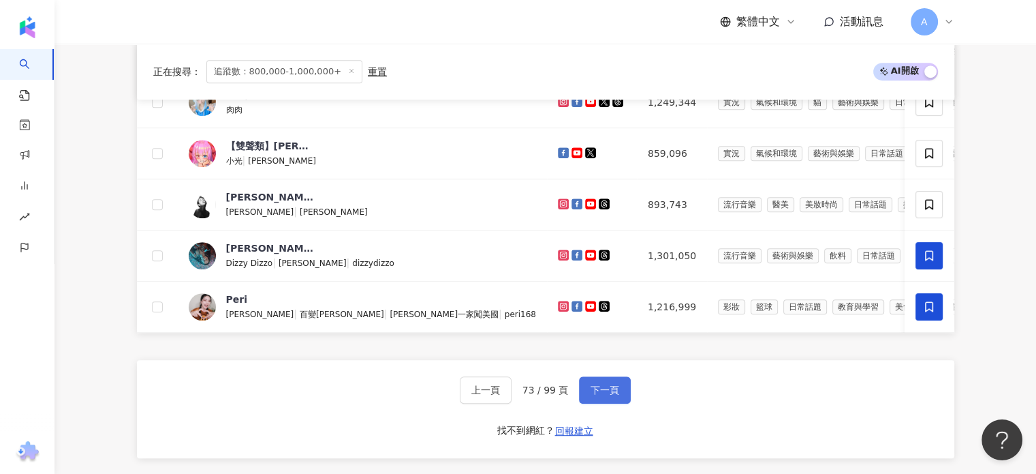
click at [613, 395] on span "下一頁" at bounding box center [605, 389] width 29 height 11
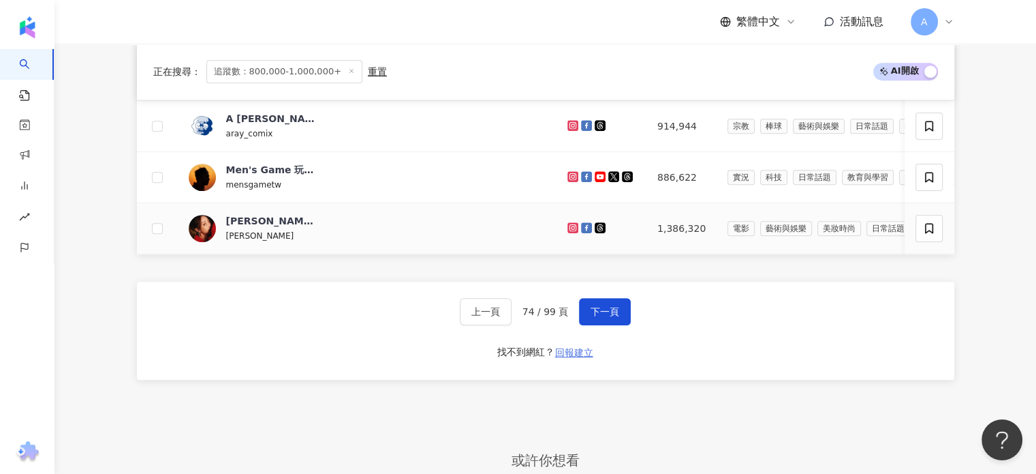
scroll to position [750, 0]
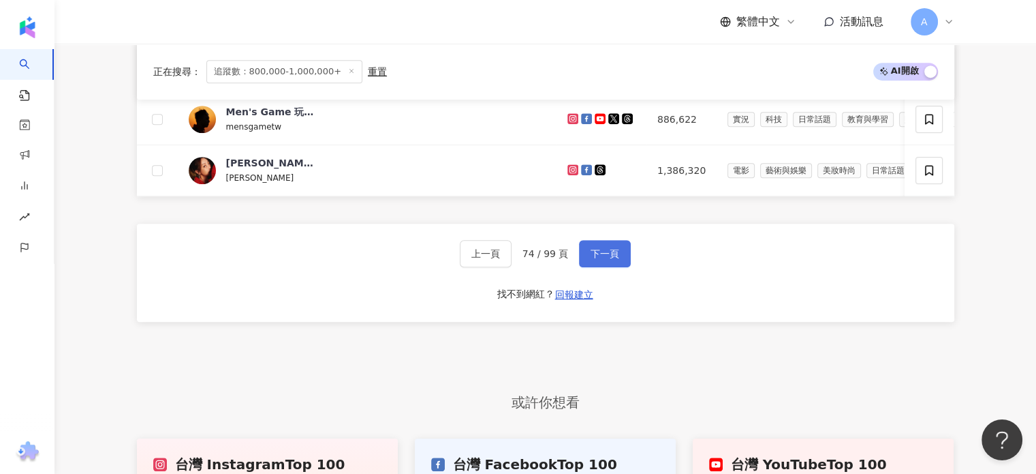
click at [601, 259] on span "下一頁" at bounding box center [605, 253] width 29 height 11
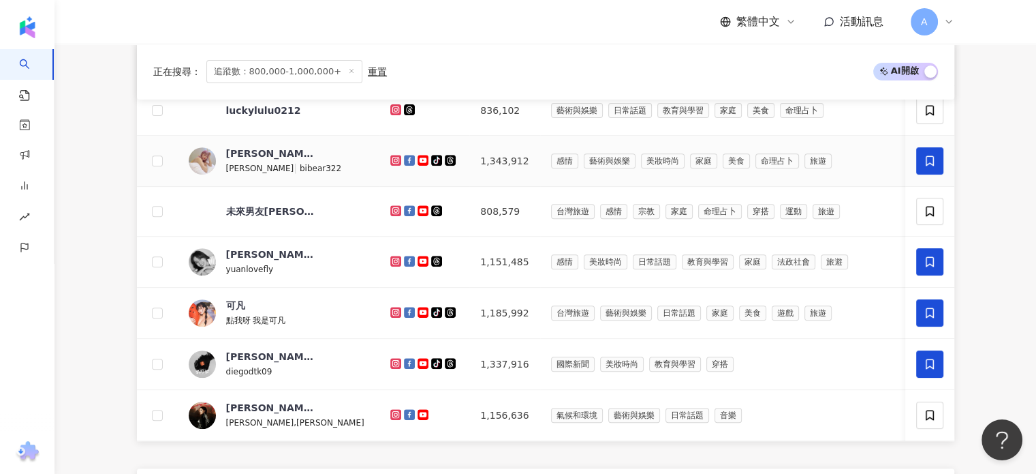
scroll to position [613, 0]
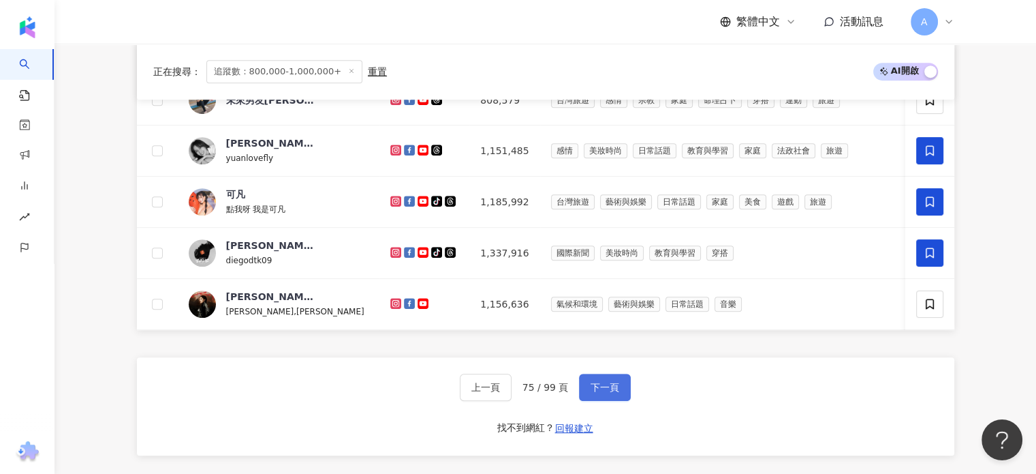
click at [614, 392] on span "下一頁" at bounding box center [605, 387] width 29 height 11
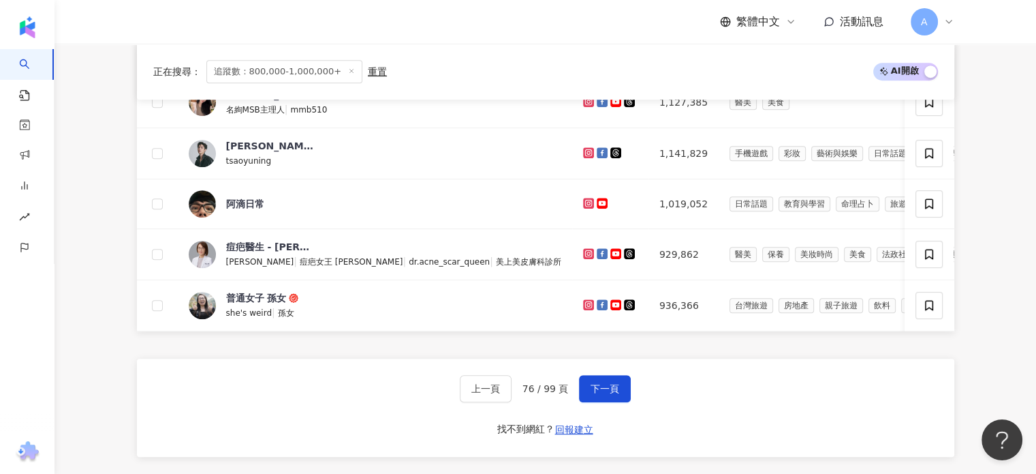
click at [620, 393] on button "下一頁" at bounding box center [605, 388] width 52 height 27
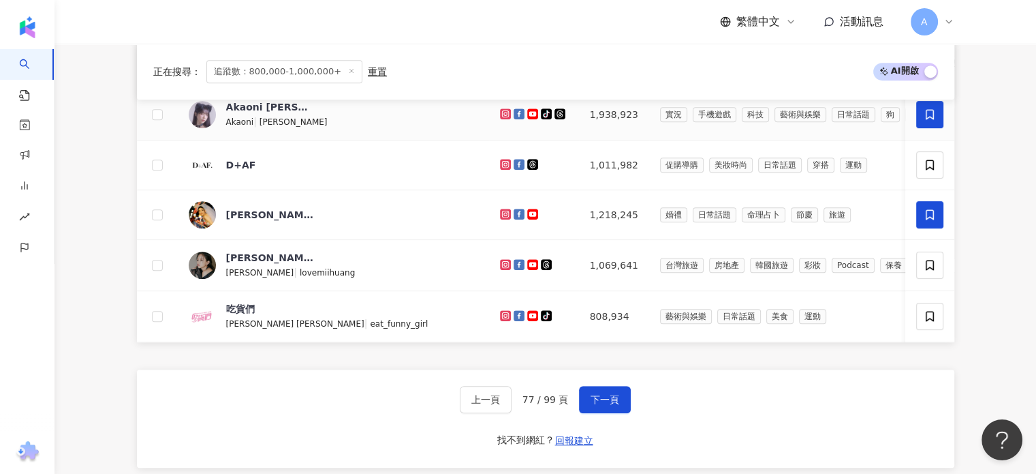
scroll to position [750, 0]
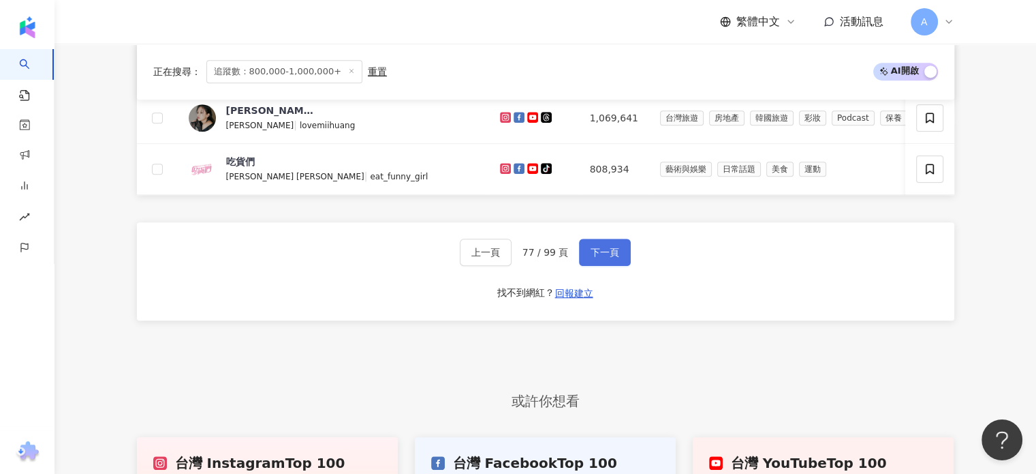
click at [608, 258] on span "下一頁" at bounding box center [605, 252] width 29 height 11
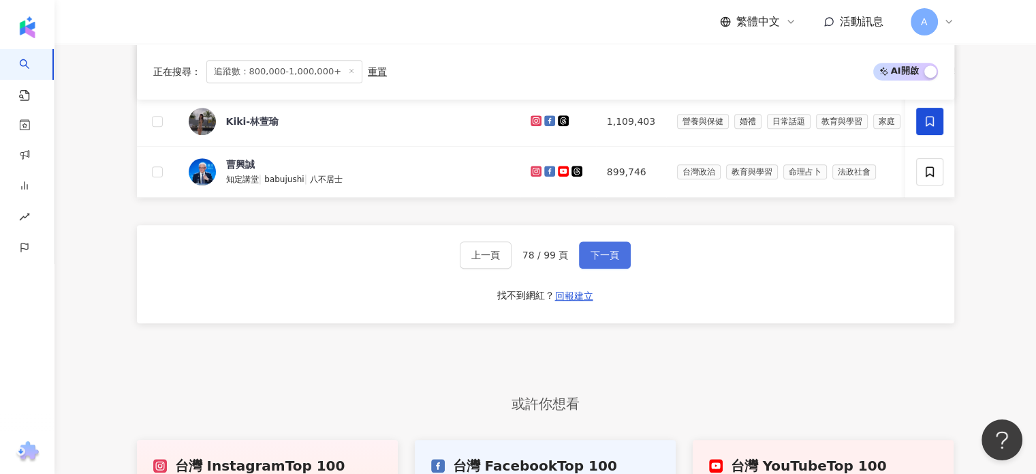
click at [592, 260] on span "下一頁" at bounding box center [605, 254] width 29 height 11
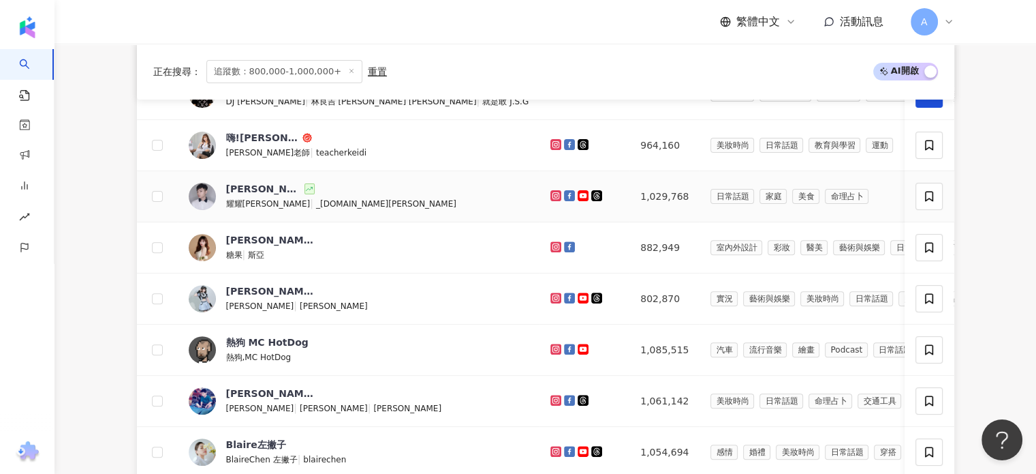
scroll to position [545, 0]
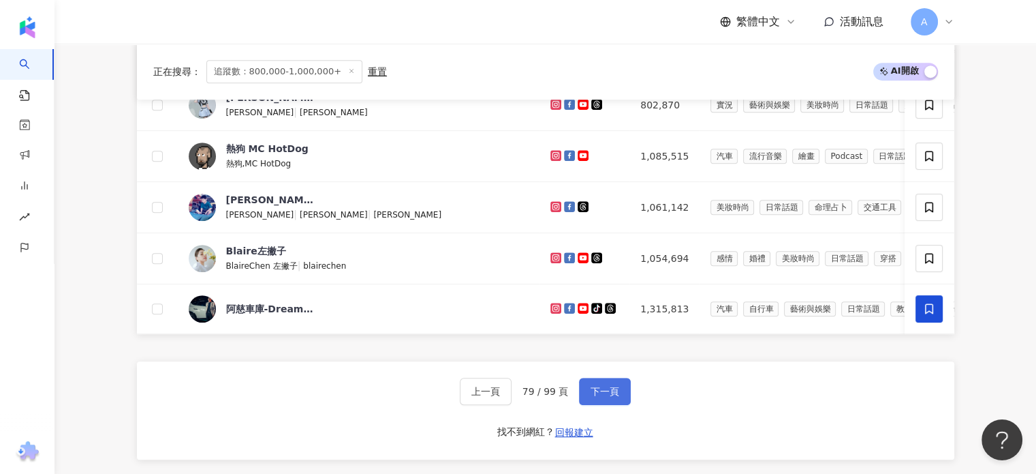
click at [619, 403] on button "下一頁" at bounding box center [605, 390] width 52 height 27
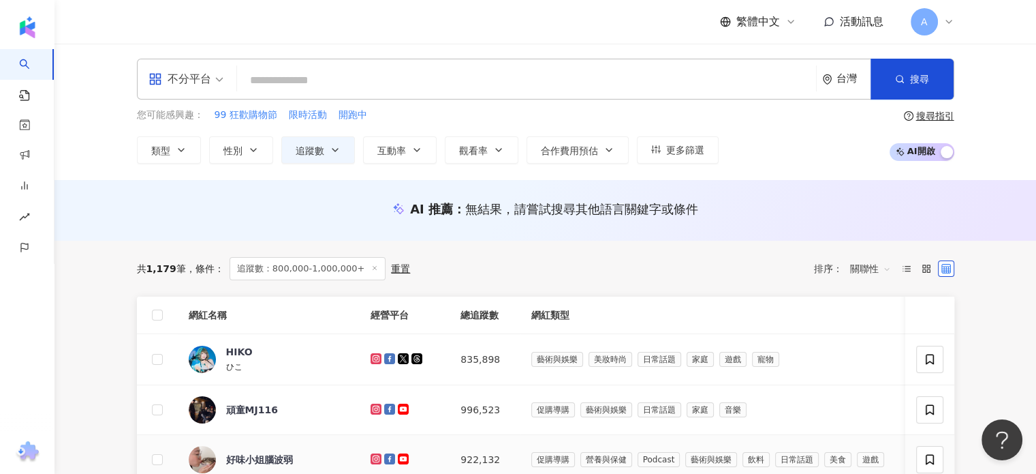
scroll to position [0, 0]
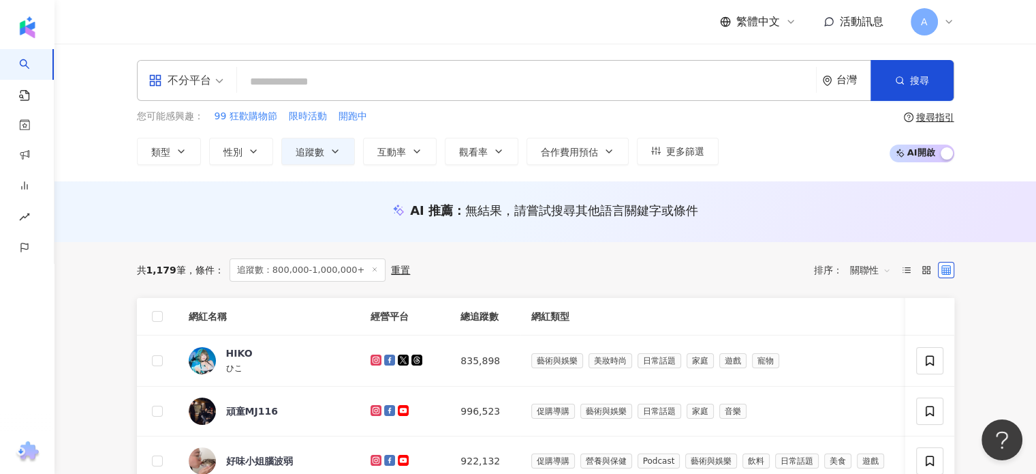
click at [202, 84] on div "不分平台" at bounding box center [180, 80] width 63 height 22
click at [114, 179] on div "不分平台 台灣 搜尋 您可能感興趣： 99 狂歡購物節 限時活動 開跑中 類型 性別 追蹤數 互動率 觀看率 合作費用預估 更多篩選 篩選條件 關於網紅 互動…" at bounding box center [546, 113] width 982 height 138
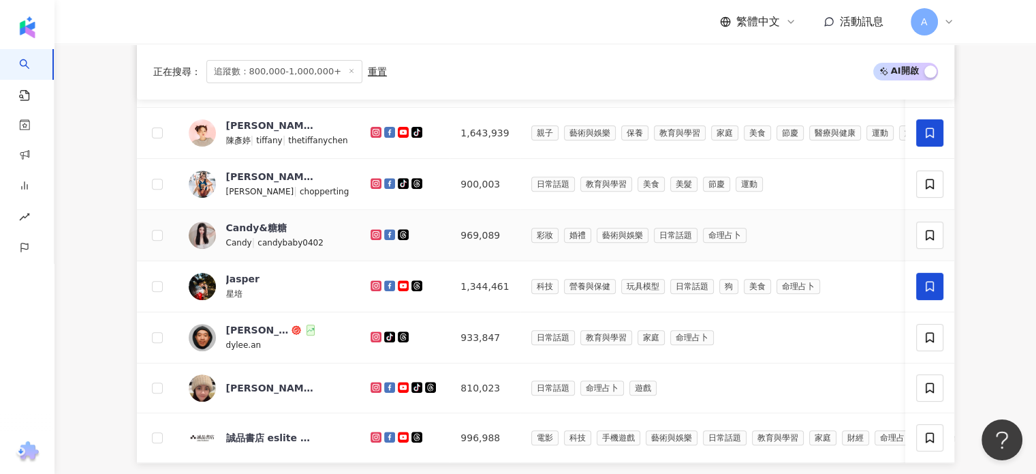
scroll to position [545, 0]
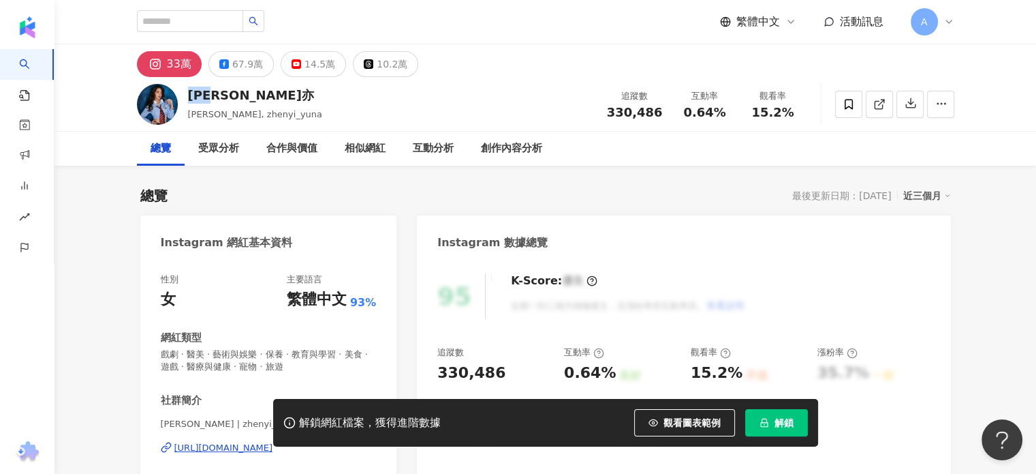
drag, startPoint x: 202, startPoint y: 93, endPoint x: 238, endPoint y: 100, distance: 36.2
click at [238, 100] on div "林真亦" at bounding box center [255, 95] width 135 height 17
click at [948, 23] on icon at bounding box center [949, 21] width 11 height 11
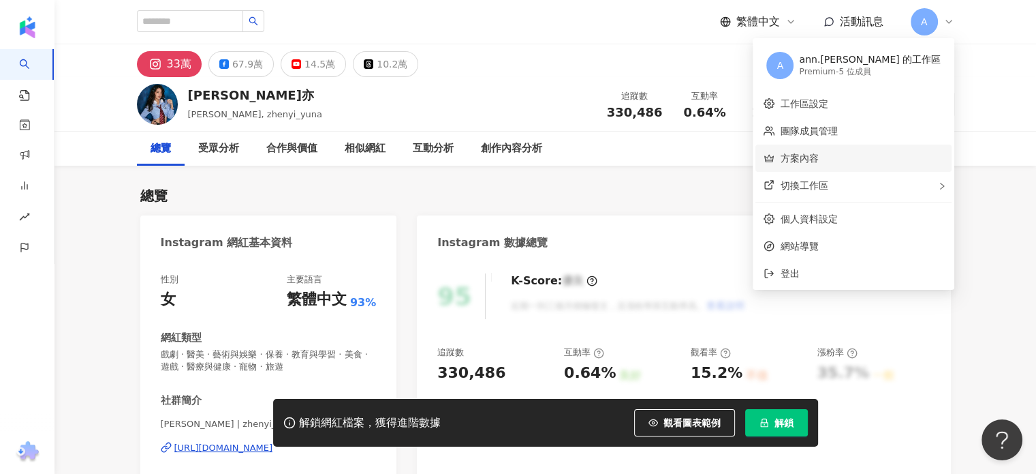
click at [818, 153] on link "方案內容" at bounding box center [799, 158] width 38 height 11
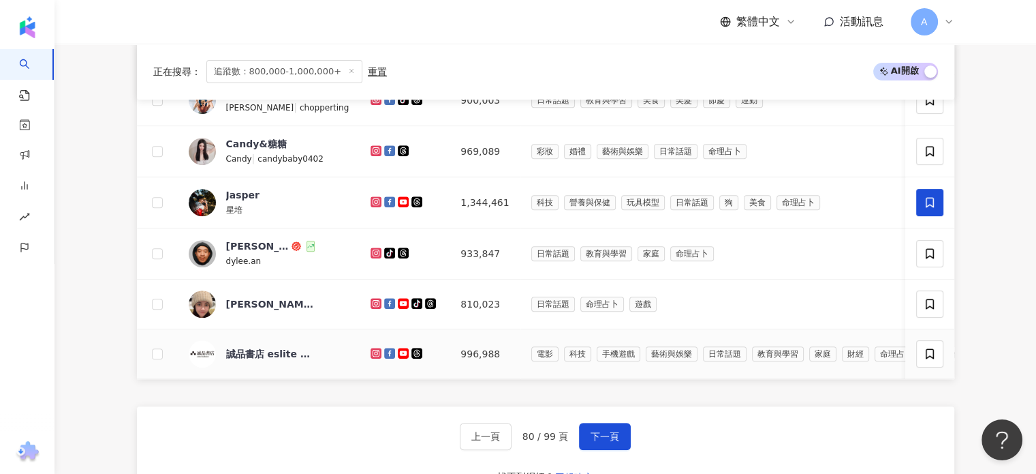
scroll to position [681, 0]
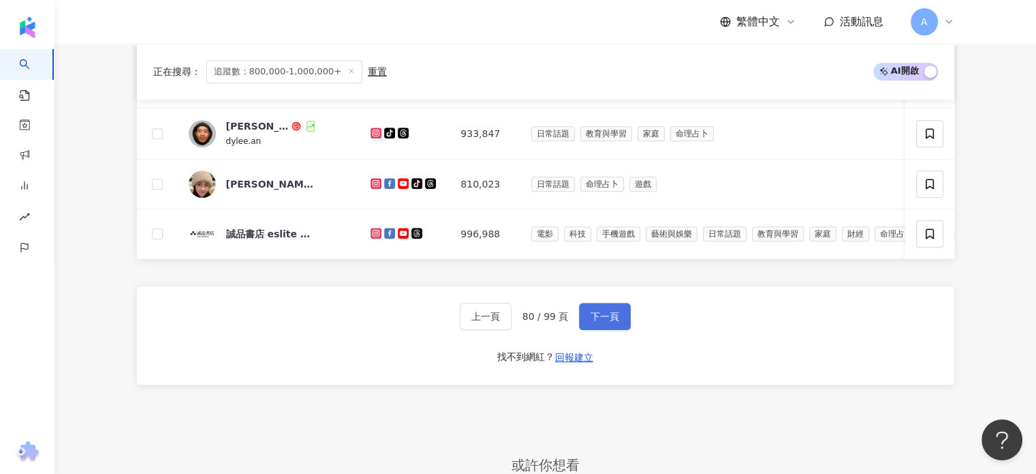
click at [613, 322] on span "下一頁" at bounding box center [605, 316] width 29 height 11
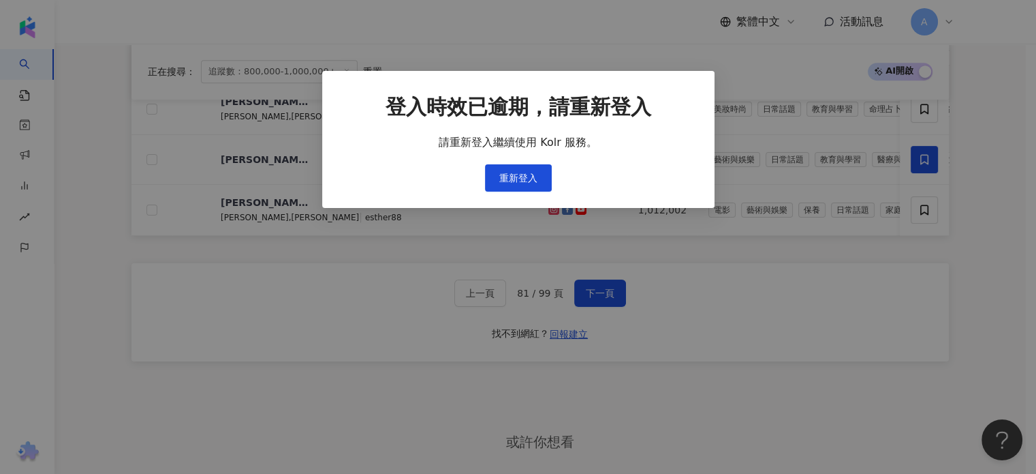
scroll to position [750, 0]
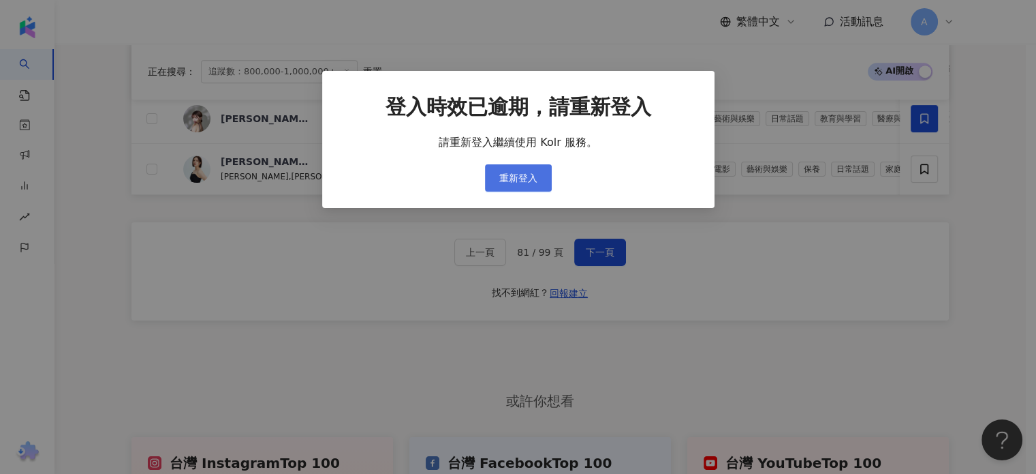
click at [524, 167] on button "重新登入" at bounding box center [518, 177] width 67 height 27
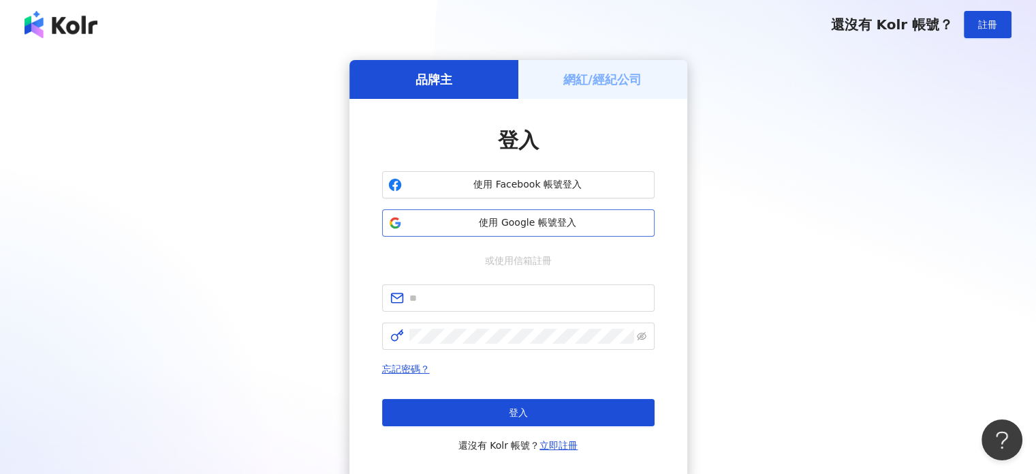
click at [536, 225] on span "使用 Google 帳號登入" at bounding box center [527, 223] width 241 height 14
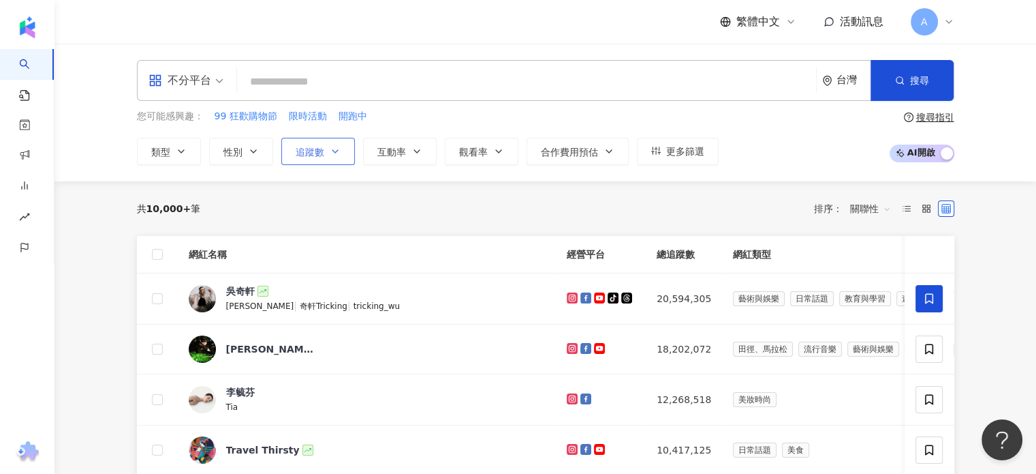
click at [304, 151] on span "追蹤數" at bounding box center [310, 151] width 29 height 11
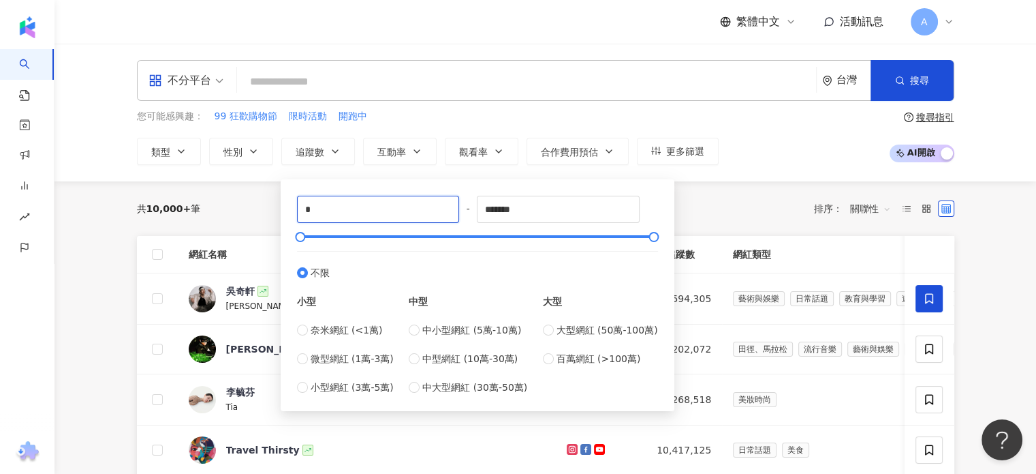
drag, startPoint x: 379, startPoint y: 211, endPoint x: 277, endPoint y: 198, distance: 103.1
type input "******"
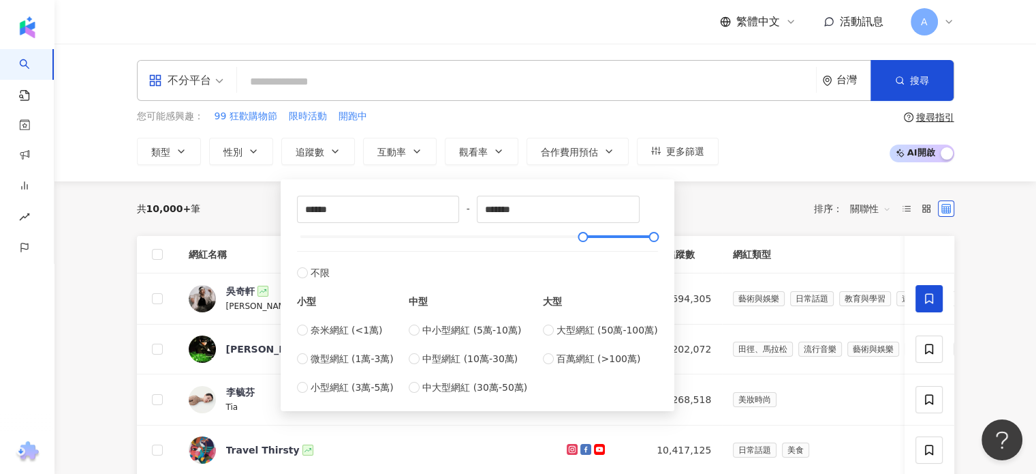
click at [744, 121] on div "您可能感興趣： 99 狂歡購物節 限時活動 開跑中 類型 性別 追蹤數 互動率 觀看率 合作費用預估 更多篩選 ****** - ******* 不限 小型 …" at bounding box center [546, 137] width 818 height 56
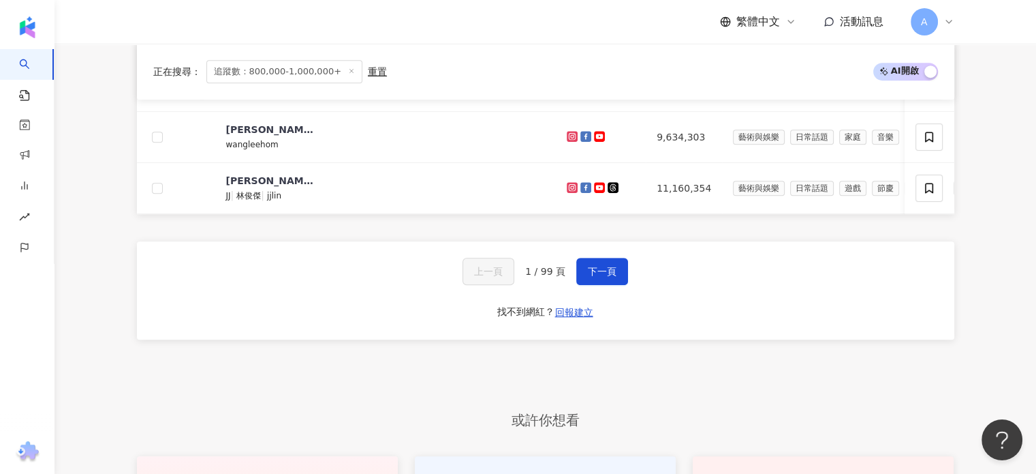
scroll to position [818, 0]
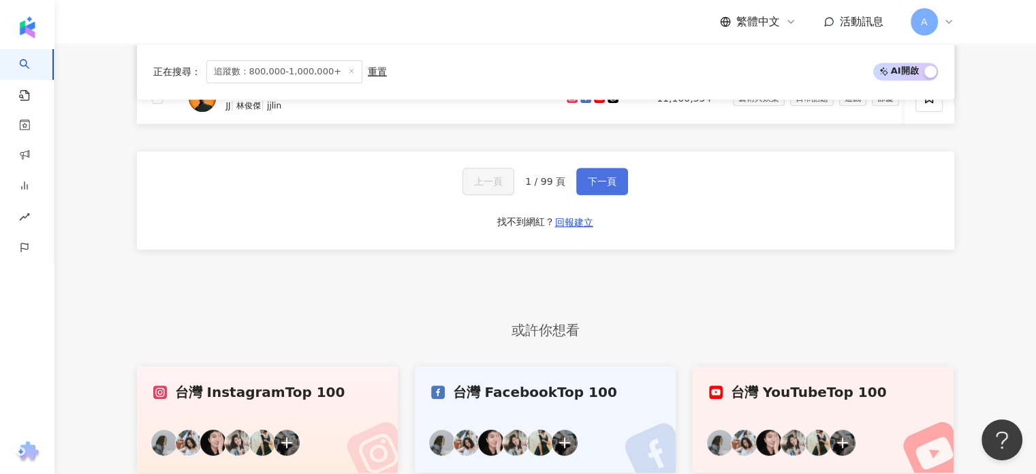
click at [595, 183] on span "下一頁" at bounding box center [602, 181] width 29 height 11
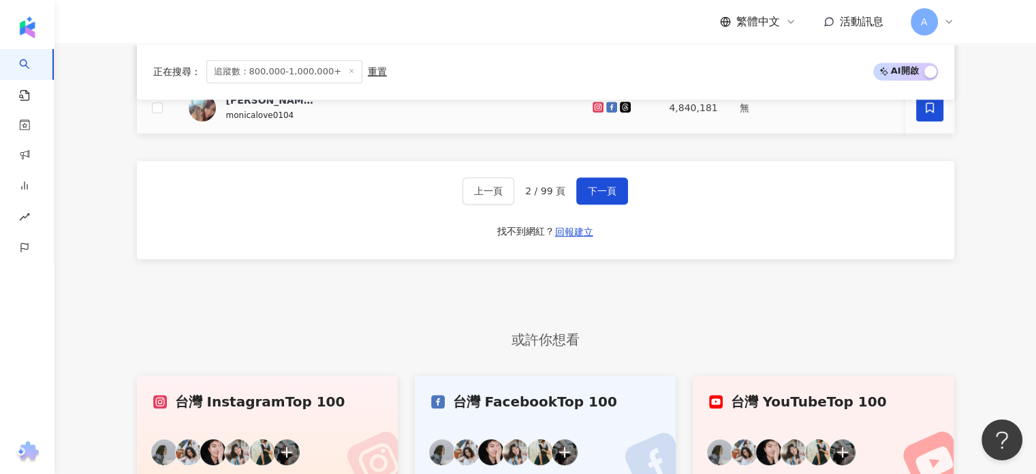
scroll to position [701, 0]
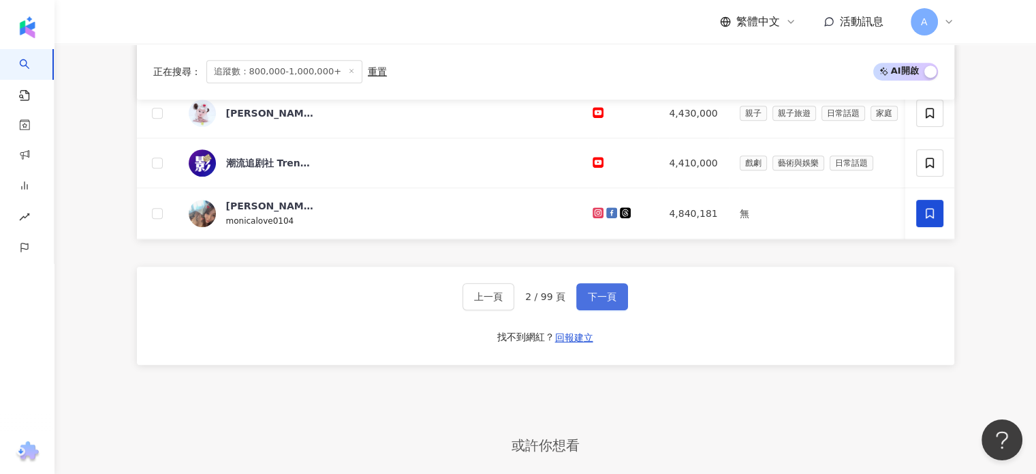
click at [597, 302] on span "下一頁" at bounding box center [602, 296] width 29 height 11
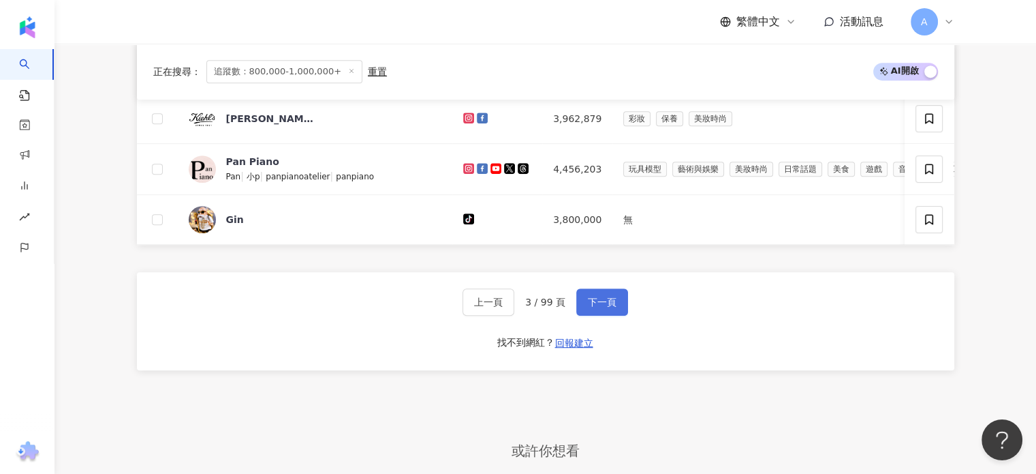
click at [596, 305] on span "下一頁" at bounding box center [602, 301] width 29 height 11
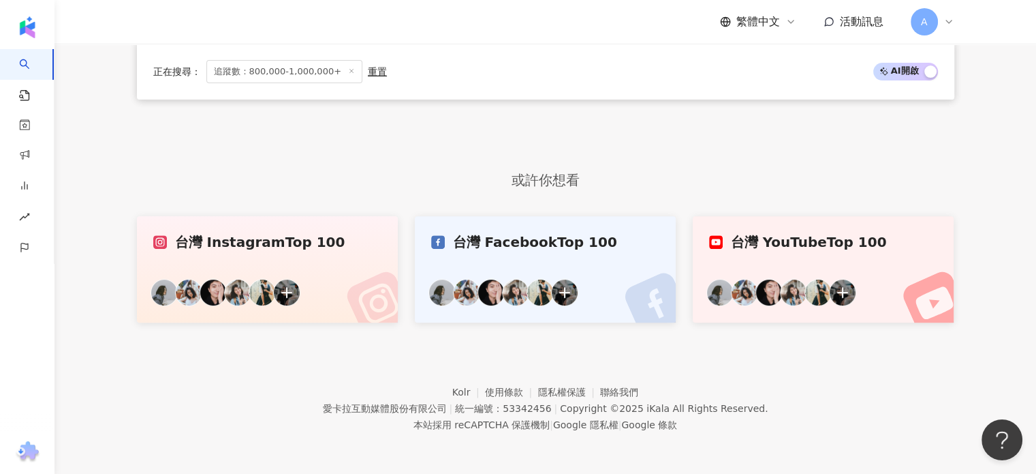
scroll to position [488, 0]
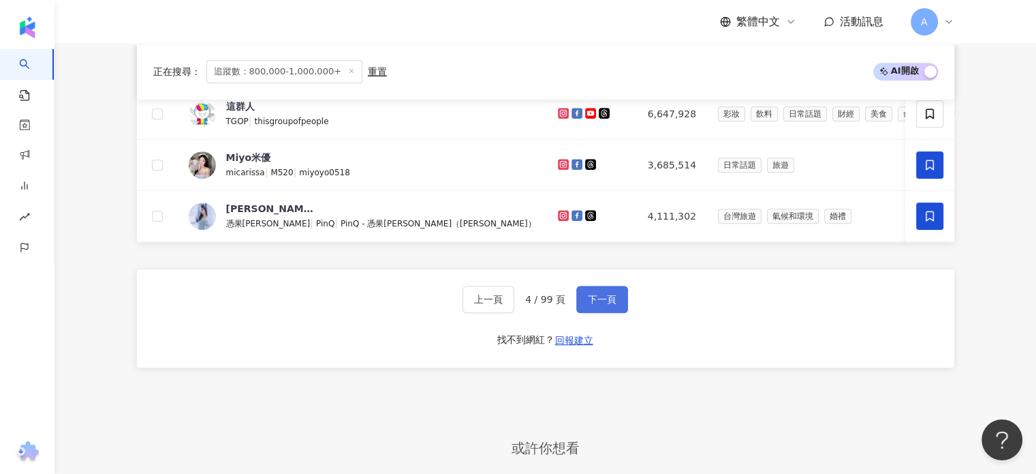
click at [605, 305] on span "下一頁" at bounding box center [602, 299] width 29 height 11
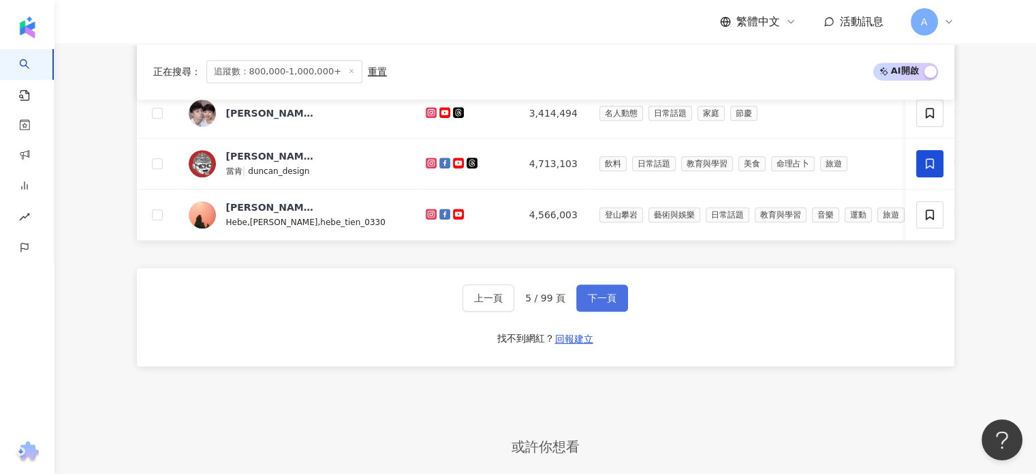
click at [605, 303] on span "下一頁" at bounding box center [602, 297] width 29 height 11
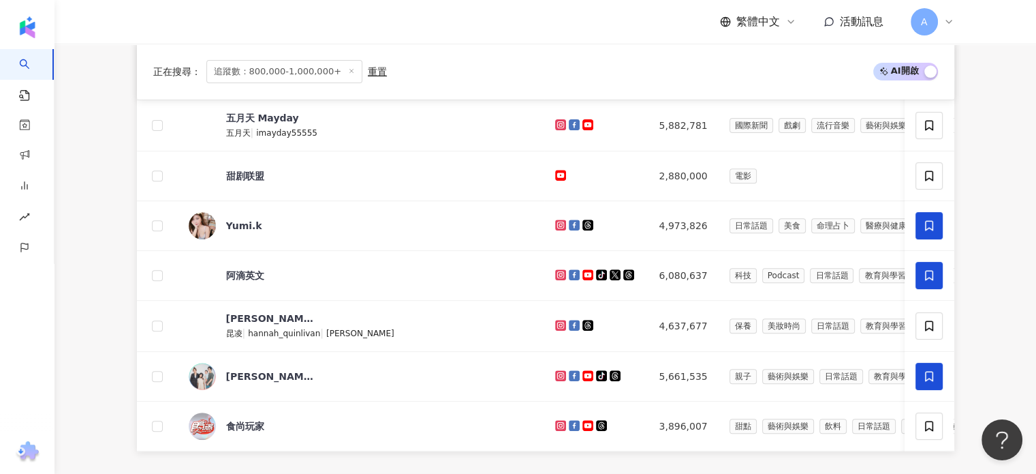
scroll to position [701, 0]
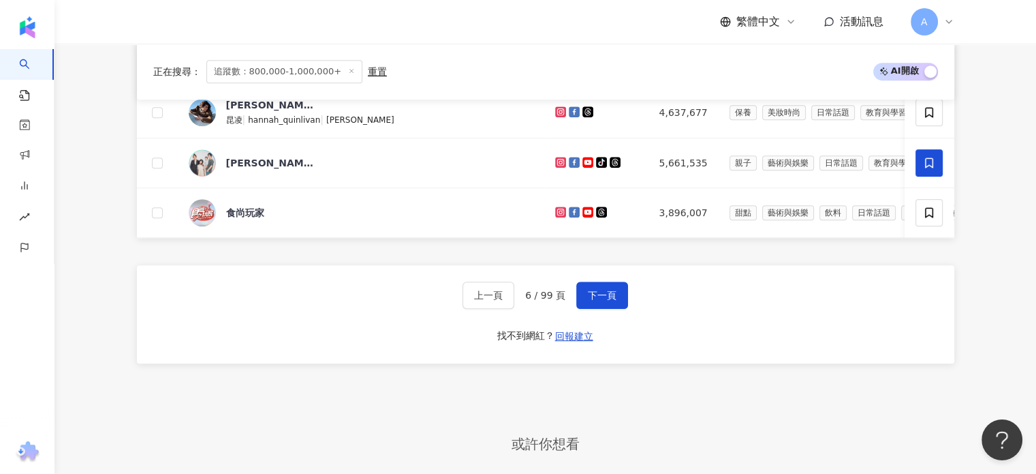
click at [710, 321] on div "上一頁 6 / 99 頁 下一頁 找不到網紅？ 回報建立" at bounding box center [546, 314] width 818 height 98
click at [577, 303] on button "下一頁" at bounding box center [602, 294] width 52 height 27
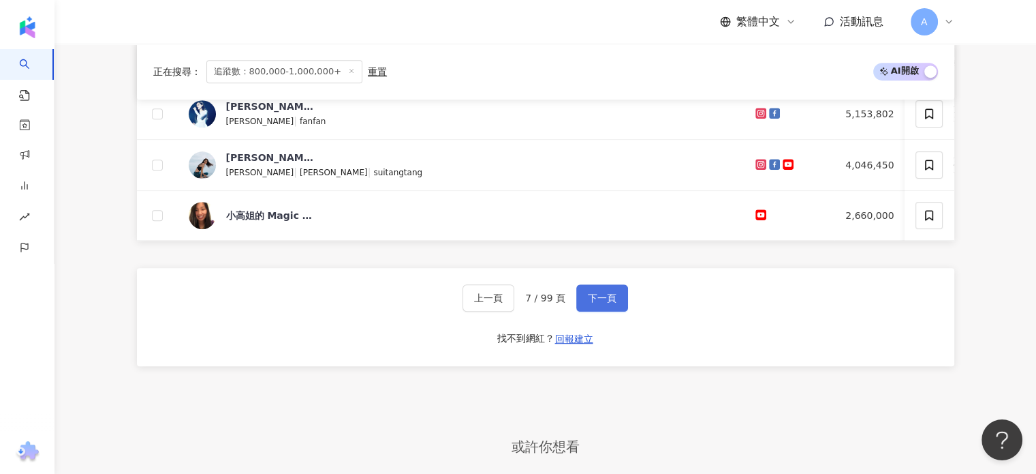
click at [581, 299] on button "下一頁" at bounding box center [602, 297] width 52 height 27
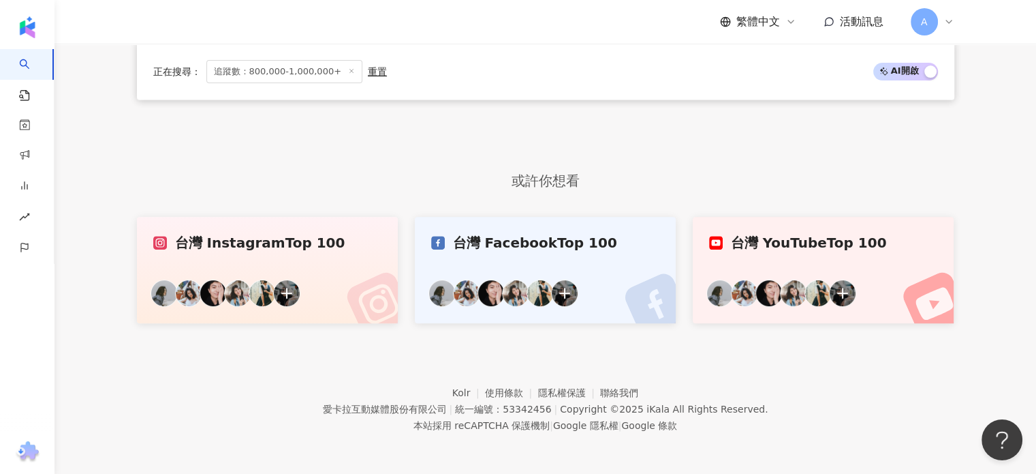
scroll to position [701, 0]
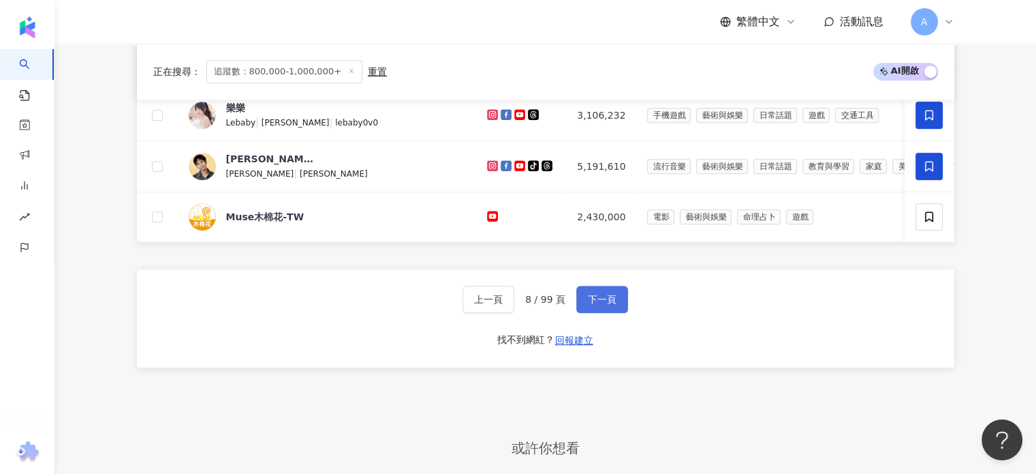
click at [602, 305] on span "下一頁" at bounding box center [602, 299] width 29 height 11
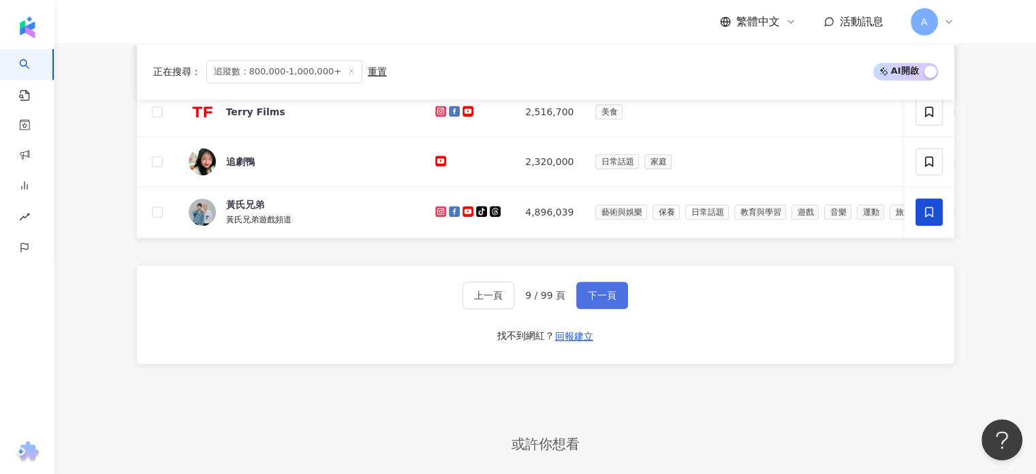
click at [602, 309] on button "下一頁" at bounding box center [602, 294] width 52 height 27
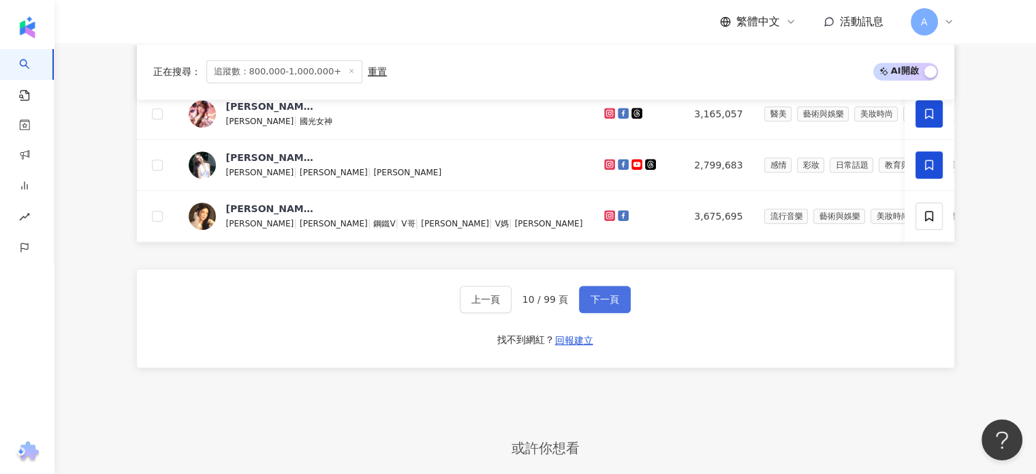
click at [602, 305] on span "下一頁" at bounding box center [605, 299] width 29 height 11
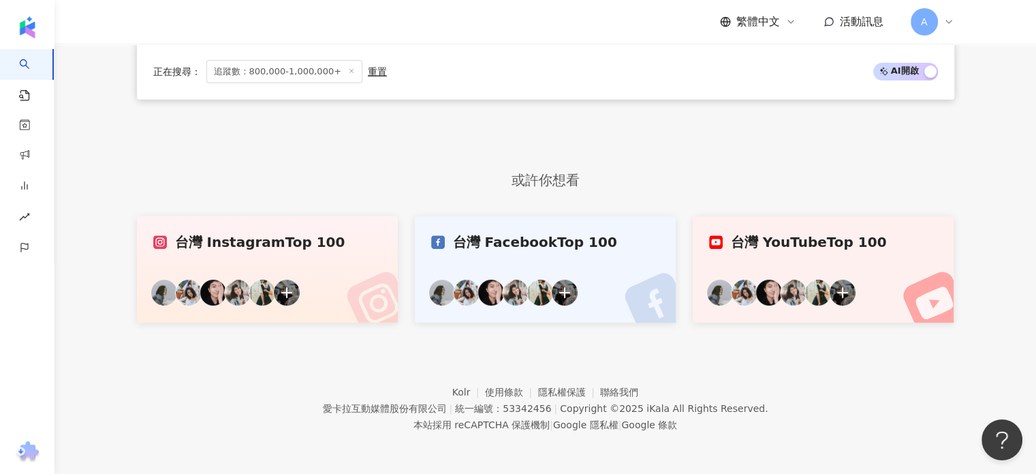
scroll to position [488, 0]
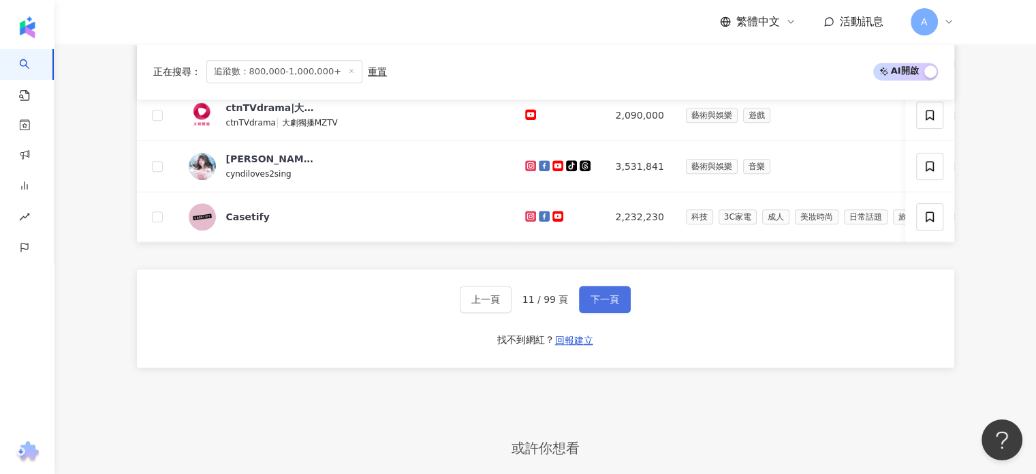
click at [602, 305] on span "下一頁" at bounding box center [605, 299] width 29 height 11
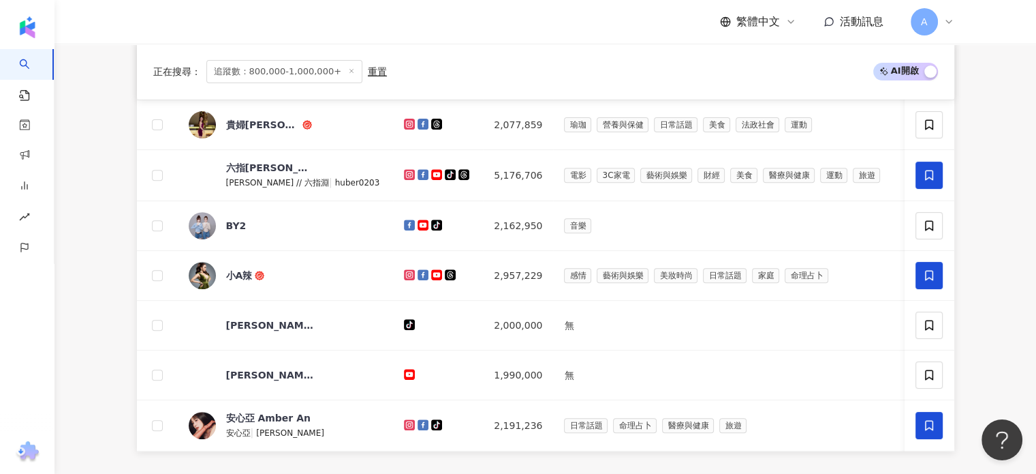
scroll to position [701, 0]
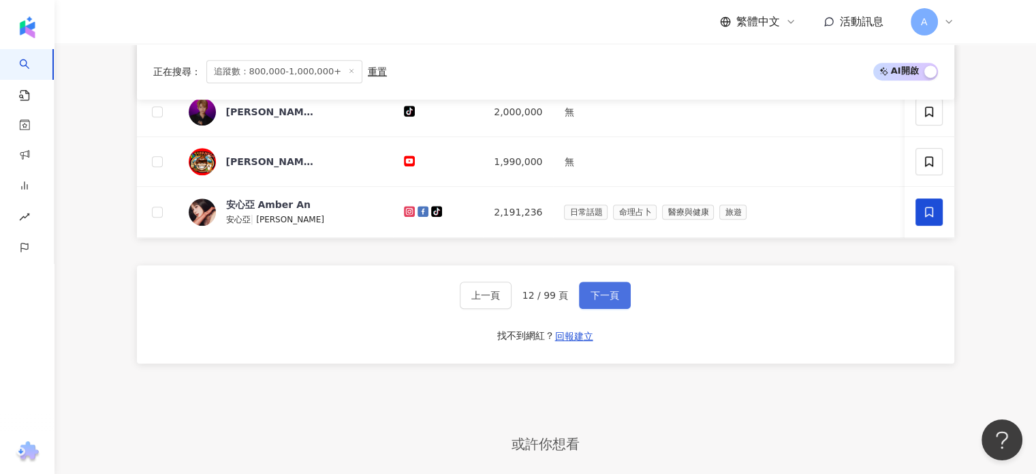
click at [602, 309] on button "下一頁" at bounding box center [605, 294] width 52 height 27
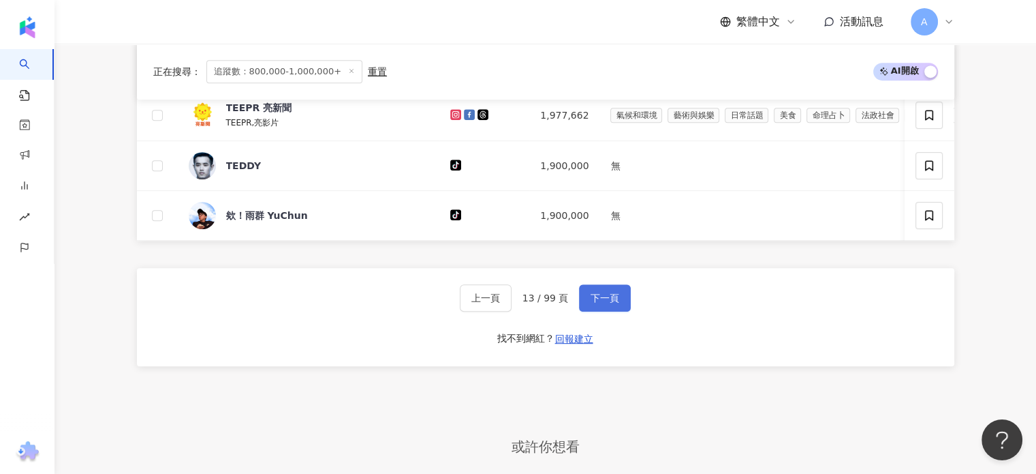
click at [602, 303] on span "下一頁" at bounding box center [605, 297] width 29 height 11
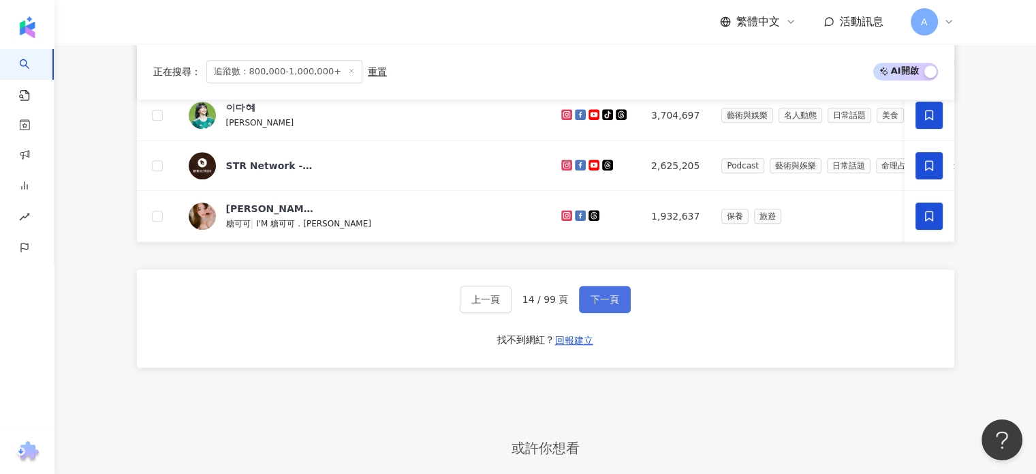
click at [602, 305] on span "下一頁" at bounding box center [605, 299] width 29 height 11
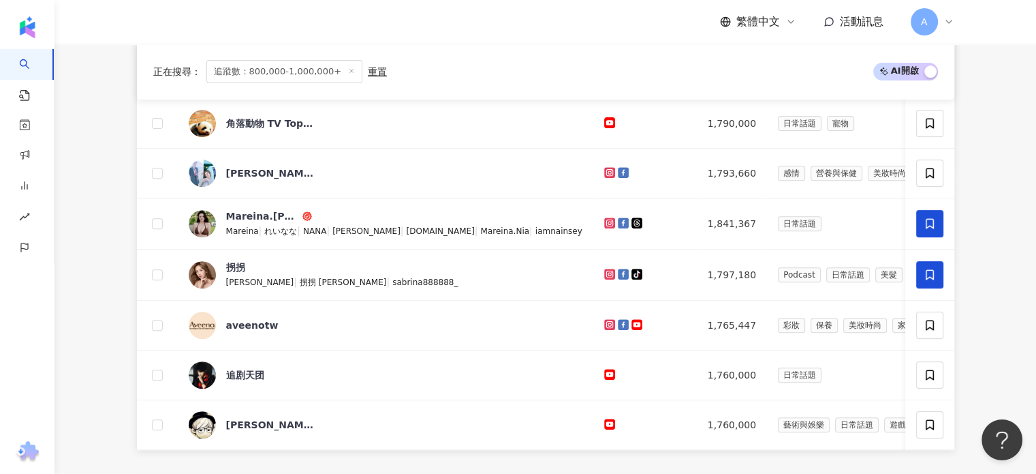
scroll to position [701, 0]
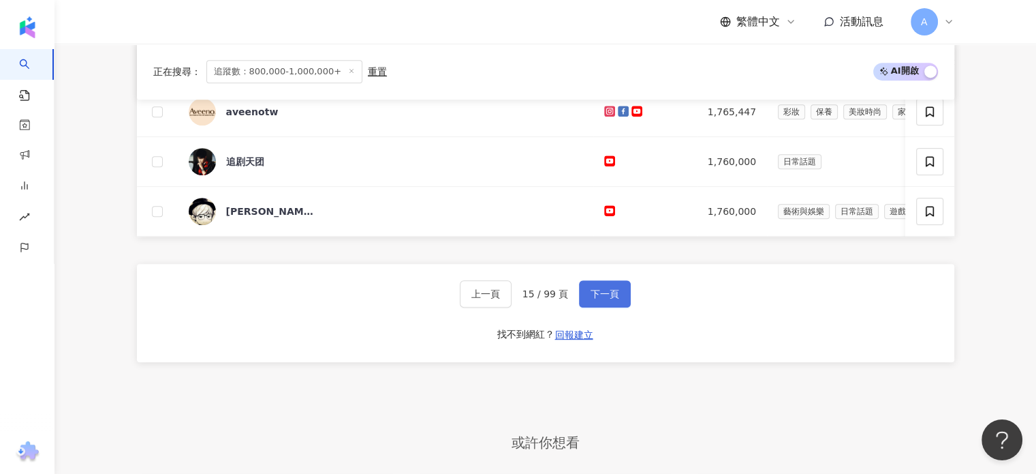
click at [597, 298] on span "下一頁" at bounding box center [605, 293] width 29 height 11
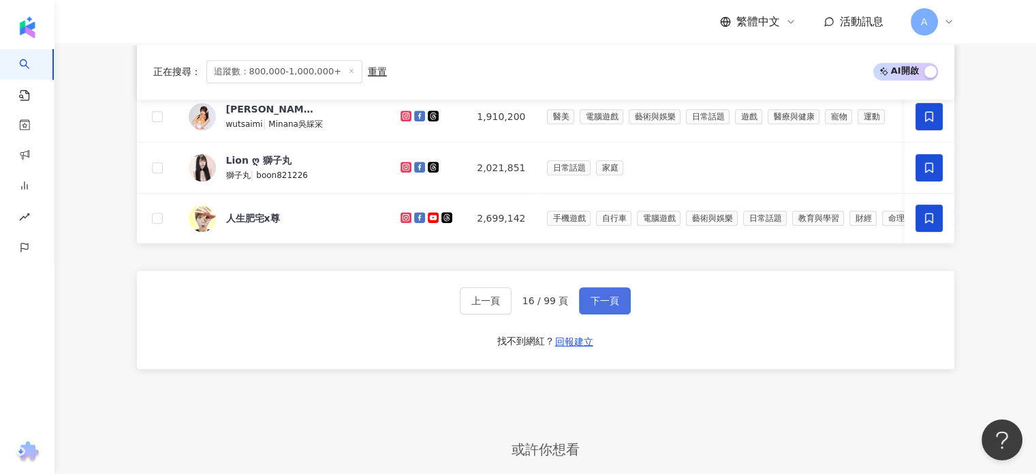
click at [619, 308] on button "下一頁" at bounding box center [605, 300] width 52 height 27
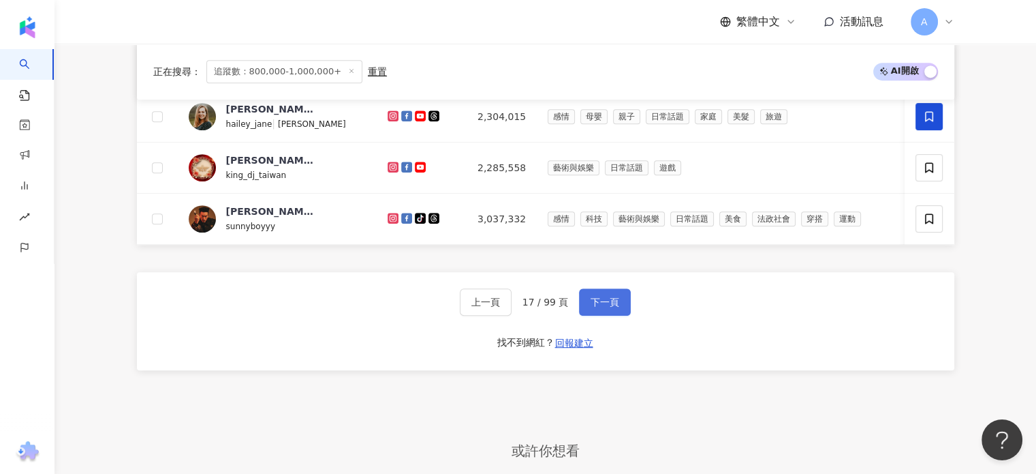
click at [619, 308] on button "下一頁" at bounding box center [605, 301] width 52 height 27
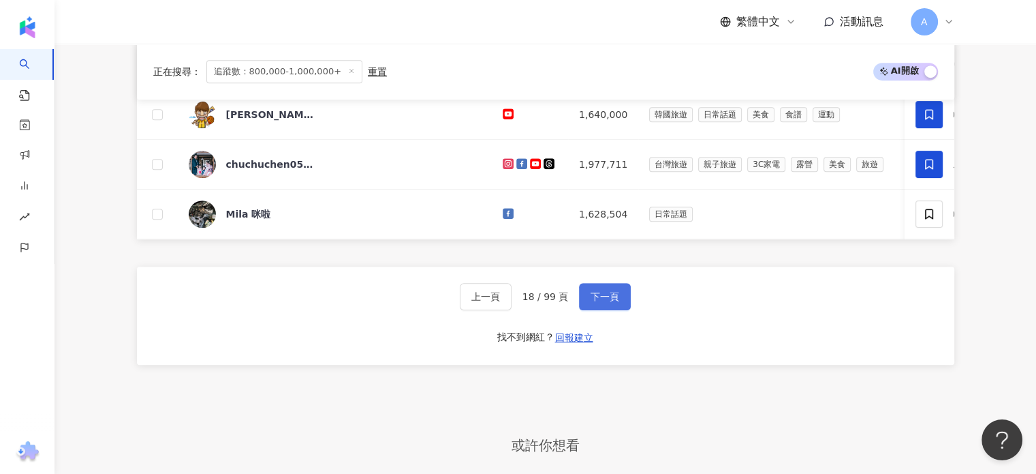
click at [597, 302] on span "下一頁" at bounding box center [605, 296] width 29 height 11
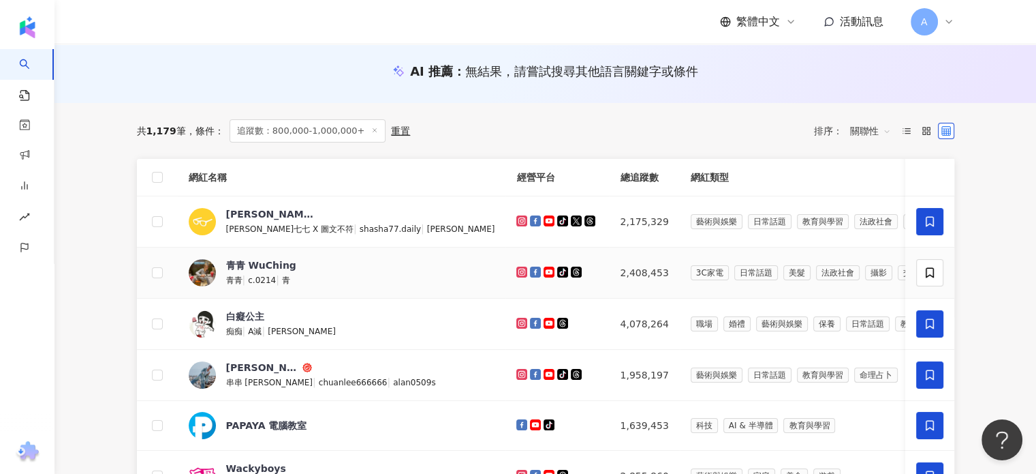
scroll to position [204, 0]
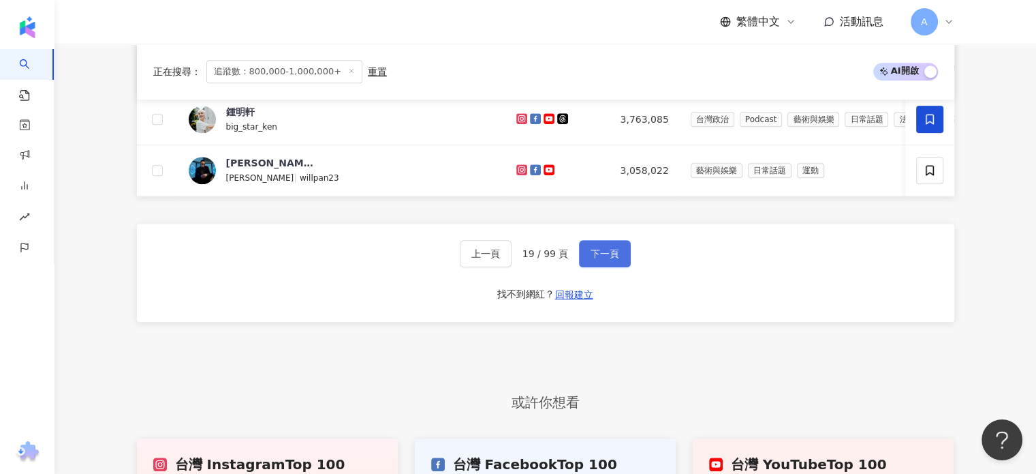
click at [614, 267] on button "下一頁" at bounding box center [605, 253] width 52 height 27
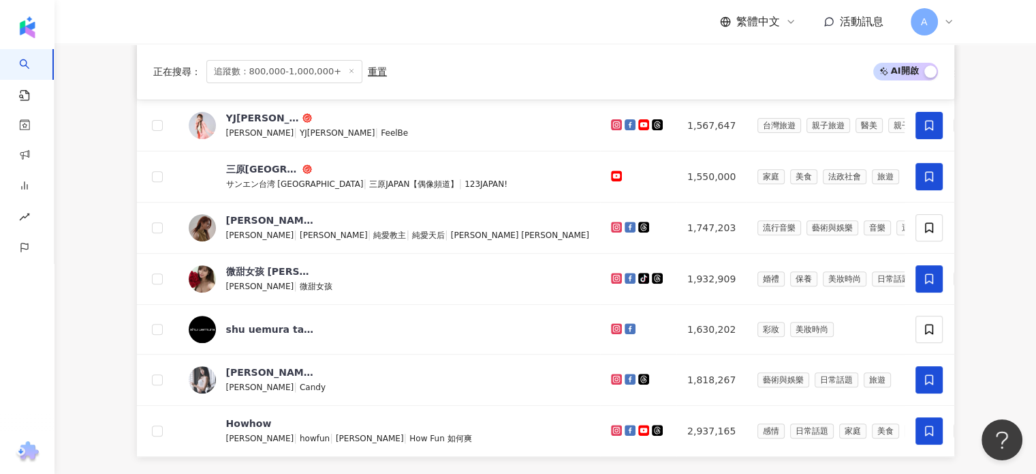
scroll to position [750, 0]
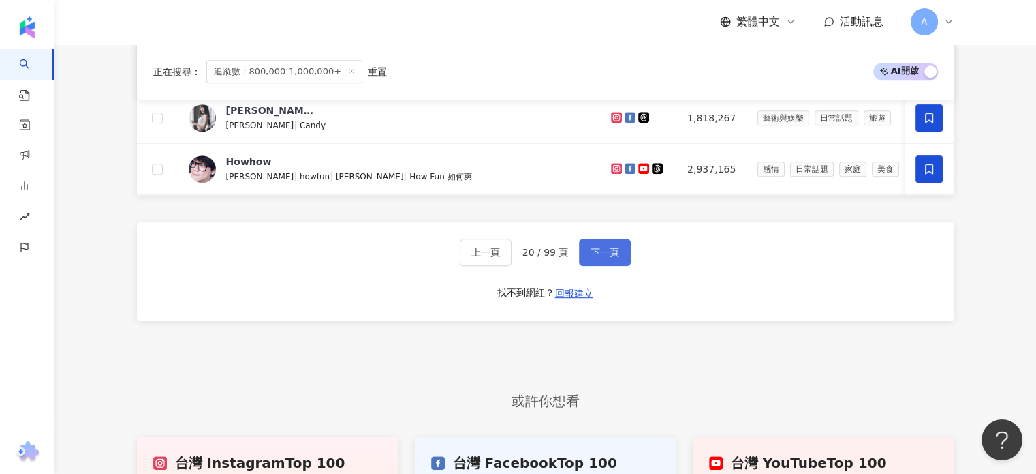
click at [592, 258] on span "下一頁" at bounding box center [605, 252] width 29 height 11
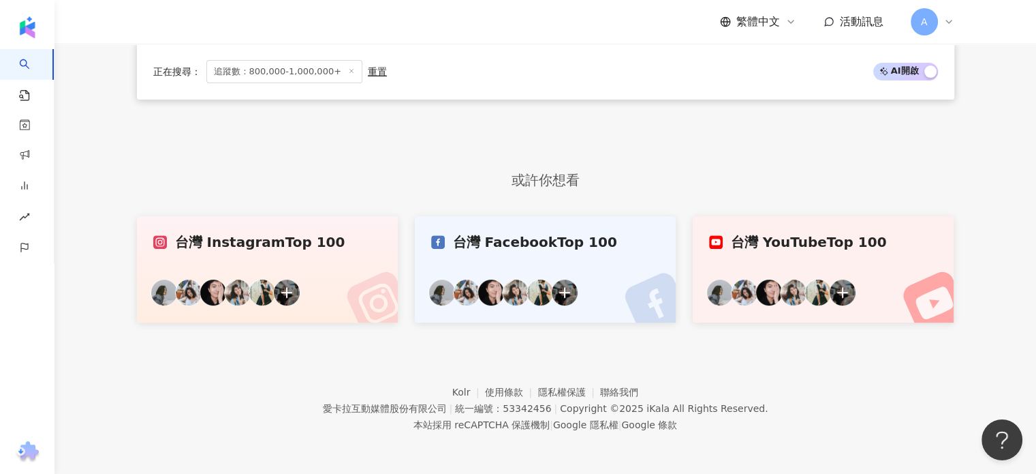
scroll to position [488, 0]
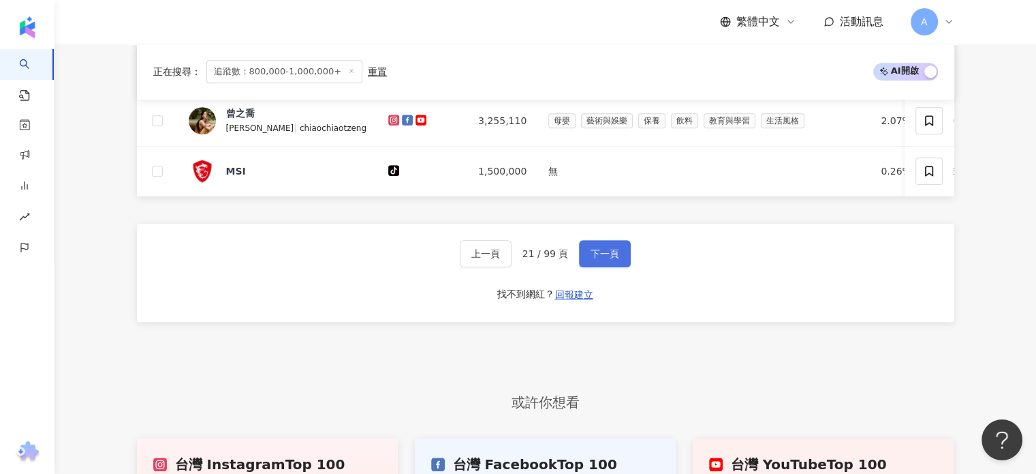
click at [594, 259] on span "下一頁" at bounding box center [605, 253] width 29 height 11
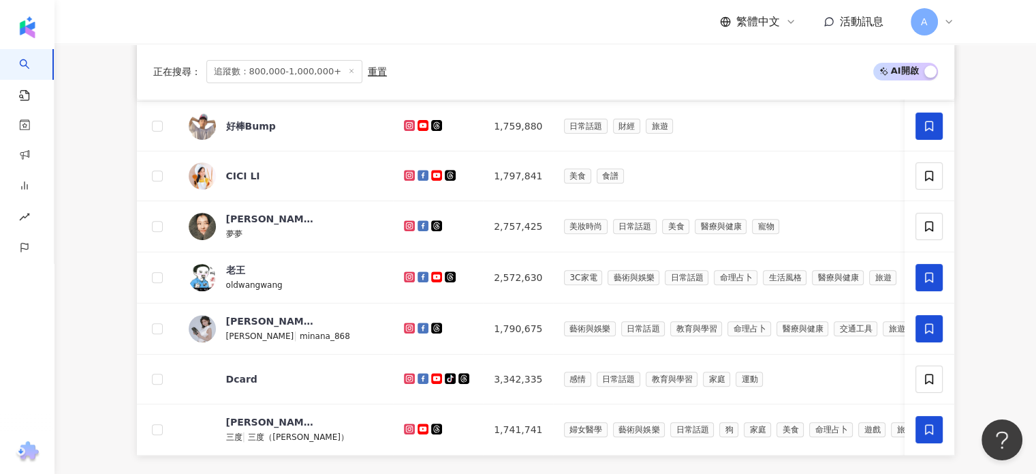
scroll to position [750, 0]
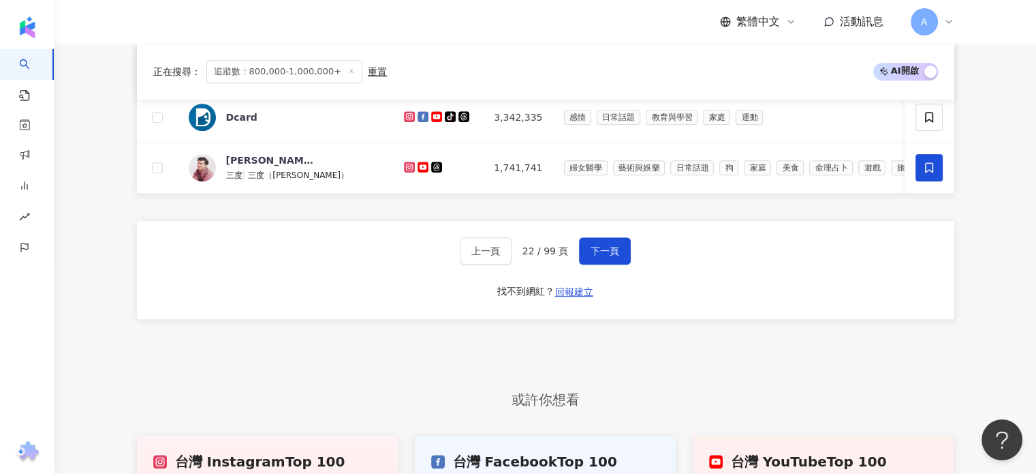
click at [602, 256] on span "下一頁" at bounding box center [605, 250] width 29 height 11
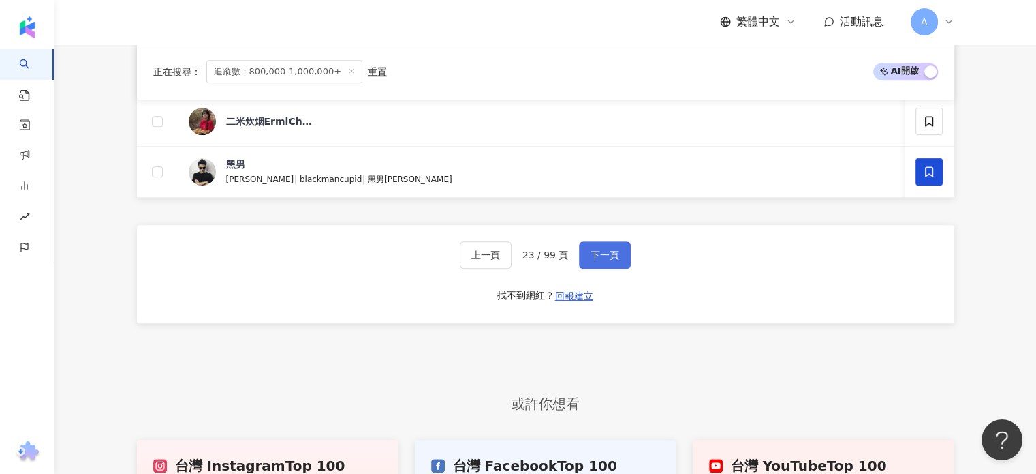
click at [601, 260] on span "下一頁" at bounding box center [605, 254] width 29 height 11
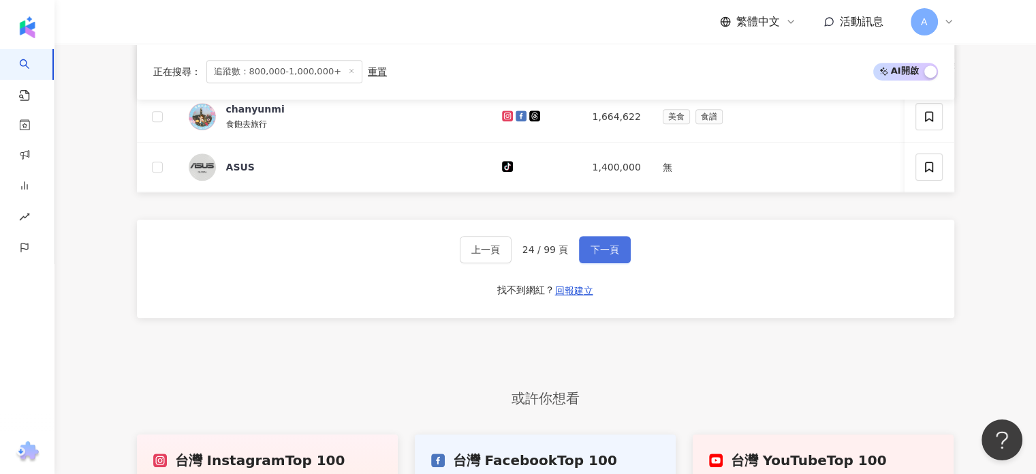
click at [601, 263] on button "下一頁" at bounding box center [605, 249] width 52 height 27
click at [601, 268] on div "正在搜尋 ： 追蹤數：800,000-1,000,000+ 重置 AI 開啟 AI 關閉 網紅名稱 經營平台 總追蹤數 網紅類型 互動率 漲粉率 觀看率 操作…" at bounding box center [546, 16] width 872 height 1048
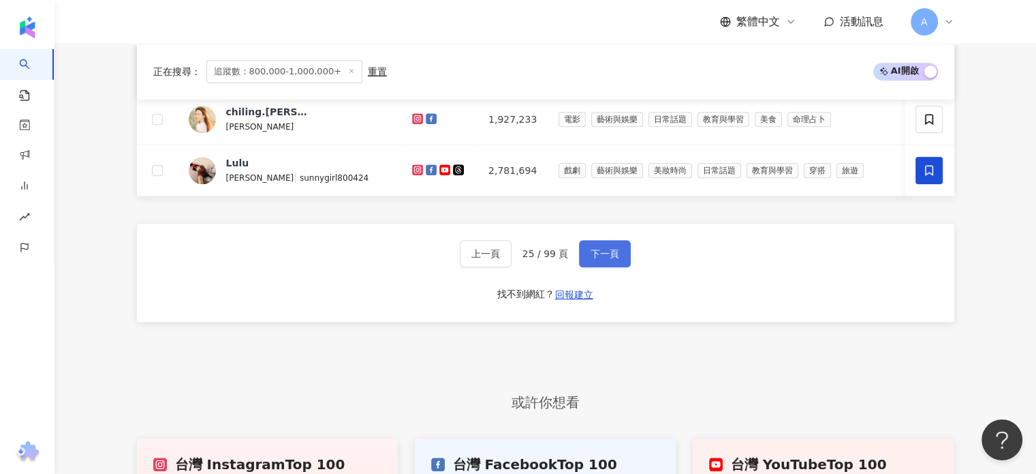
click at [601, 267] on button "下一頁" at bounding box center [605, 253] width 52 height 27
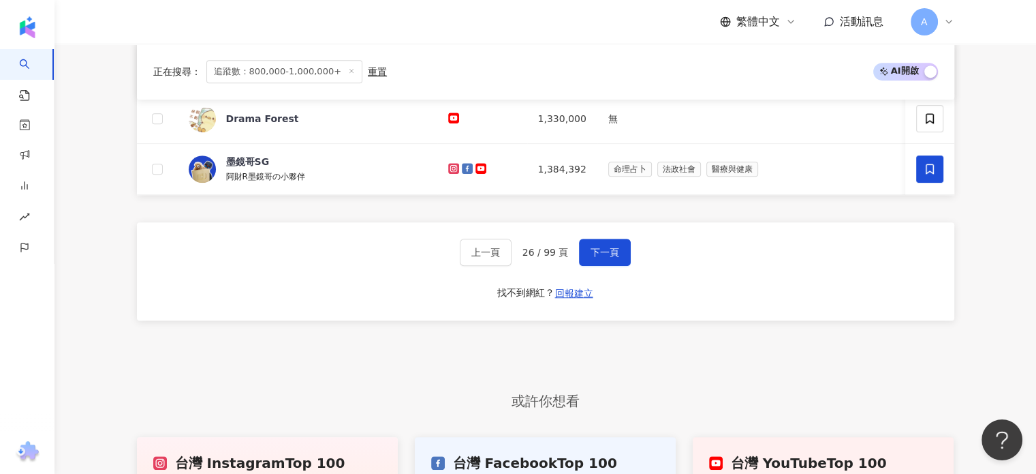
drag, startPoint x: 375, startPoint y: 283, endPoint x: 568, endPoint y: 246, distance: 196.4
click at [375, 283] on div "上一頁 26 / 99 頁 下一頁 找不到網紅？ 回報建立" at bounding box center [546, 271] width 818 height 98
click at [617, 253] on button "下一頁" at bounding box center [605, 251] width 52 height 27
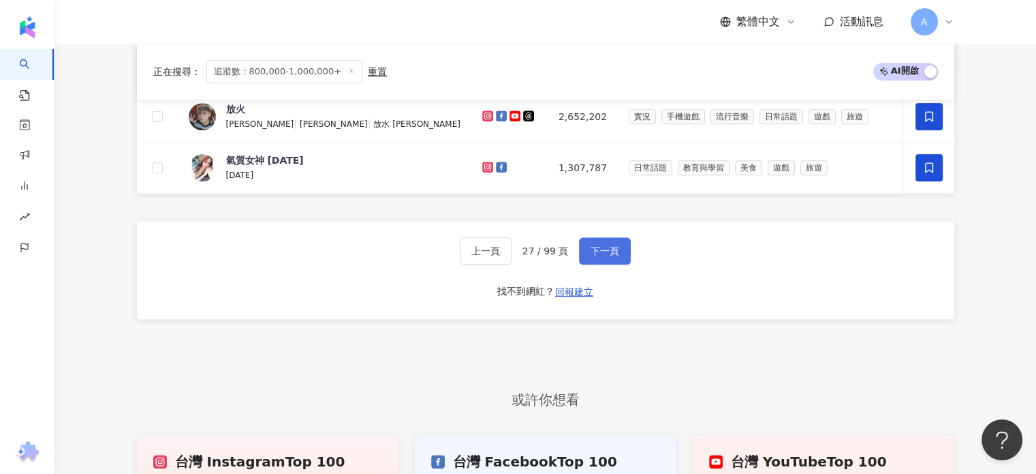
click at [591, 256] on span "下一頁" at bounding box center [605, 250] width 29 height 11
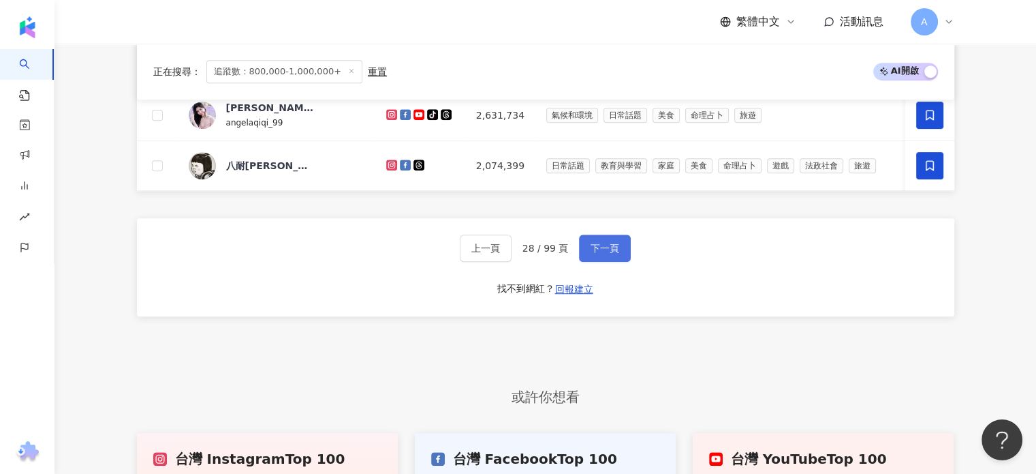
click at [602, 250] on span "下一頁" at bounding box center [605, 248] width 29 height 11
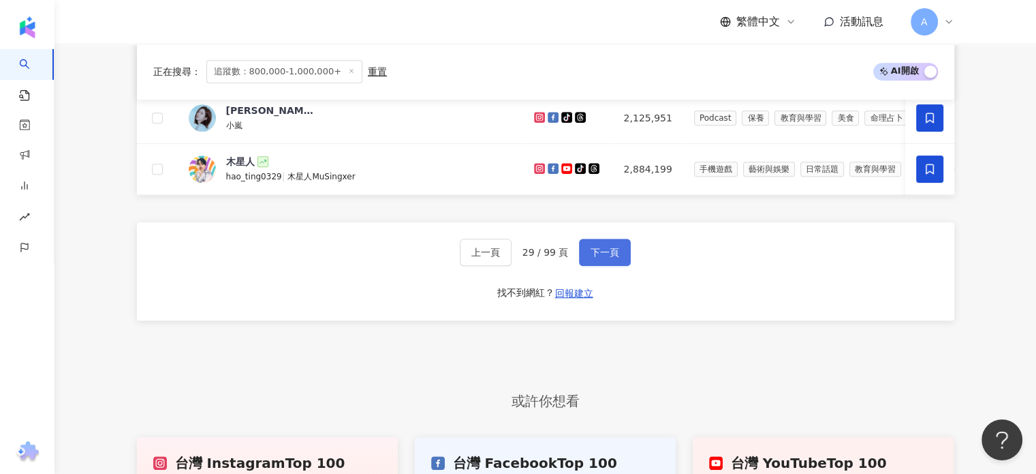
click at [609, 253] on span "下一頁" at bounding box center [605, 252] width 29 height 11
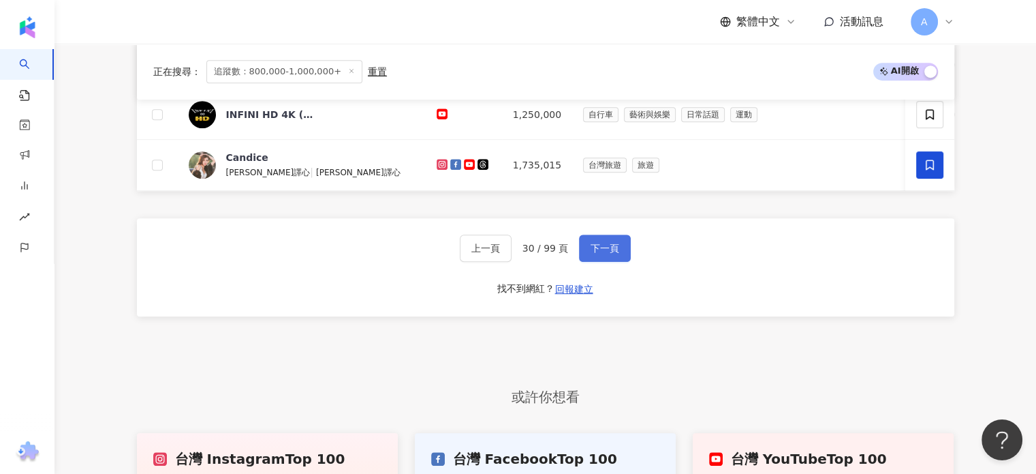
click at [605, 245] on button "下一頁" at bounding box center [605, 247] width 52 height 27
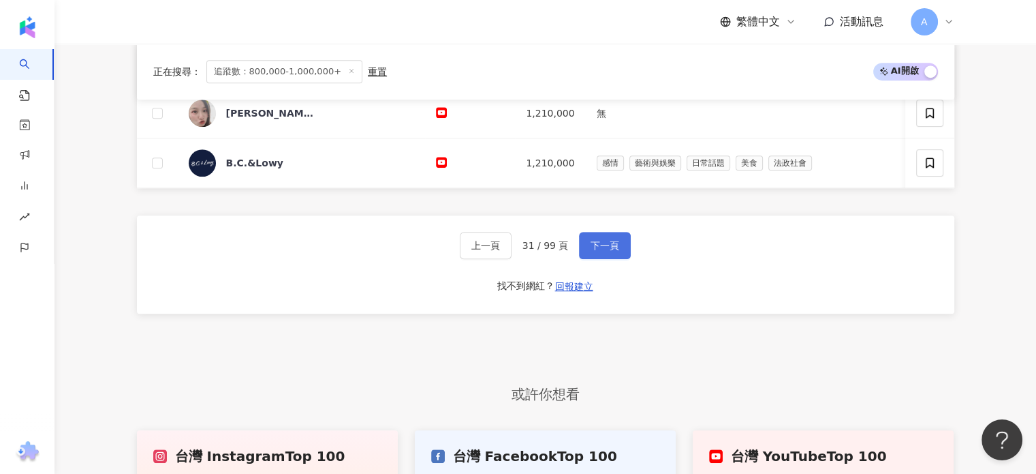
click at [602, 259] on button "下一頁" at bounding box center [605, 245] width 52 height 27
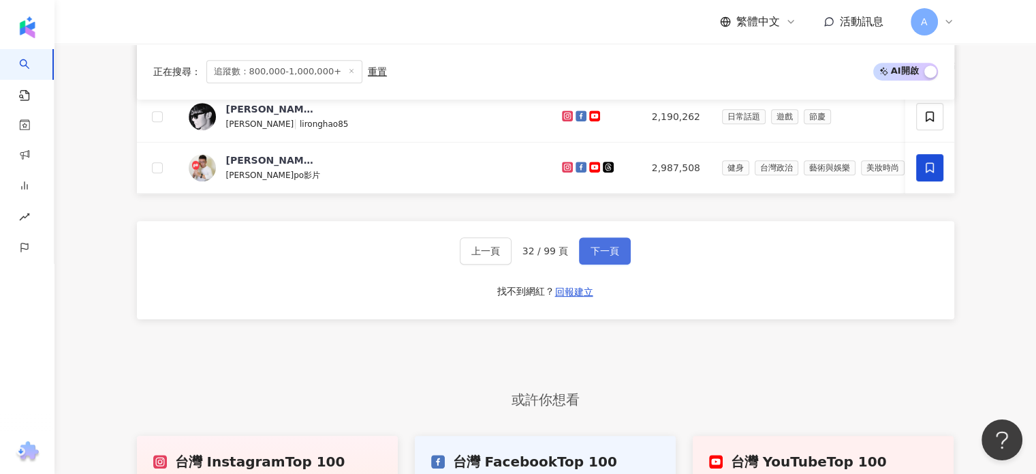
click at [602, 256] on span "下一頁" at bounding box center [605, 250] width 29 height 11
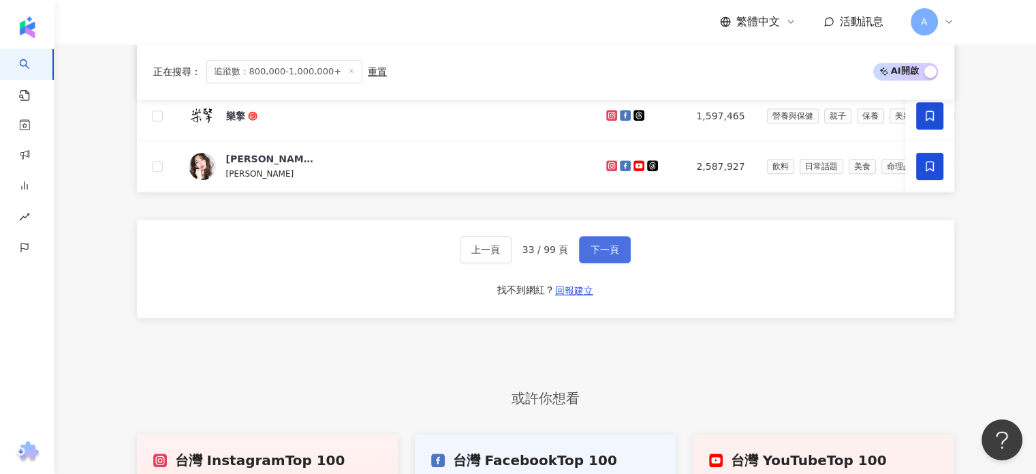
click at [602, 255] on span "下一頁" at bounding box center [605, 249] width 29 height 11
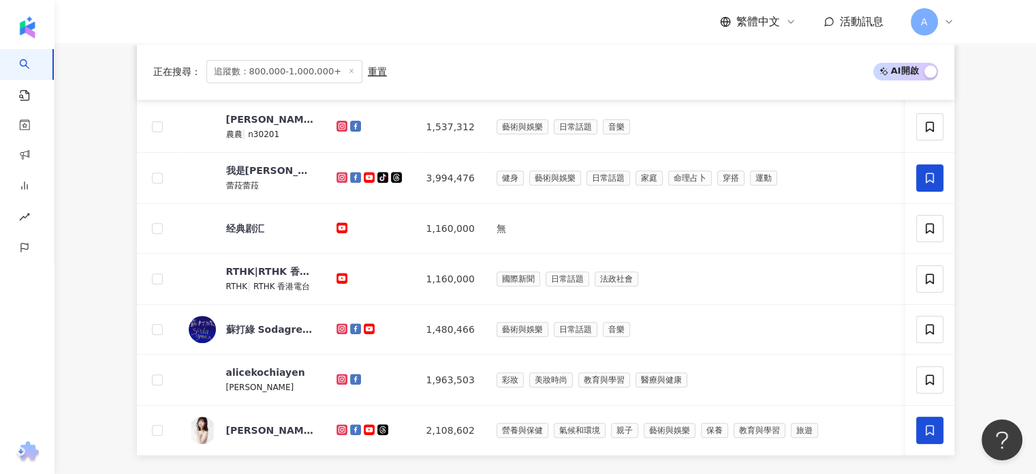
scroll to position [750, 0]
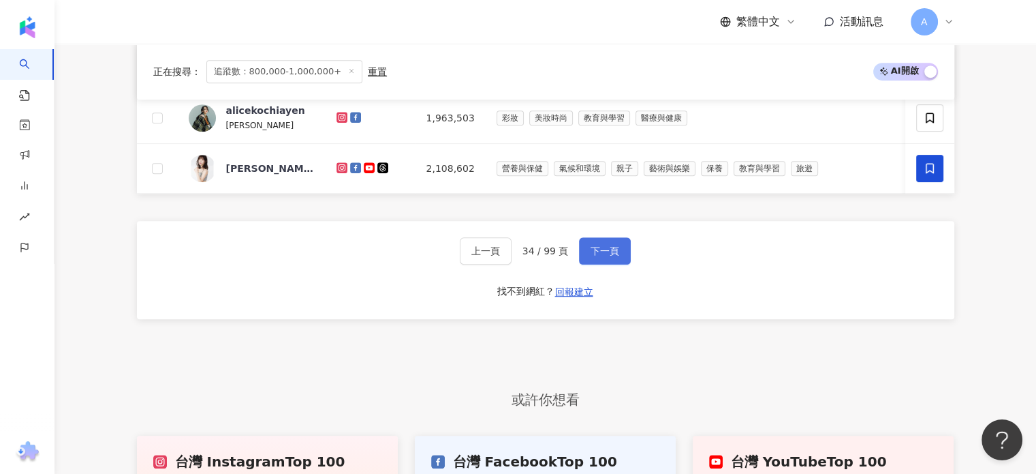
click at [602, 256] on span "下一頁" at bounding box center [605, 250] width 29 height 11
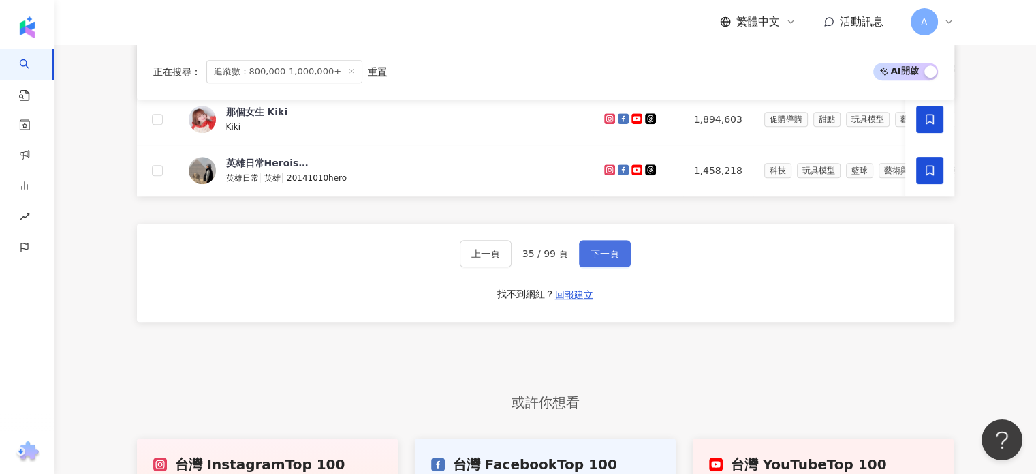
click at [615, 259] on span "下一頁" at bounding box center [605, 253] width 29 height 11
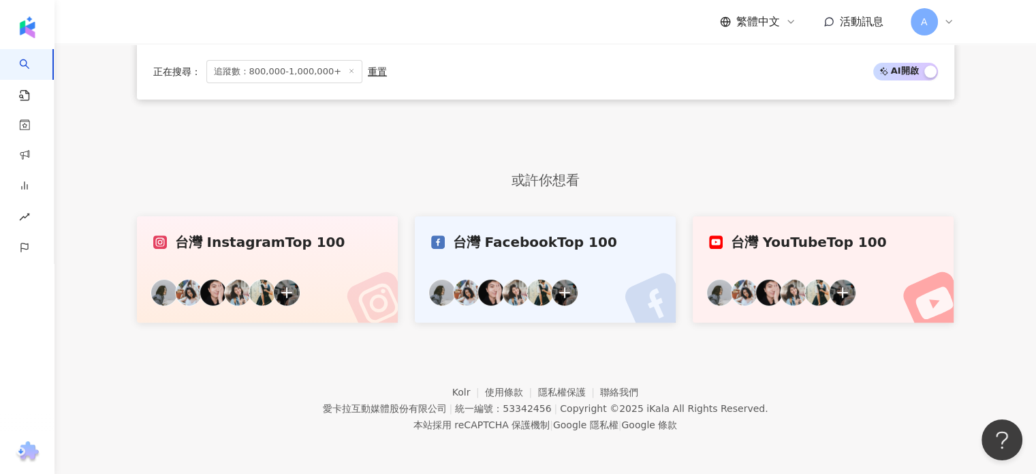
scroll to position [488, 0]
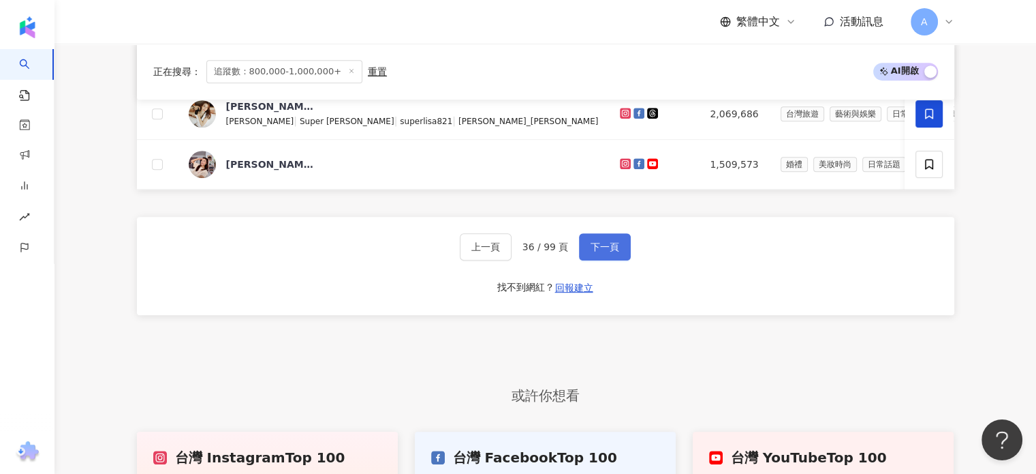
click at [615, 260] on button "下一頁" at bounding box center [605, 246] width 52 height 27
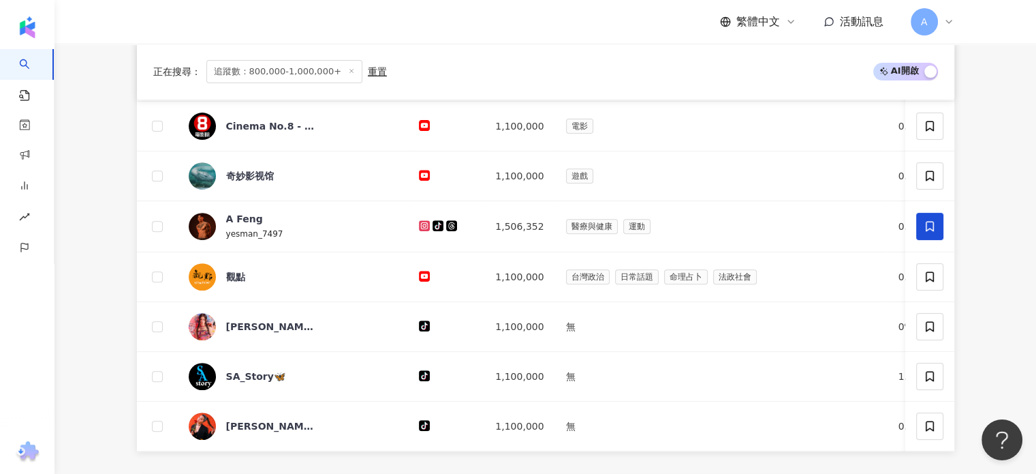
scroll to position [750, 0]
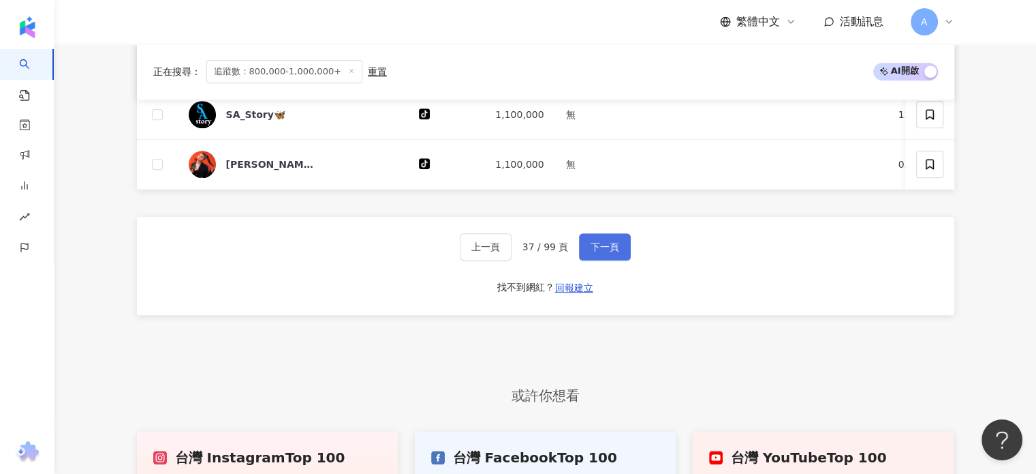
click at [611, 252] on span "下一頁" at bounding box center [605, 246] width 29 height 11
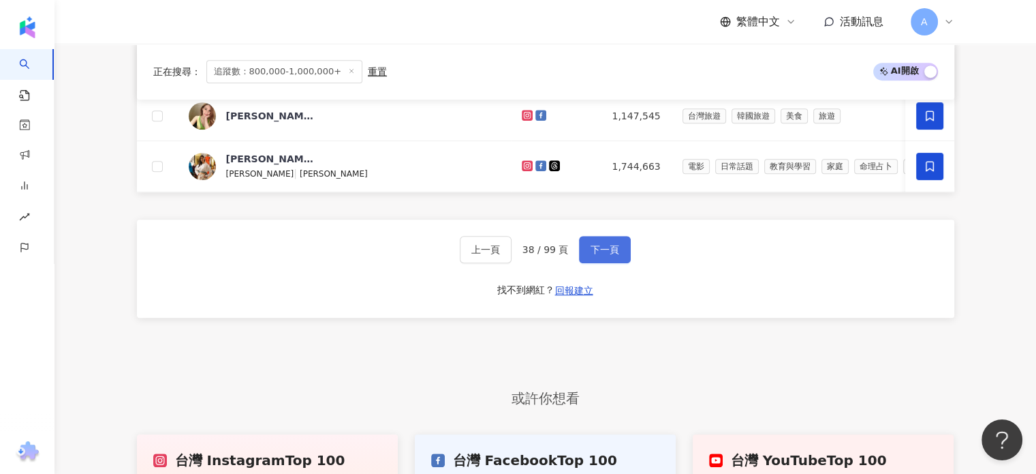
click at [611, 253] on span "下一頁" at bounding box center [605, 249] width 29 height 11
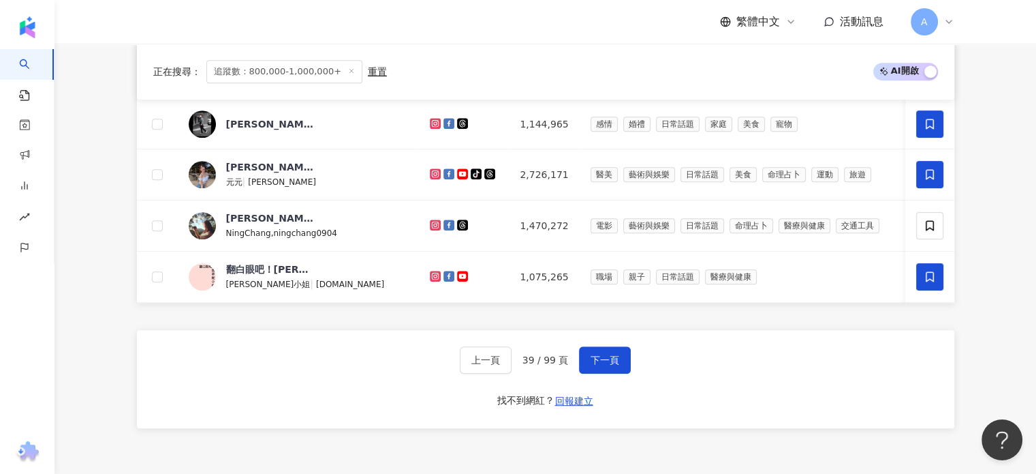
scroll to position [613, 0]
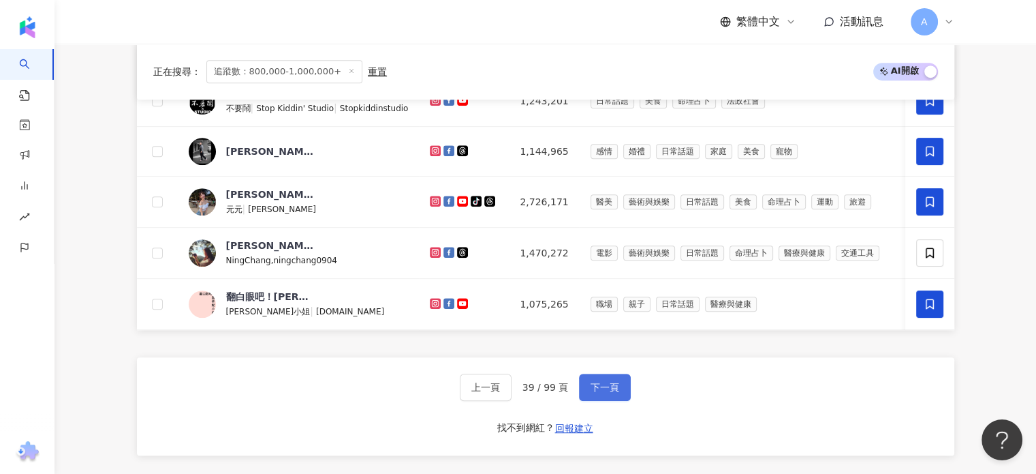
click at [609, 392] on span "下一頁" at bounding box center [605, 387] width 29 height 11
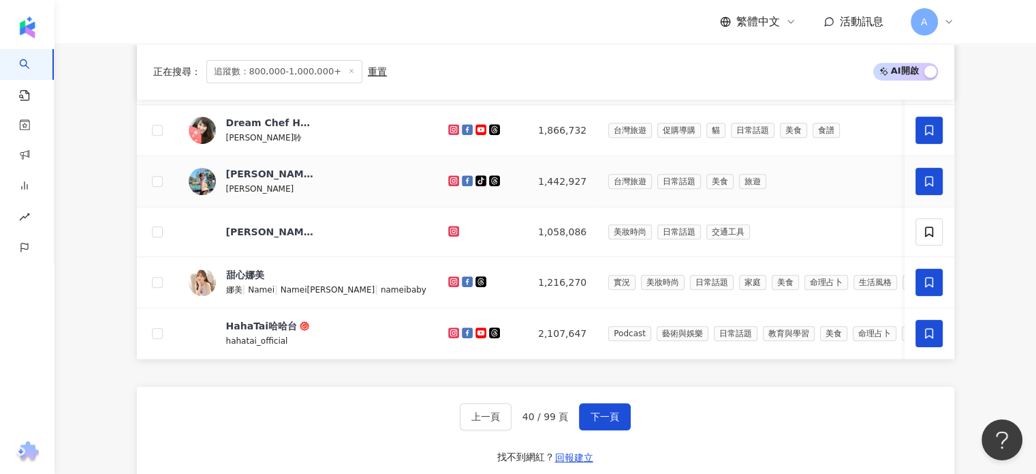
scroll to position [818, 0]
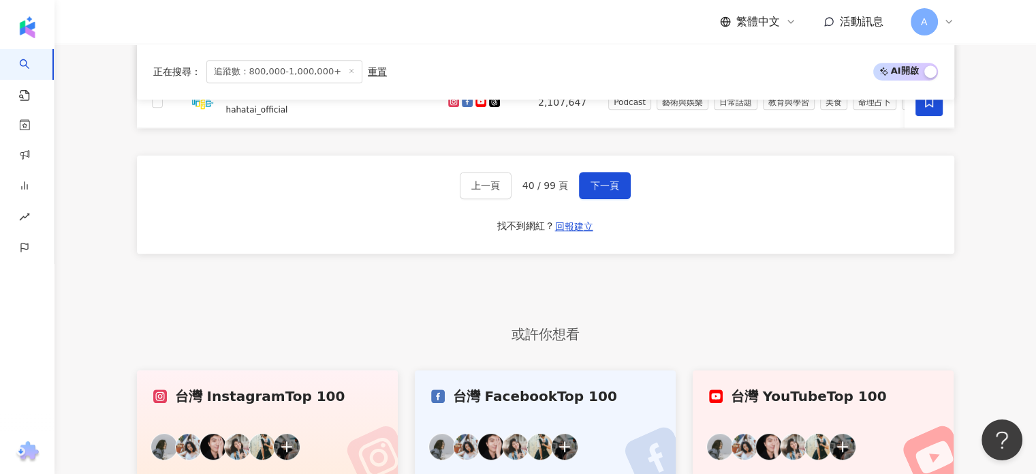
click at [614, 207] on div "上一頁 40 / 99 頁 下一頁 找不到網紅？ 回報建立" at bounding box center [546, 204] width 818 height 98
click at [614, 199] on button "下一頁" at bounding box center [605, 185] width 52 height 27
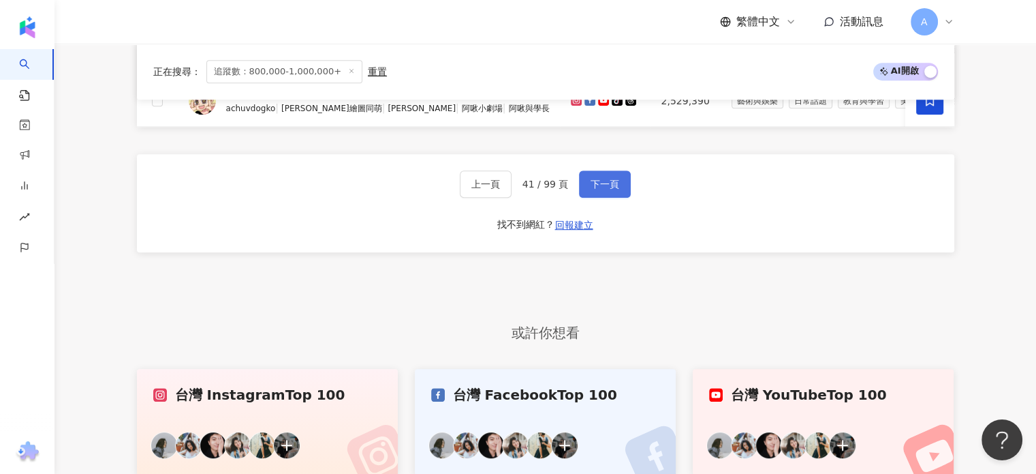
click at [611, 189] on span "下一頁" at bounding box center [605, 184] width 29 height 11
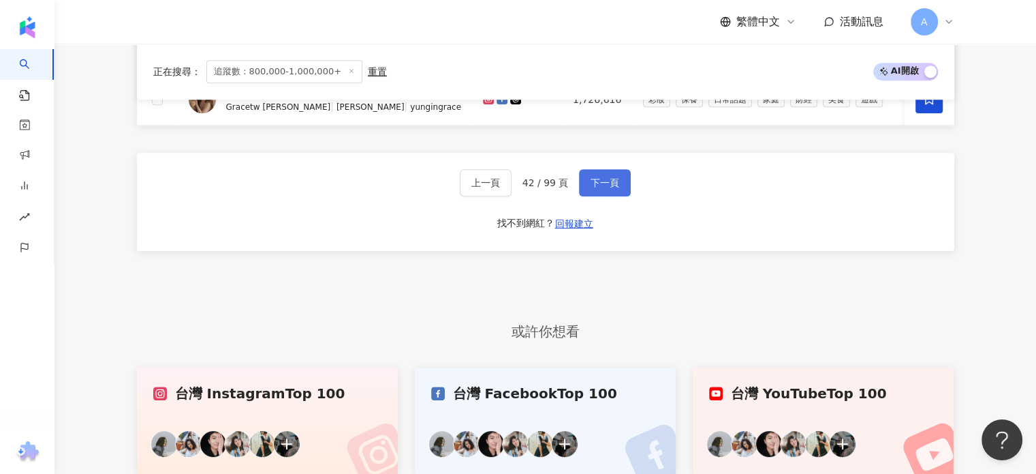
click at [608, 188] on span "下一頁" at bounding box center [605, 182] width 29 height 11
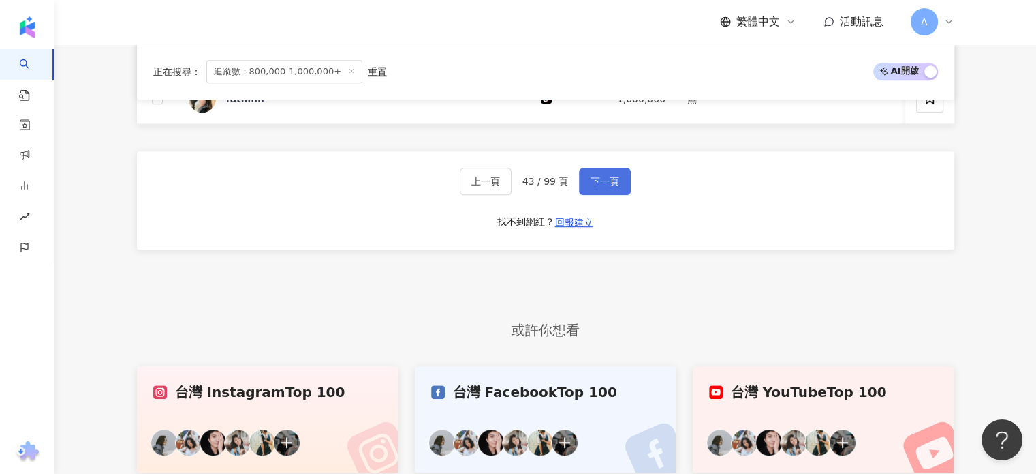
click at [608, 187] on span "下一頁" at bounding box center [605, 181] width 29 height 11
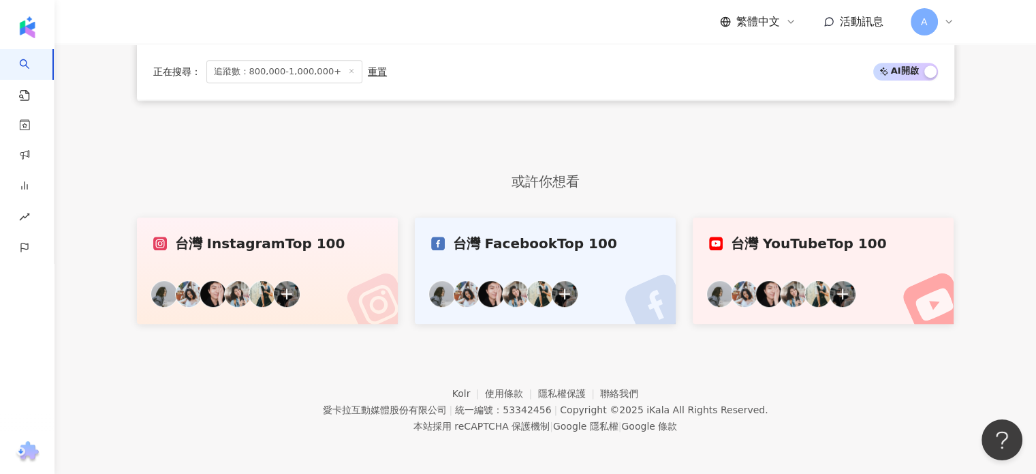
scroll to position [981, 0]
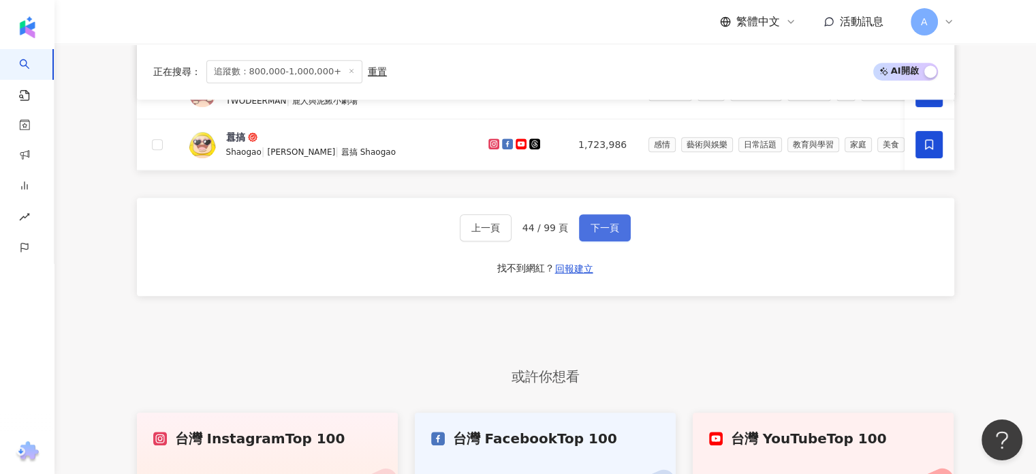
click at [601, 227] on button "下一頁" at bounding box center [605, 227] width 52 height 27
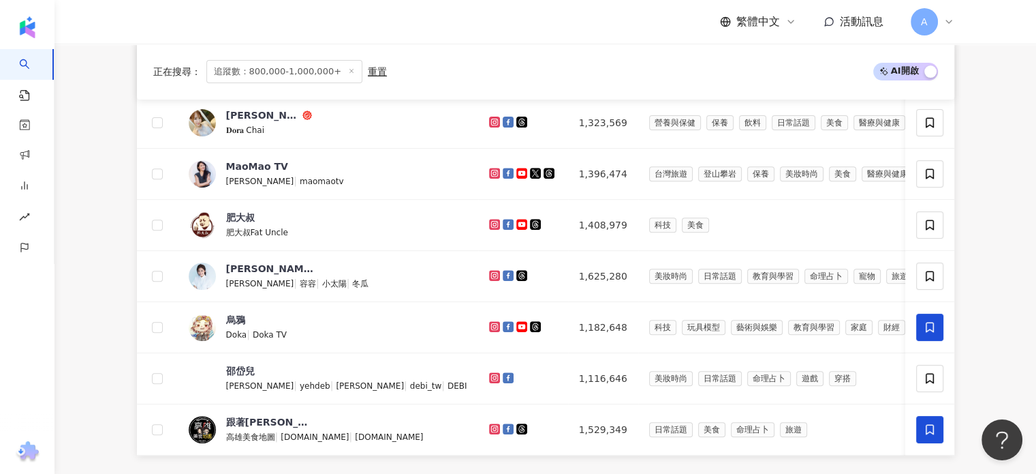
scroll to position [777, 0]
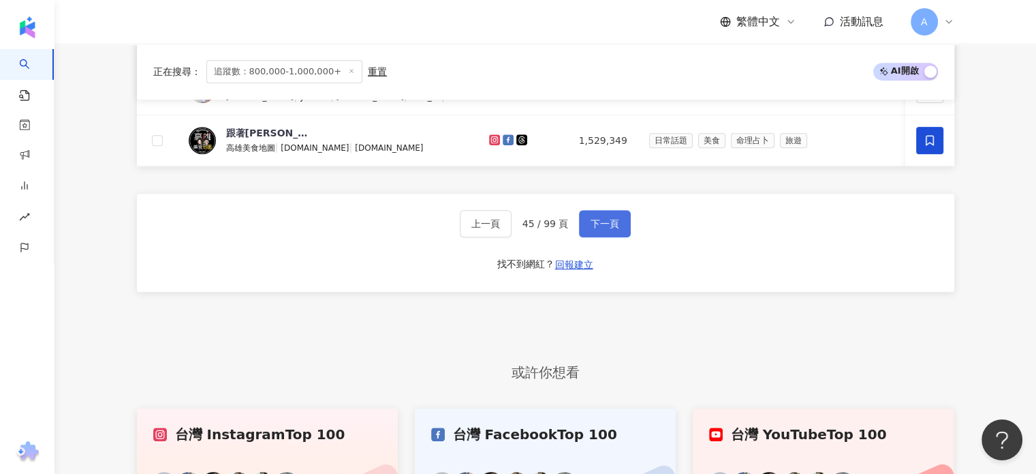
click at [614, 228] on span "下一頁" at bounding box center [605, 223] width 29 height 11
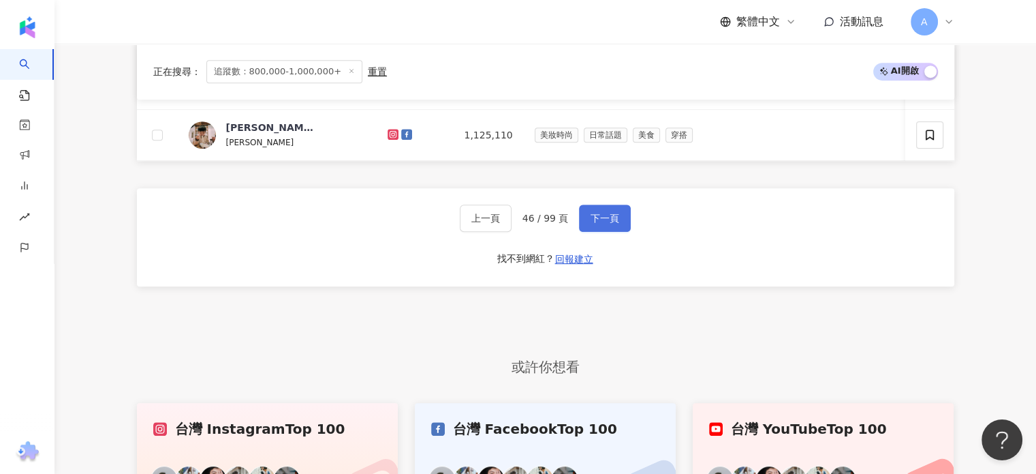
click at [614, 223] on span "下一頁" at bounding box center [605, 218] width 29 height 11
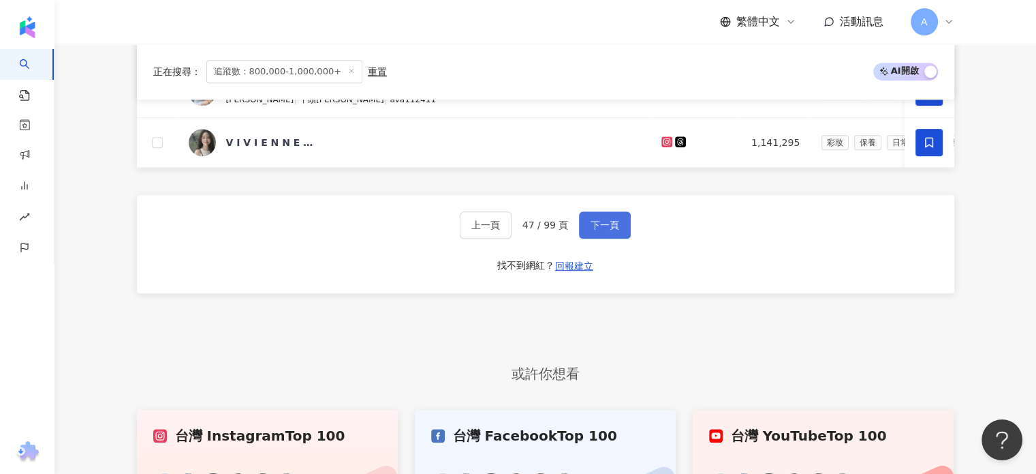
click at [614, 228] on span "下一頁" at bounding box center [605, 224] width 29 height 11
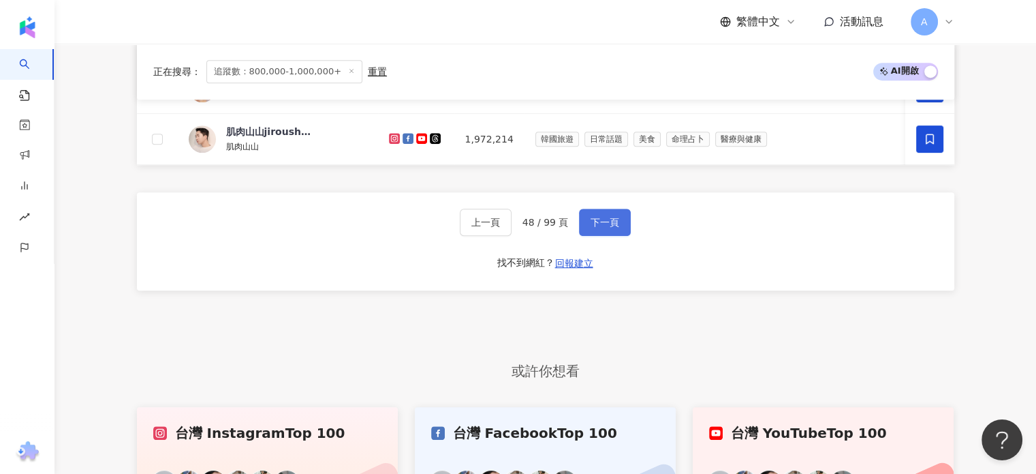
click at [614, 228] on span "下一頁" at bounding box center [605, 222] width 29 height 11
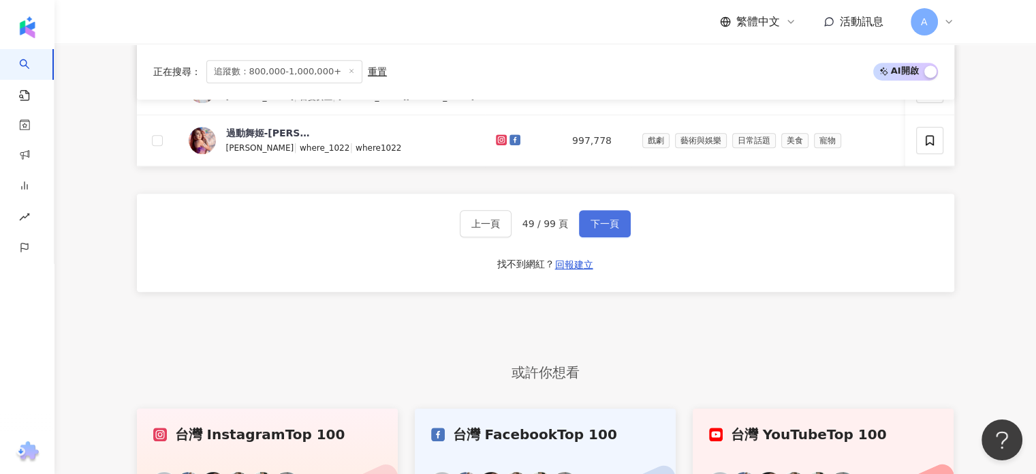
click at [614, 228] on span "下一頁" at bounding box center [605, 223] width 29 height 11
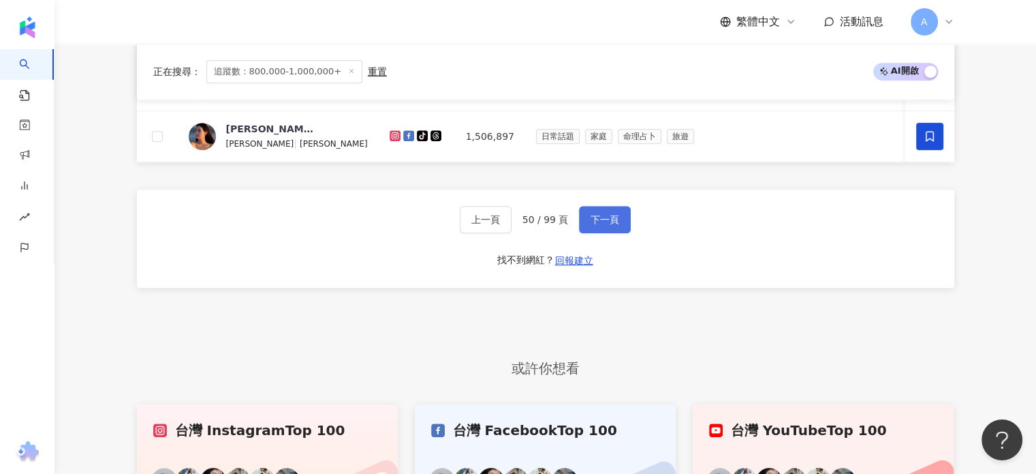
click at [614, 225] on span "下一頁" at bounding box center [605, 219] width 29 height 11
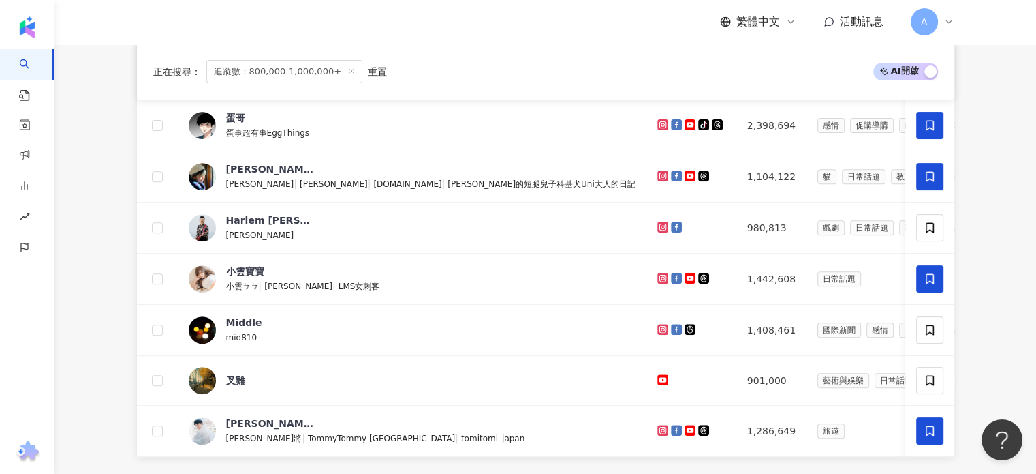
scroll to position [777, 0]
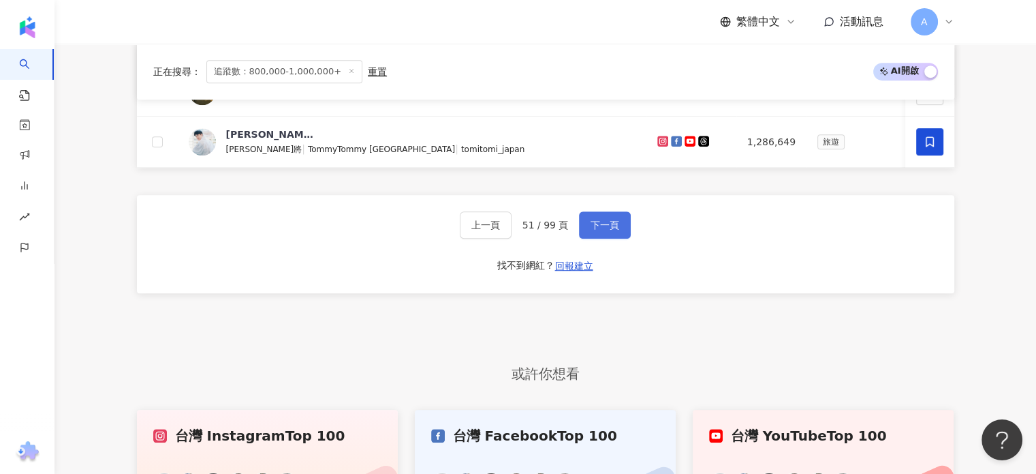
click at [614, 228] on span "下一頁" at bounding box center [605, 224] width 29 height 11
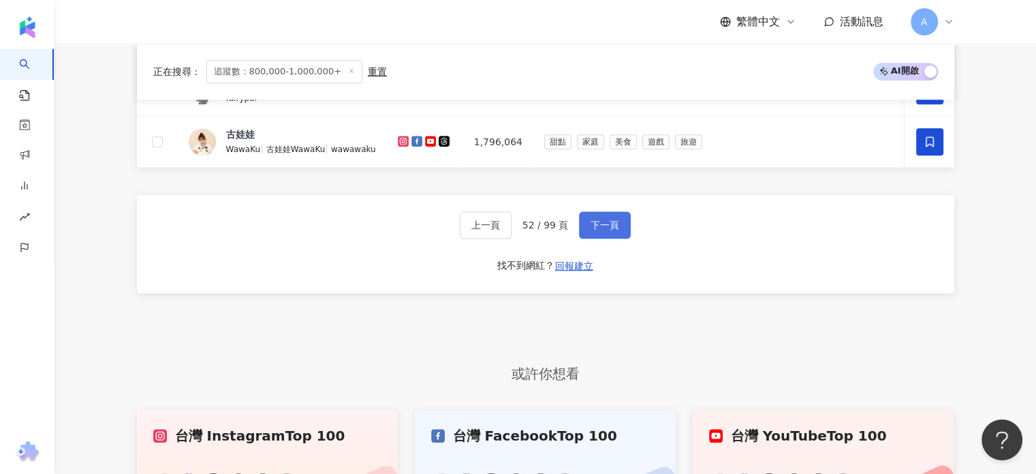
click at [601, 230] on span "下一頁" at bounding box center [605, 224] width 29 height 11
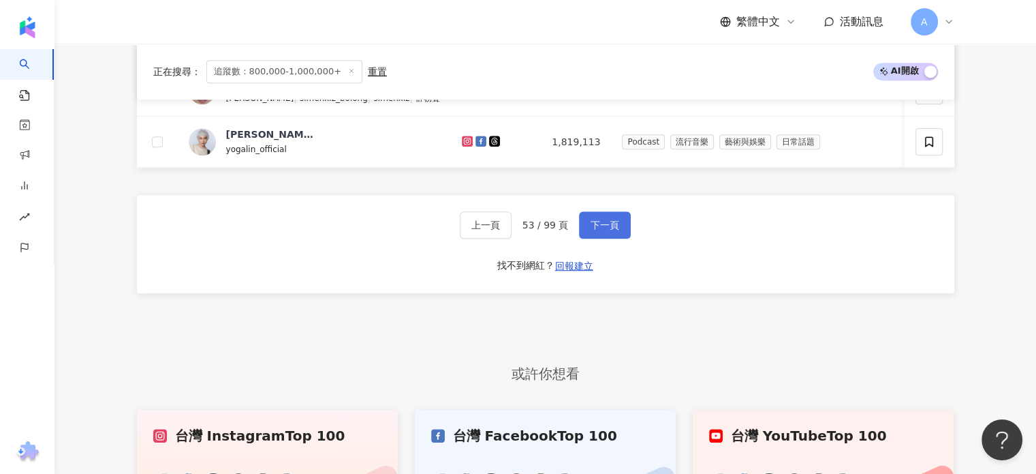
click at [601, 230] on span "下一頁" at bounding box center [605, 224] width 29 height 11
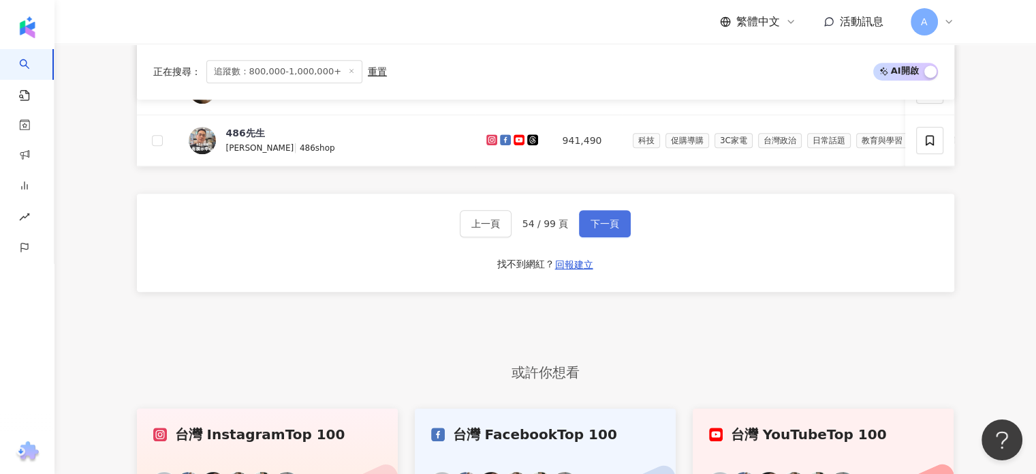
click at [601, 229] on span "下一頁" at bounding box center [605, 223] width 29 height 11
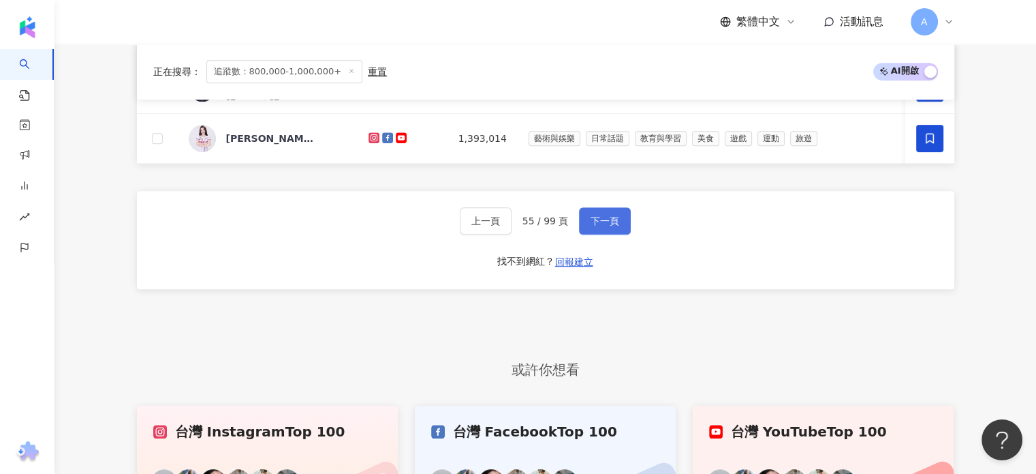
click at [601, 226] on span "下一頁" at bounding box center [605, 220] width 29 height 11
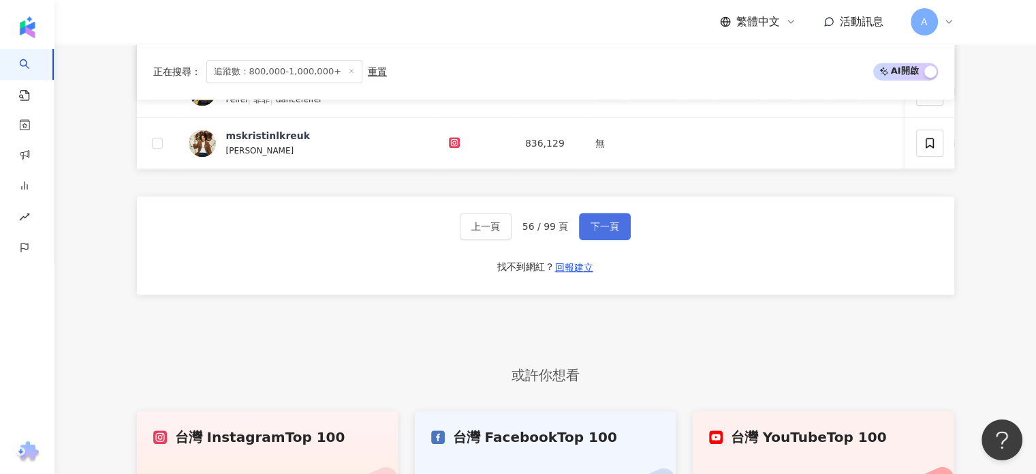
click at [601, 232] on span "下一頁" at bounding box center [605, 226] width 29 height 11
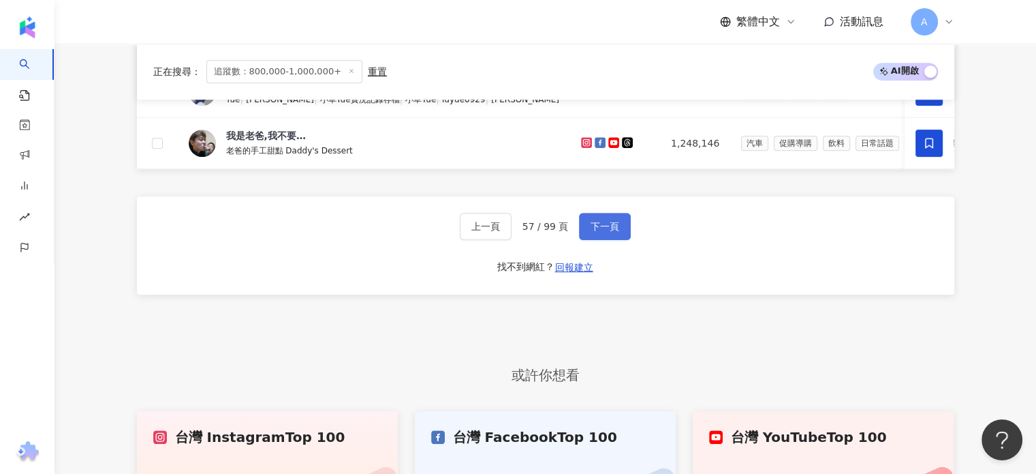
click at [601, 232] on span "下一頁" at bounding box center [605, 226] width 29 height 11
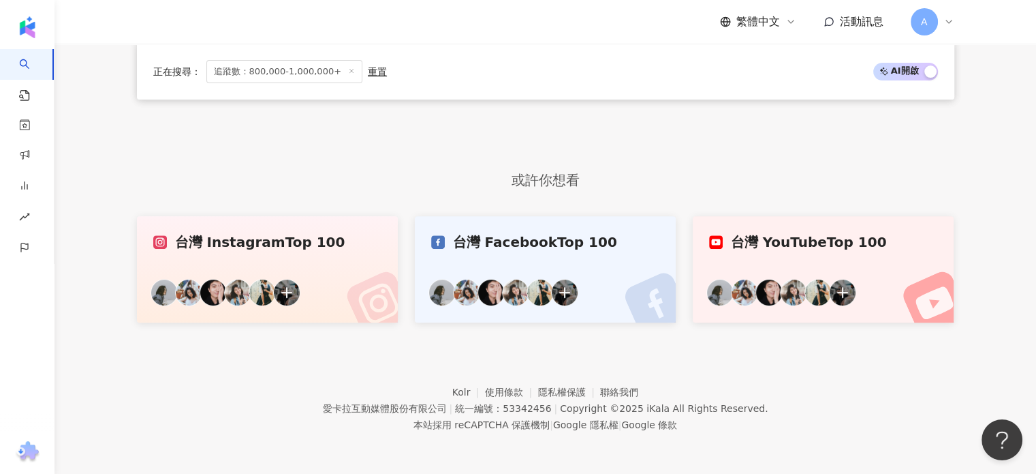
scroll to position [488, 0]
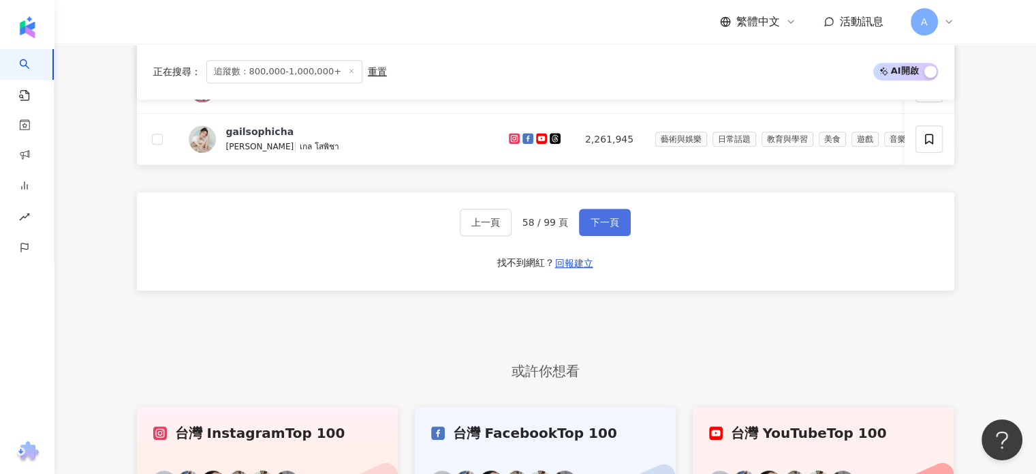
click at [601, 228] on span "下一頁" at bounding box center [605, 222] width 29 height 11
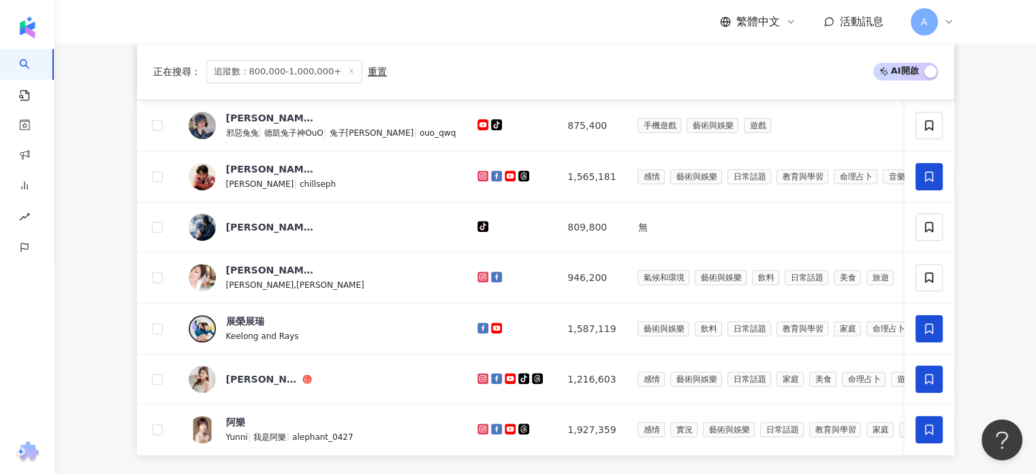
scroll to position [777, 0]
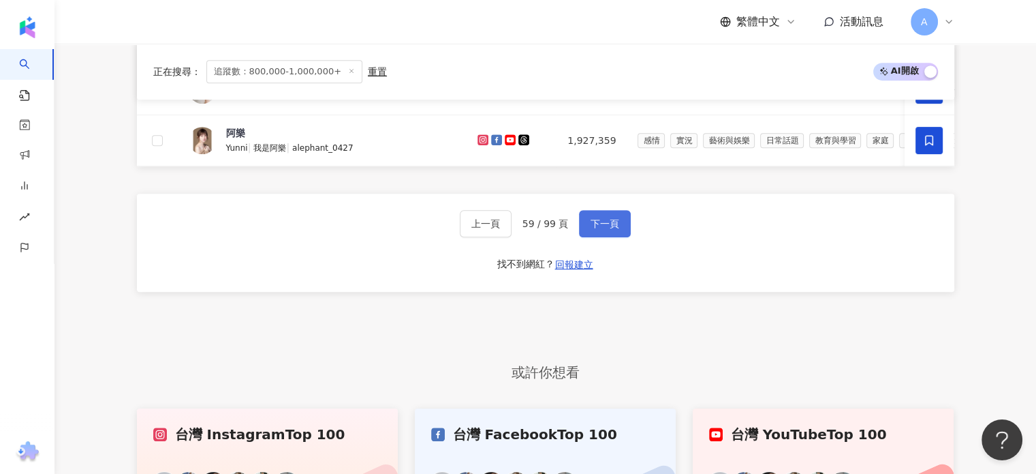
click at [601, 229] on span "下一頁" at bounding box center [605, 223] width 29 height 11
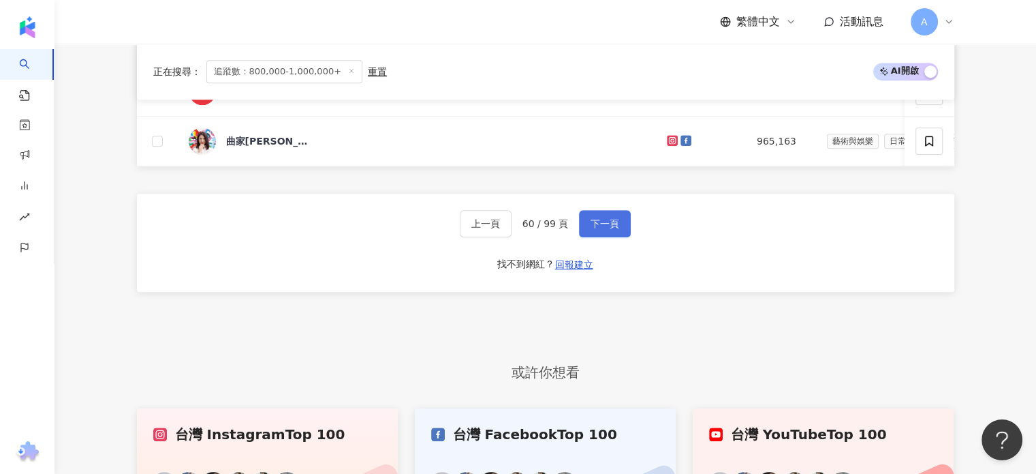
click at [601, 229] on span "下一頁" at bounding box center [605, 223] width 29 height 11
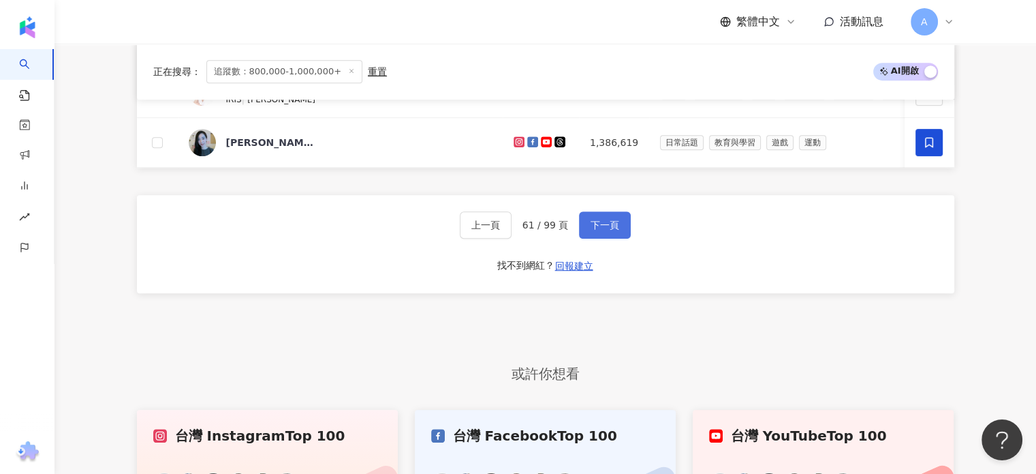
click at [601, 230] on span "下一頁" at bounding box center [605, 224] width 29 height 11
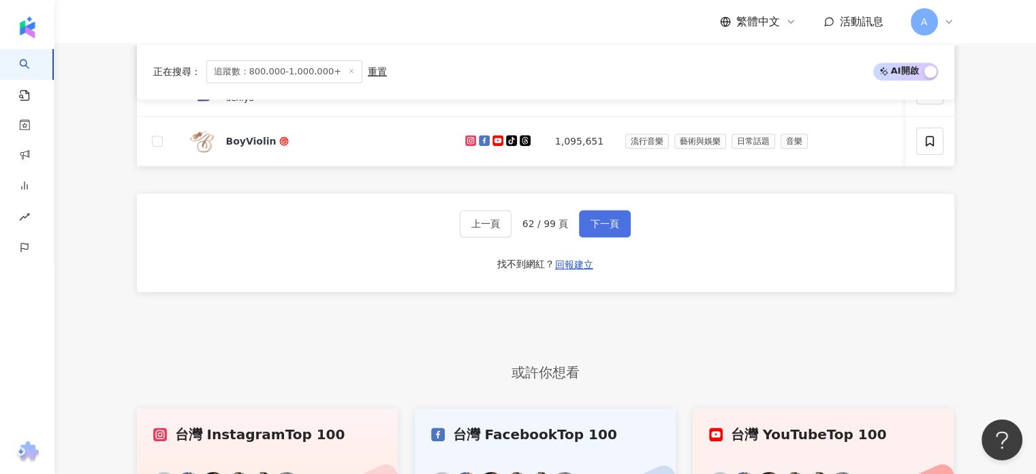
click at [601, 229] on span "下一頁" at bounding box center [605, 223] width 29 height 11
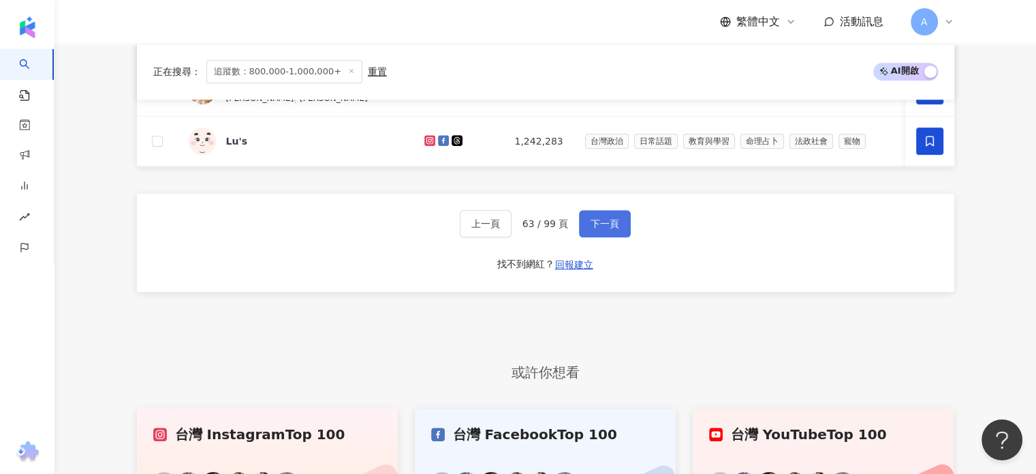
click at [601, 229] on span "下一頁" at bounding box center [605, 223] width 29 height 11
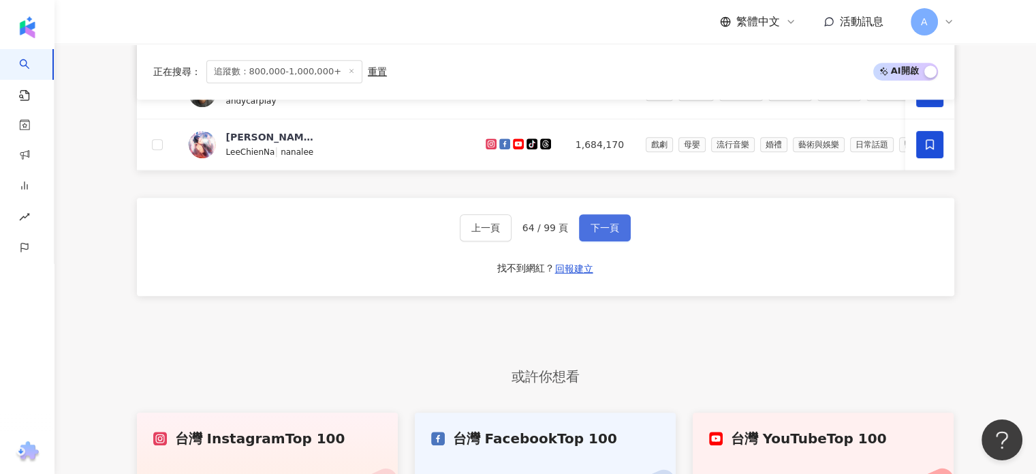
click at [606, 233] on span "下一頁" at bounding box center [605, 227] width 29 height 11
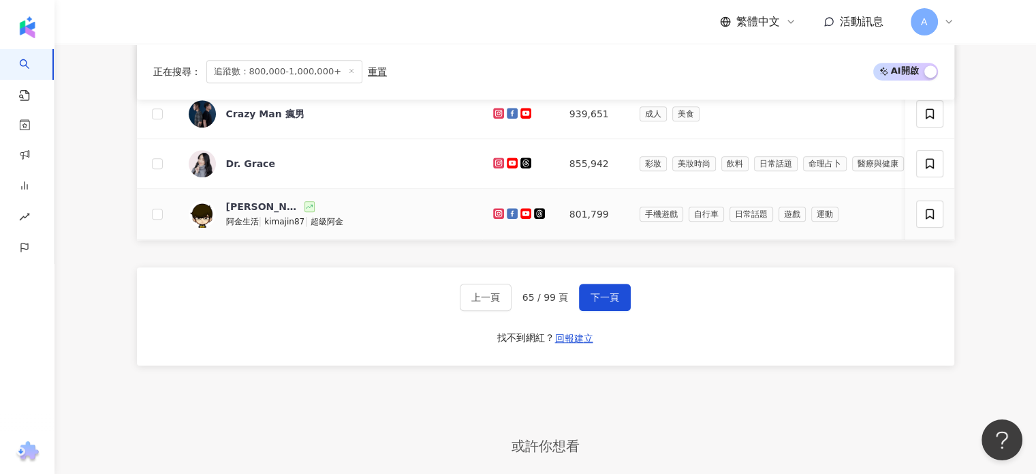
scroll to position [640, 0]
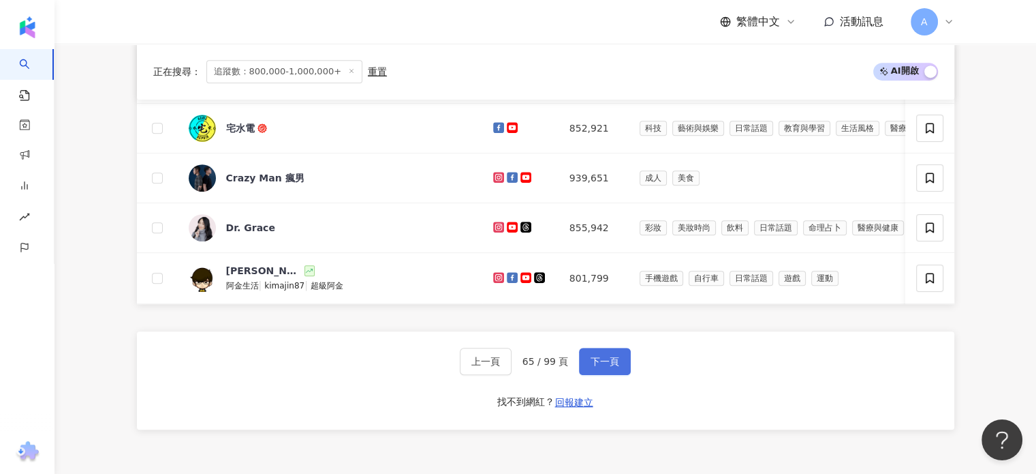
click at [605, 367] on span "下一頁" at bounding box center [605, 361] width 29 height 11
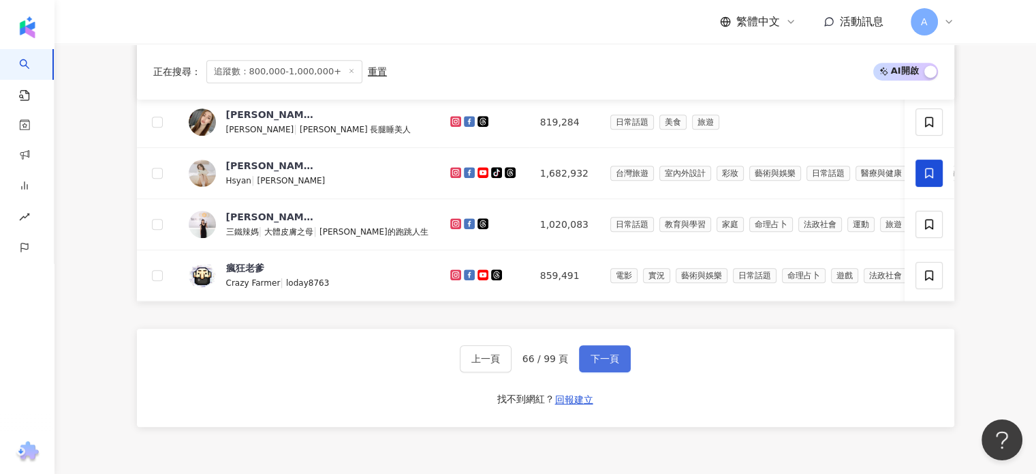
click at [607, 363] on span "下一頁" at bounding box center [605, 358] width 29 height 11
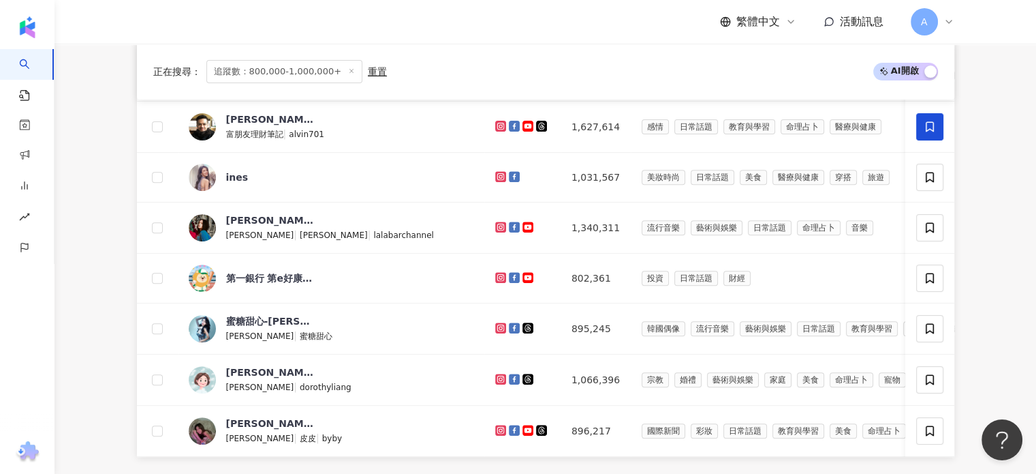
scroll to position [640, 0]
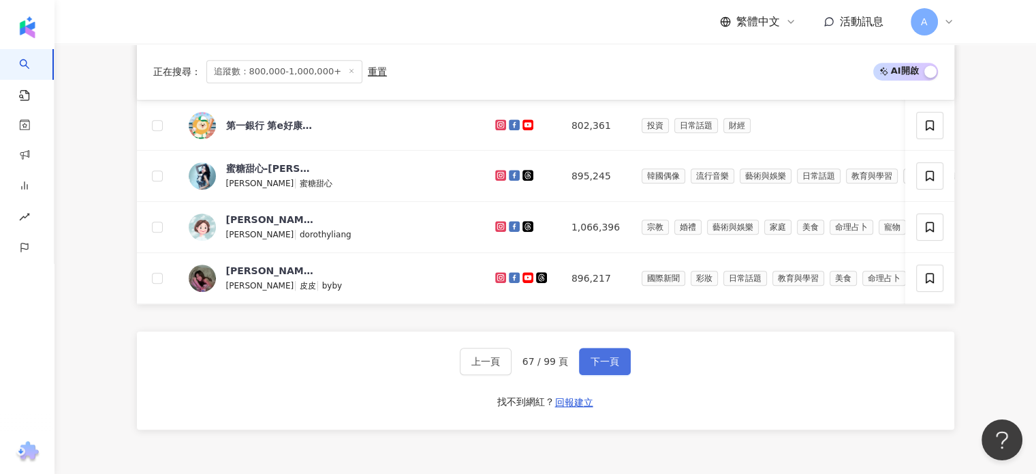
click at [607, 363] on span "下一頁" at bounding box center [605, 361] width 29 height 11
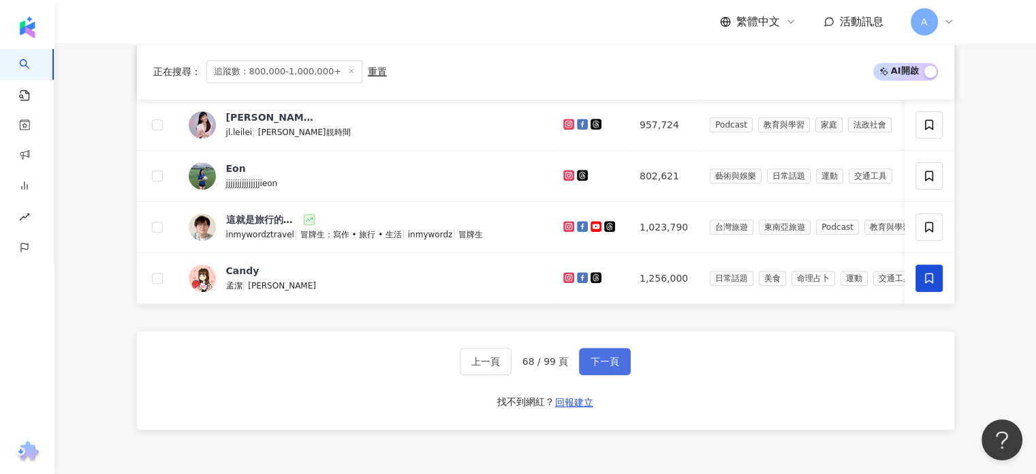
click at [607, 363] on span "下一頁" at bounding box center [605, 361] width 29 height 11
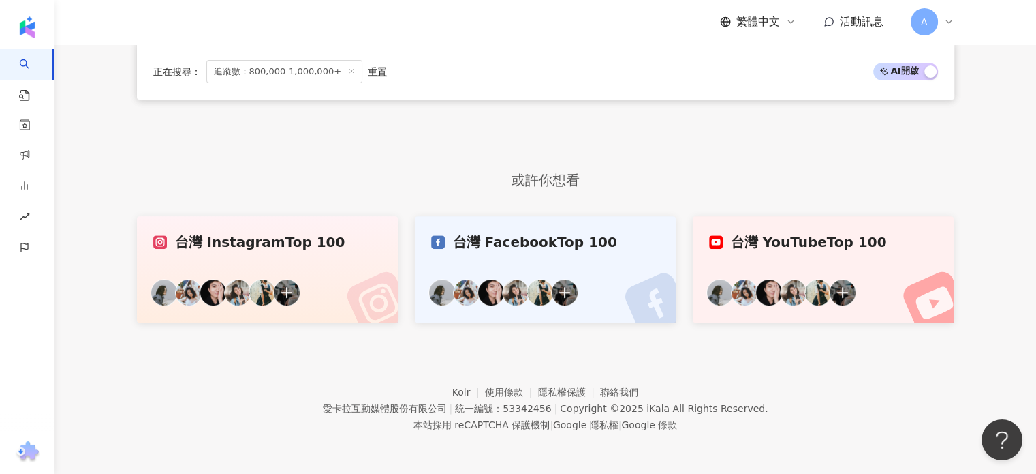
scroll to position [488, 0]
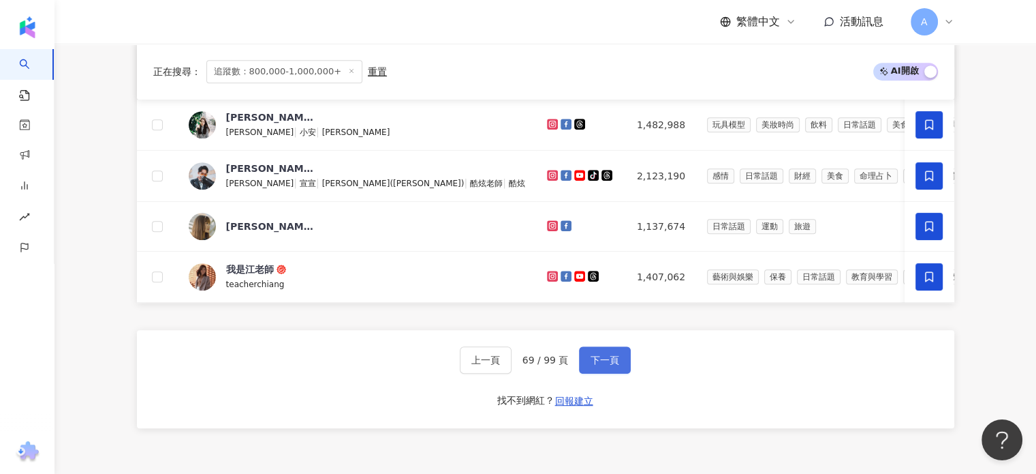
click at [607, 363] on span "下一頁" at bounding box center [605, 359] width 29 height 11
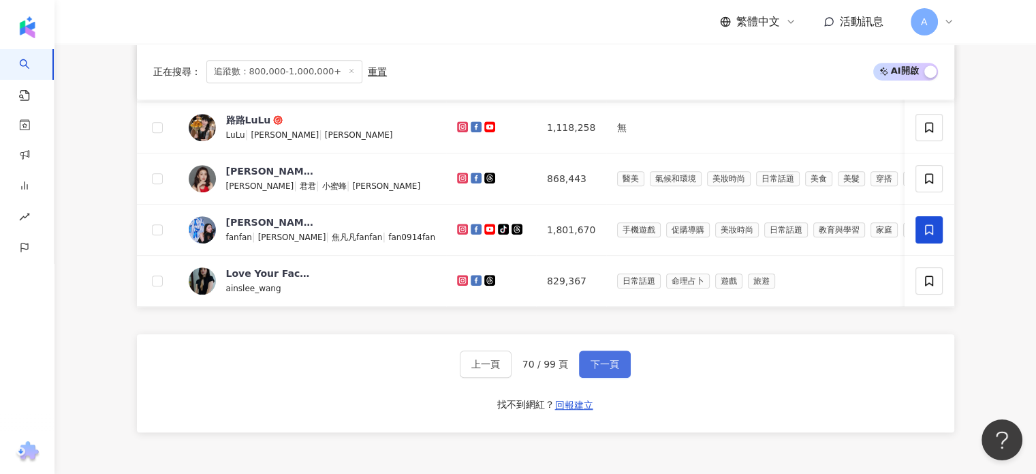
click at [607, 363] on button "下一頁" at bounding box center [605, 363] width 52 height 27
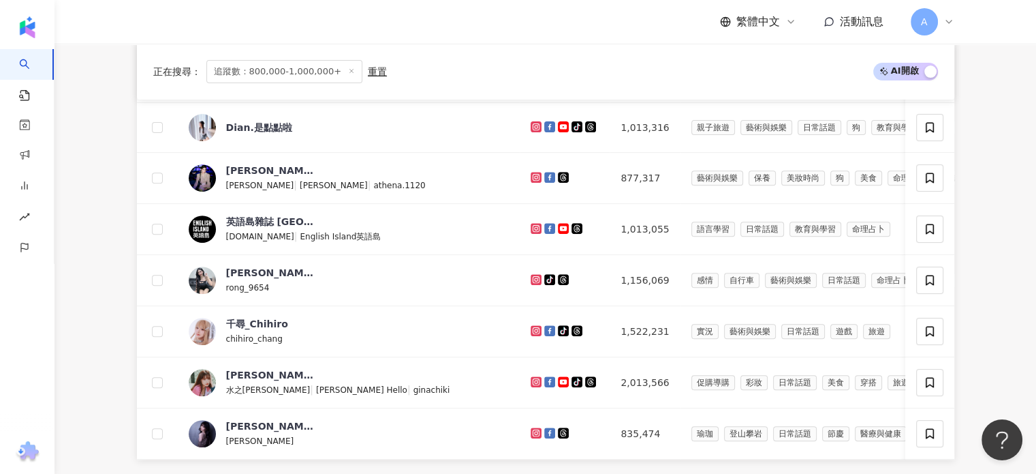
scroll to position [640, 0]
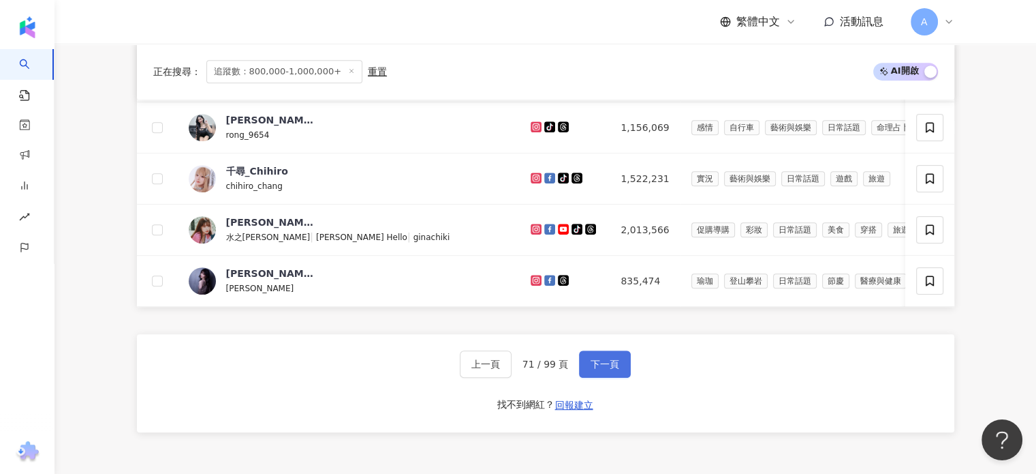
click at [607, 363] on button "下一頁" at bounding box center [605, 363] width 52 height 27
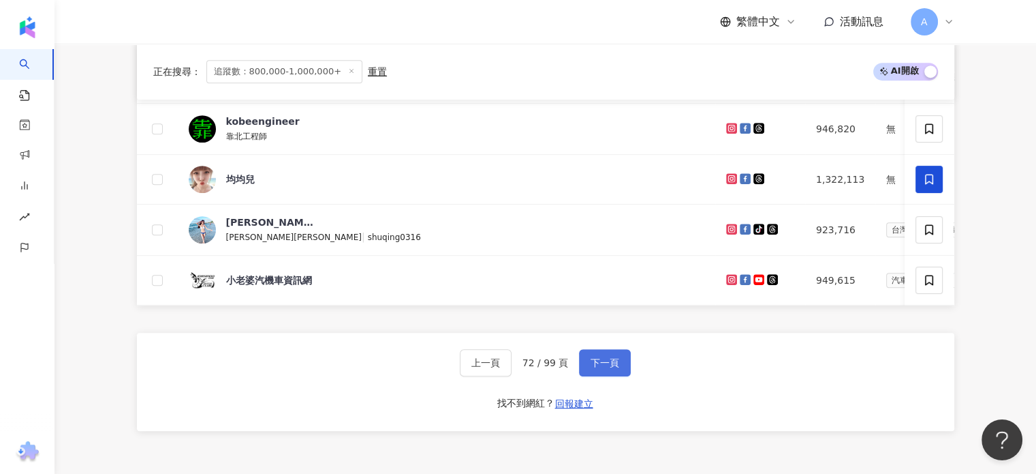
click at [607, 363] on span "下一頁" at bounding box center [605, 362] width 29 height 11
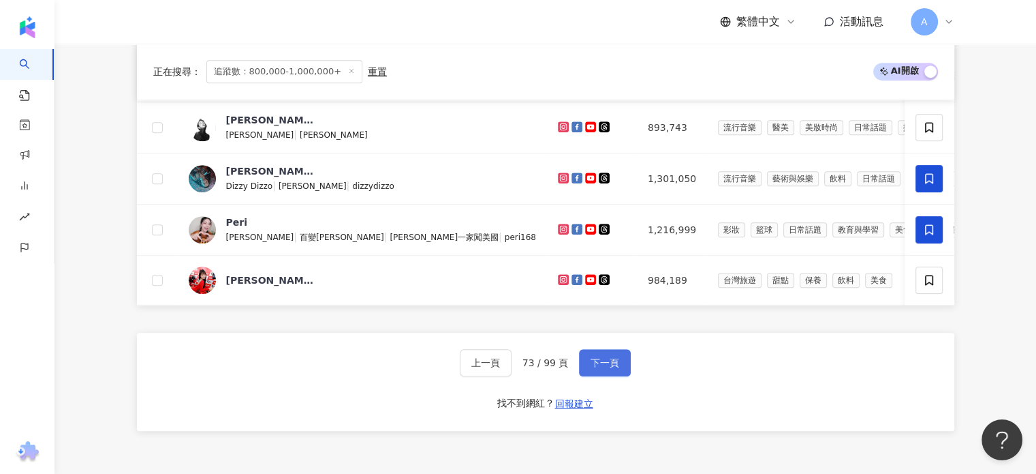
click at [607, 363] on span "下一頁" at bounding box center [605, 362] width 29 height 11
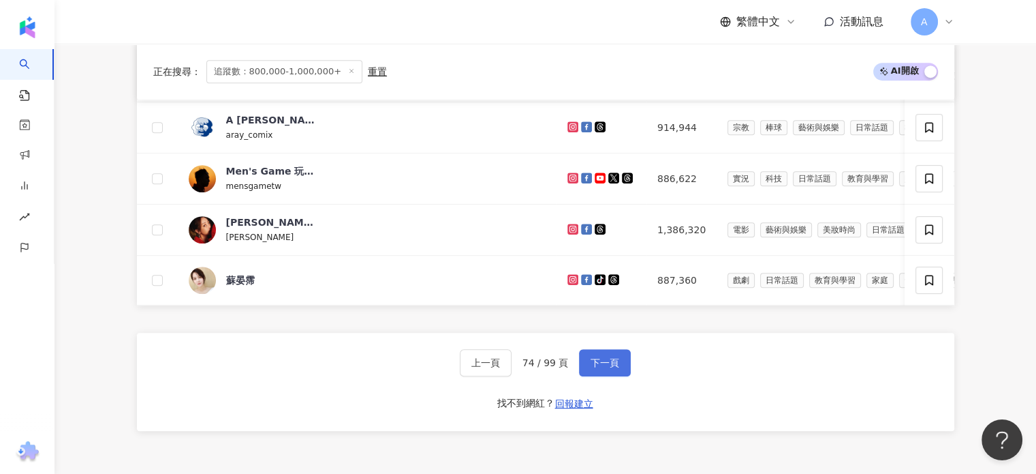
click at [602, 365] on span "下一頁" at bounding box center [605, 362] width 29 height 11
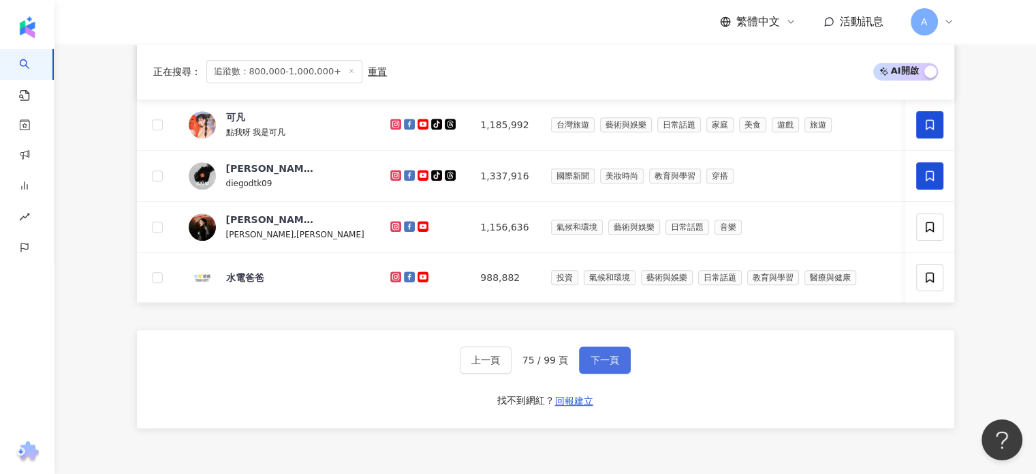
click at [602, 365] on span "下一頁" at bounding box center [605, 359] width 29 height 11
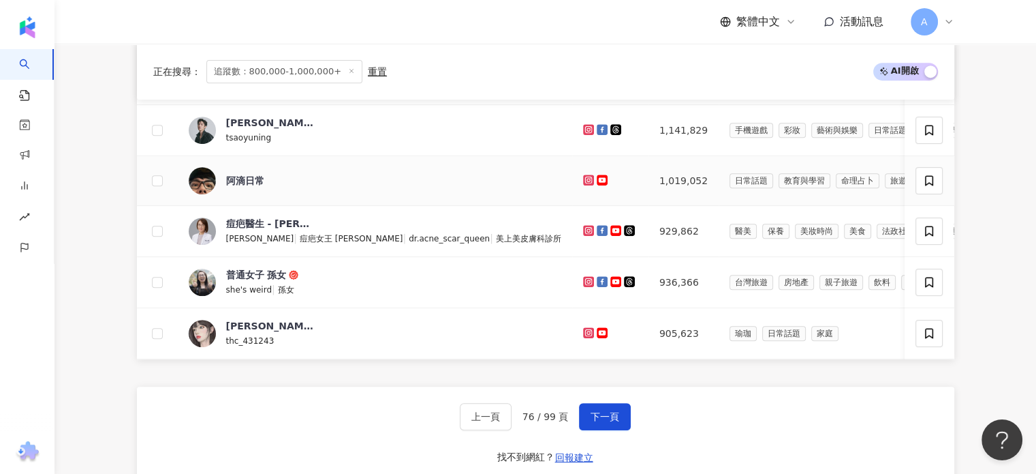
scroll to position [572, 0]
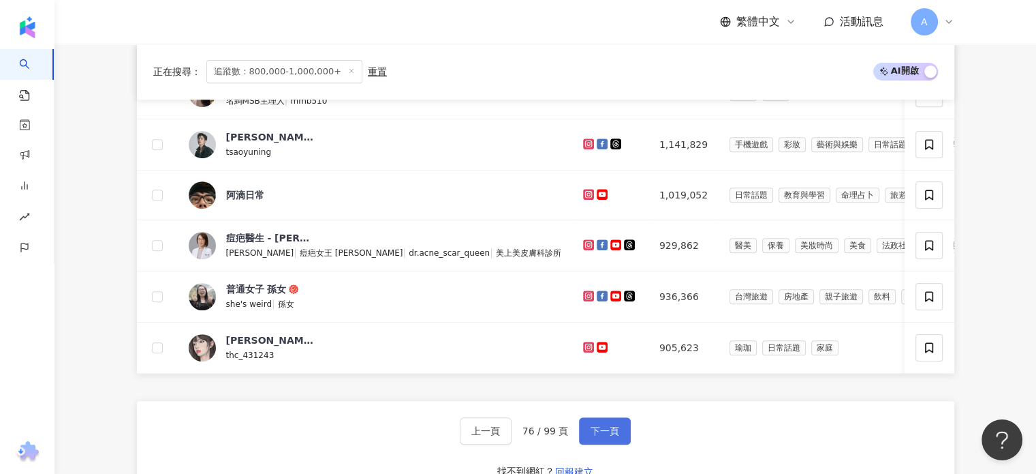
click at [604, 436] on span "下一頁" at bounding box center [605, 430] width 29 height 11
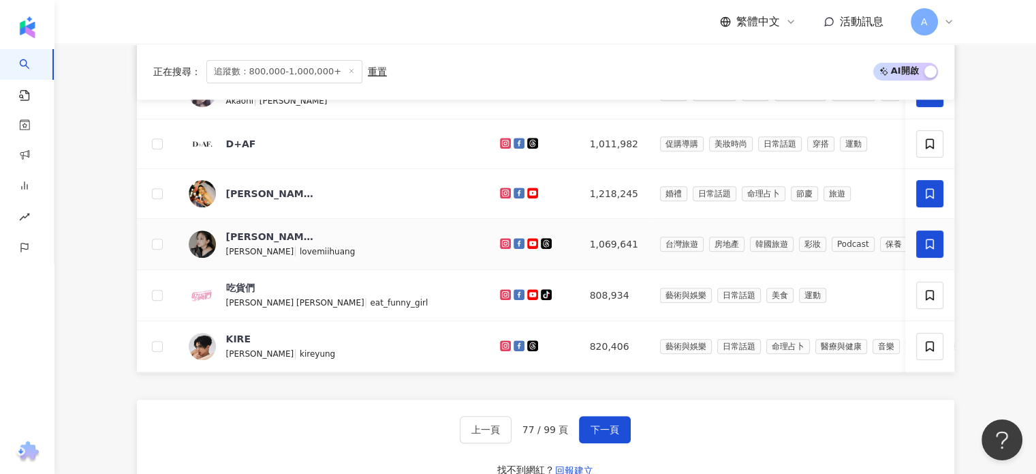
click at [928, 245] on icon at bounding box center [930, 243] width 8 height 10
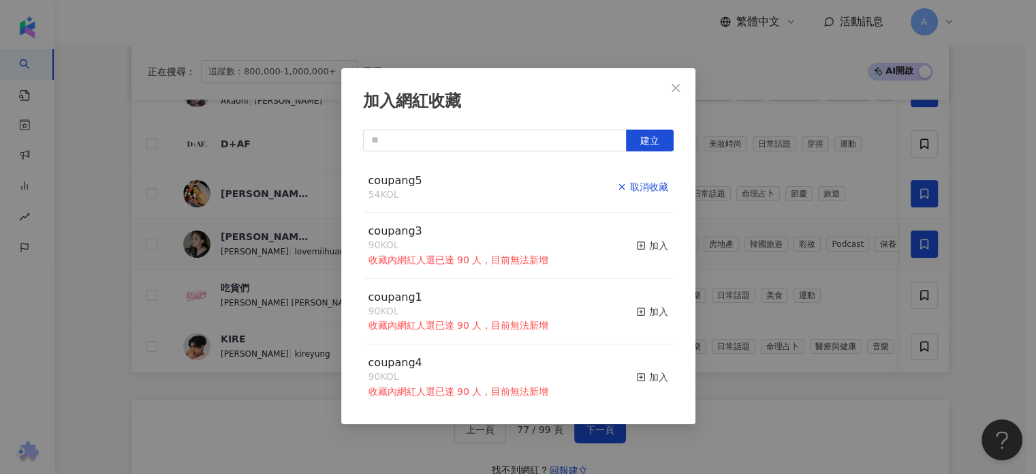
click at [628, 187] on div "取消收藏" at bounding box center [642, 186] width 51 height 15
drag, startPoint x: 679, startPoint y: 82, endPoint x: 401, endPoint y: 147, distance: 285.6
click at [678, 82] on icon "close" at bounding box center [675, 87] width 11 height 11
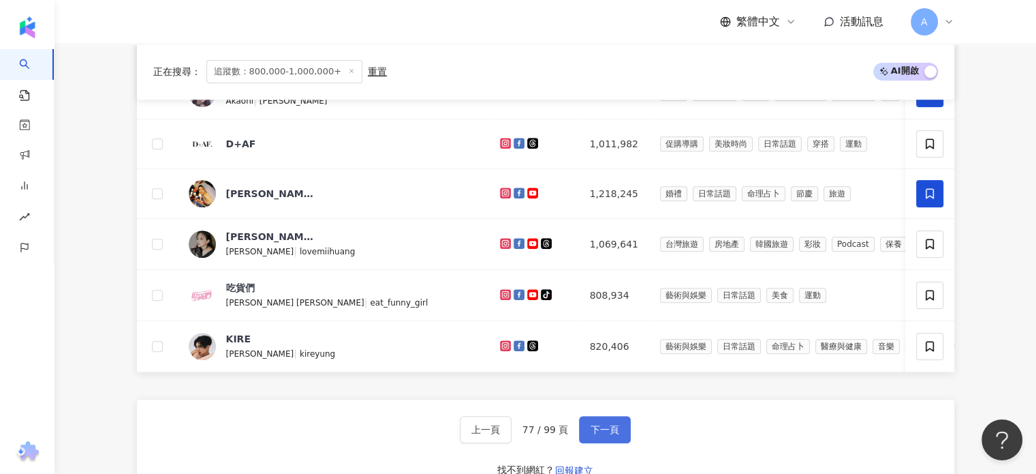
click at [606, 435] on span "下一頁" at bounding box center [605, 429] width 29 height 11
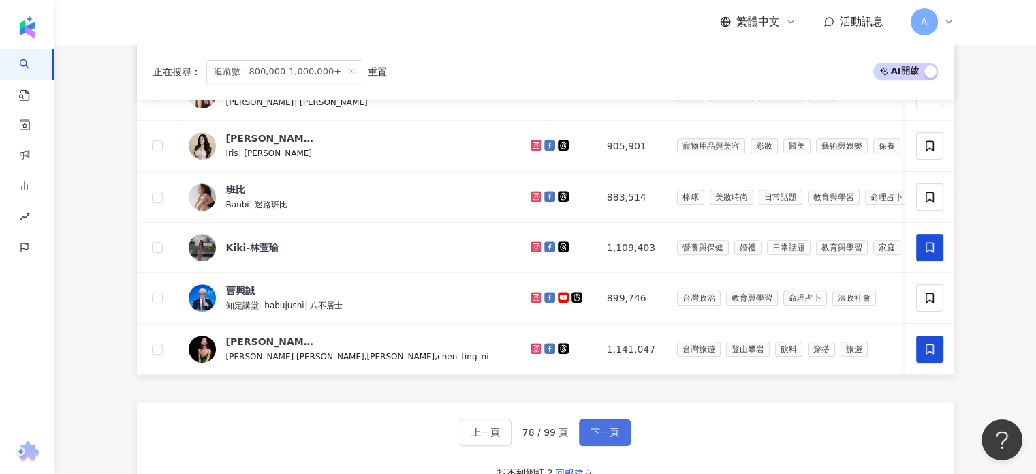
click at [600, 437] on span "下一頁" at bounding box center [605, 432] width 29 height 11
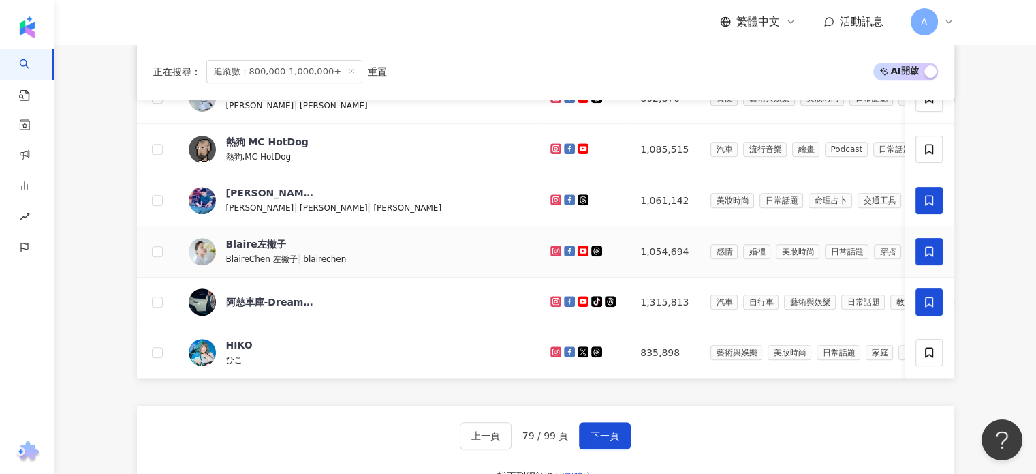
scroll to position [681, 0]
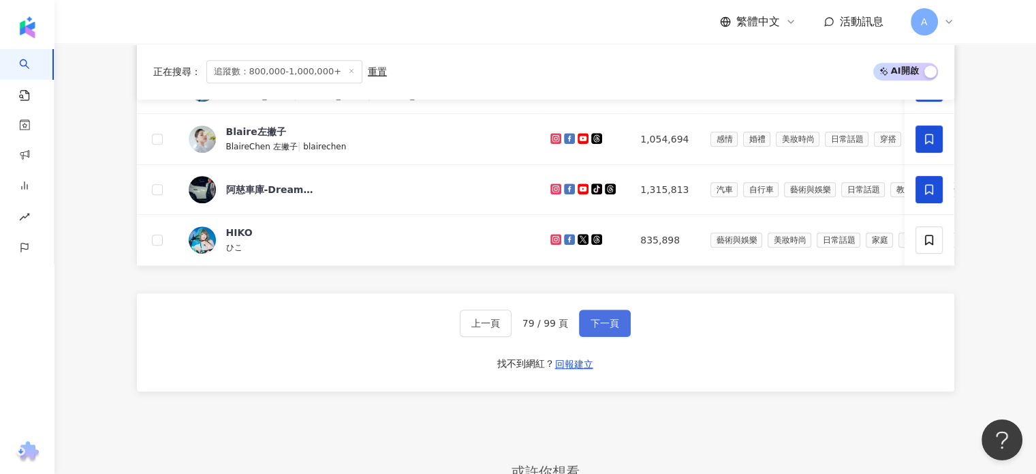
click at [603, 328] on span "下一頁" at bounding box center [605, 323] width 29 height 11
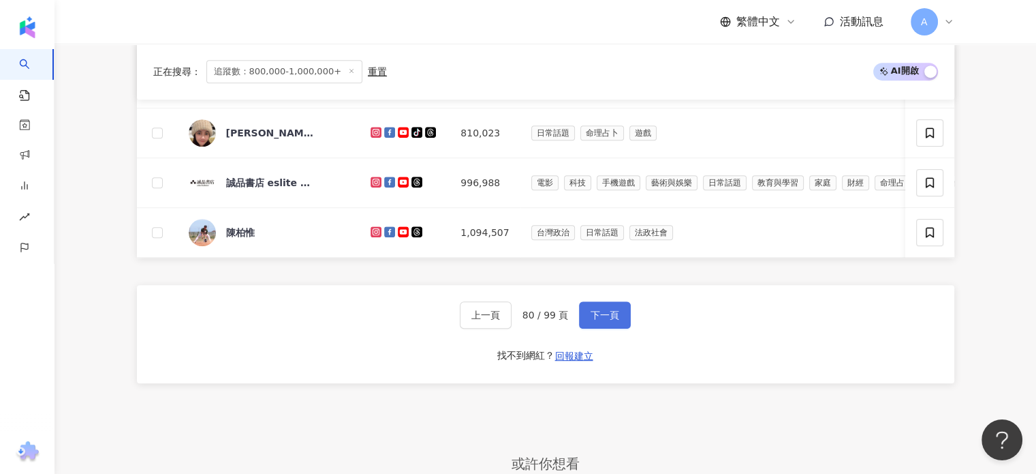
click at [604, 320] on span "下一頁" at bounding box center [605, 314] width 29 height 11
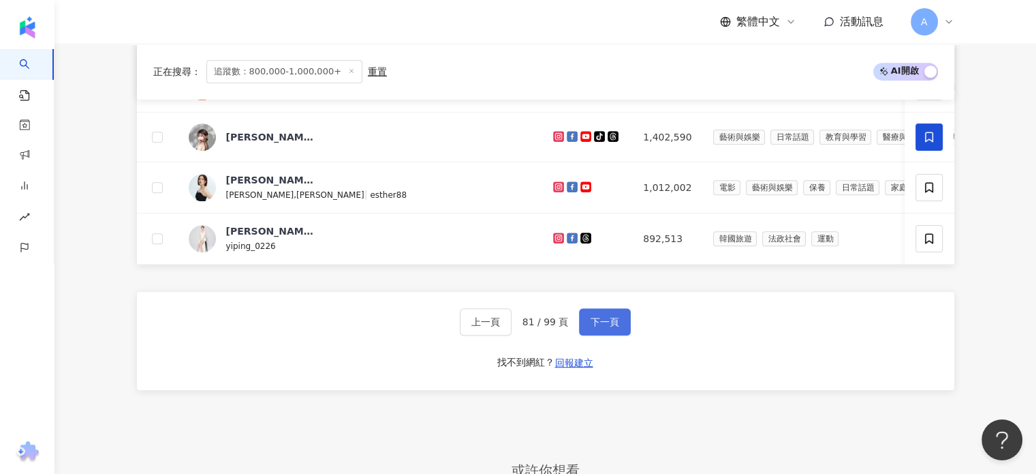
click at [604, 324] on span "下一頁" at bounding box center [605, 321] width 29 height 11
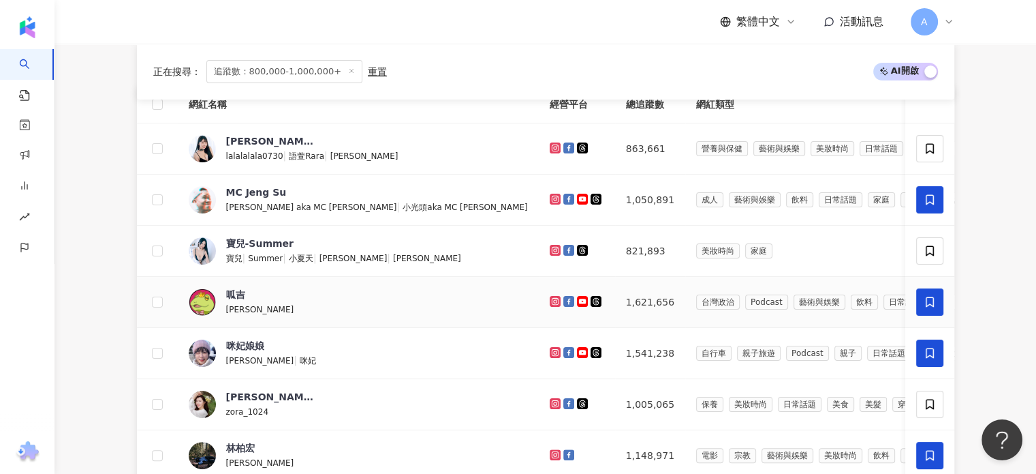
scroll to position [204, 0]
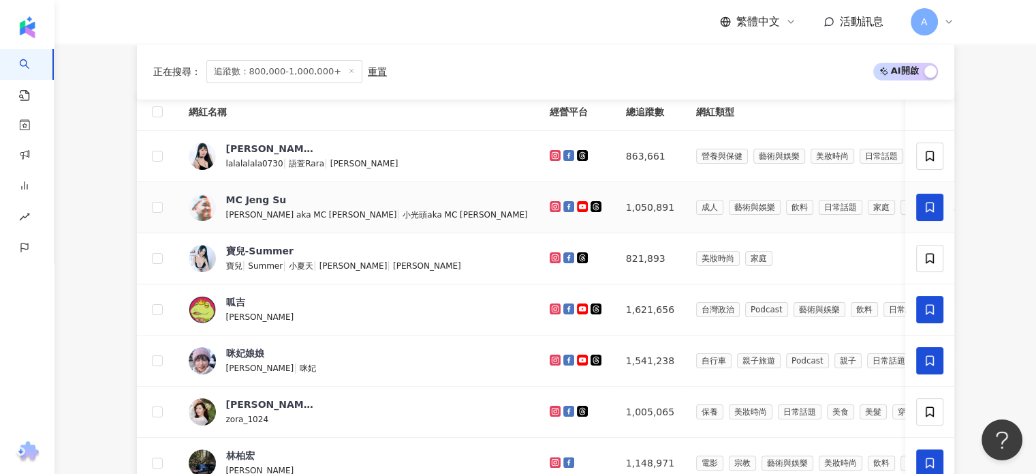
click at [929, 204] on icon at bounding box center [930, 207] width 12 height 12
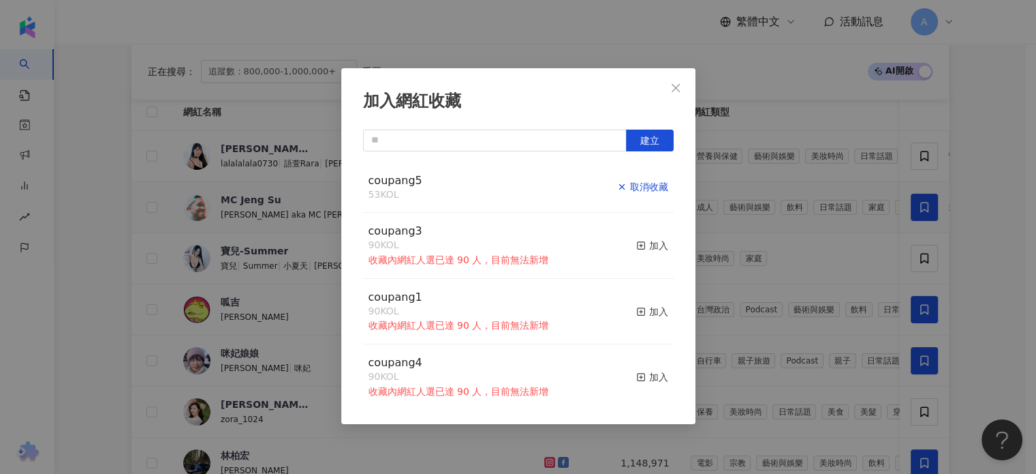
click at [647, 189] on div "取消收藏" at bounding box center [642, 186] width 51 height 15
click at [683, 87] on span "Close" at bounding box center [675, 87] width 27 height 11
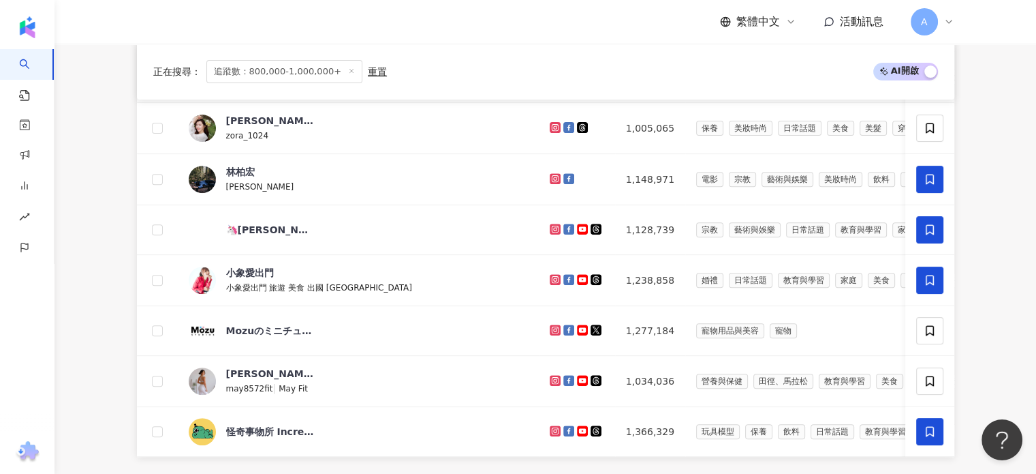
scroll to position [681, 0]
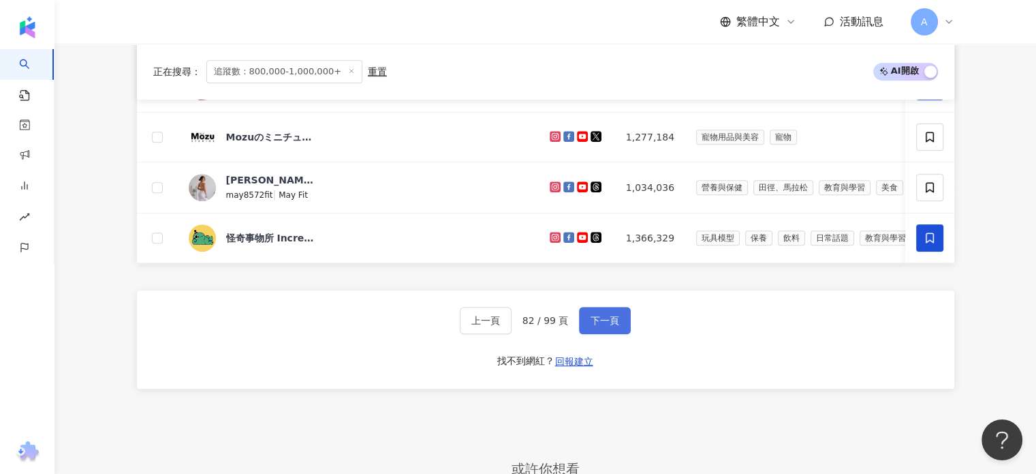
click at [605, 326] on span "下一頁" at bounding box center [605, 320] width 29 height 11
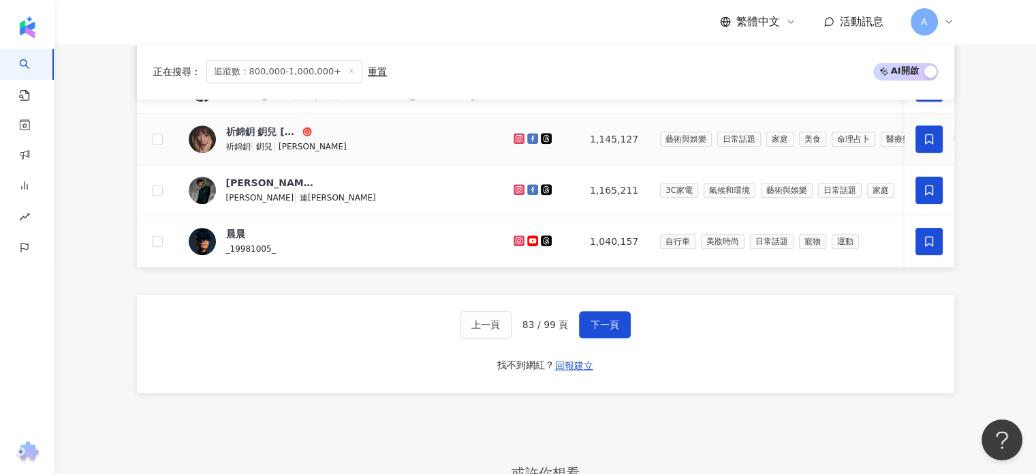
click at [938, 134] on span at bounding box center [929, 138] width 27 height 27
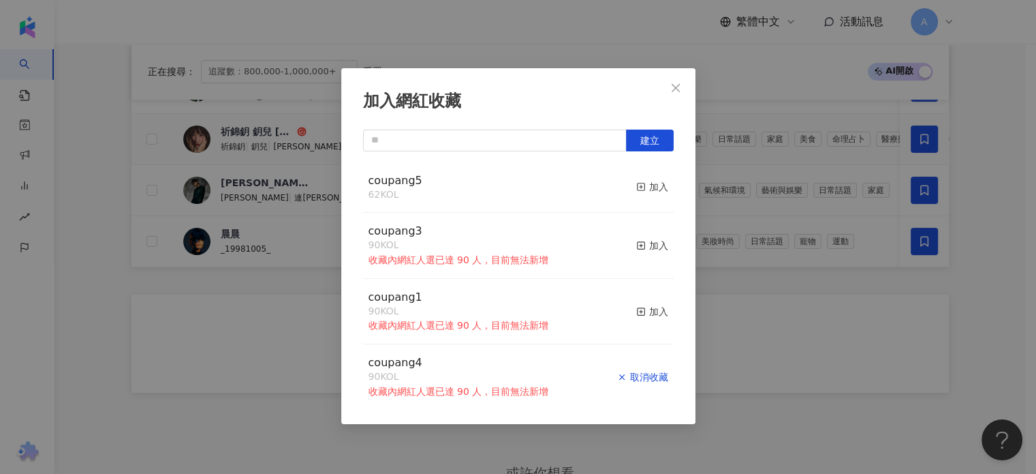
click at [641, 378] on div "取消收藏" at bounding box center [642, 376] width 51 height 15
click at [675, 95] on button "Close" at bounding box center [675, 87] width 27 height 27
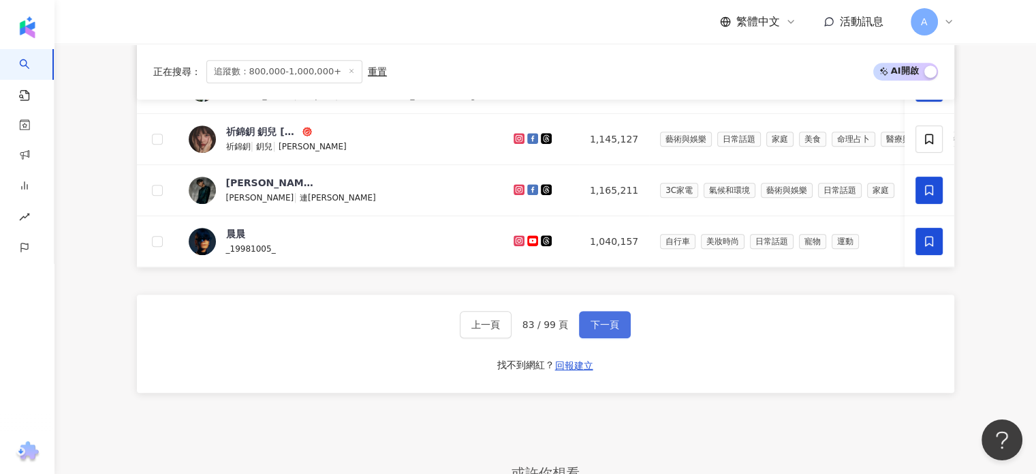
click at [594, 322] on button "下一頁" at bounding box center [605, 324] width 52 height 27
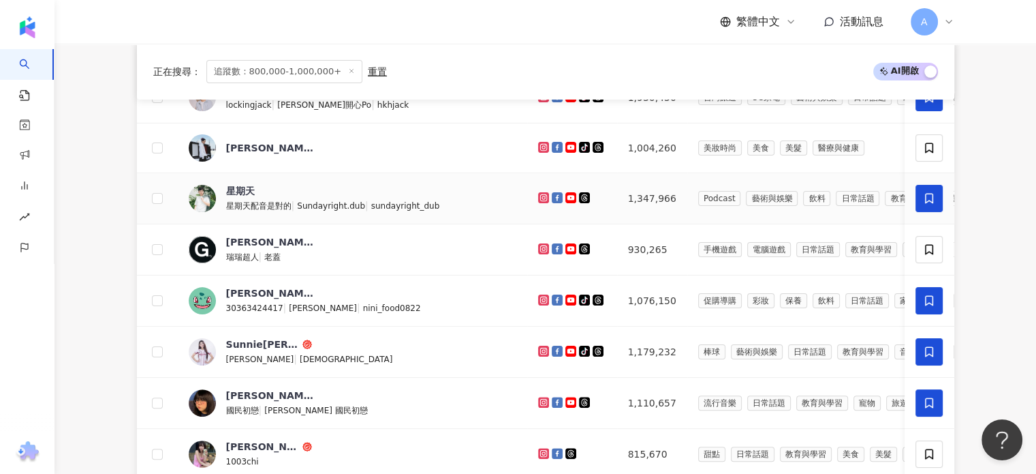
scroll to position [204, 0]
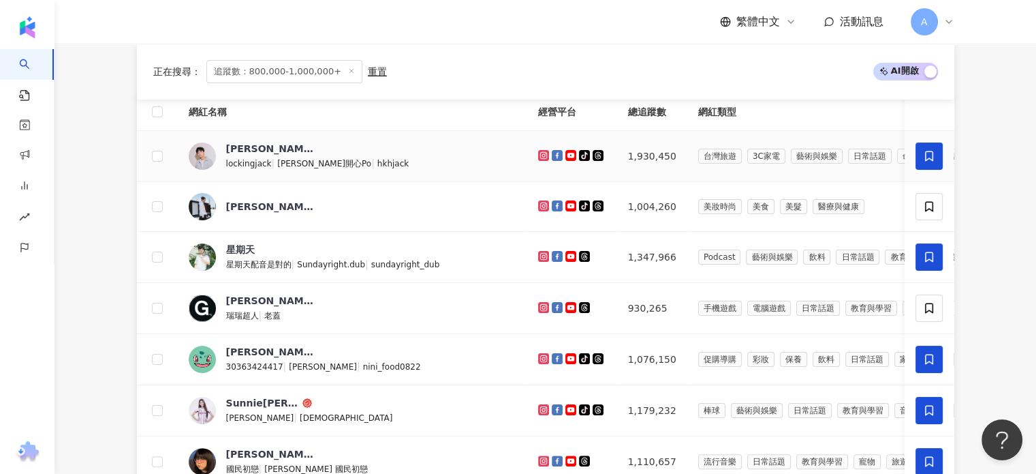
click at [927, 155] on icon at bounding box center [930, 156] width 12 height 12
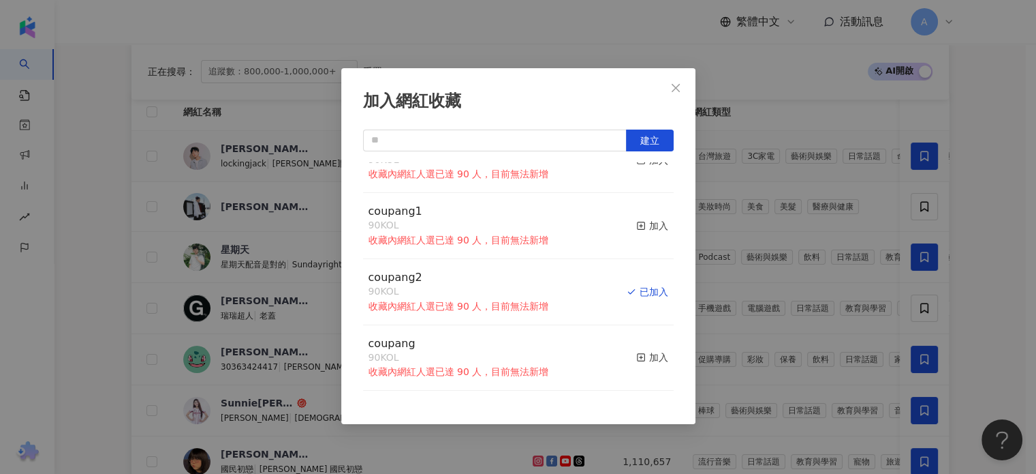
scroll to position [138, 0]
click at [638, 291] on div "取消收藏" at bounding box center [642, 291] width 51 height 15
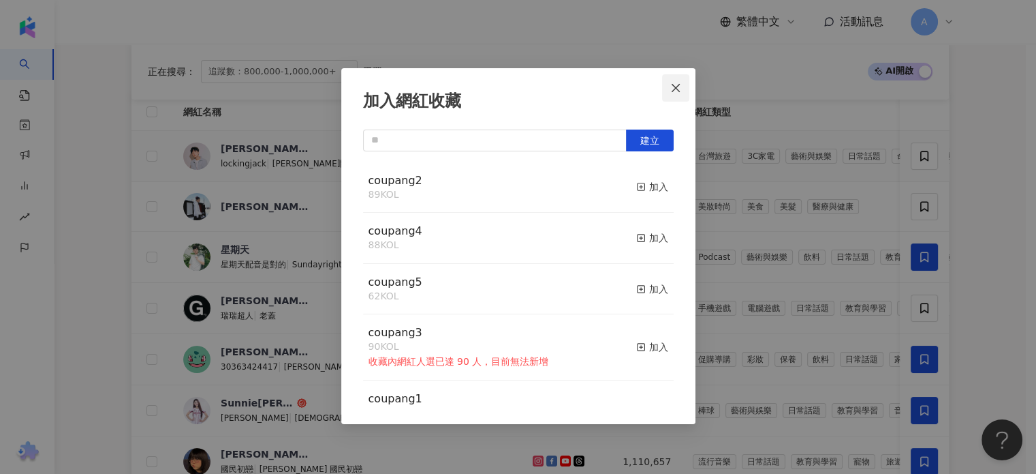
click at [673, 89] on icon "close" at bounding box center [675, 87] width 11 height 11
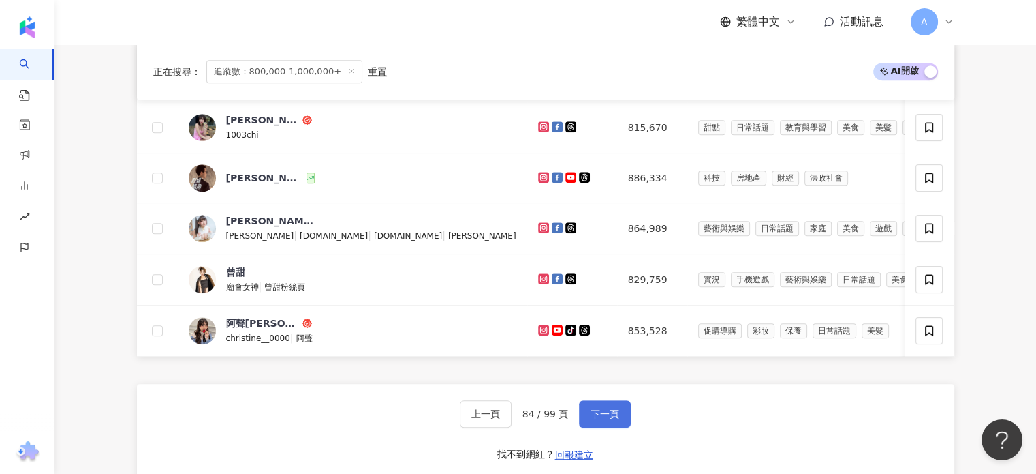
scroll to position [613, 0]
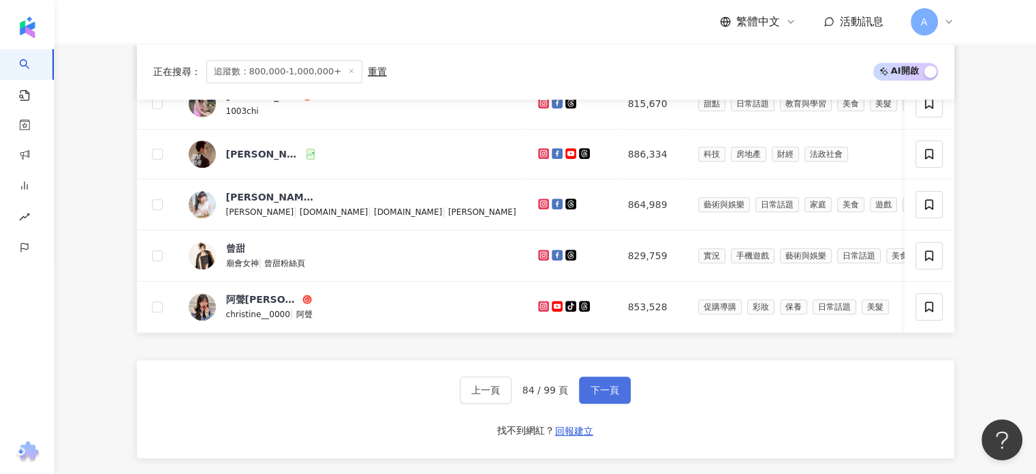
click at [592, 392] on span "下一頁" at bounding box center [605, 389] width 29 height 11
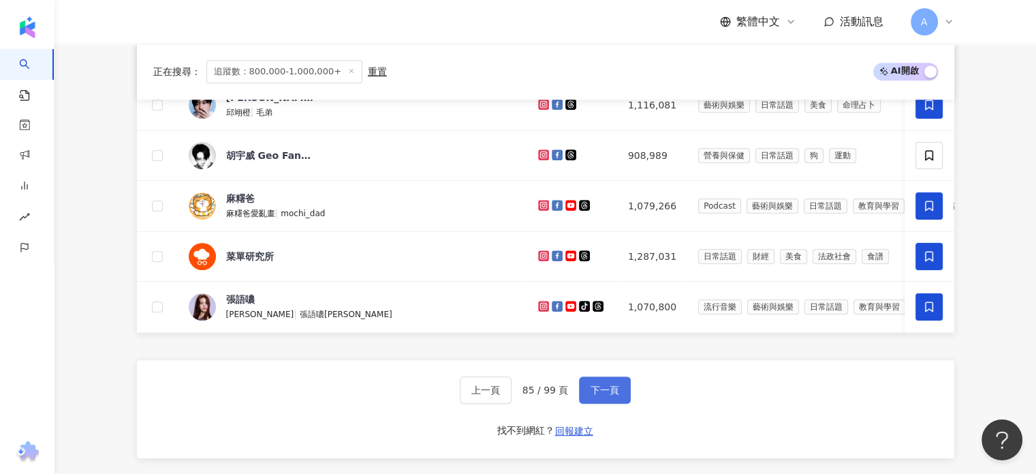
click at [597, 394] on span "下一頁" at bounding box center [605, 389] width 29 height 11
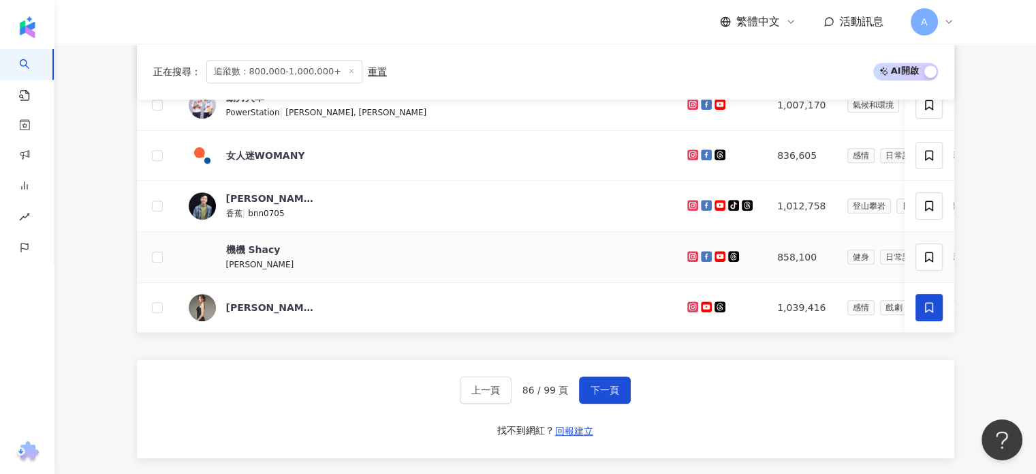
scroll to position [681, 0]
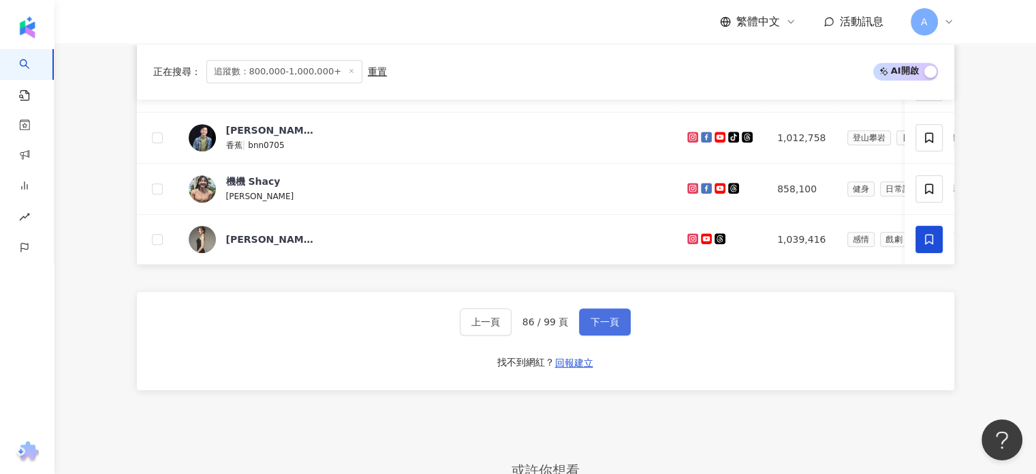
click at [603, 324] on span "下一頁" at bounding box center [605, 321] width 29 height 11
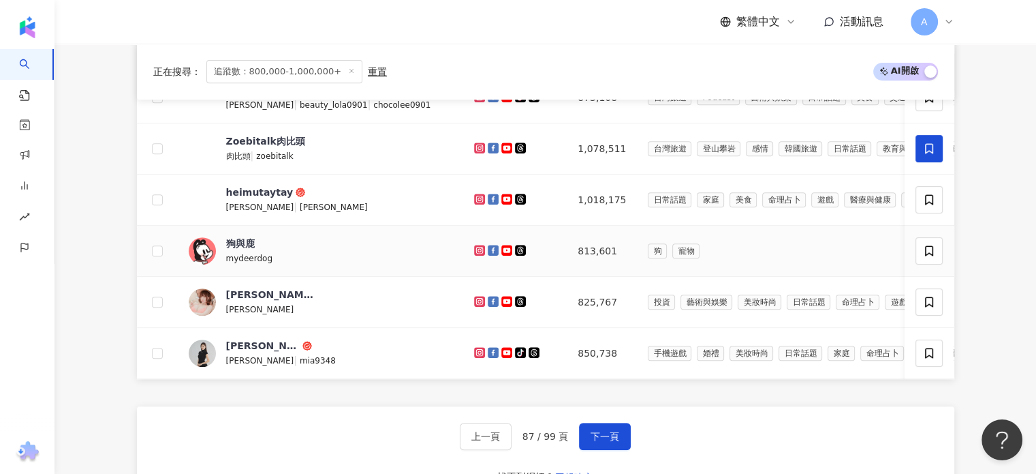
scroll to position [545, 0]
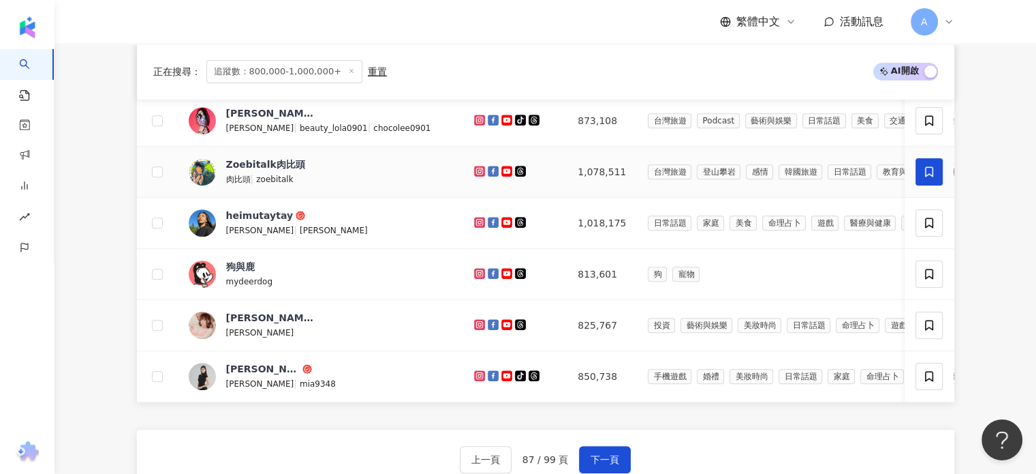
click at [923, 166] on span at bounding box center [929, 171] width 27 height 27
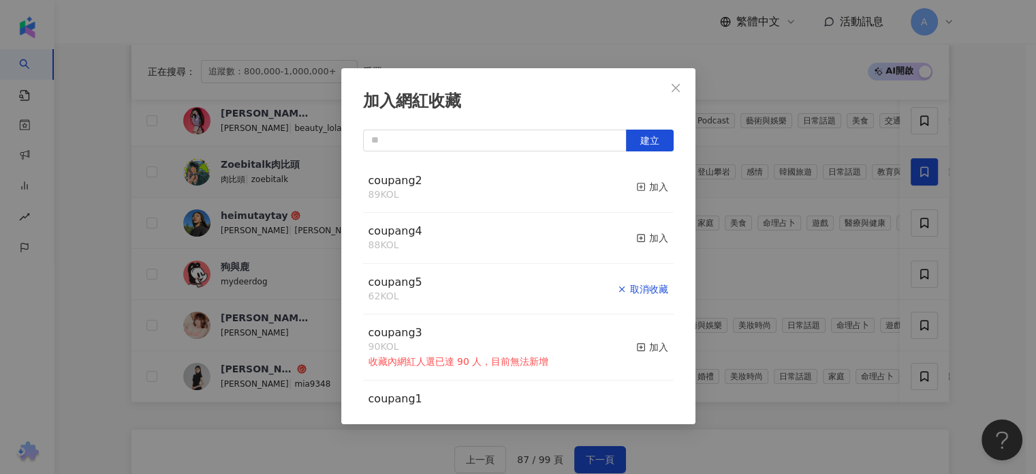
click at [636, 288] on div "取消收藏" at bounding box center [642, 288] width 51 height 15
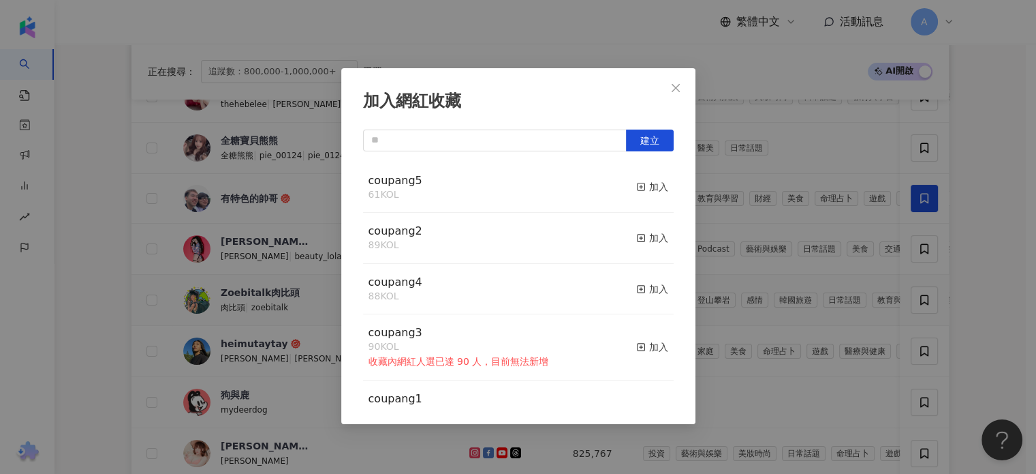
scroll to position [409, 0]
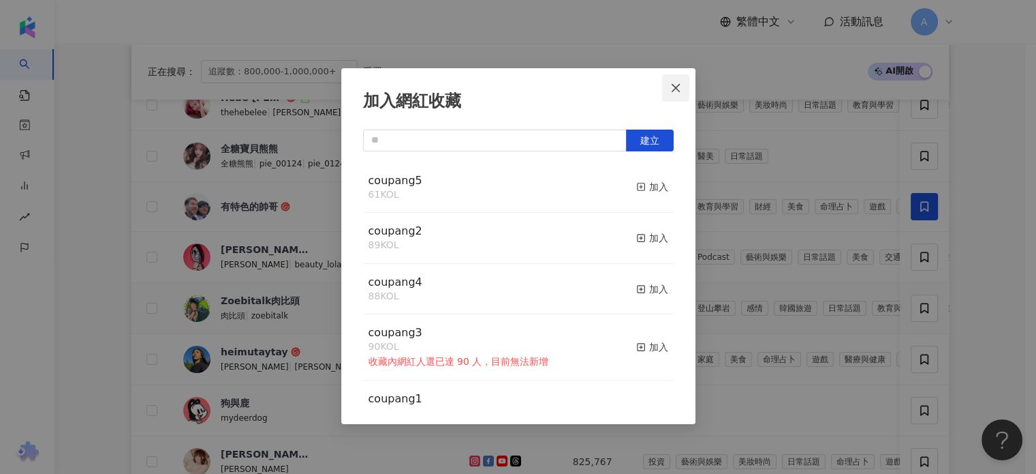
click at [670, 84] on icon "close" at bounding box center [675, 87] width 11 height 11
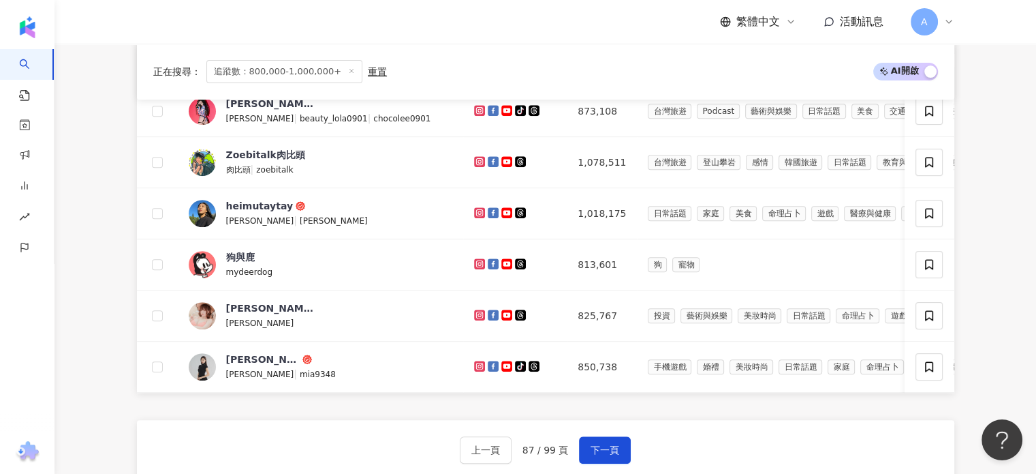
scroll to position [613, 0]
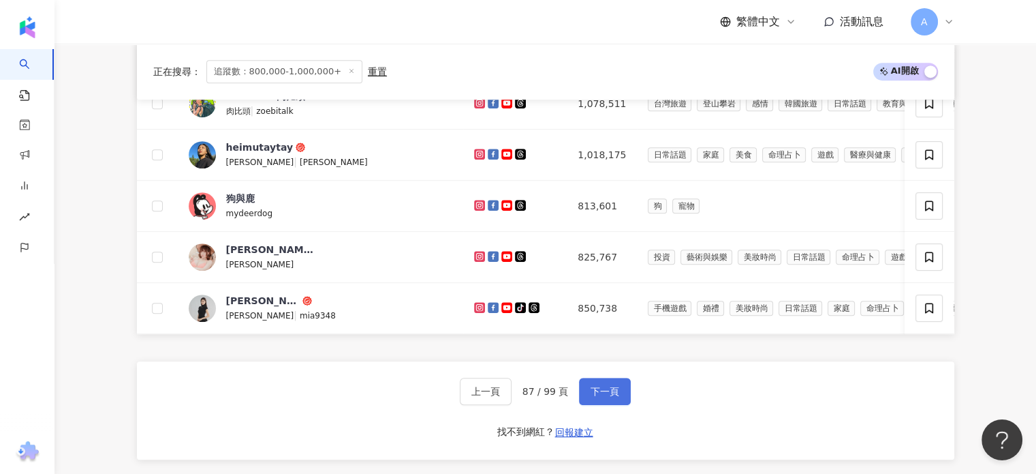
click at [621, 395] on button "下一頁" at bounding box center [605, 390] width 52 height 27
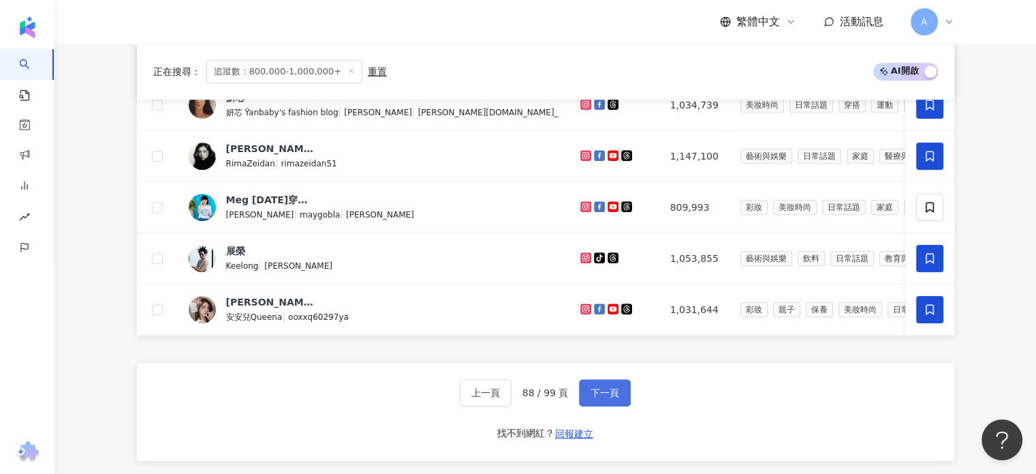
click at [615, 395] on span "下一頁" at bounding box center [605, 392] width 29 height 11
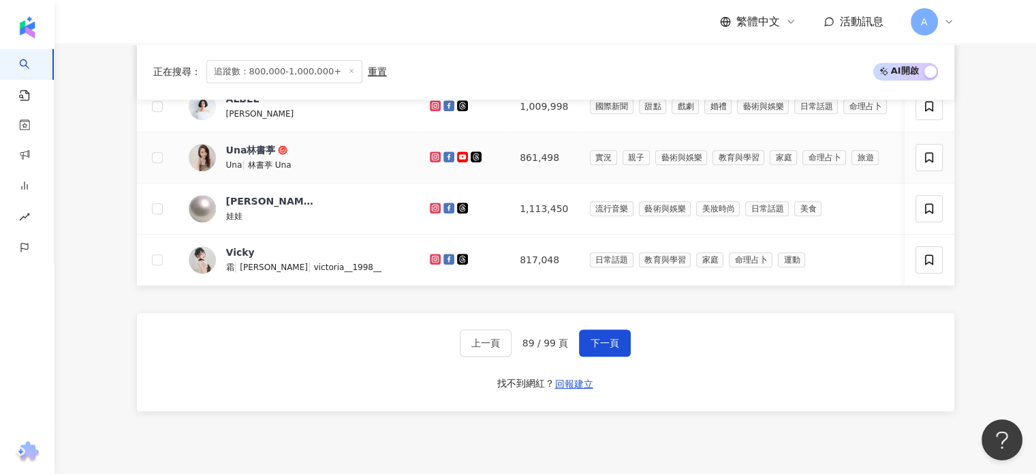
scroll to position [681, 0]
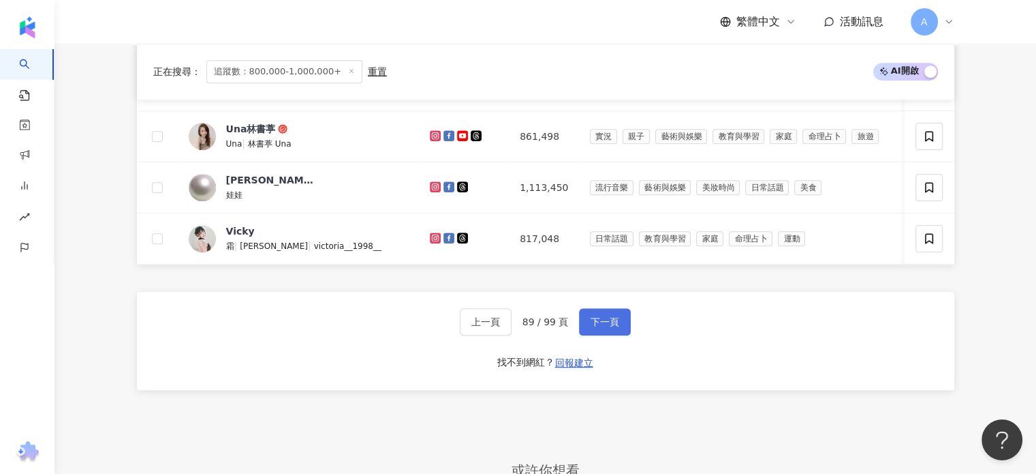
click at [608, 327] on span "下一頁" at bounding box center [605, 321] width 29 height 11
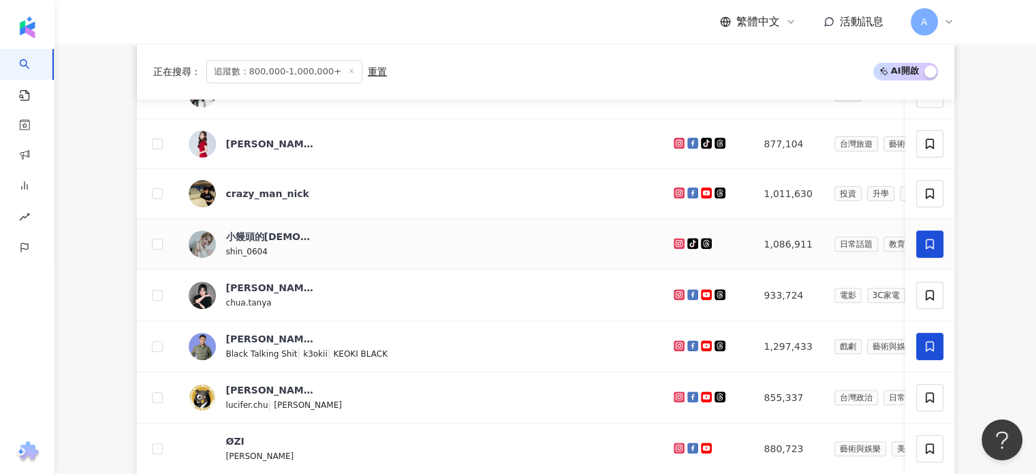
scroll to position [477, 0]
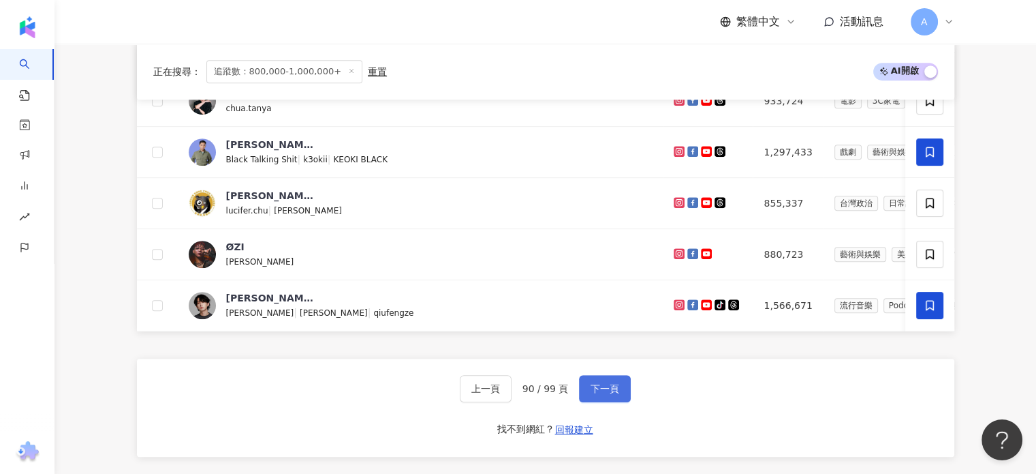
click at [596, 389] on span "下一頁" at bounding box center [605, 388] width 29 height 11
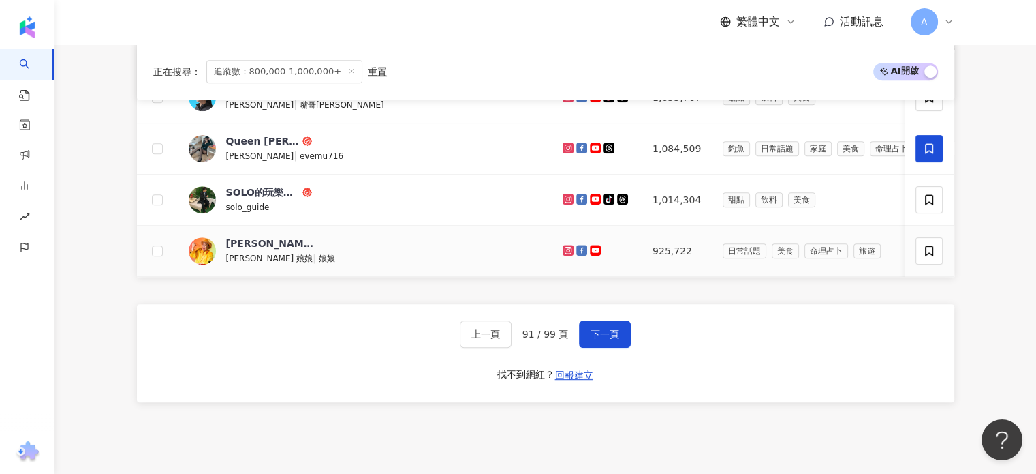
scroll to position [681, 0]
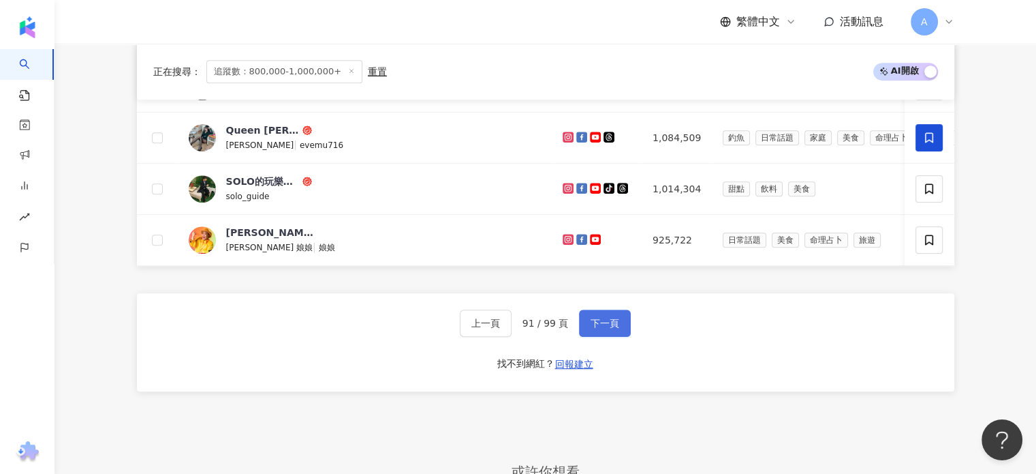
click at [598, 328] on span "下一頁" at bounding box center [605, 323] width 29 height 11
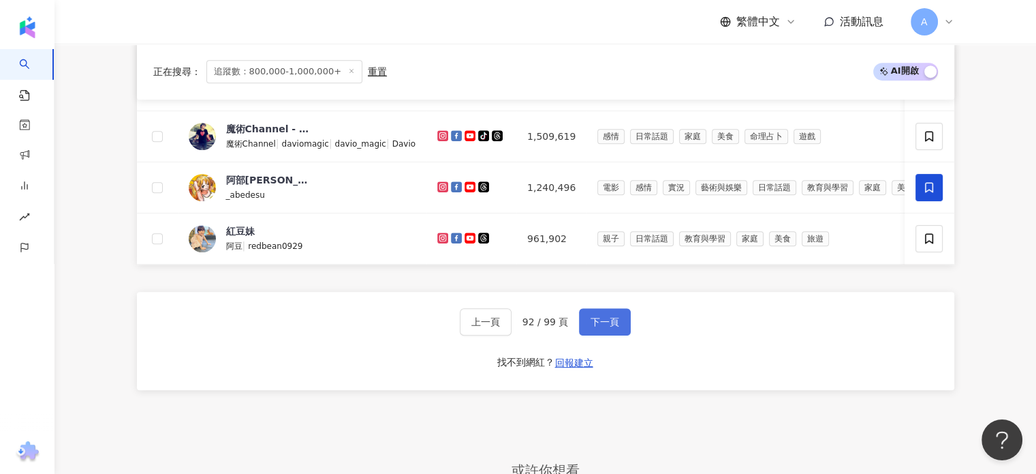
click at [615, 324] on span "下一頁" at bounding box center [605, 321] width 29 height 11
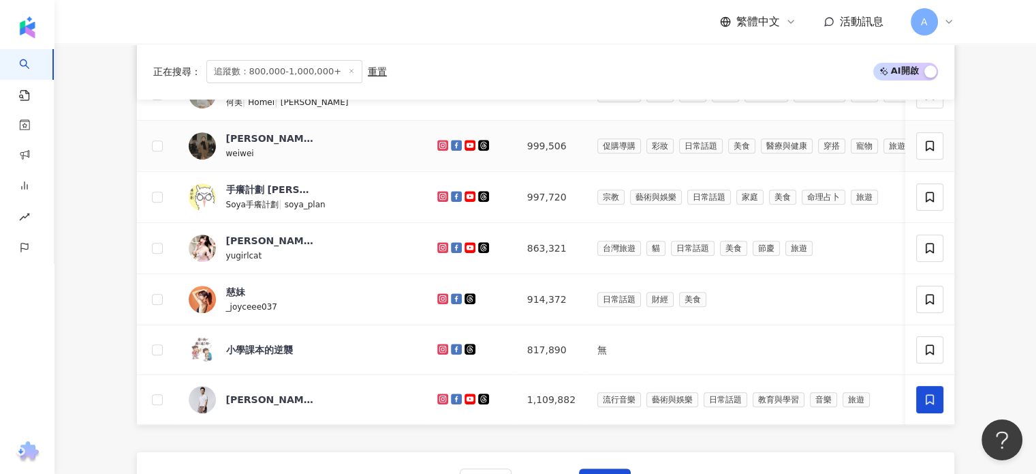
scroll to position [613, 0]
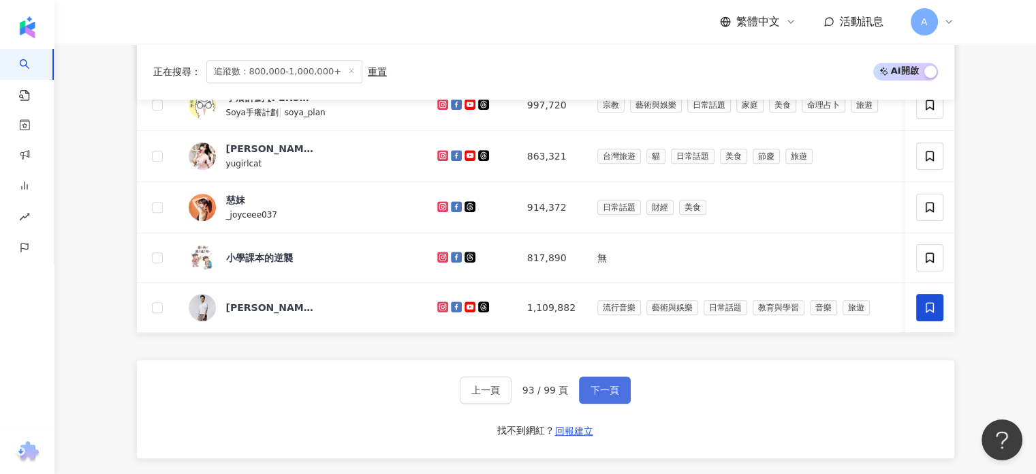
click at [608, 395] on span "下一頁" at bounding box center [605, 389] width 29 height 11
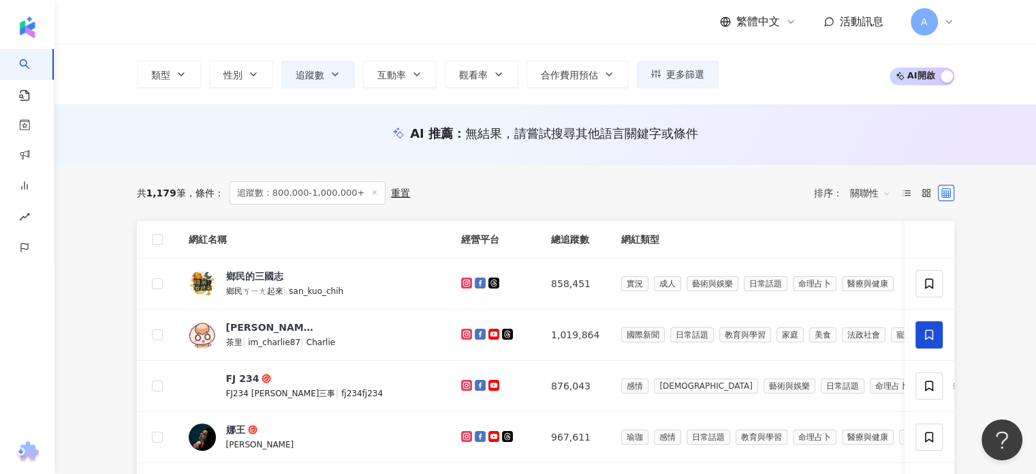
scroll to position [136, 0]
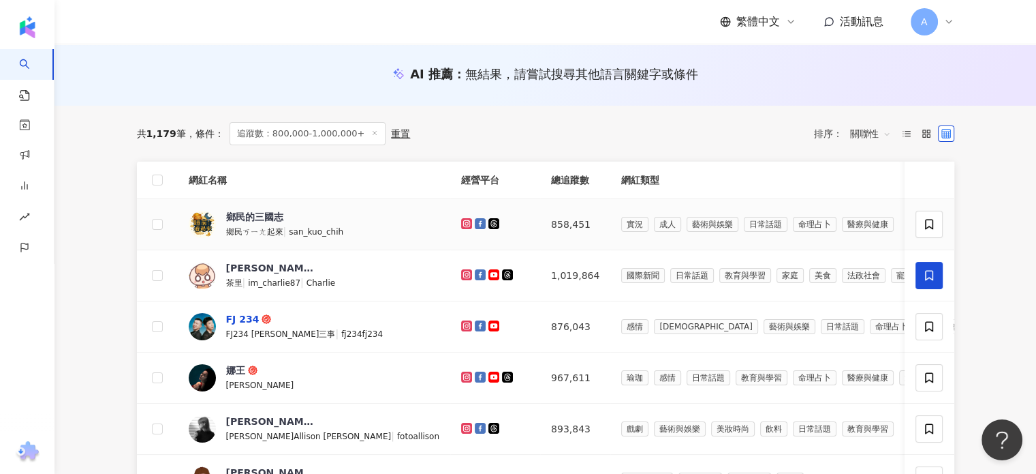
drag, startPoint x: 267, startPoint y: 219, endPoint x: 232, endPoint y: 315, distance: 102.4
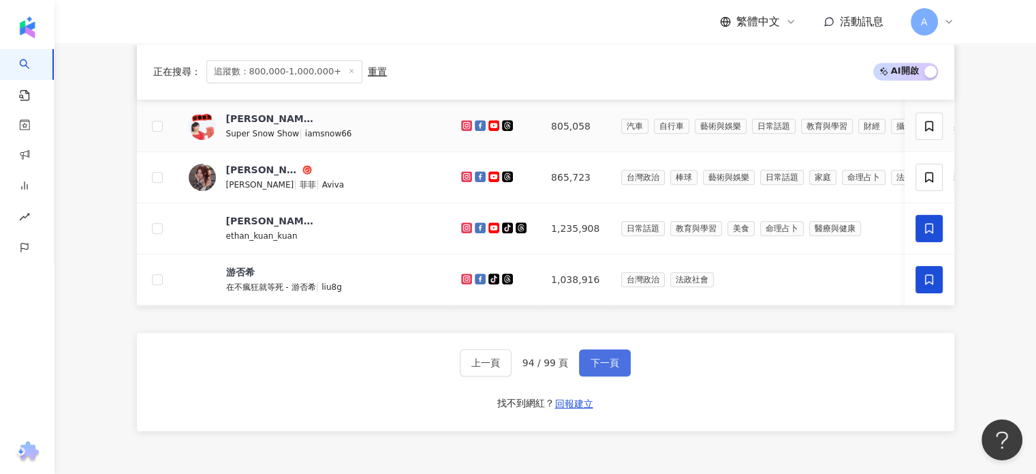
scroll to position [681, 0]
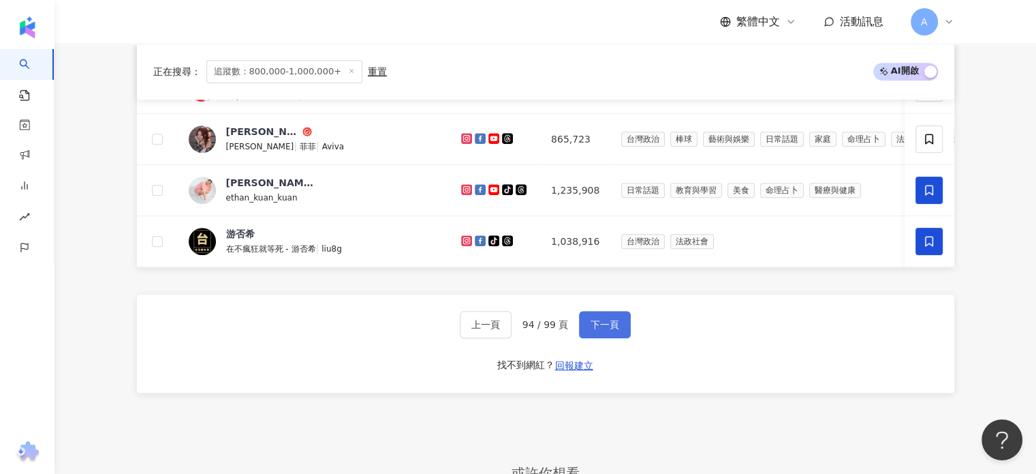
click at [605, 330] on span "下一頁" at bounding box center [605, 324] width 29 height 11
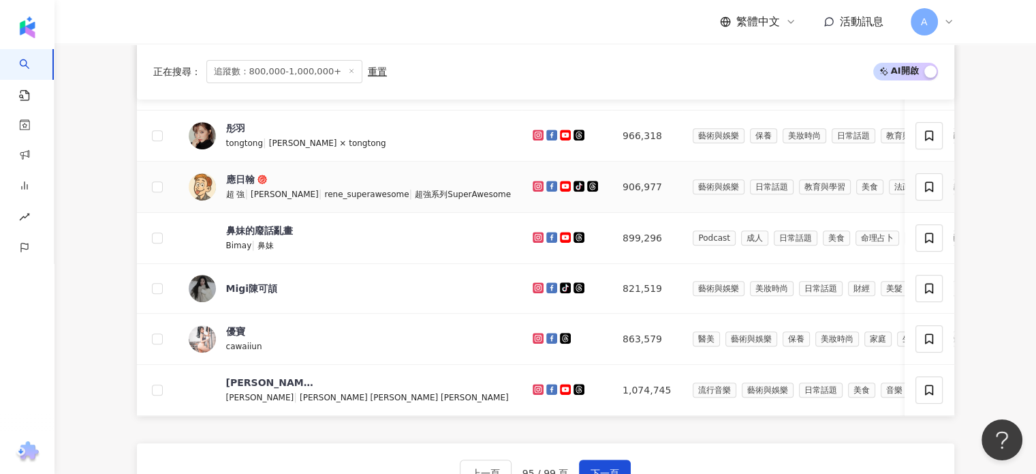
scroll to position [613, 0]
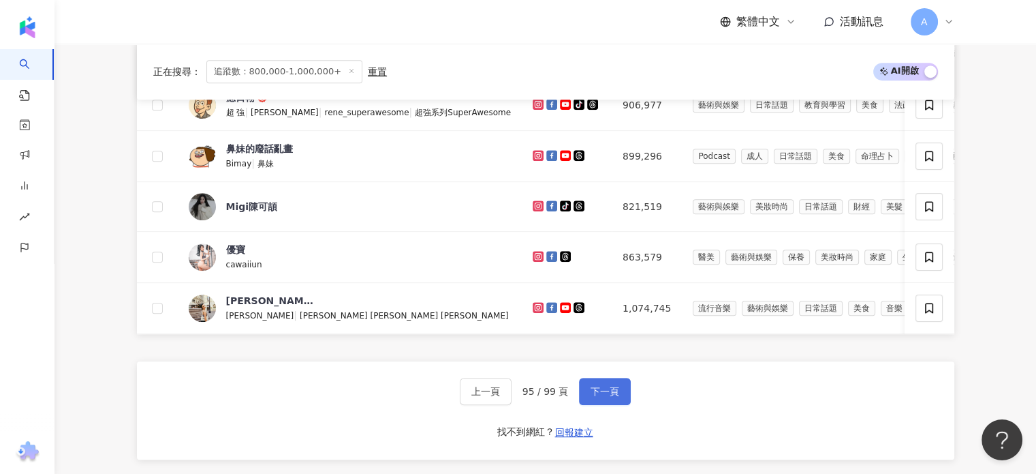
click at [613, 405] on button "下一頁" at bounding box center [605, 390] width 52 height 27
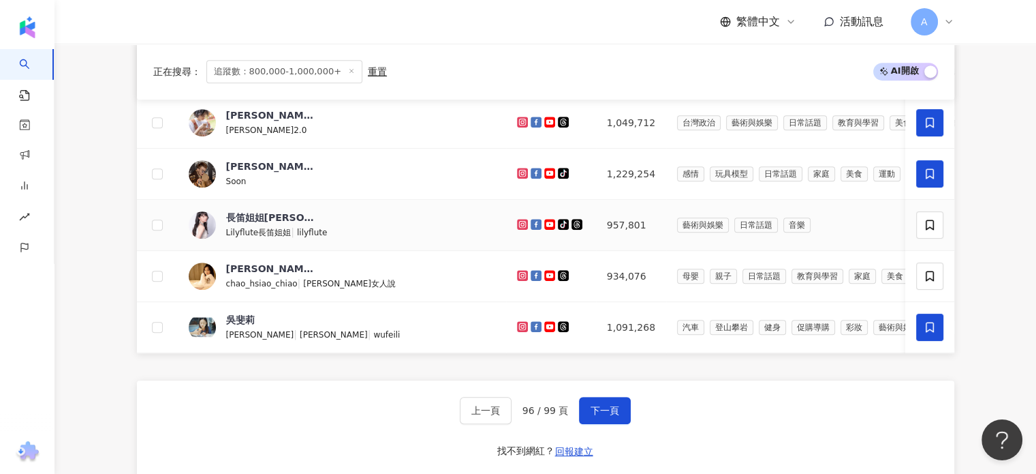
scroll to position [750, 0]
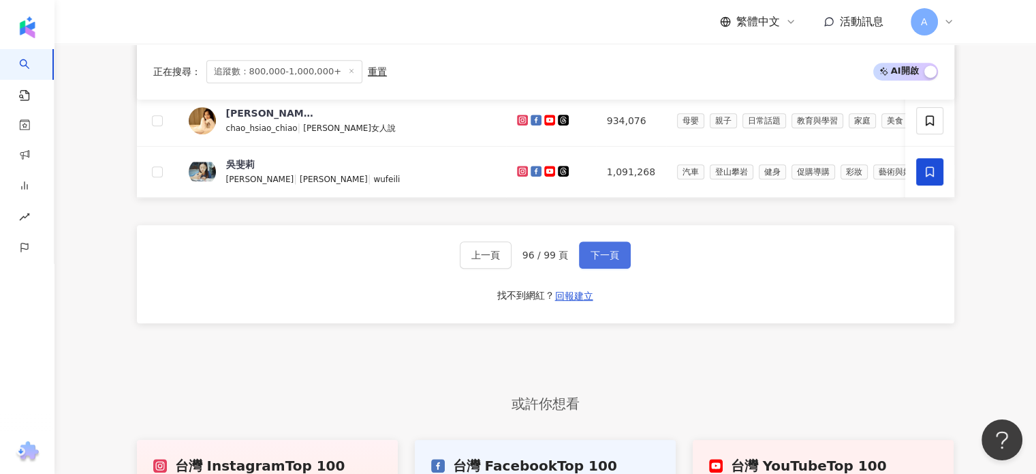
click at [591, 260] on span "下一頁" at bounding box center [605, 254] width 29 height 11
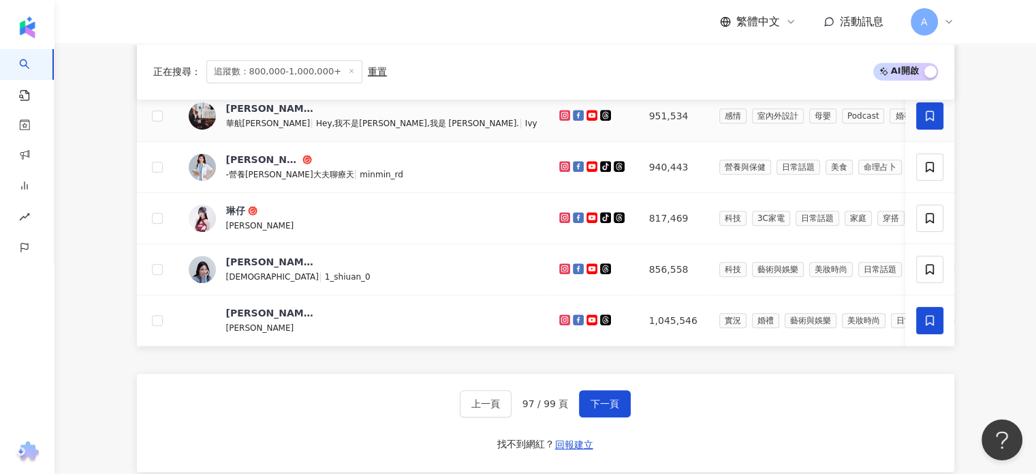
scroll to position [681, 0]
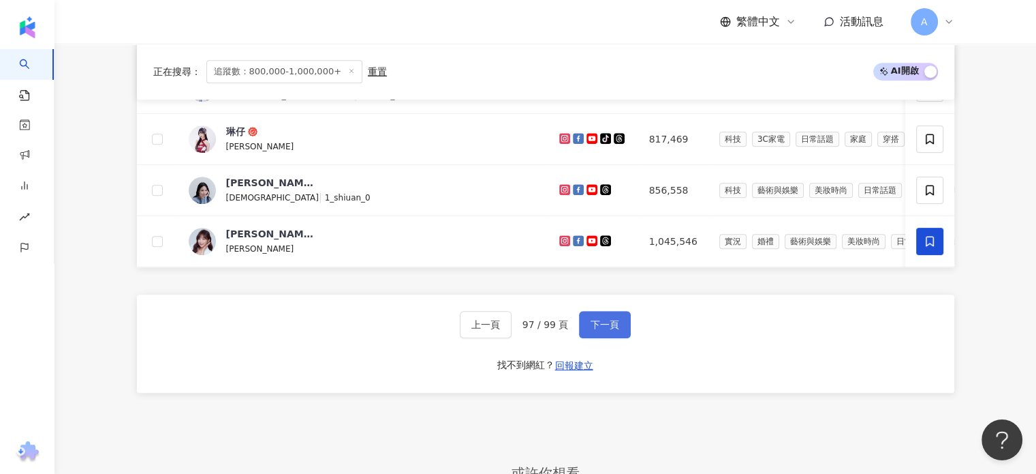
click at [607, 330] on span "下一頁" at bounding box center [605, 324] width 29 height 11
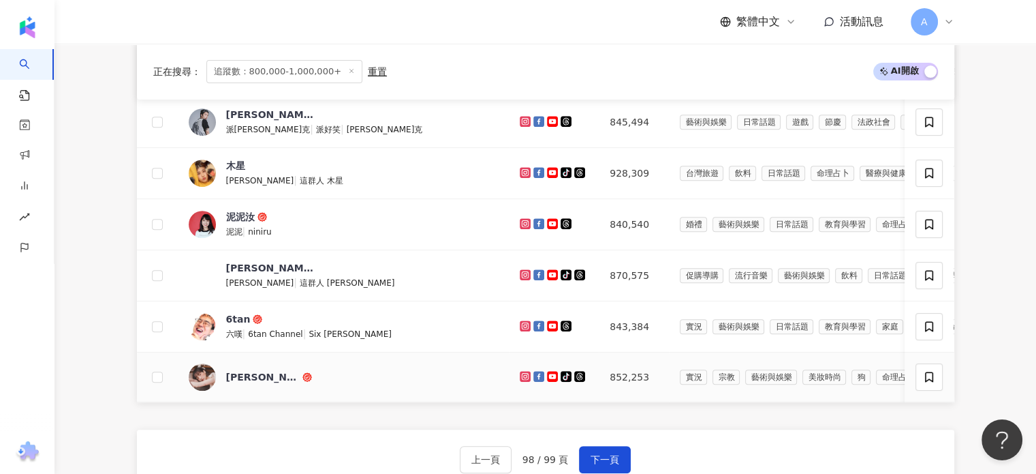
scroll to position [613, 0]
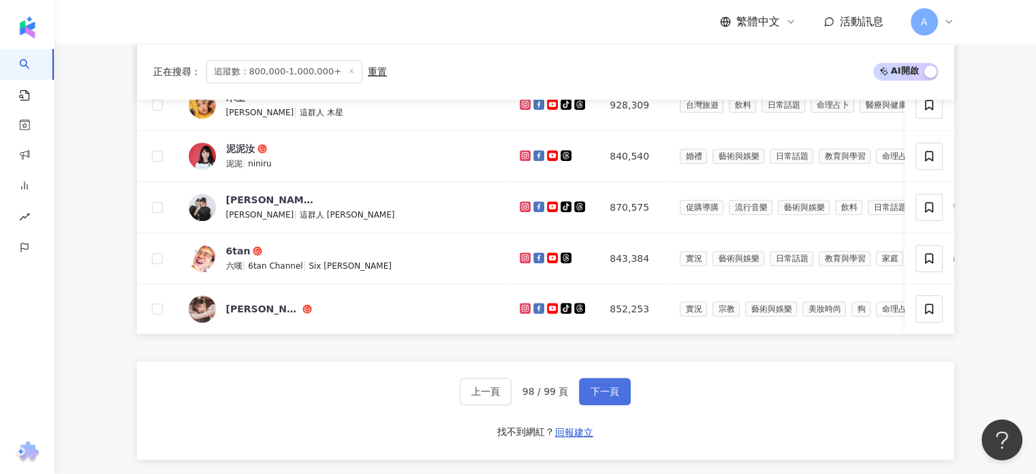
click at [613, 391] on button "下一頁" at bounding box center [605, 390] width 52 height 27
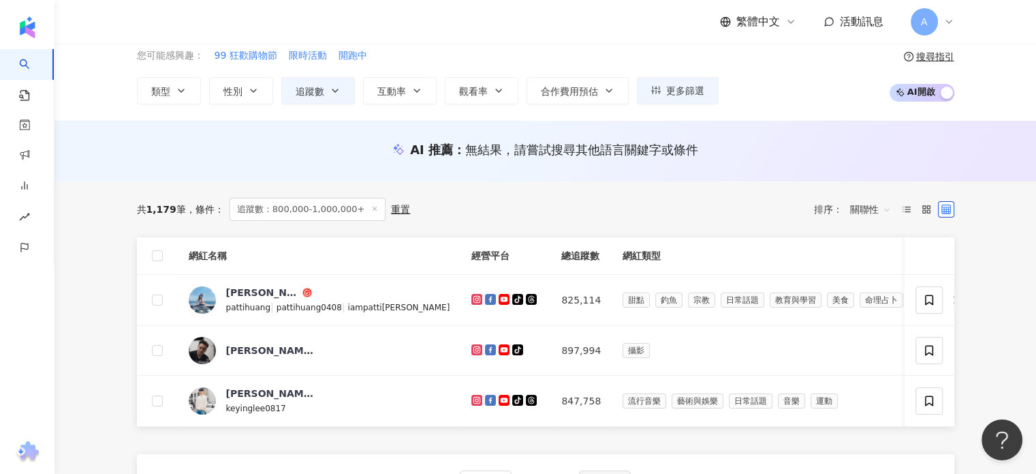
scroll to position [0, 0]
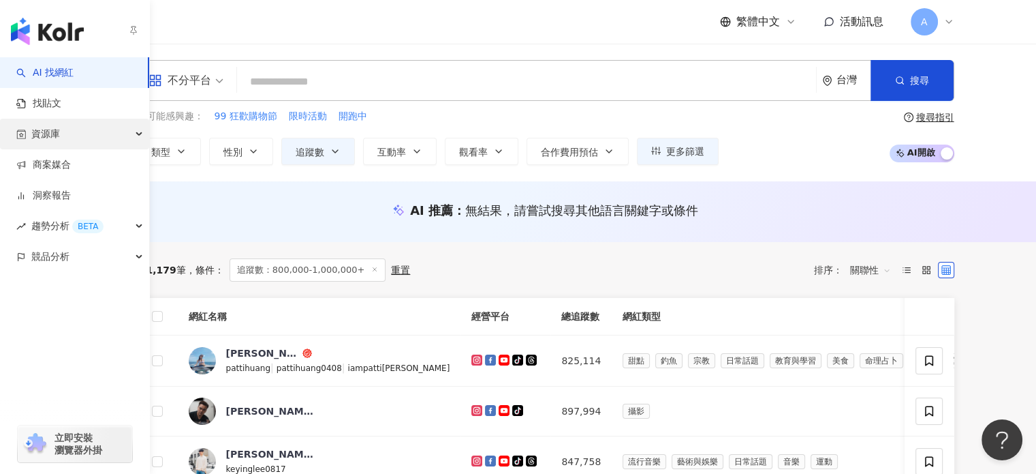
click at [48, 129] on span "資源庫" at bounding box center [45, 134] width 29 height 31
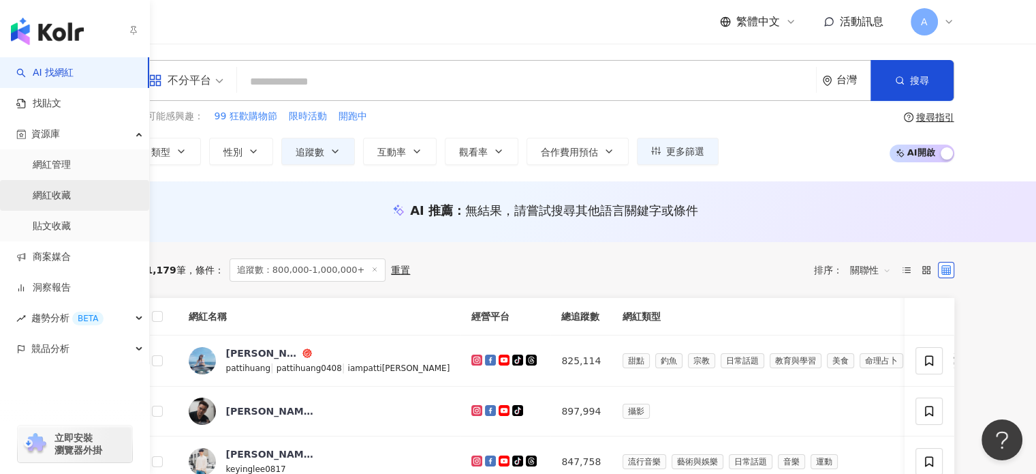
click at [52, 189] on link "網紅收藏" at bounding box center [52, 196] width 38 height 14
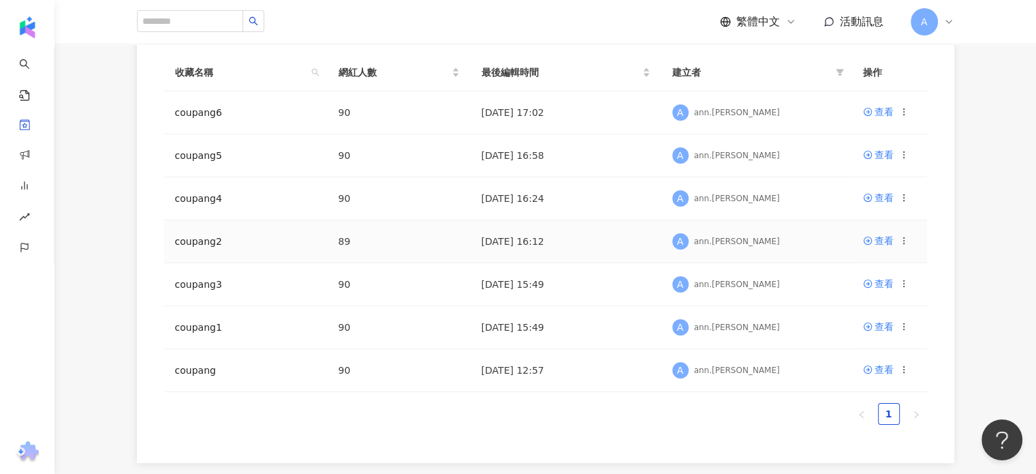
scroll to position [136, 0]
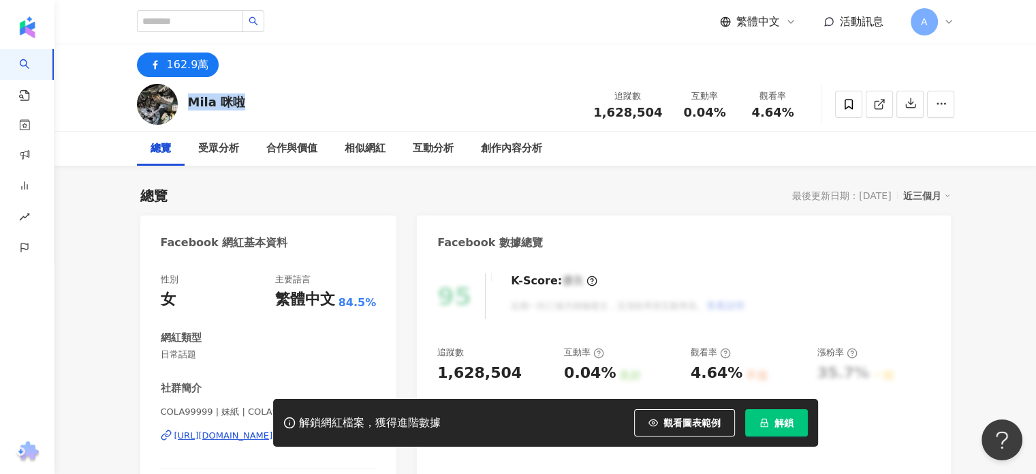
drag, startPoint x: 183, startPoint y: 105, endPoint x: 240, endPoint y: 112, distance: 57.6
click at [240, 112] on div "Mila 咪啦 追蹤數 1,628,504 互動率 0.04% 觀看率 4.64%" at bounding box center [546, 104] width 872 height 54
copy div "Mila 咪啦"
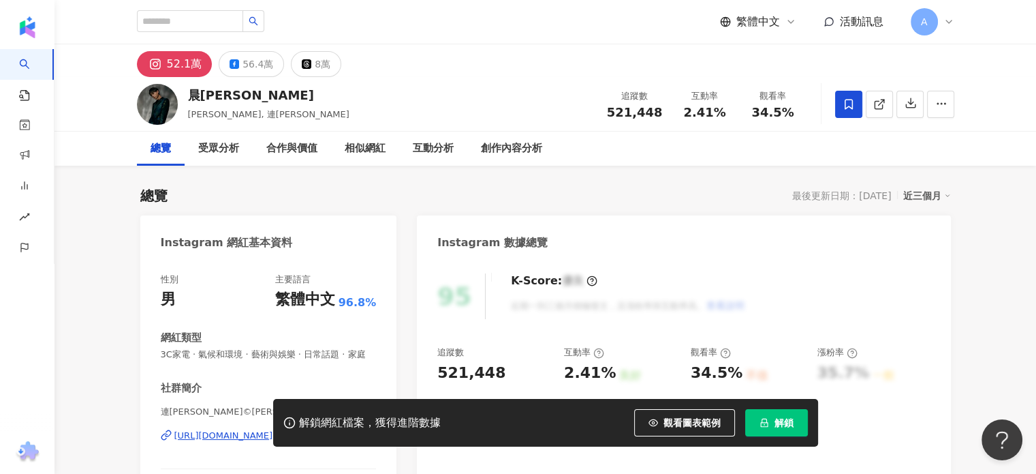
click at [848, 110] on span at bounding box center [848, 104] width 27 height 27
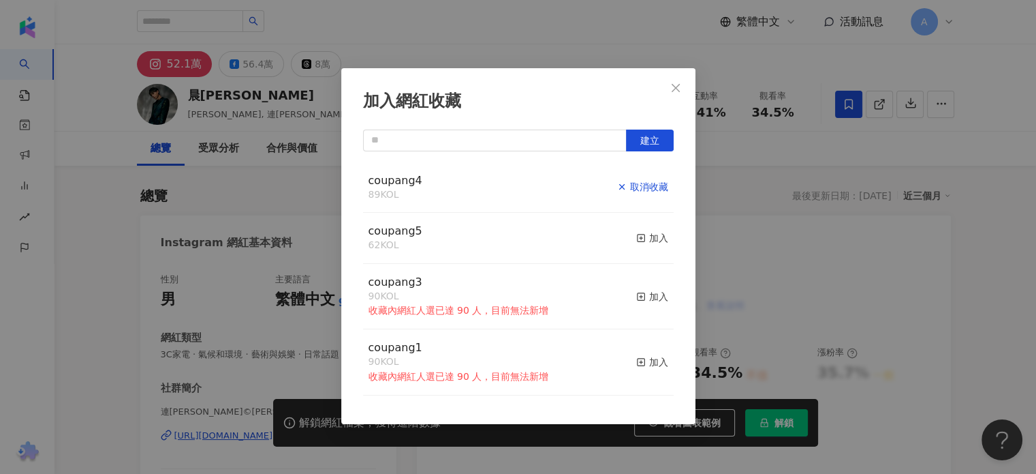
click at [650, 182] on div "取消收藏" at bounding box center [642, 186] width 51 height 15
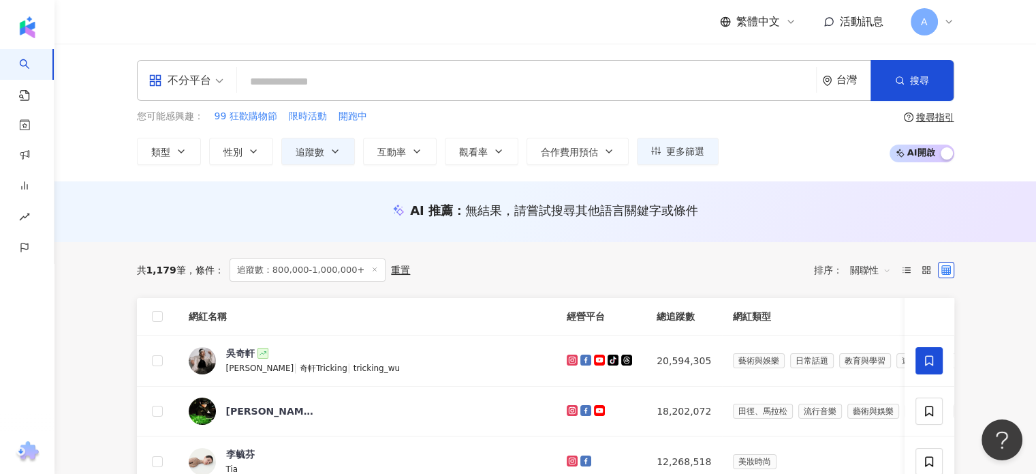
click at [330, 157] on button "追蹤數" at bounding box center [318, 151] width 74 height 27
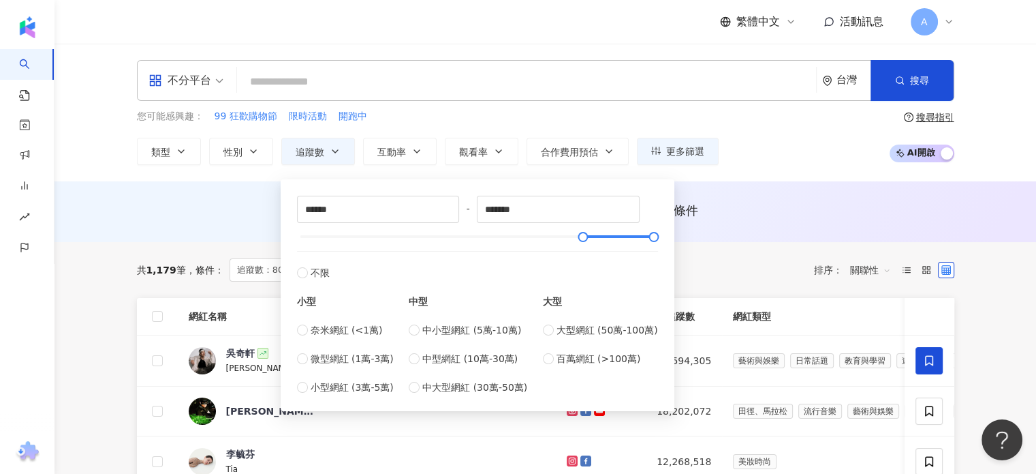
click at [180, 198] on div "AI 推薦 ： 無結果，請嘗試搜尋其他語言關鍵字或條件" at bounding box center [546, 211] width 982 height 61
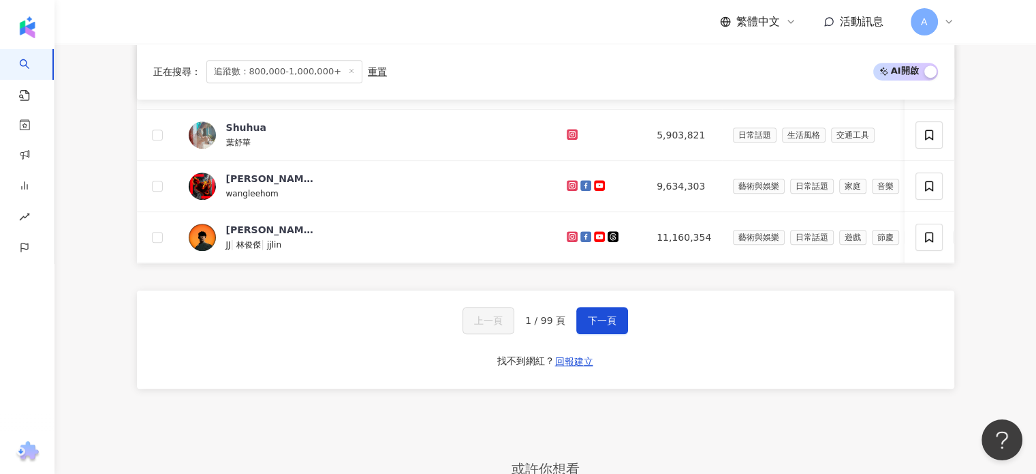
scroll to position [681, 0]
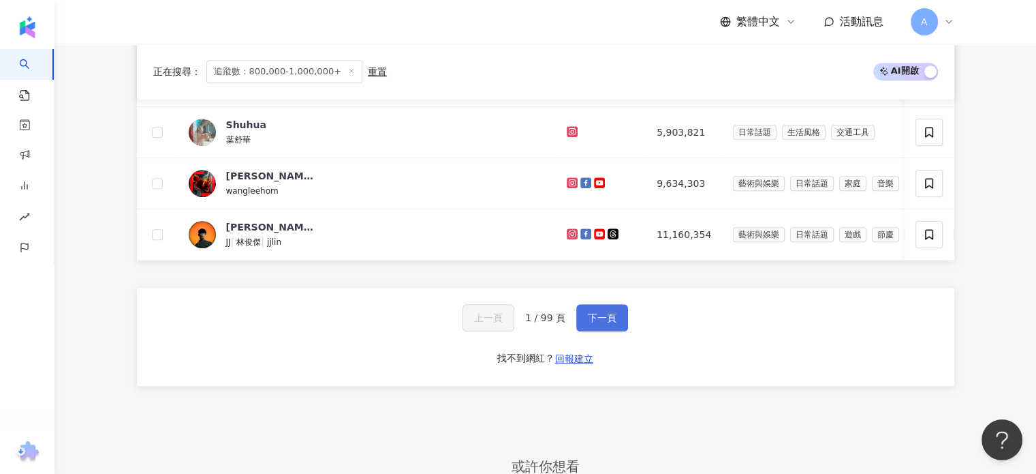
click at [601, 323] on span "下一頁" at bounding box center [602, 317] width 29 height 11
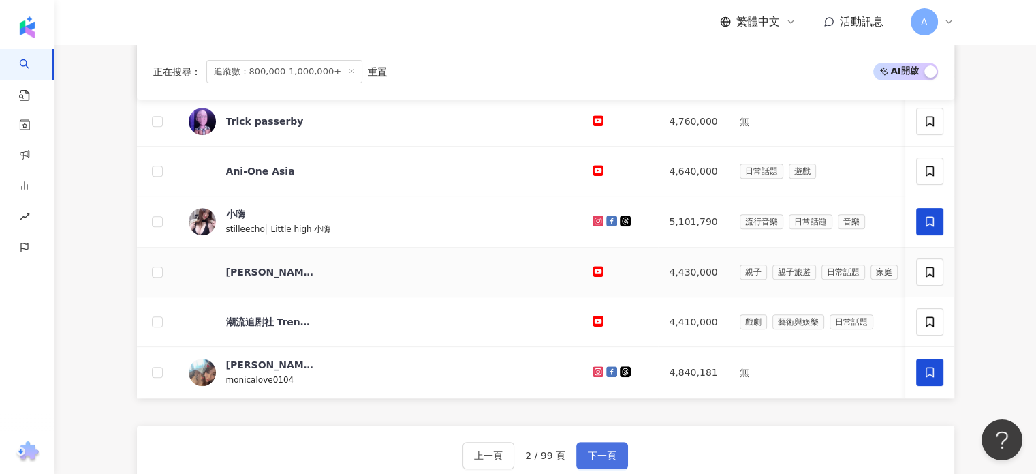
scroll to position [613, 0]
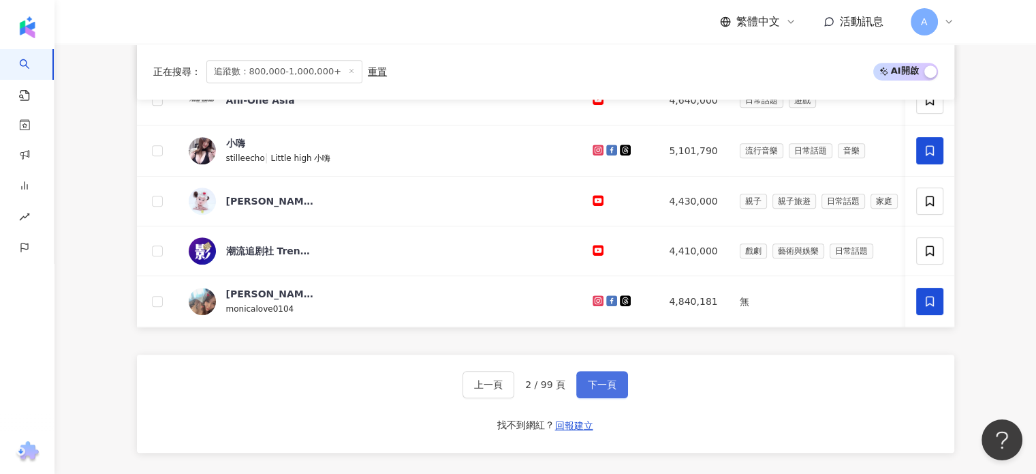
click at [613, 390] on span "下一頁" at bounding box center [602, 384] width 29 height 11
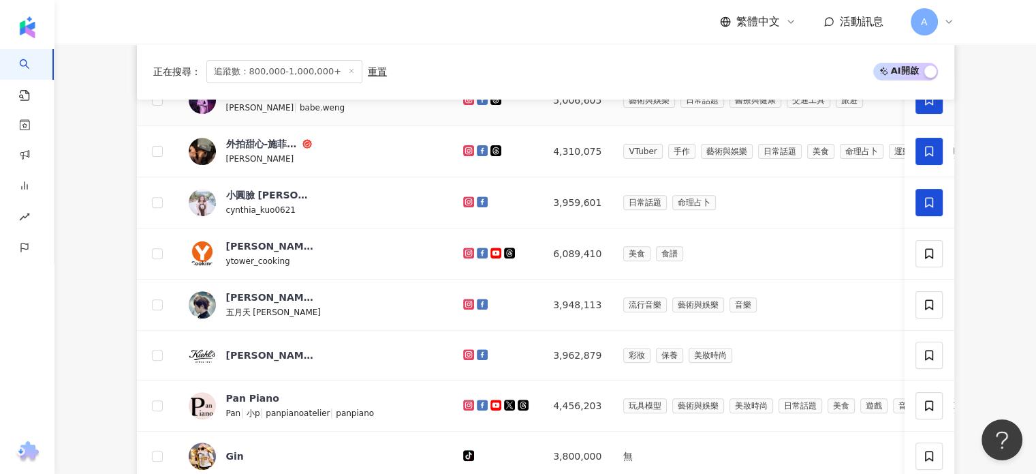
scroll to position [545, 0]
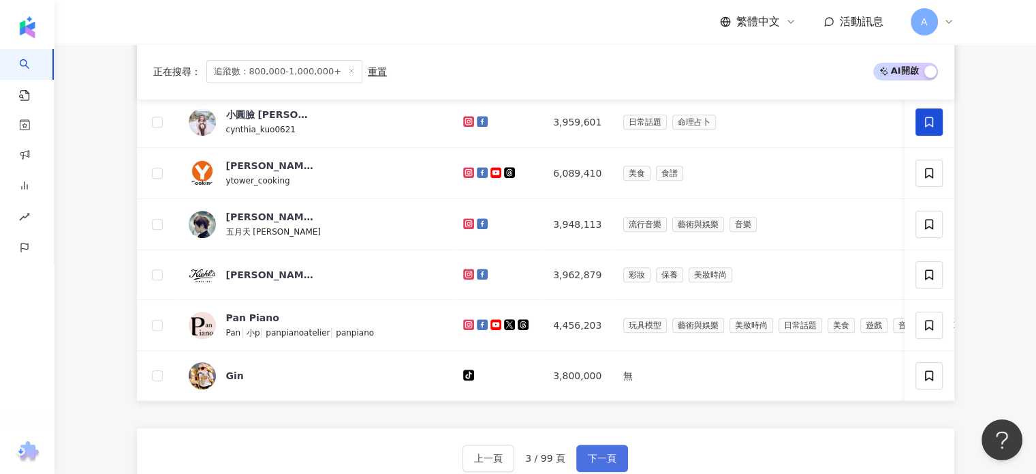
click at [596, 463] on span "下一頁" at bounding box center [602, 457] width 29 height 11
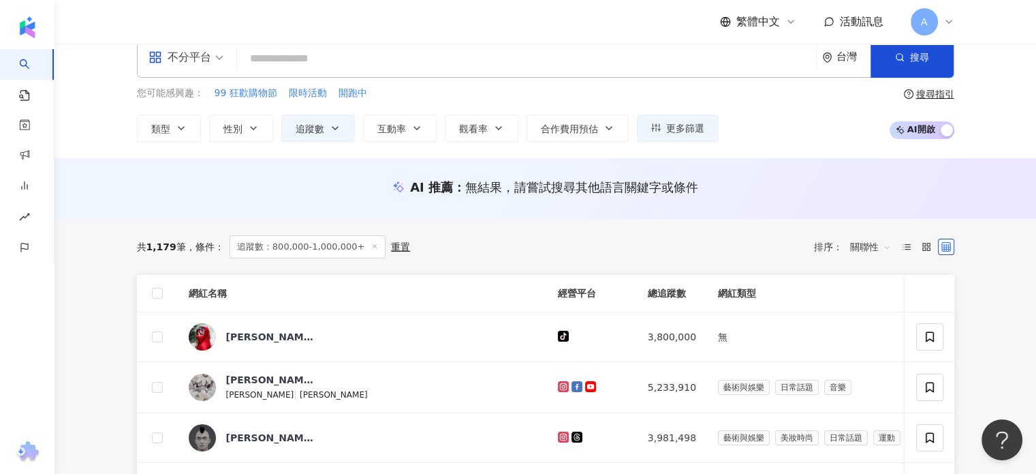
scroll to position [0, 0]
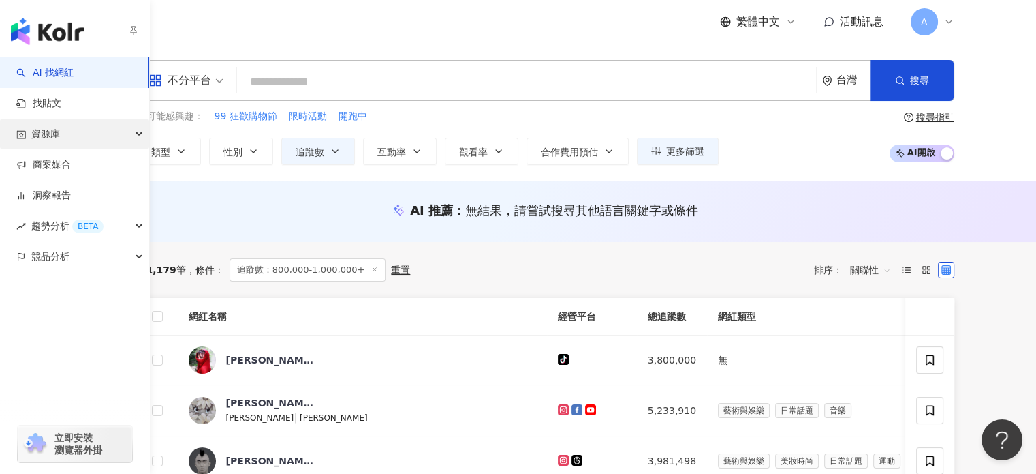
click at [52, 133] on span "資源庫" at bounding box center [45, 134] width 29 height 31
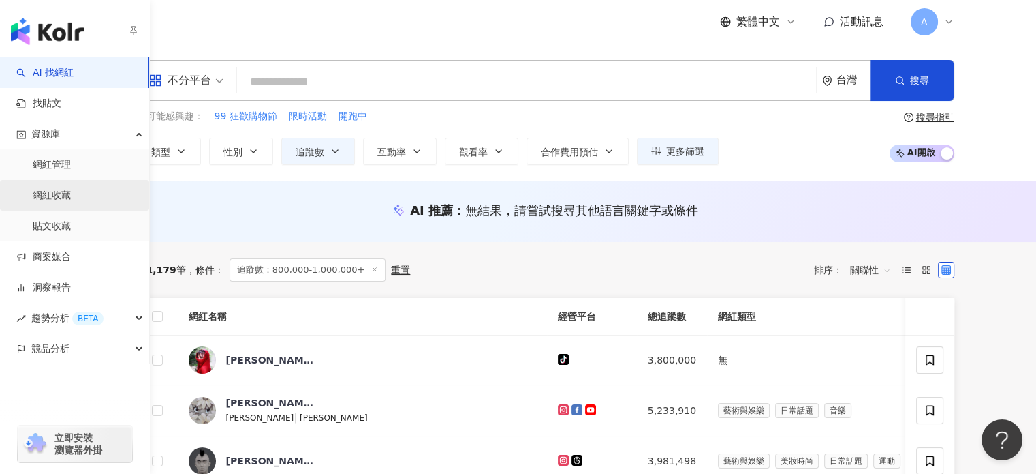
click at [53, 190] on link "網紅收藏" at bounding box center [52, 196] width 38 height 14
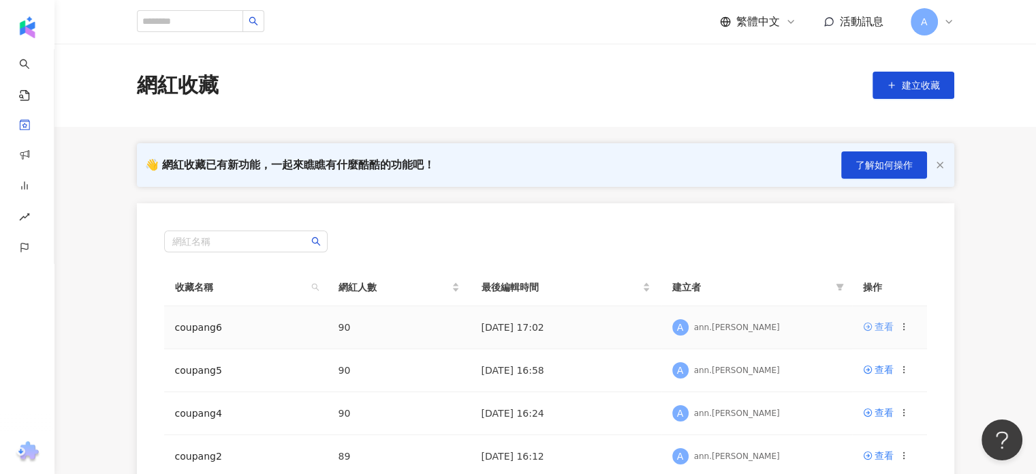
click at [875, 324] on div "查看" at bounding box center [884, 326] width 19 height 15
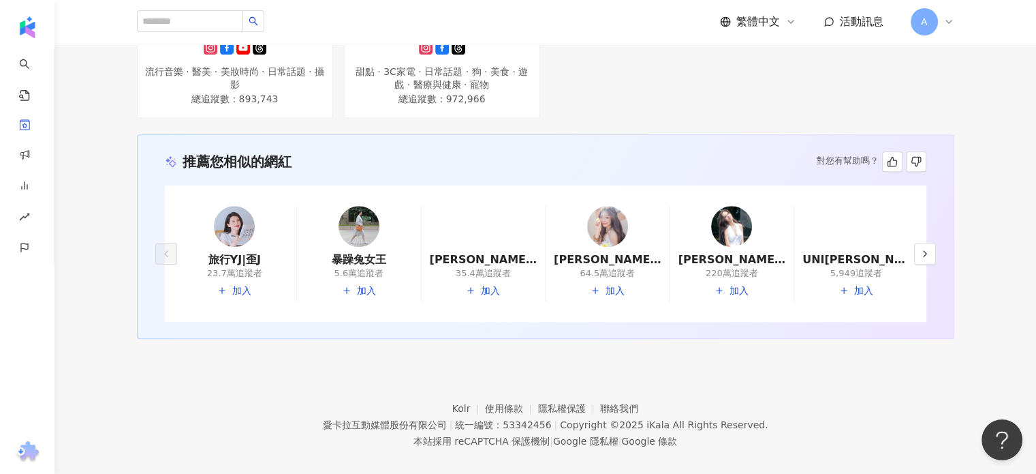
scroll to position [6099, 0]
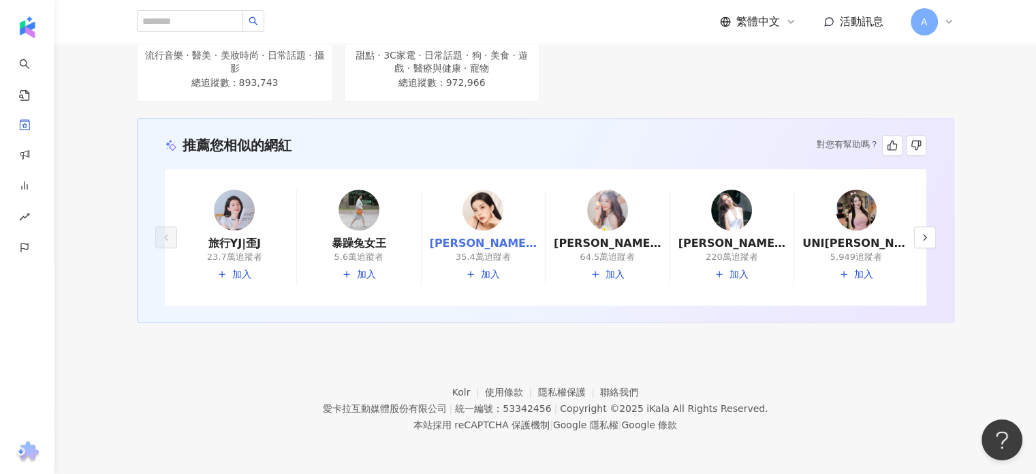
click at [528, 238] on link "愛麗絲的遊樂園|Alice|FAN YU-HSUAN |aliceeecccc" at bounding box center [484, 243] width 108 height 15
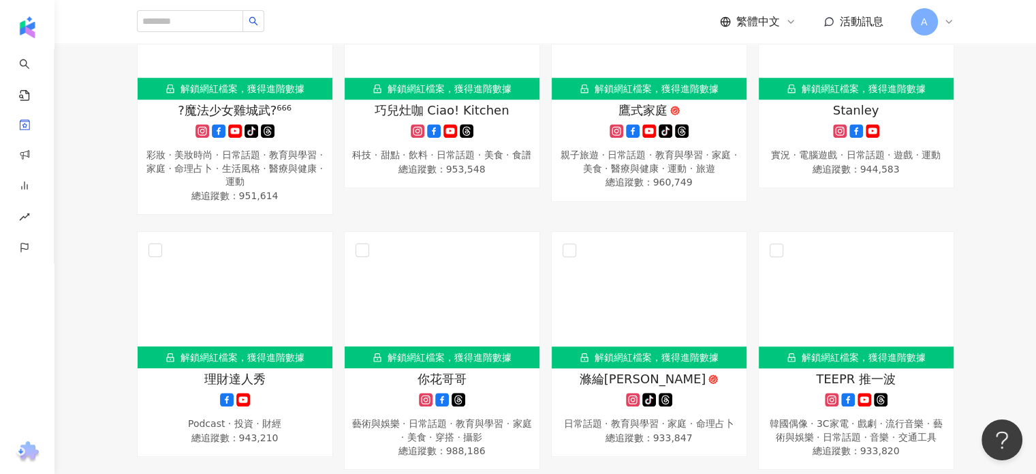
scroll to position [0, 0]
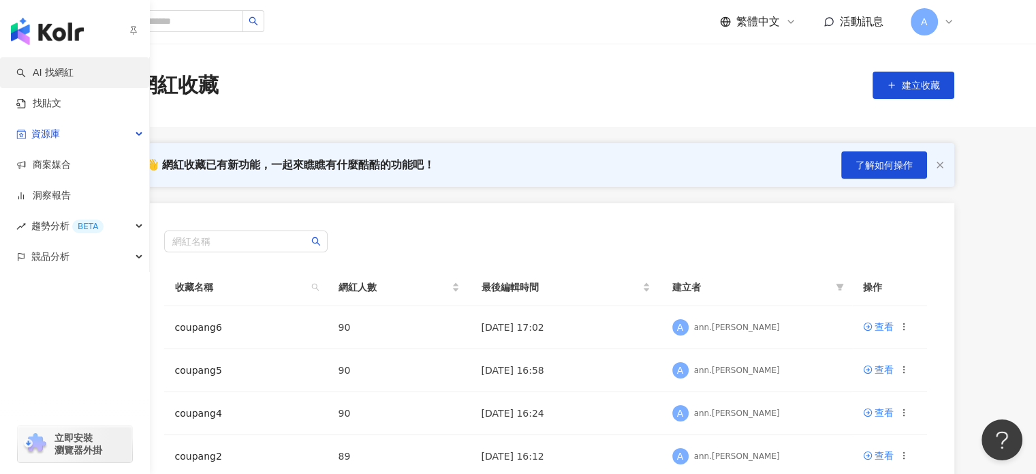
click at [39, 80] on link "AI 找網紅" at bounding box center [44, 73] width 57 height 14
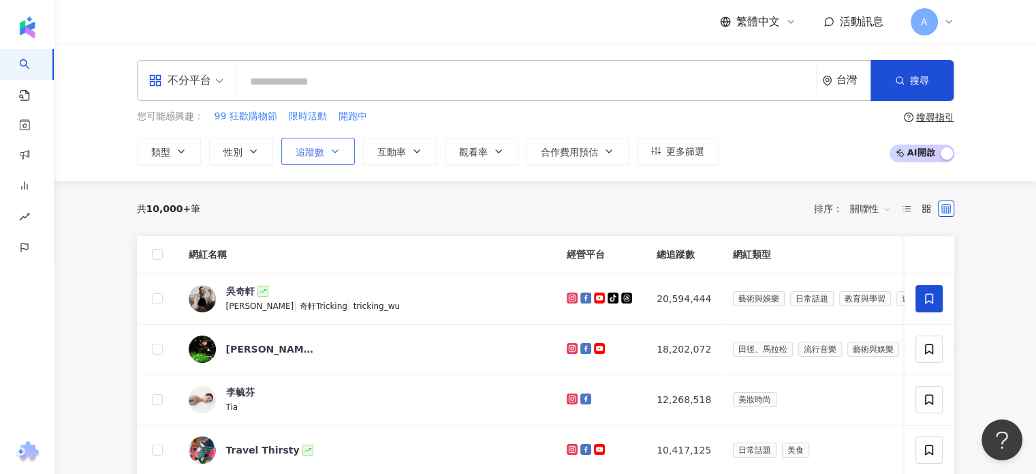
click at [335, 153] on icon "button" at bounding box center [335, 151] width 11 height 11
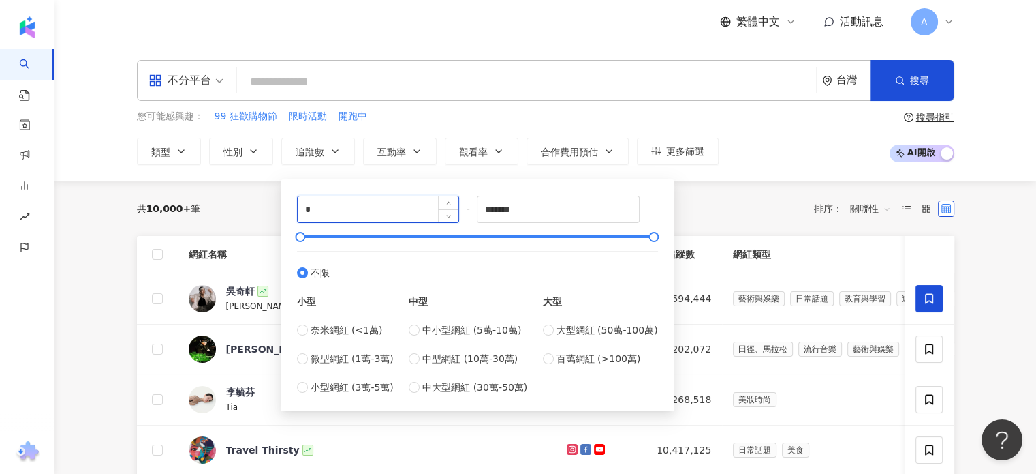
click at [316, 204] on input "*" at bounding box center [378, 209] width 161 height 26
drag, startPoint x: 309, startPoint y: 206, endPoint x: 299, endPoint y: 205, distance: 10.2
click at [300, 205] on input "*" at bounding box center [378, 209] width 161 height 26
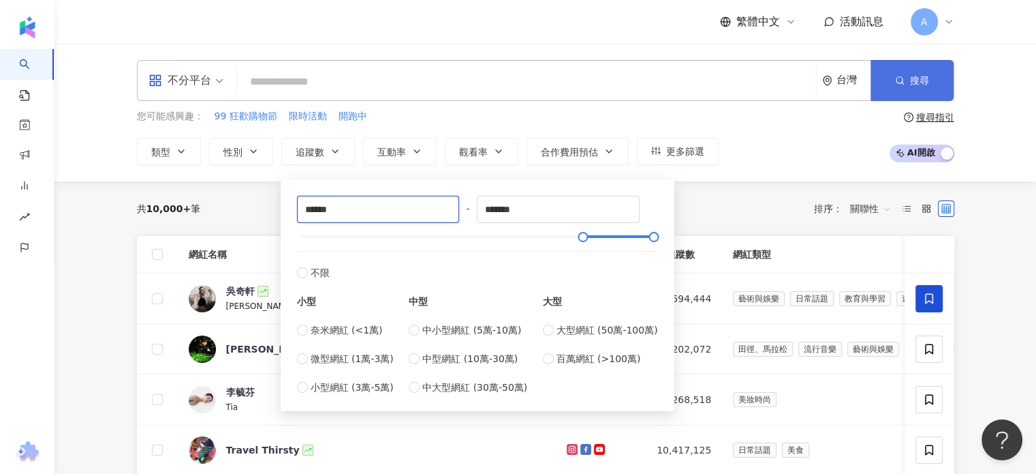
type input "******"
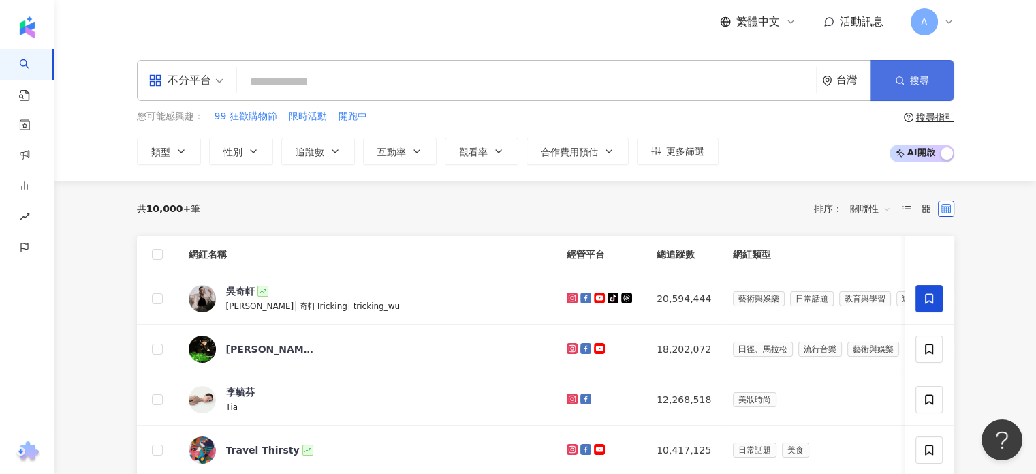
click at [897, 81] on icon "button" at bounding box center [900, 81] width 10 height 10
